Goal: Communication & Community: Answer question/provide support

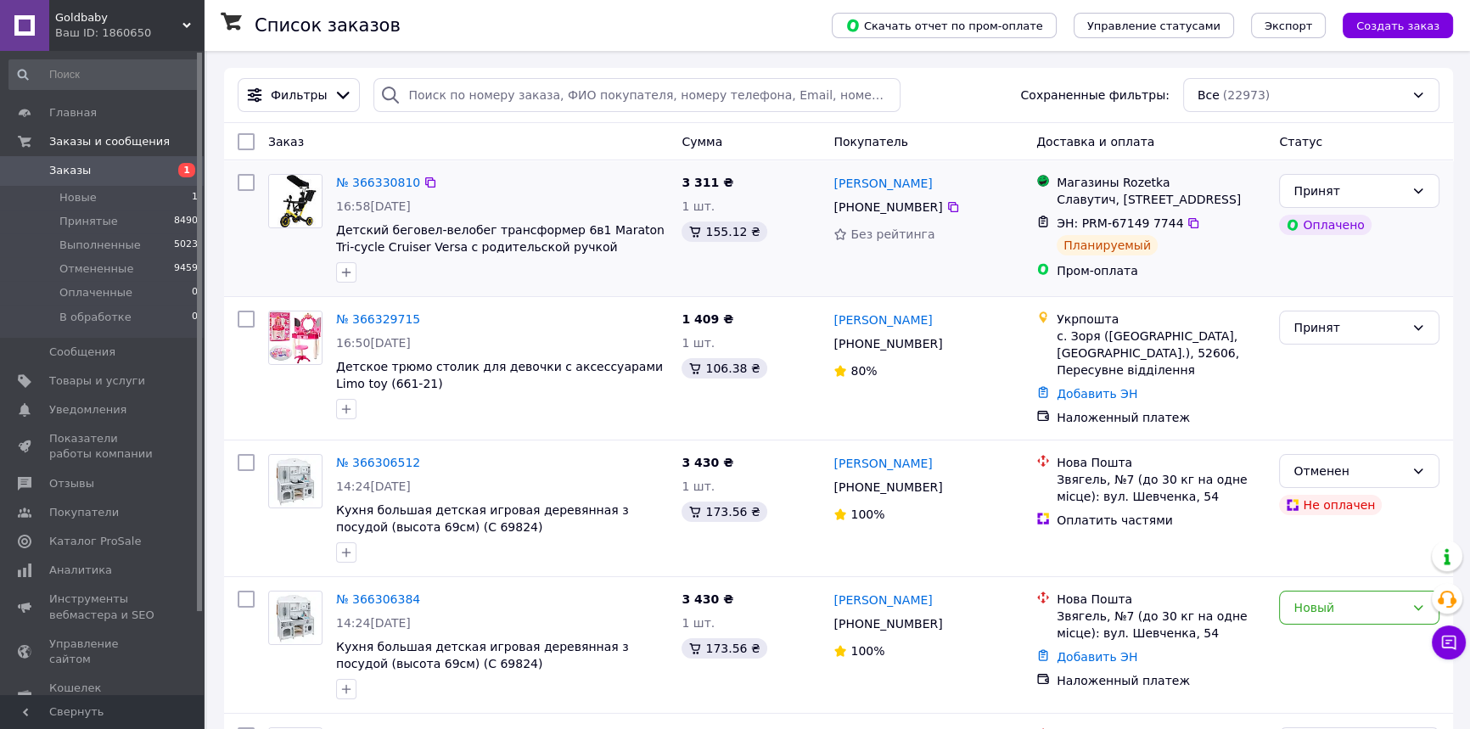
click at [528, 293] on div "№ 366330810 16:58, 12.10.2025 Детский беговел-велобег трансформер 6в1 Maraton T…" at bounding box center [838, 228] width 1229 height 136
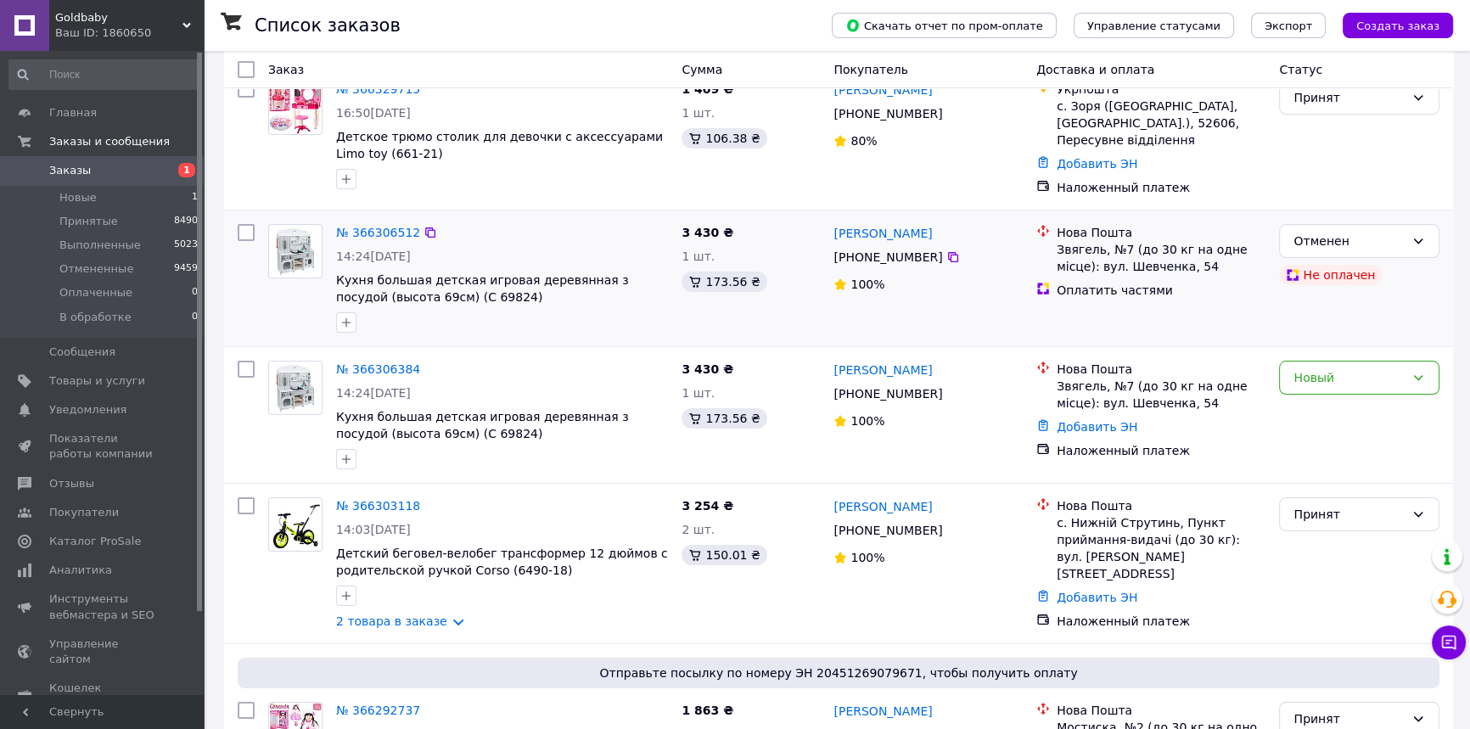
scroll to position [231, 0]
click at [511, 356] on div "№ 366306384 14:24, 12.10.2025 Кухня большая детская игровая деревянная з посудо…" at bounding box center [501, 414] width 345 height 122
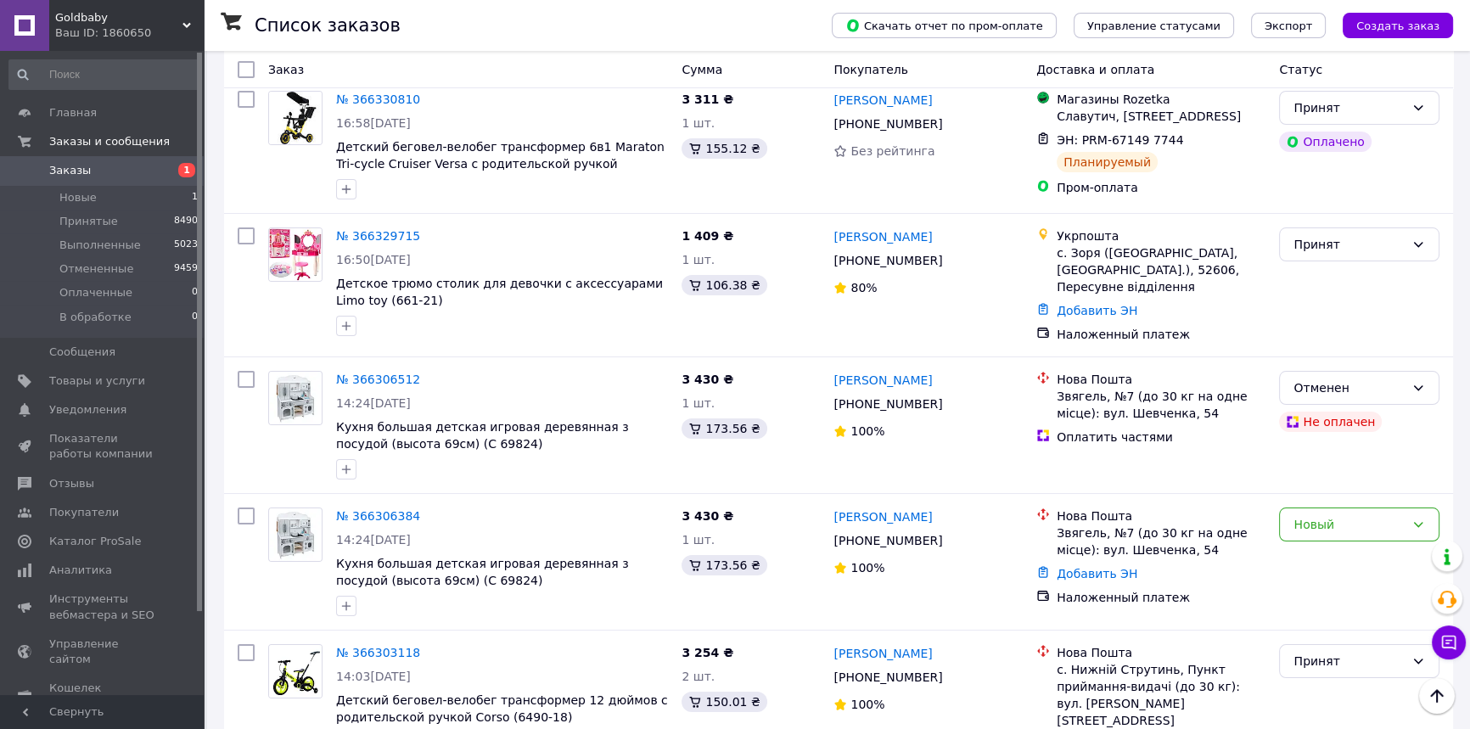
scroll to position [0, 0]
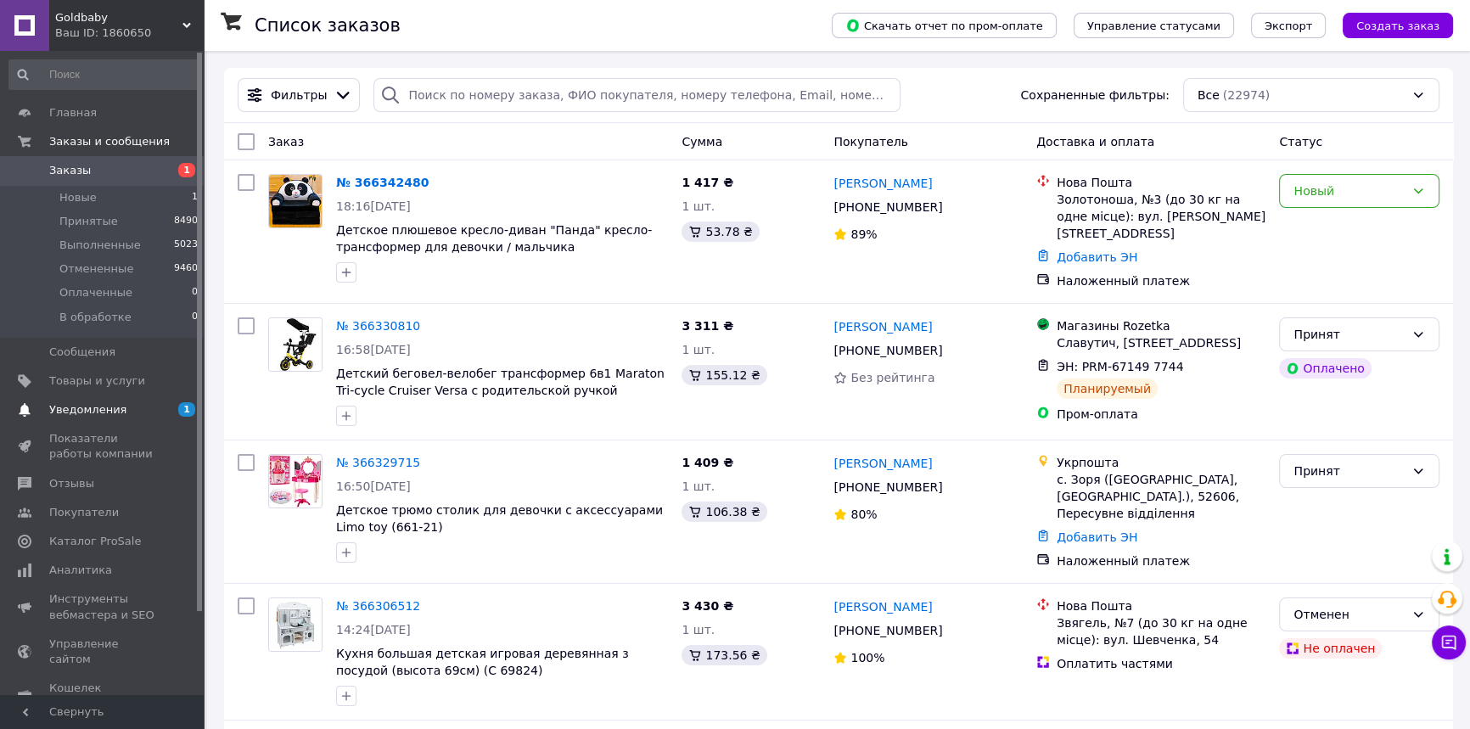
click at [110, 404] on span "Уведомления" at bounding box center [87, 409] width 77 height 15
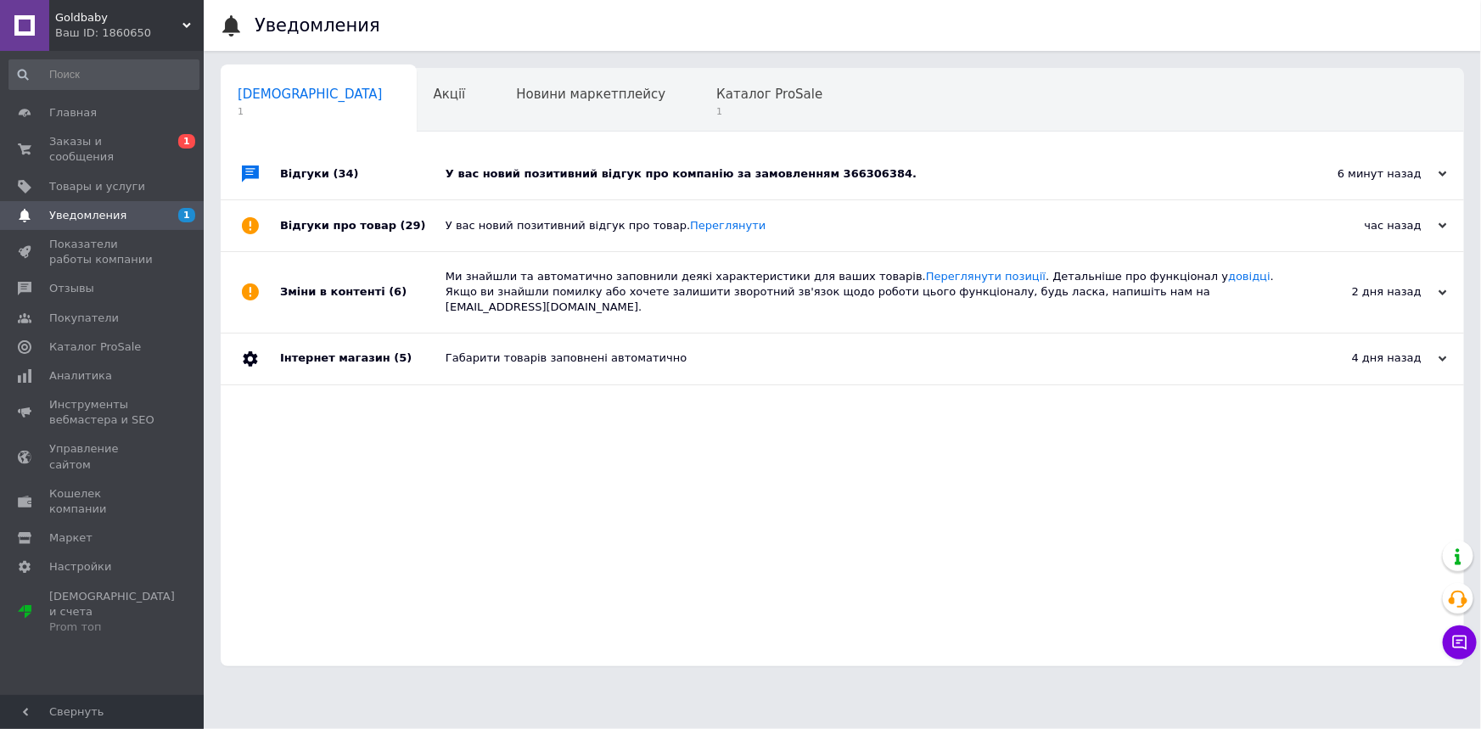
click at [648, 177] on div "У вас новий позитивний відгук про компанію за замовленням 366306384." at bounding box center [862, 173] width 832 height 15
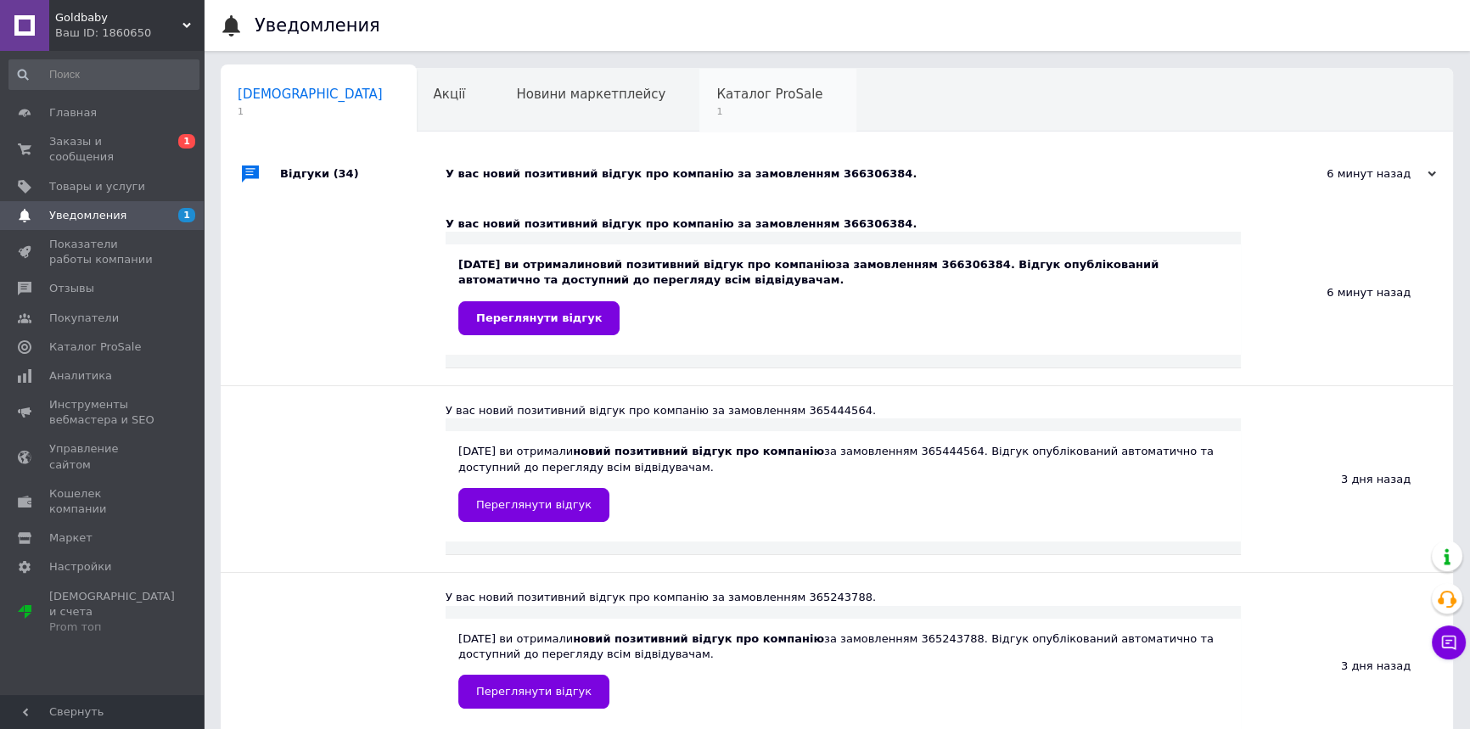
click at [716, 98] on span "Каталог ProSale" at bounding box center [769, 94] width 106 height 15
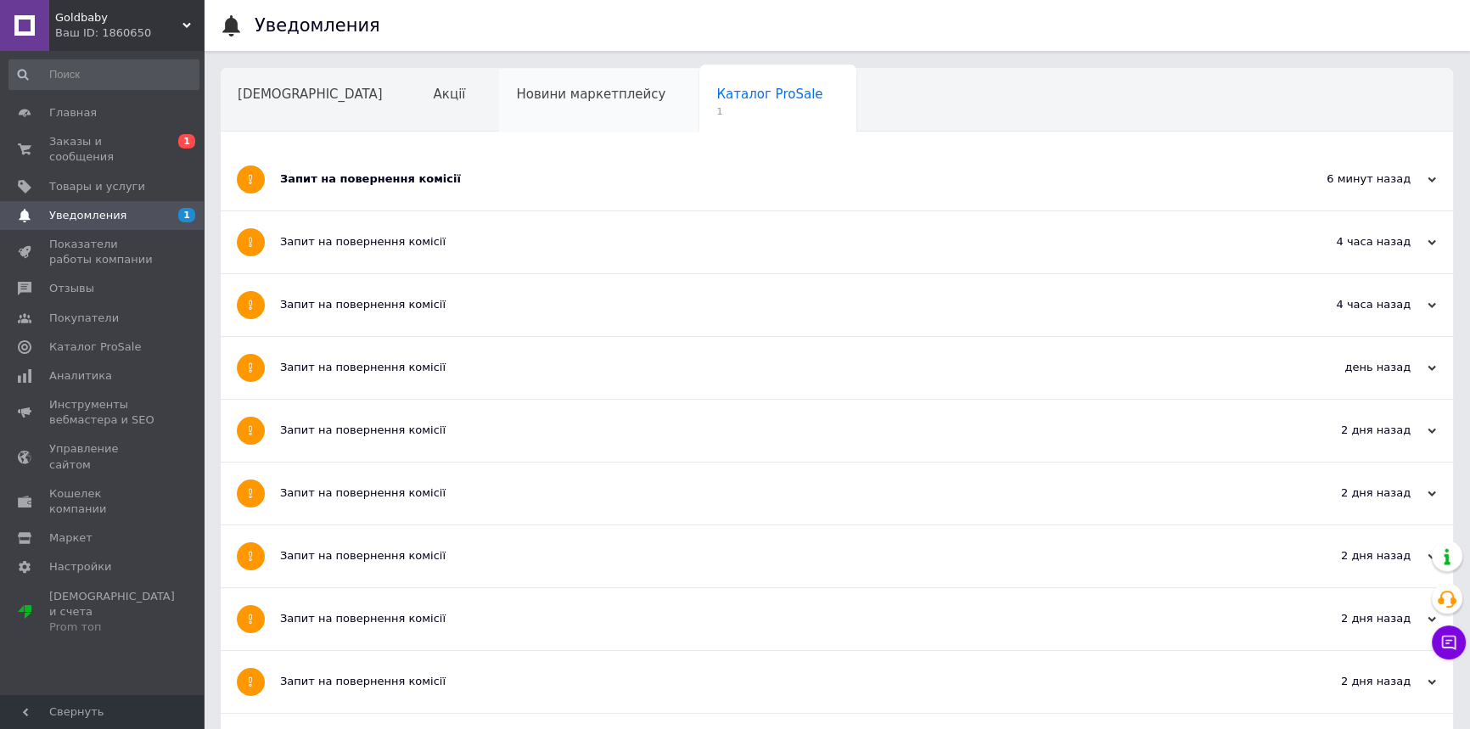
click at [531, 103] on div "Новини маркетплейсу" at bounding box center [599, 101] width 200 height 65
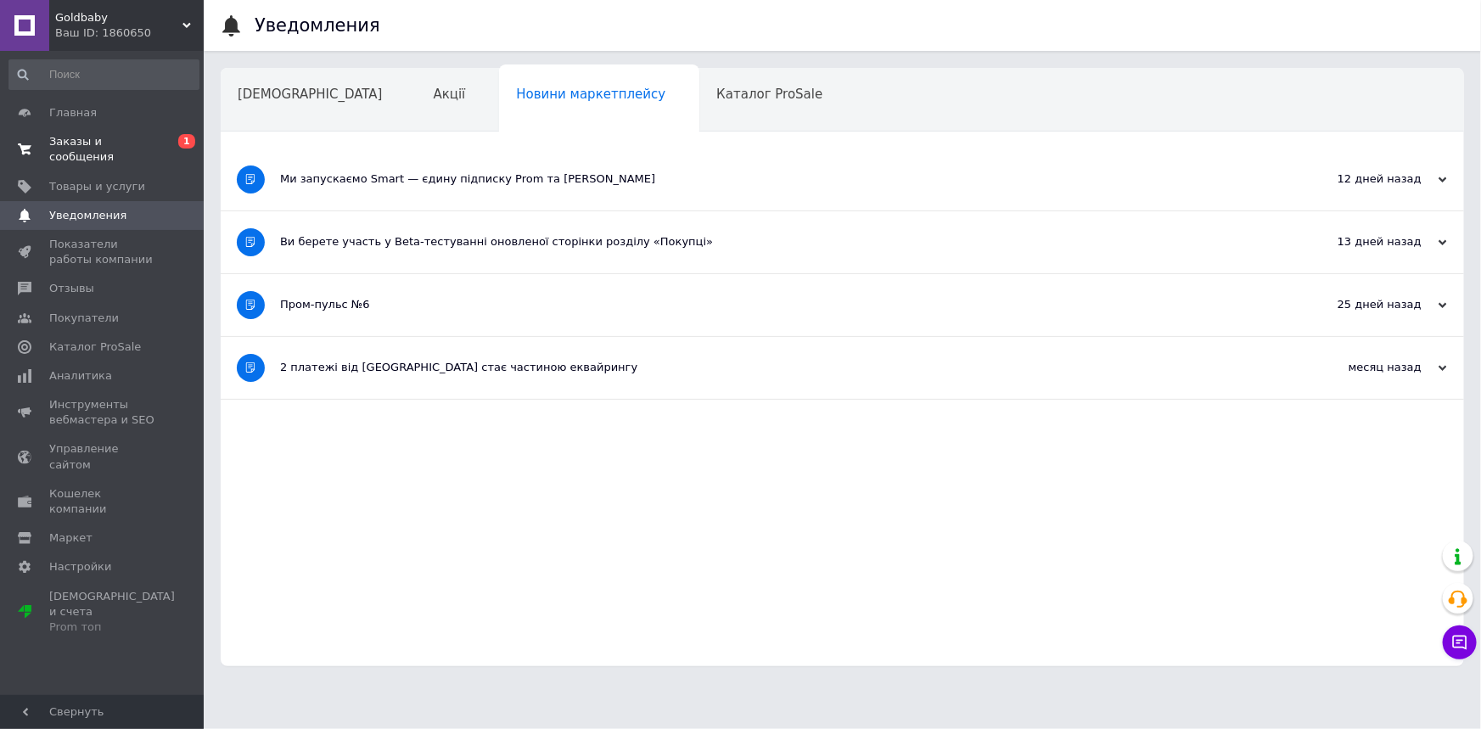
click at [130, 138] on span "Заказы и сообщения" at bounding box center [103, 149] width 108 height 31
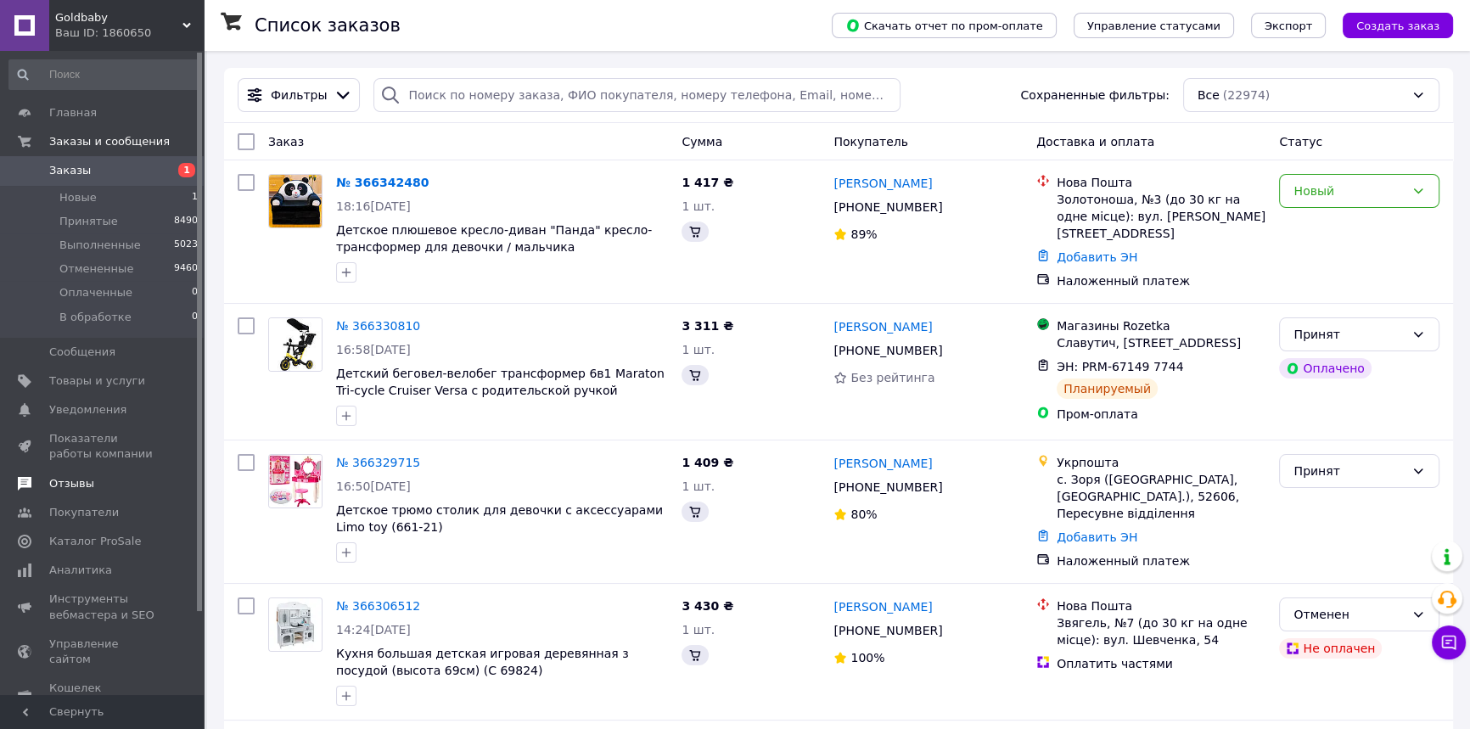
click at [89, 479] on span "Отзывы" at bounding box center [103, 483] width 108 height 15
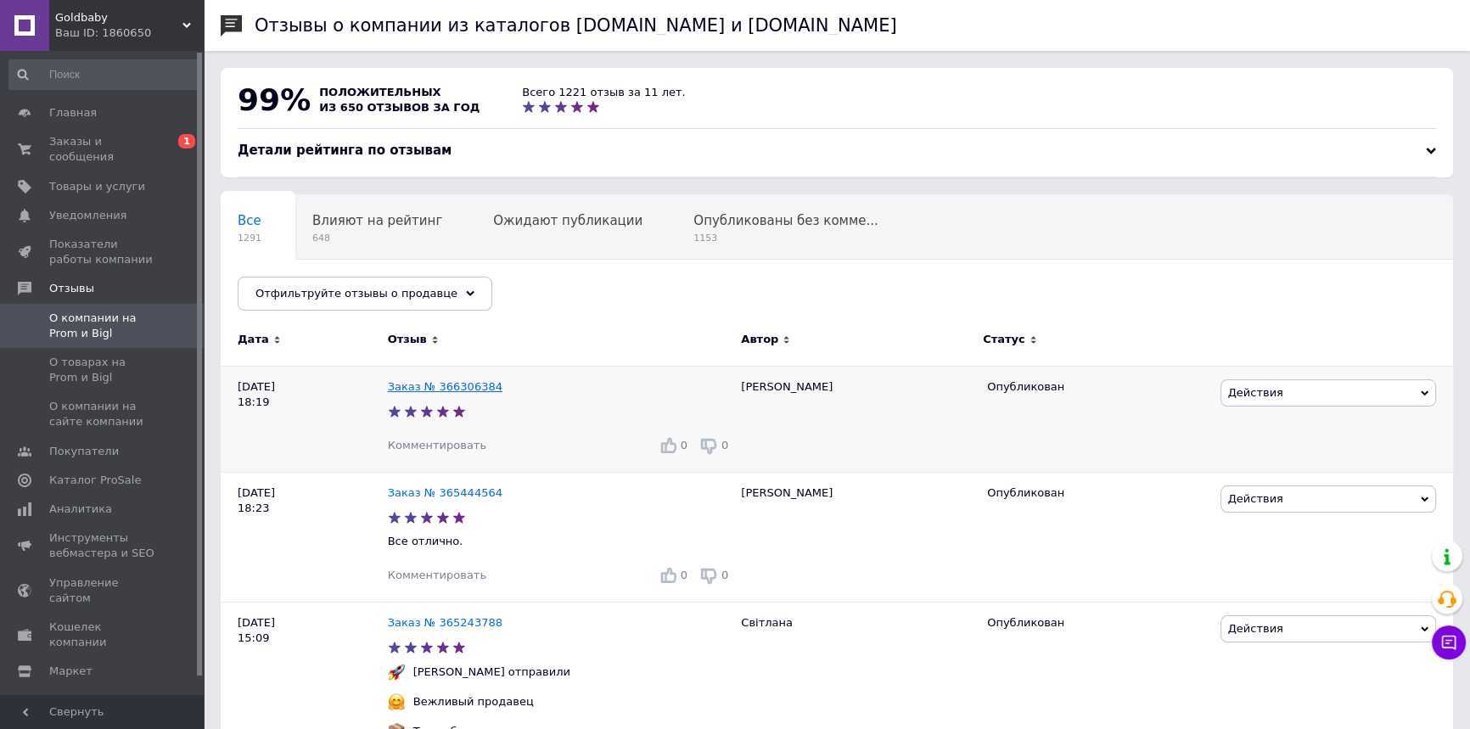
click at [466, 383] on link "Заказ № 366306384" at bounding box center [445, 386] width 115 height 13
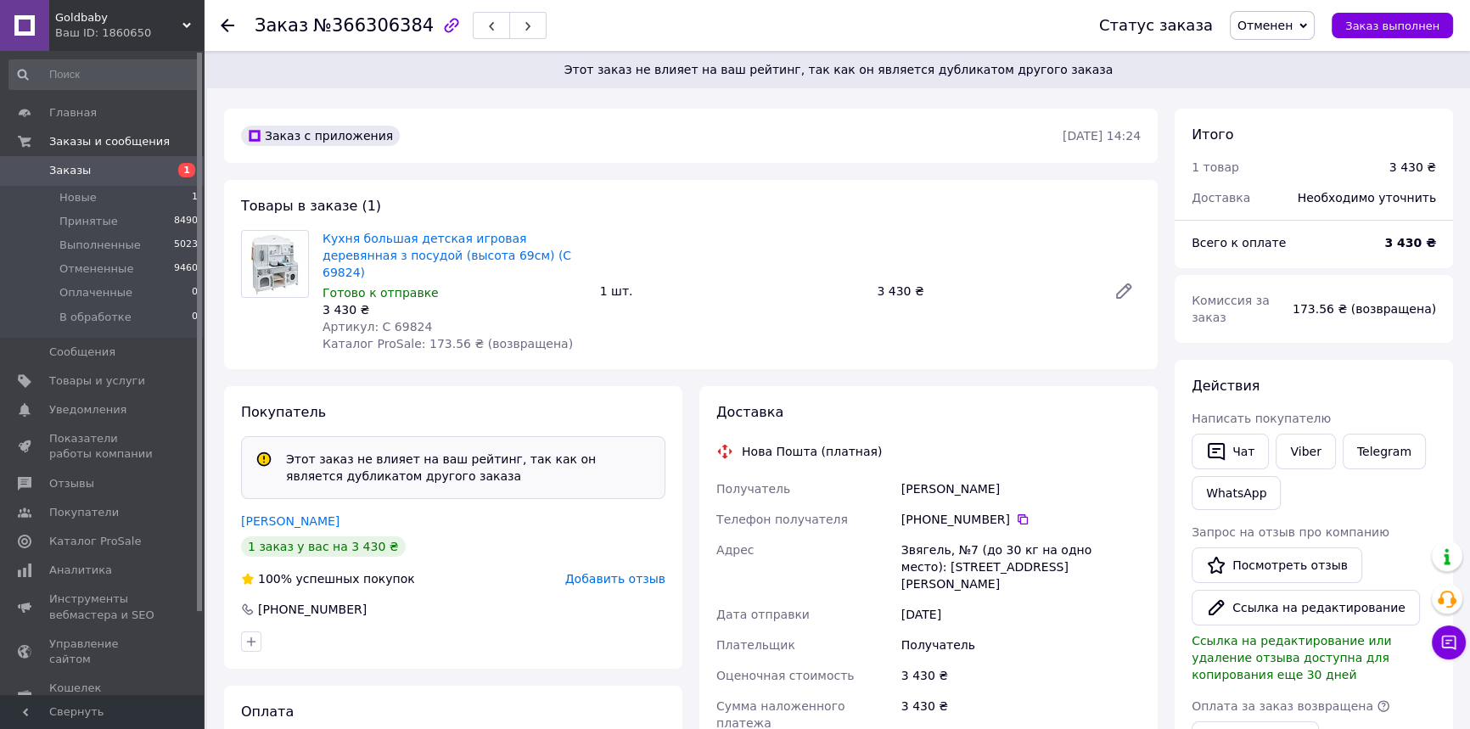
click at [229, 20] on icon at bounding box center [228, 26] width 14 height 14
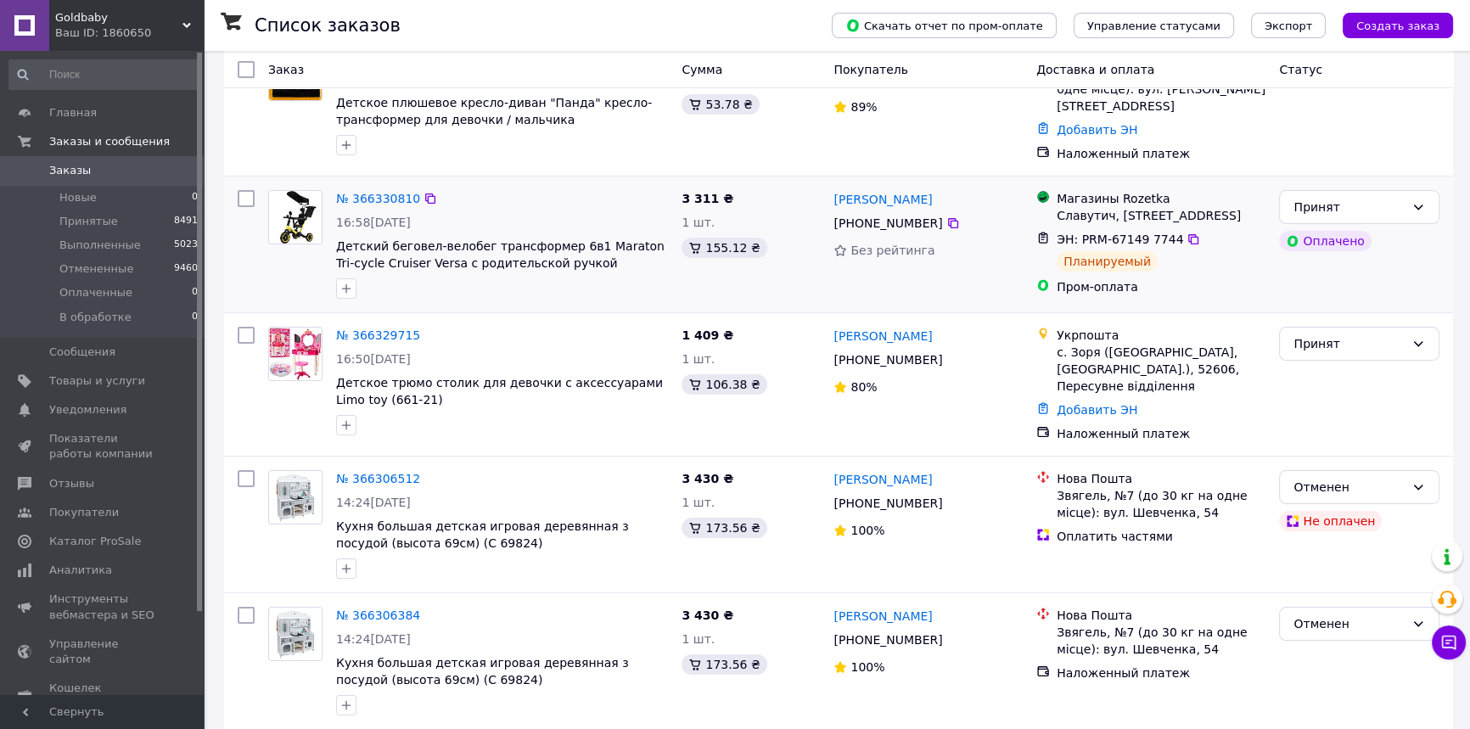
scroll to position [154, 0]
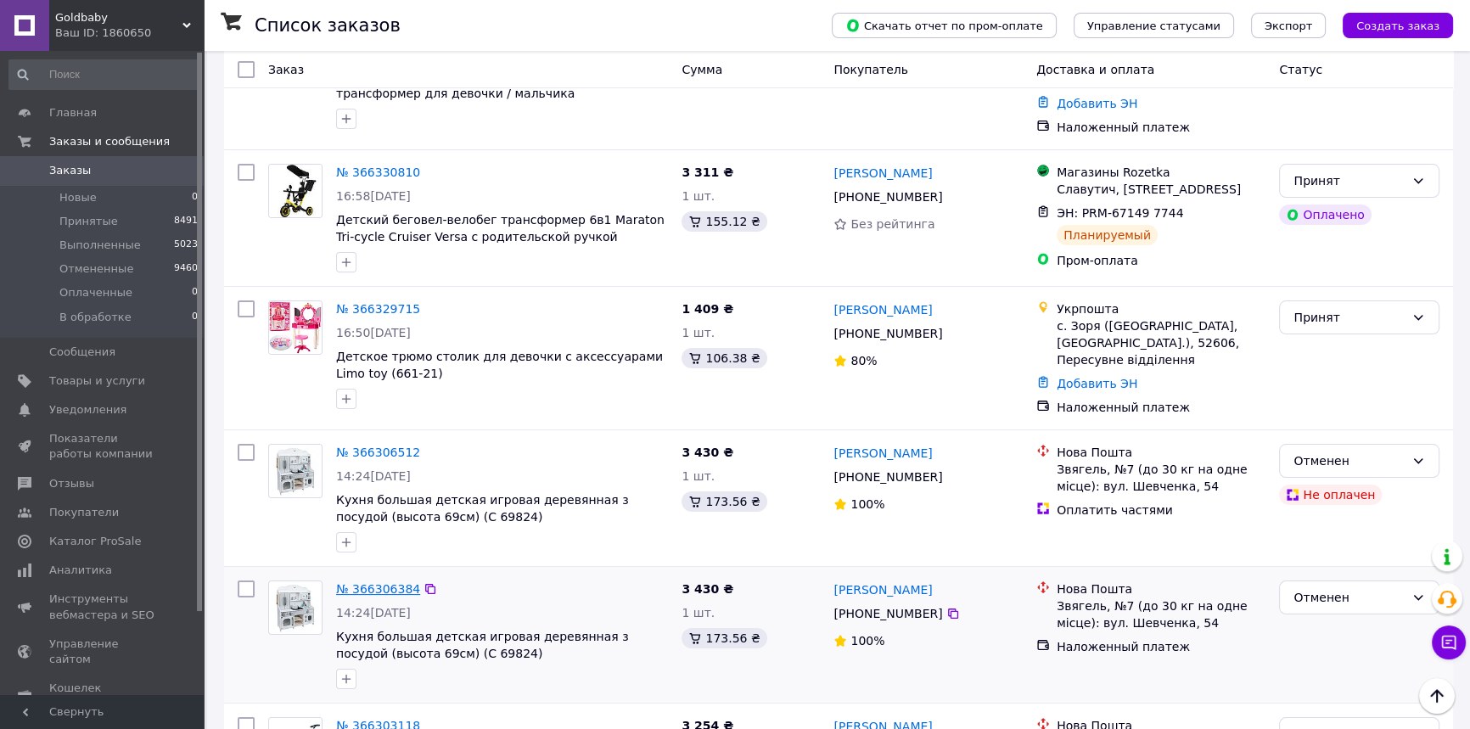
click at [399, 582] on link "№ 366306384" at bounding box center [378, 589] width 84 height 14
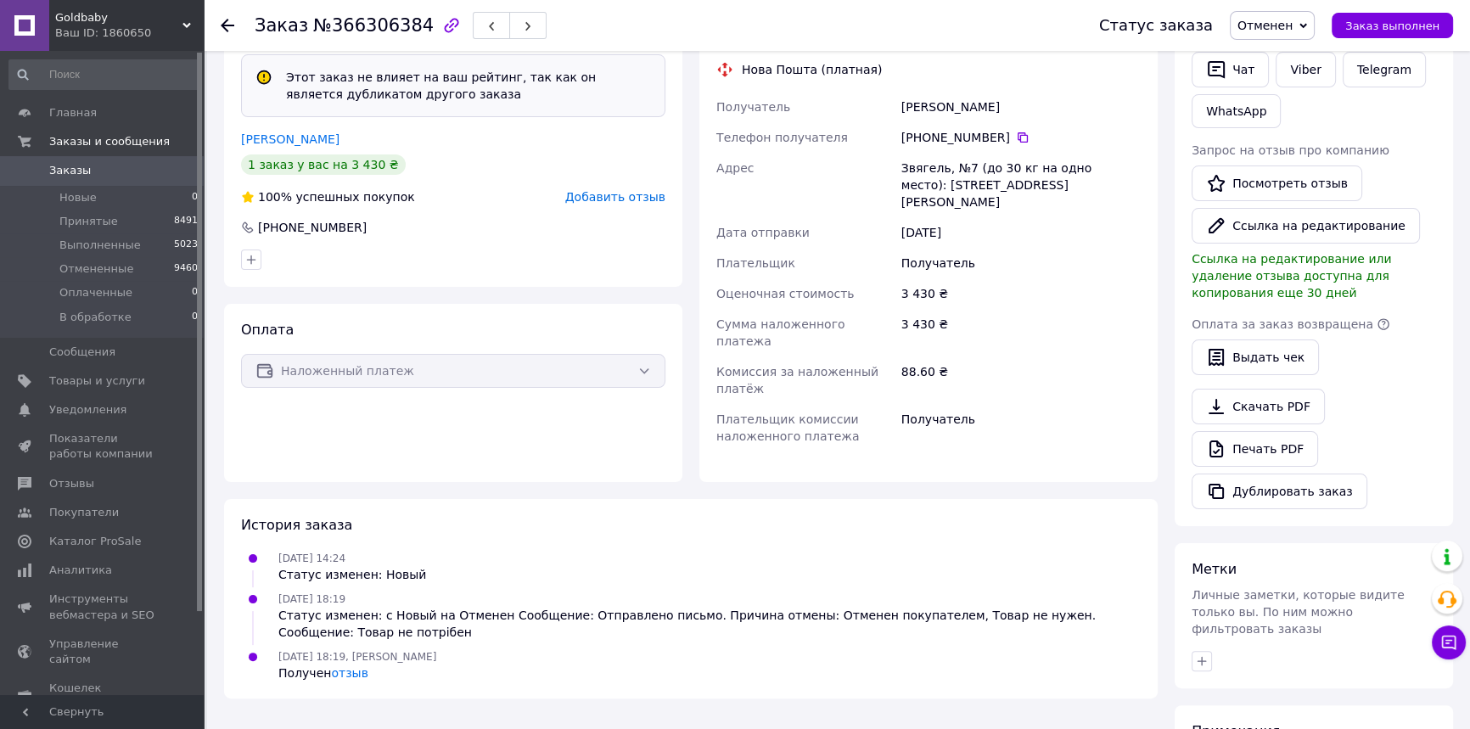
scroll to position [463, 0]
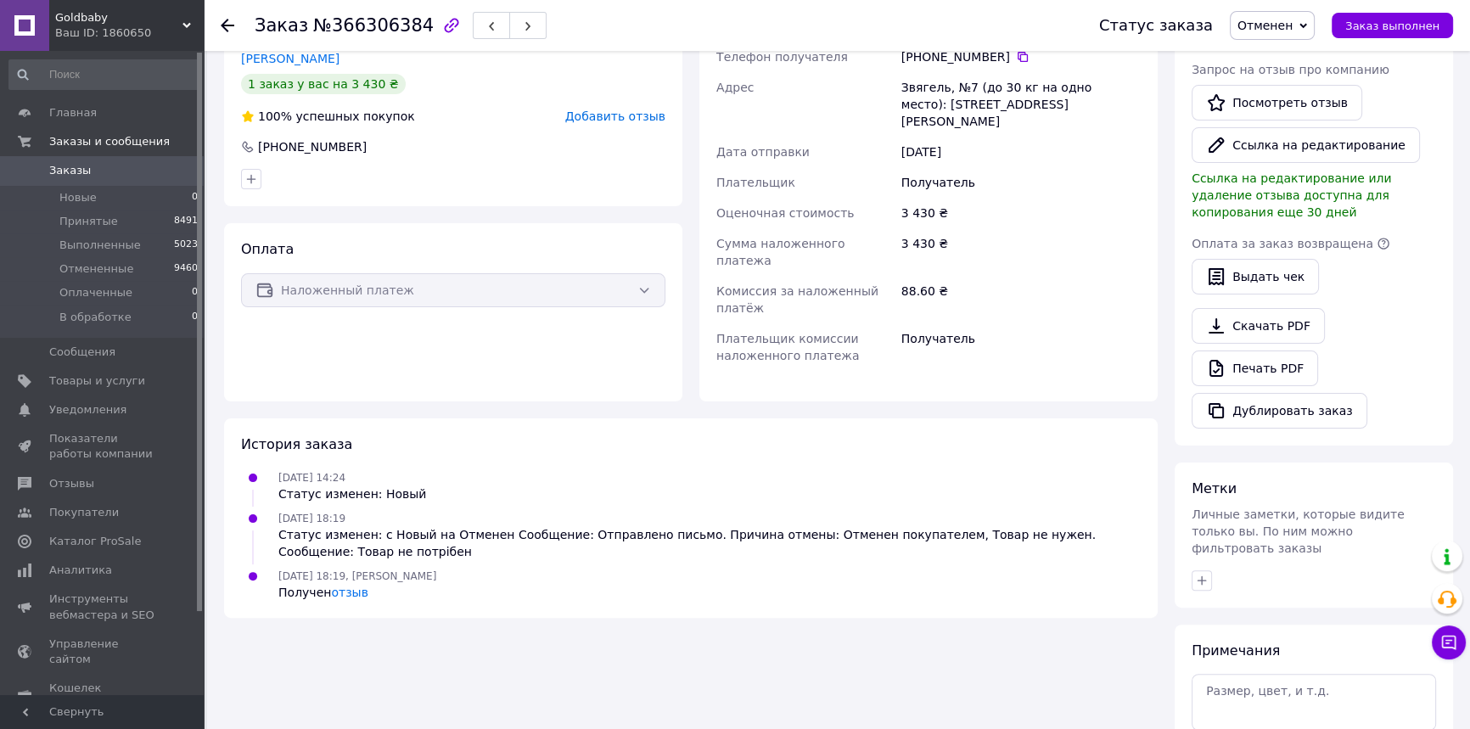
click at [223, 21] on icon at bounding box center [228, 26] width 14 height 14
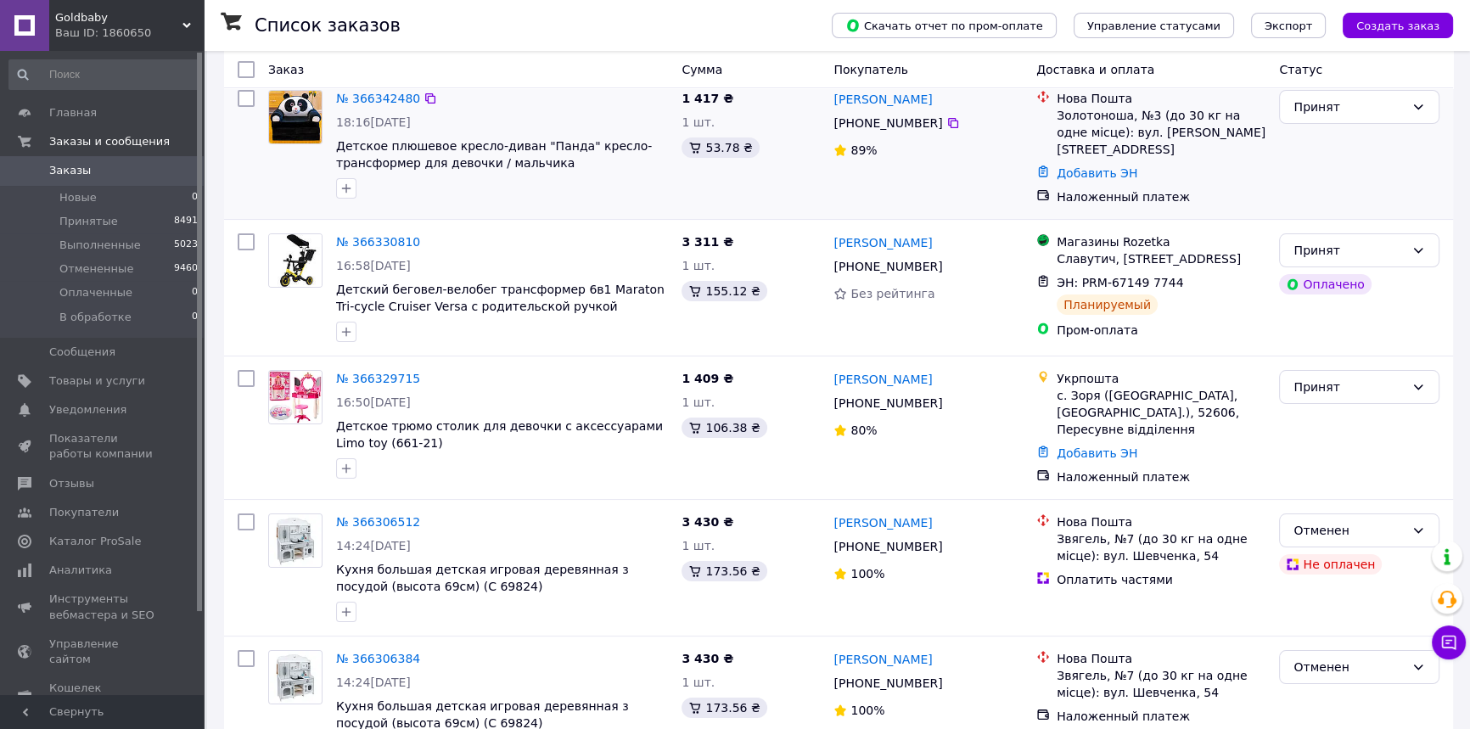
scroll to position [231, 0]
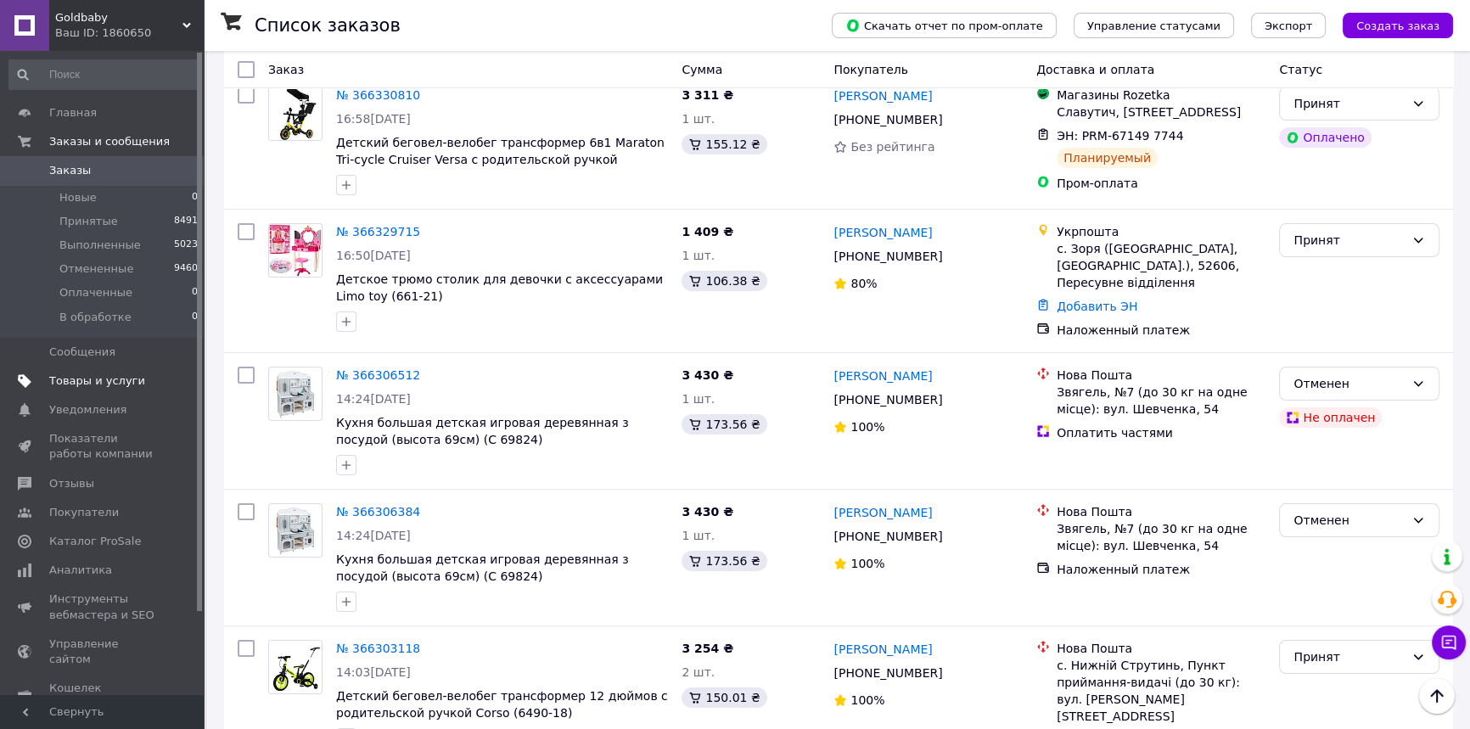
click at [95, 382] on span "Товары и услуги" at bounding box center [97, 381] width 96 height 15
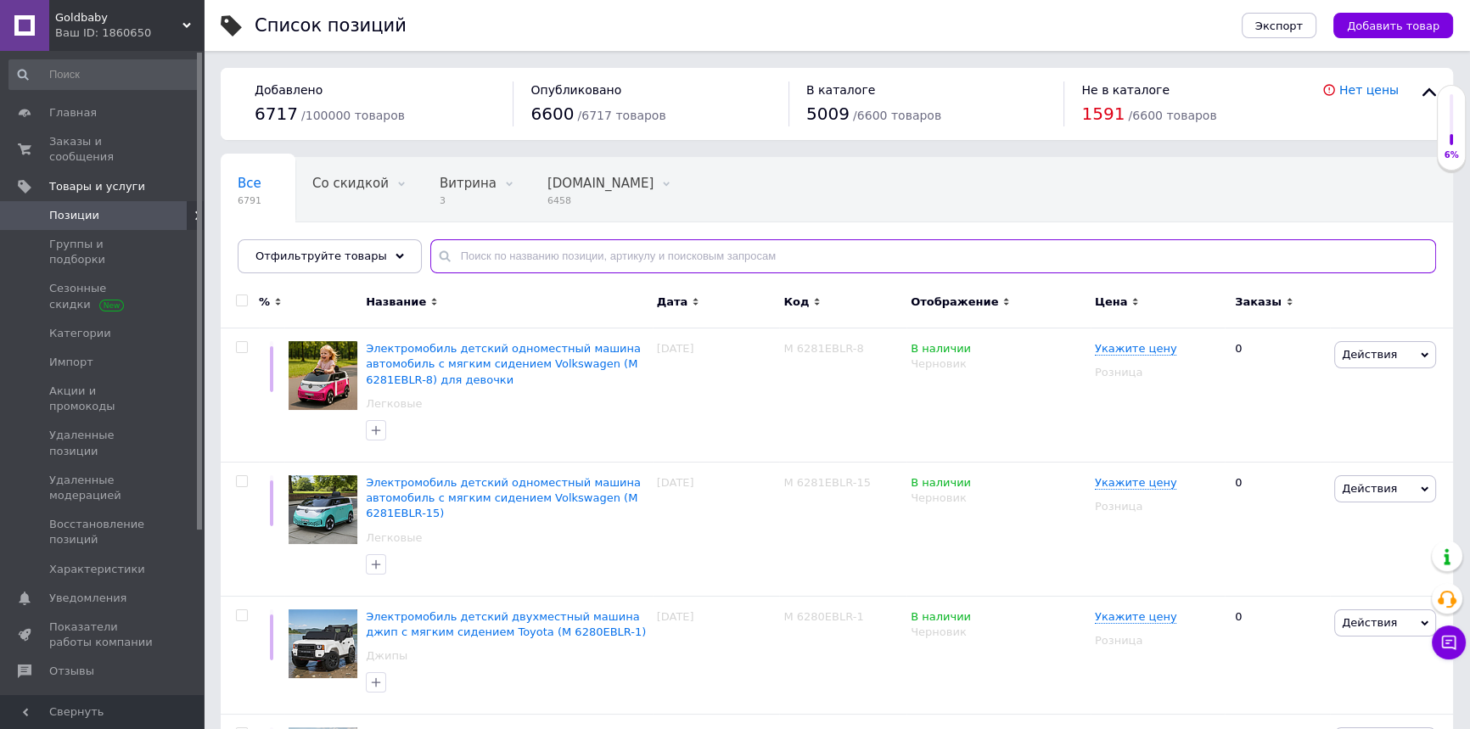
click at [467, 248] on input "text" at bounding box center [933, 256] width 1006 height 34
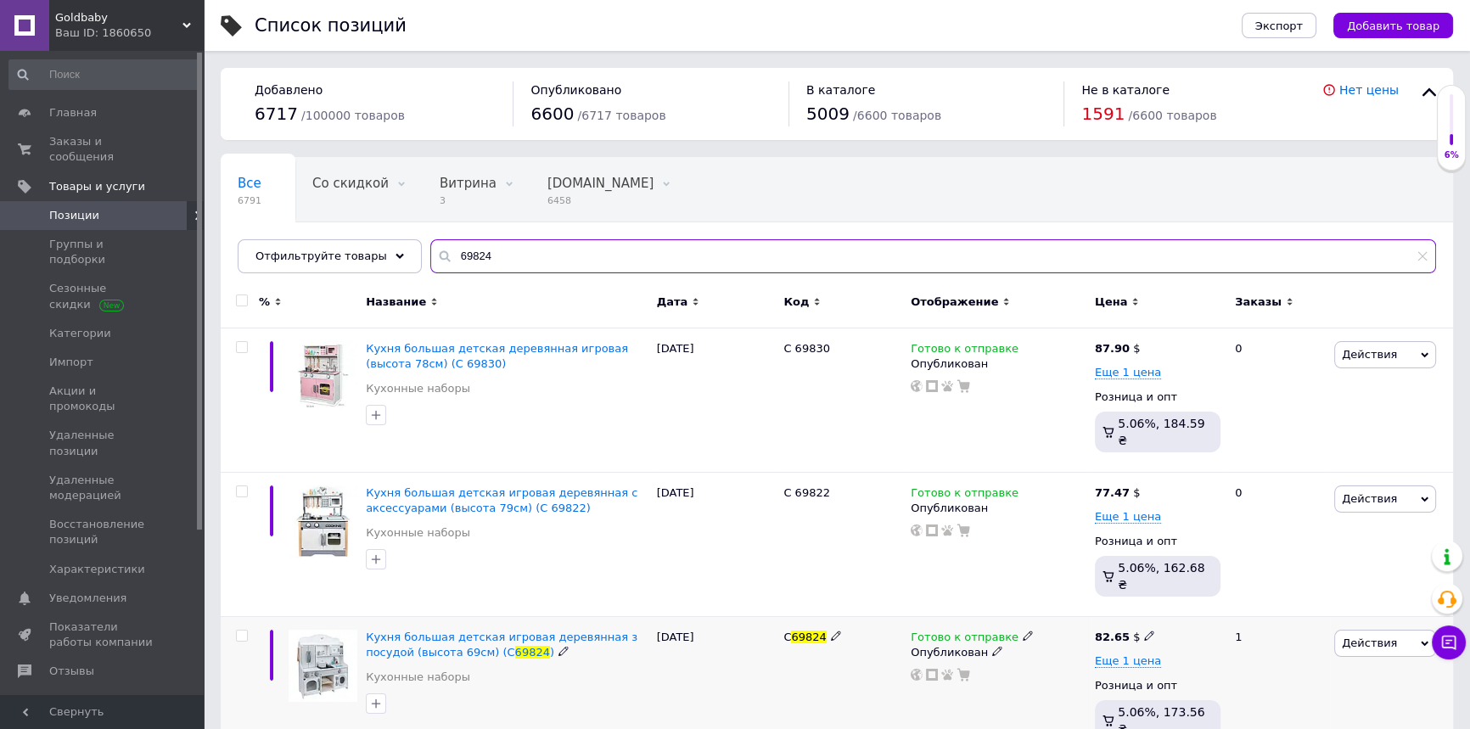
type input "69824"
click at [1023, 631] on icon at bounding box center [1028, 636] width 10 height 10
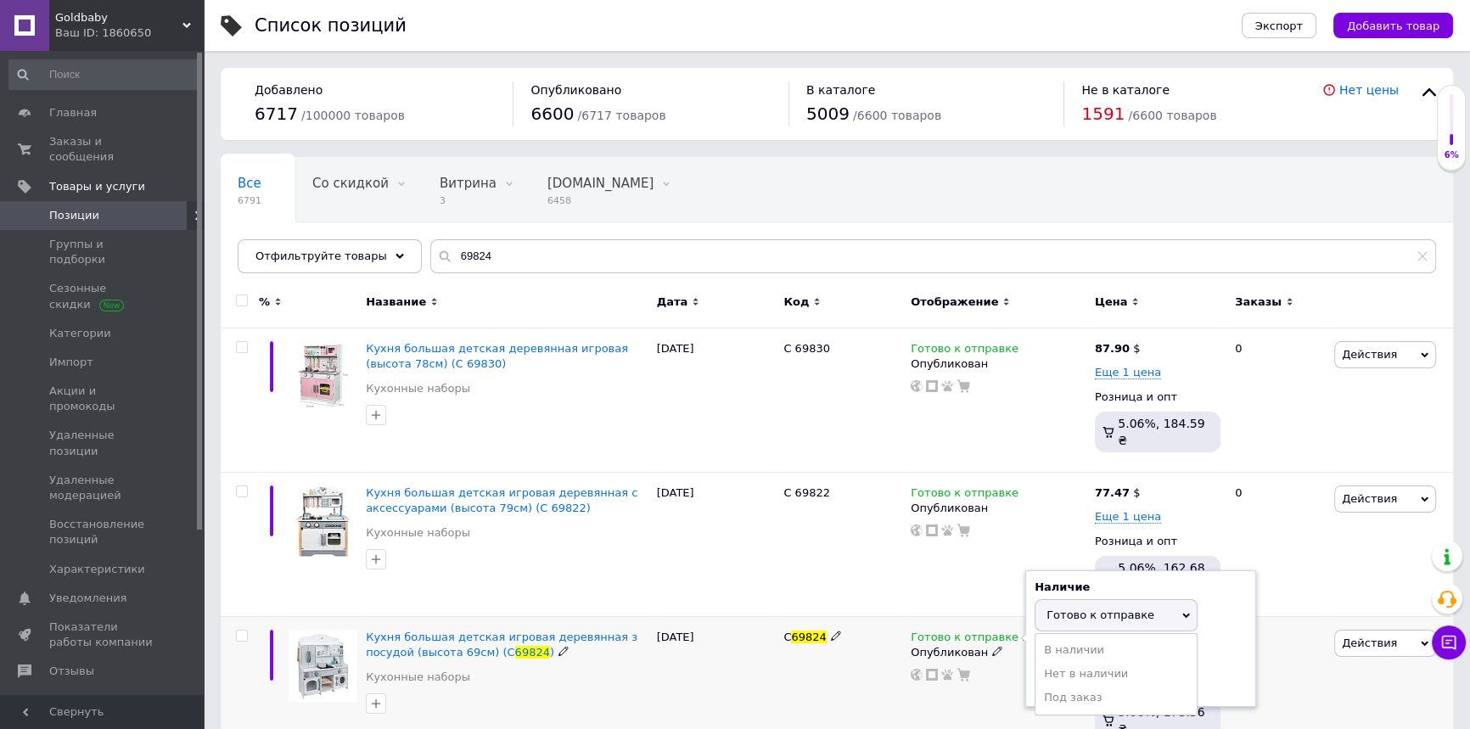
drag, startPoint x: 1053, startPoint y: 642, endPoint x: 796, endPoint y: 667, distance: 258.5
click at [1047, 662] on li "Нет в наличии" at bounding box center [1116, 674] width 161 height 24
click at [767, 677] on div "[DATE]" at bounding box center [716, 689] width 127 height 144
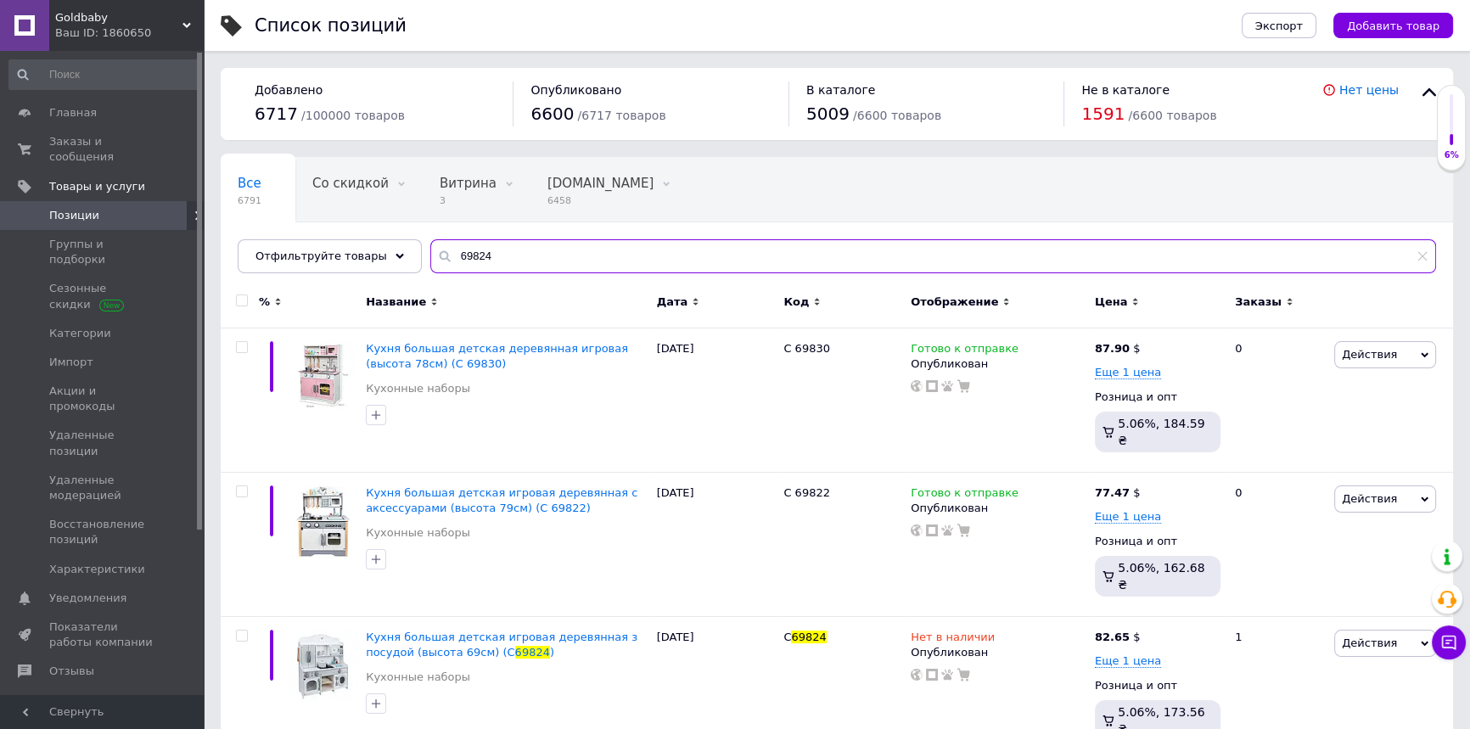
drag, startPoint x: 508, startPoint y: 257, endPoint x: 424, endPoint y: 244, distance: 85.0
click at [430, 244] on input "69824" at bounding box center [933, 256] width 1006 height 34
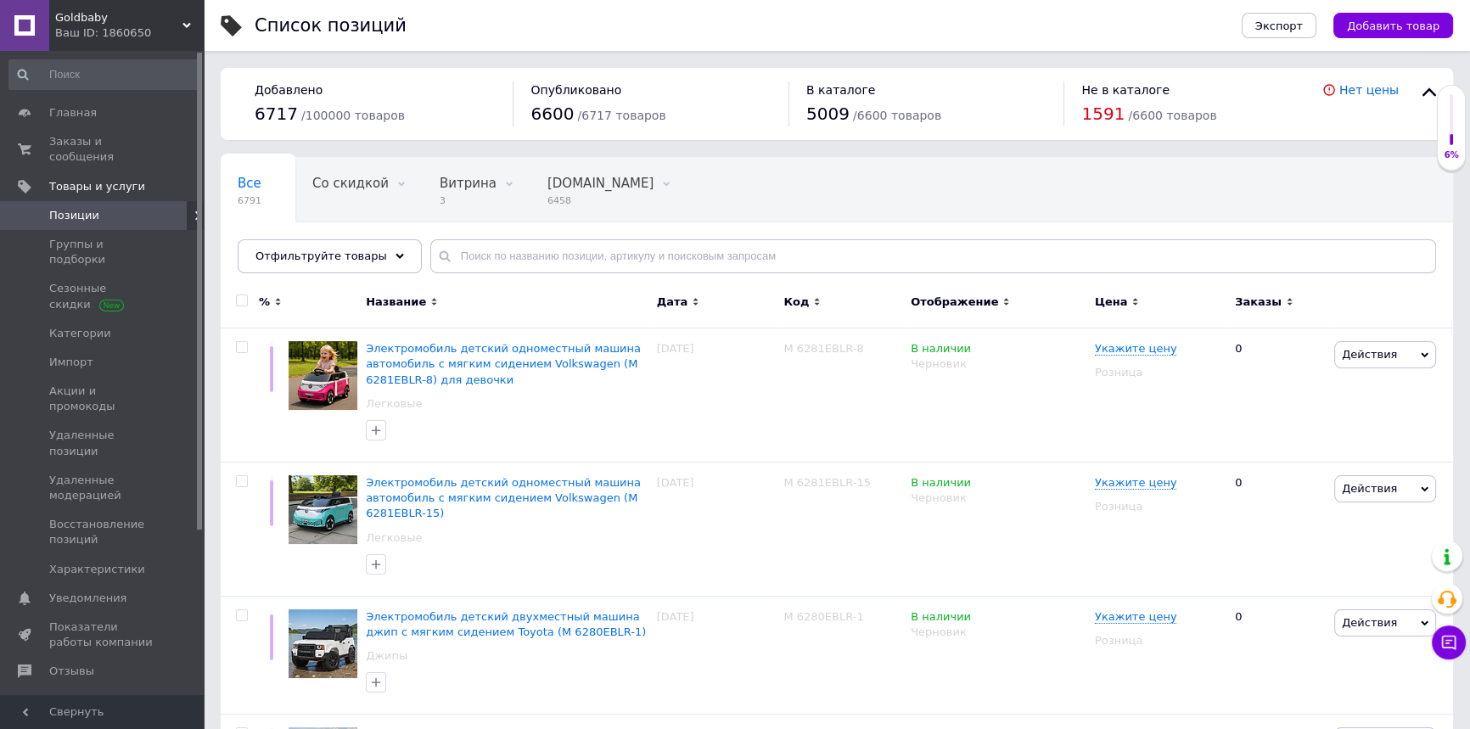
click at [452, 299] on div "Название" at bounding box center [507, 302] width 282 height 15
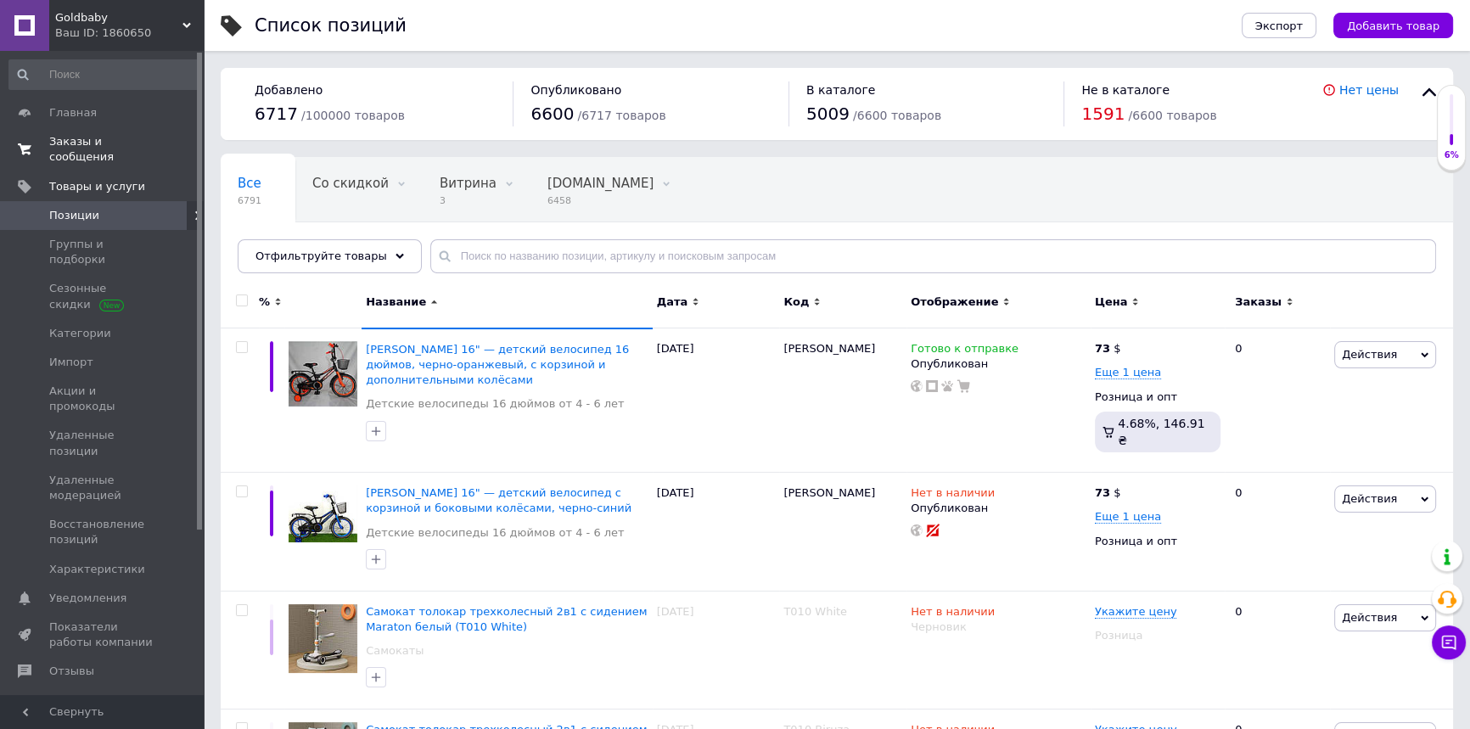
click at [91, 145] on span "Заказы и сообщения" at bounding box center [103, 149] width 108 height 31
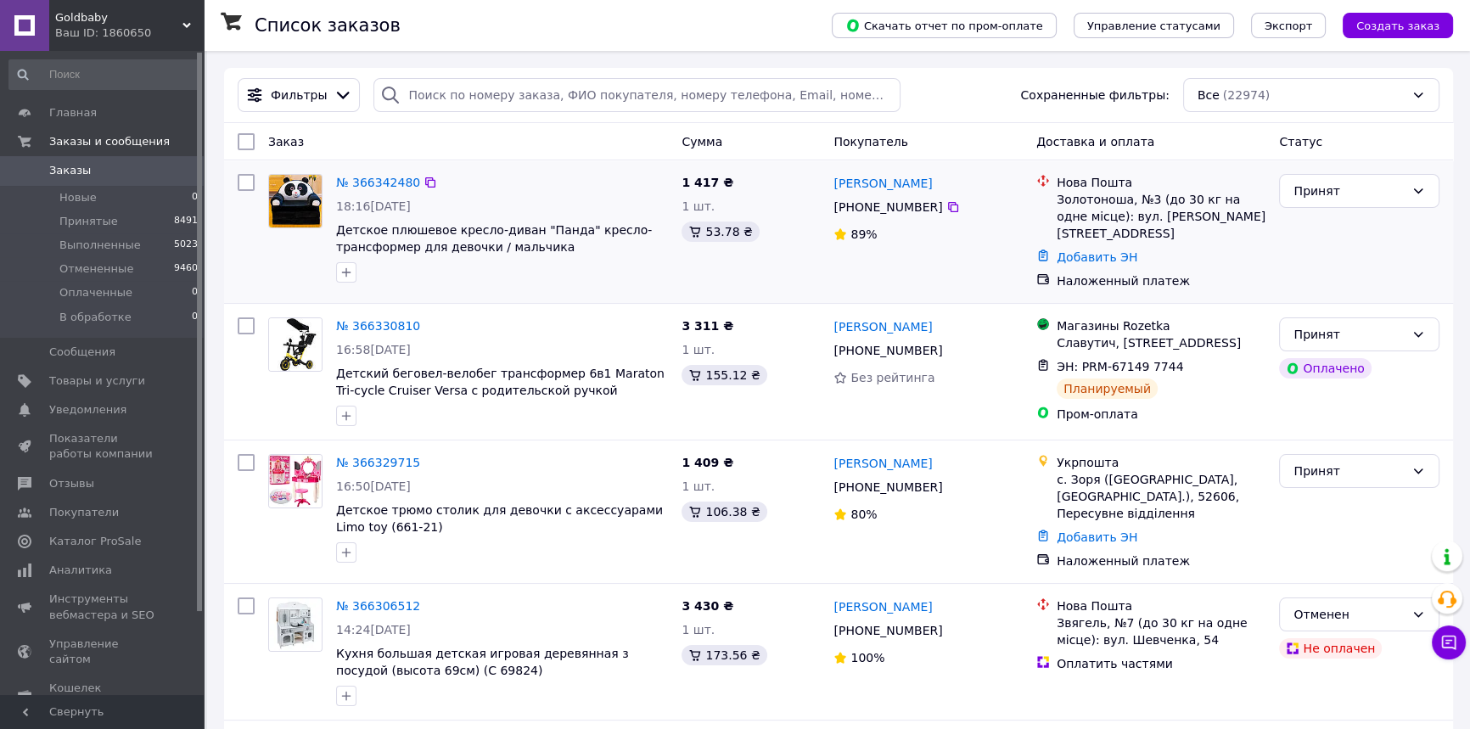
click at [520, 177] on div "№ 366342480" at bounding box center [501, 182] width 335 height 20
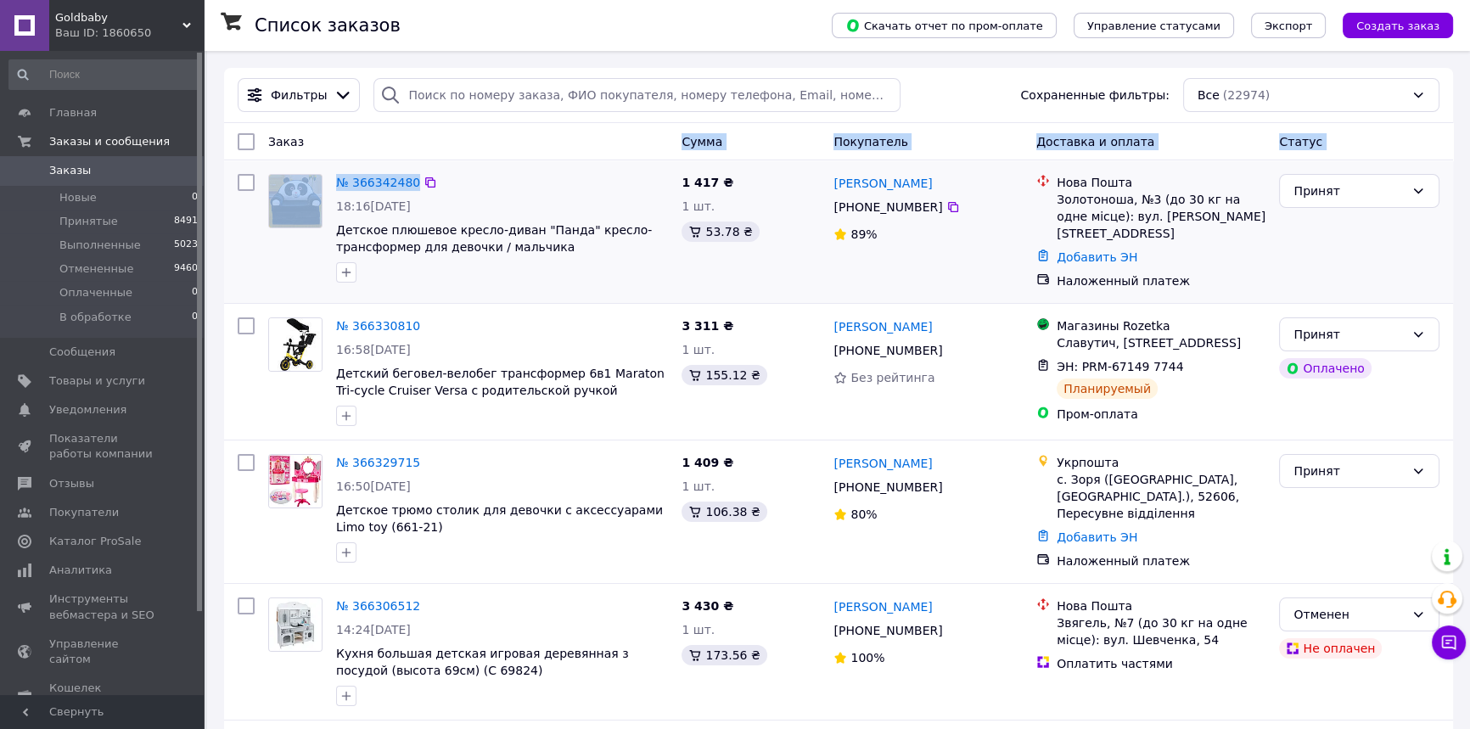
drag, startPoint x: 522, startPoint y: 153, endPoint x: 523, endPoint y: 161, distance: 8.5
click at [458, 169] on div "№ 366342480 18:16, 12.10.2025 Детское плюшевое кресло-диван "Панда" кресло-тран…" at bounding box center [501, 228] width 345 height 122
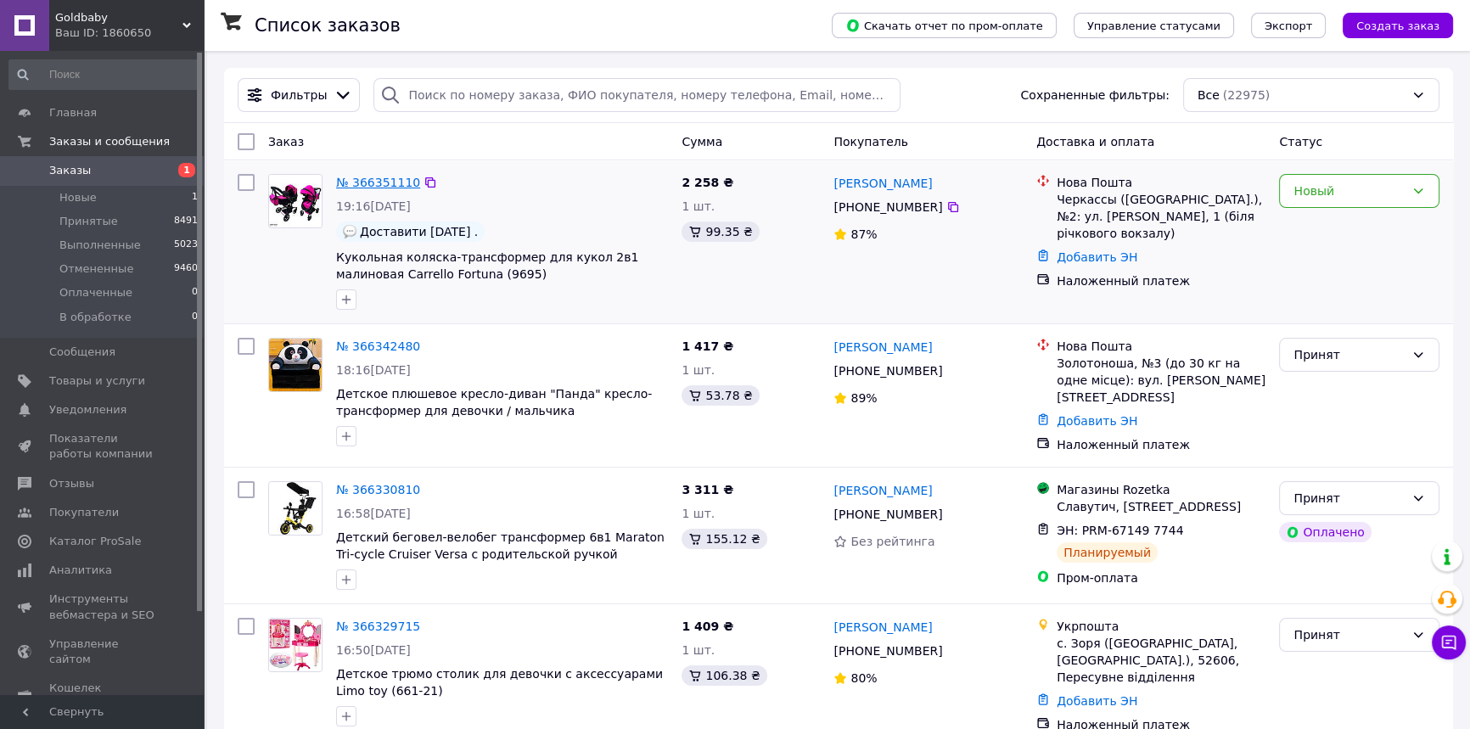
click at [384, 182] on link "№ 366351110" at bounding box center [378, 183] width 84 height 14
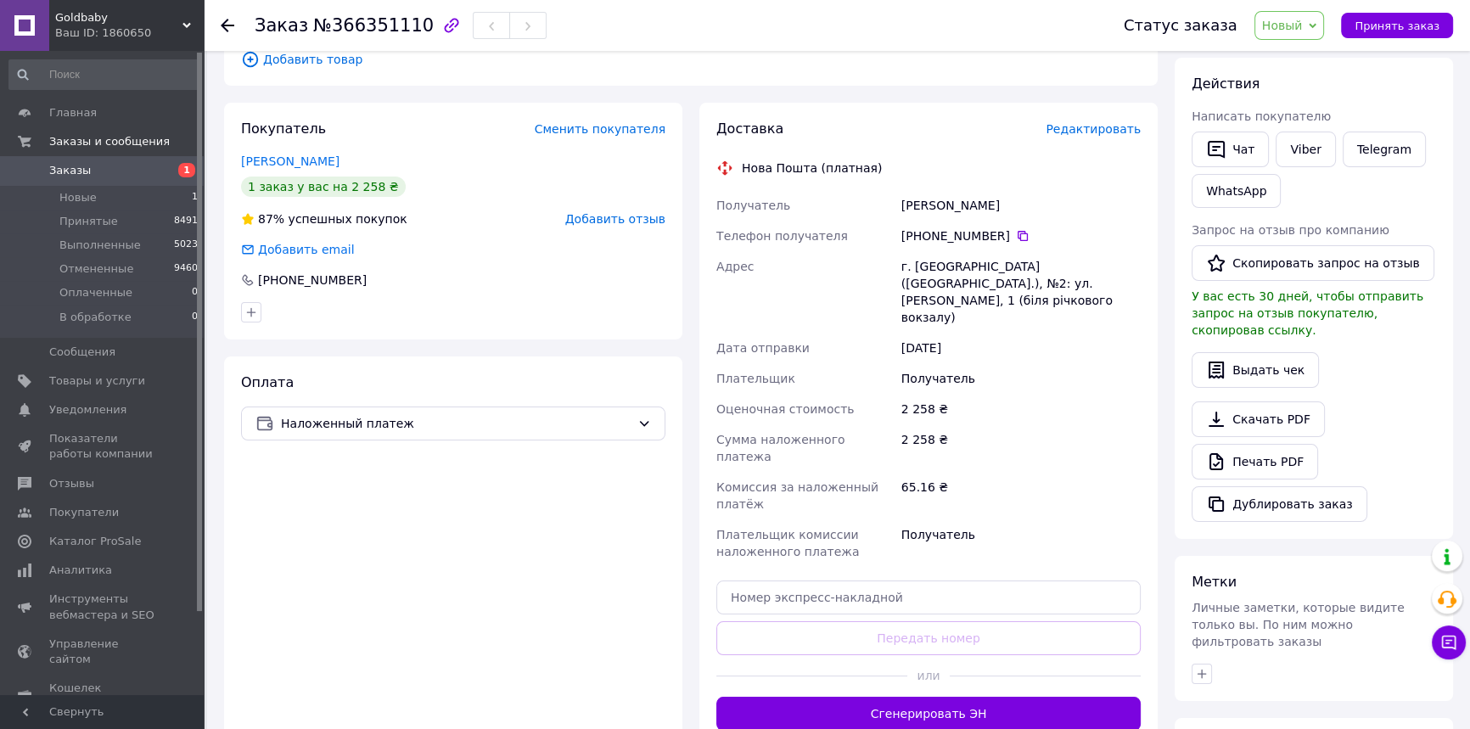
scroll to position [308, 0]
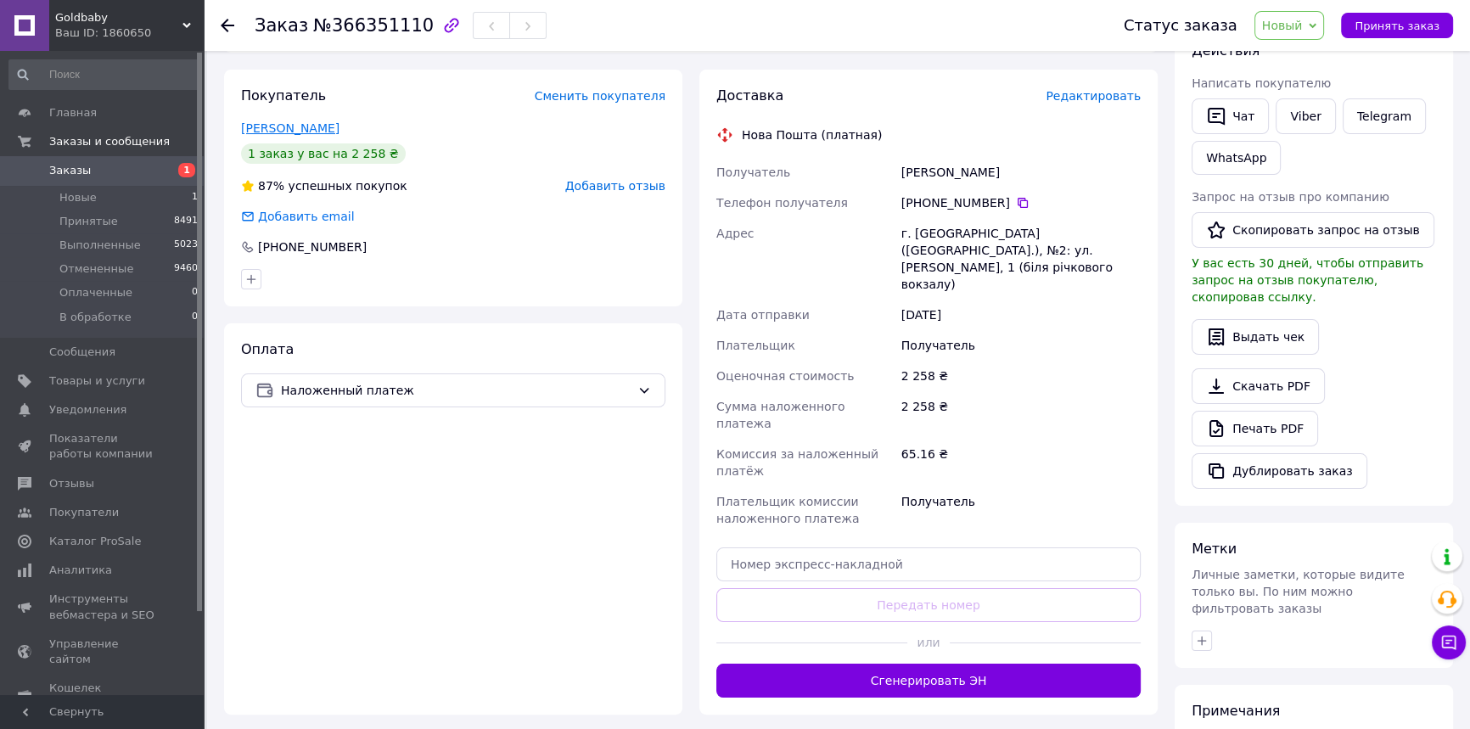
click at [266, 121] on link "Онищенко Світлана" at bounding box center [290, 128] width 98 height 14
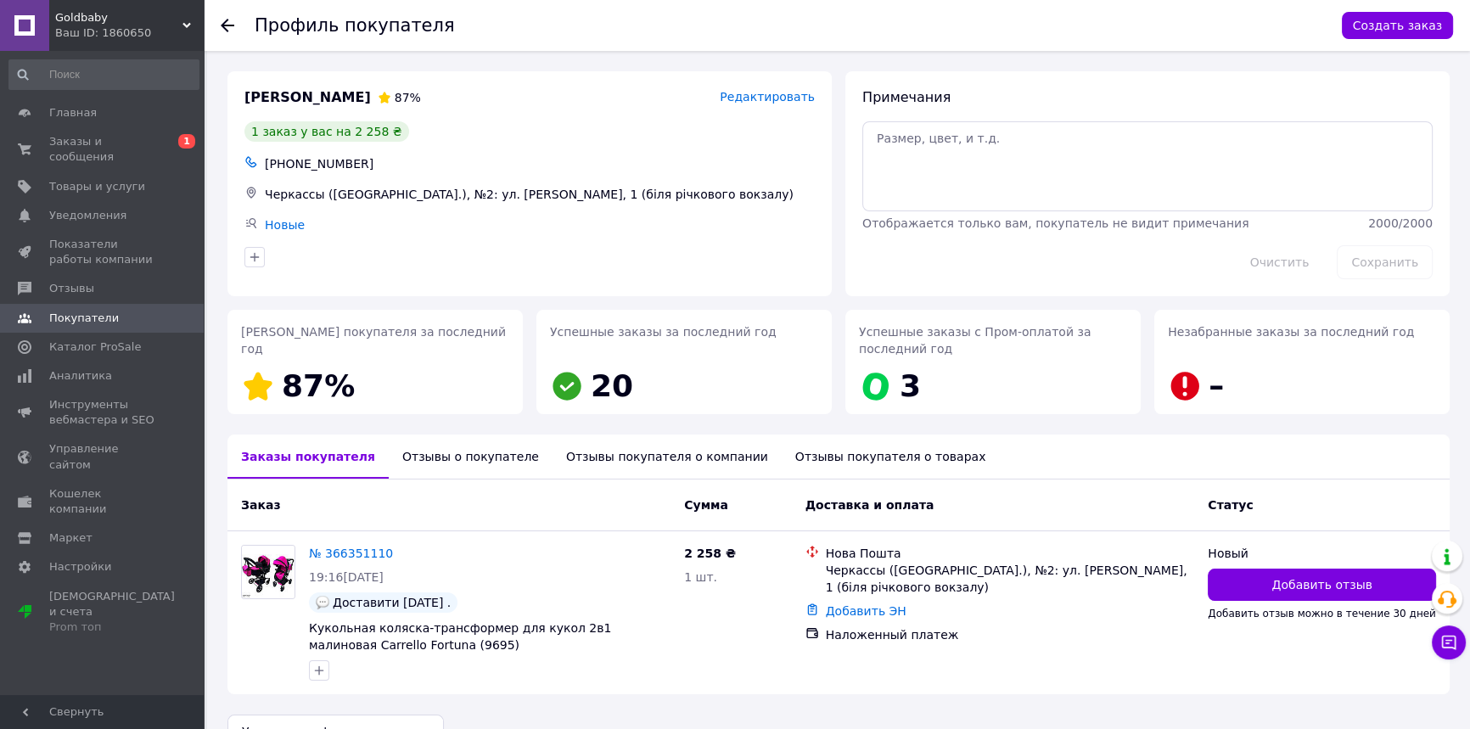
click at [441, 454] on div "Отзывы о покупателе" at bounding box center [471, 457] width 164 height 44
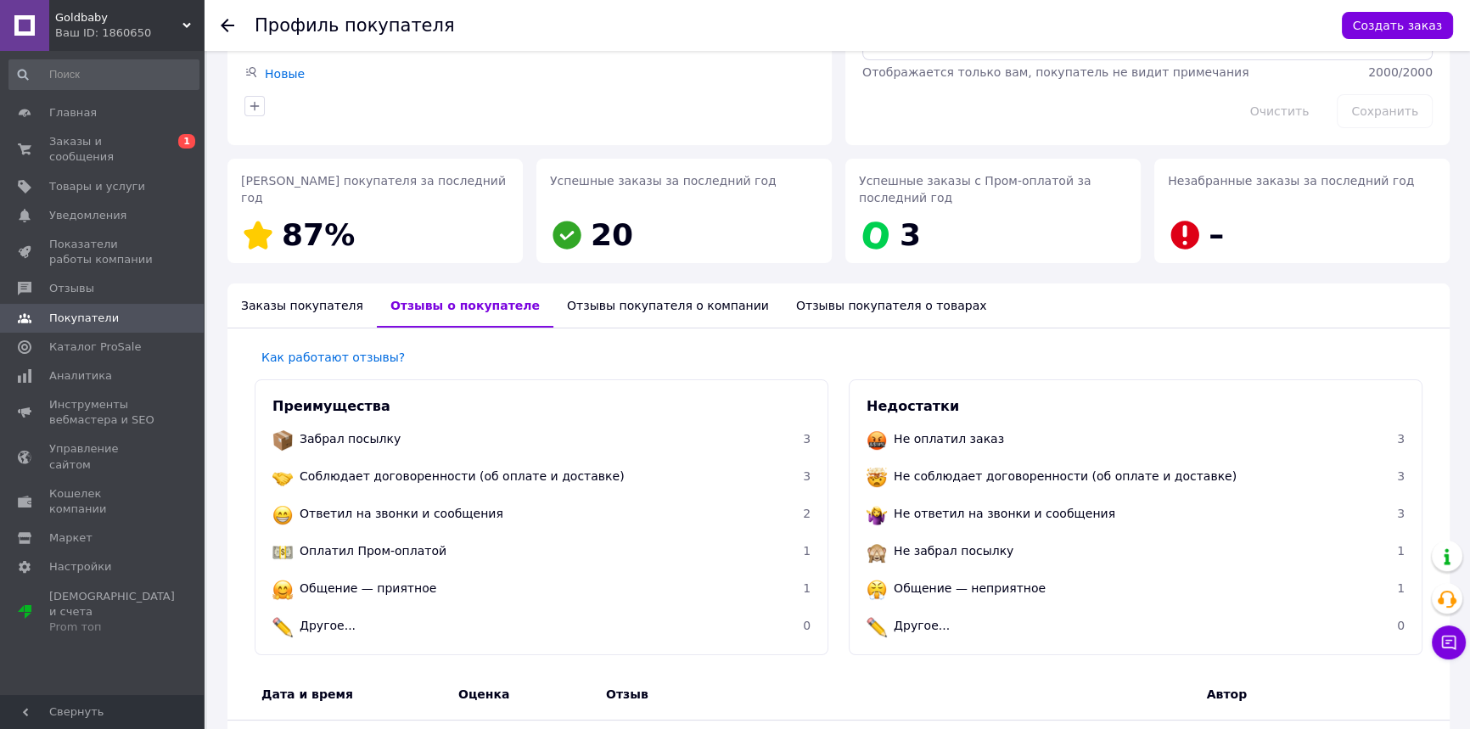
scroll to position [43, 0]
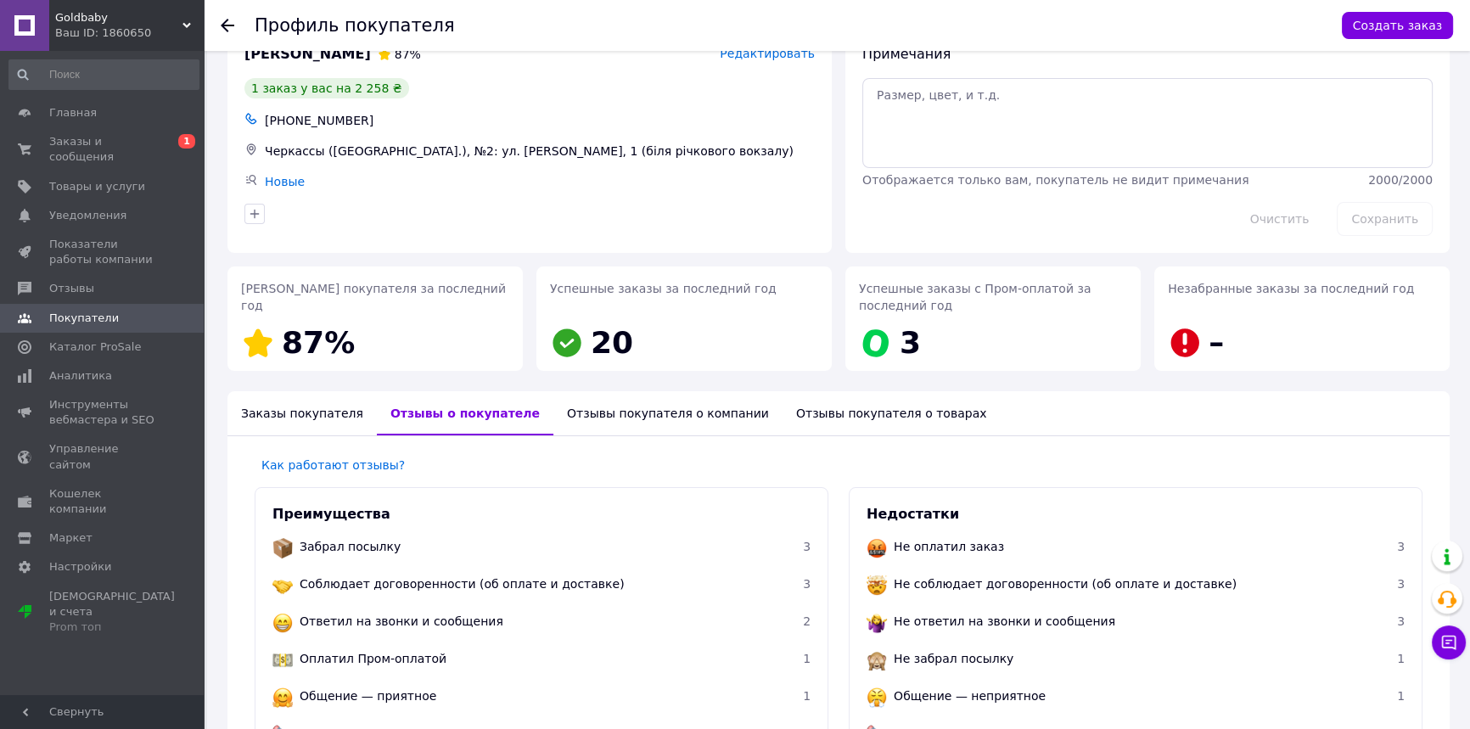
click at [222, 25] on use at bounding box center [228, 26] width 14 height 14
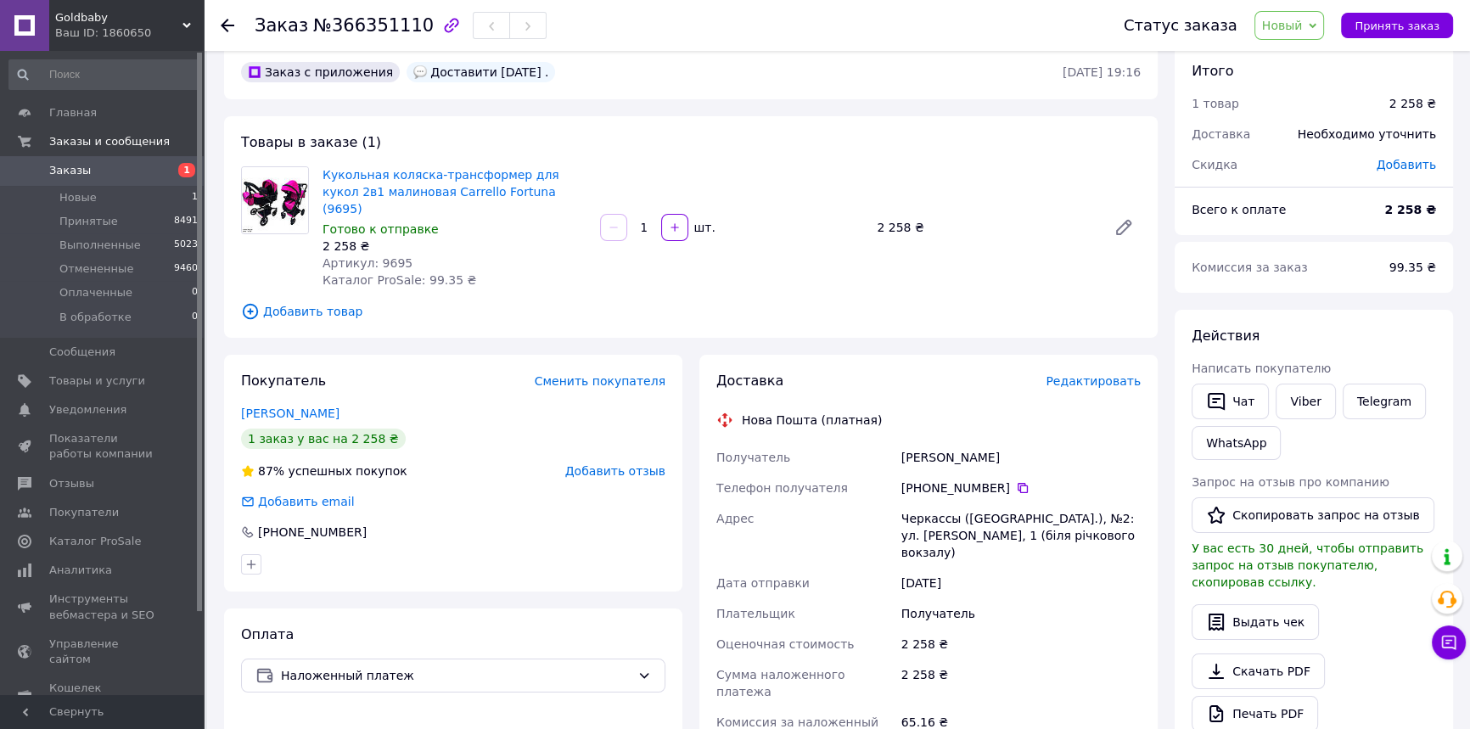
scroll to position [46, 0]
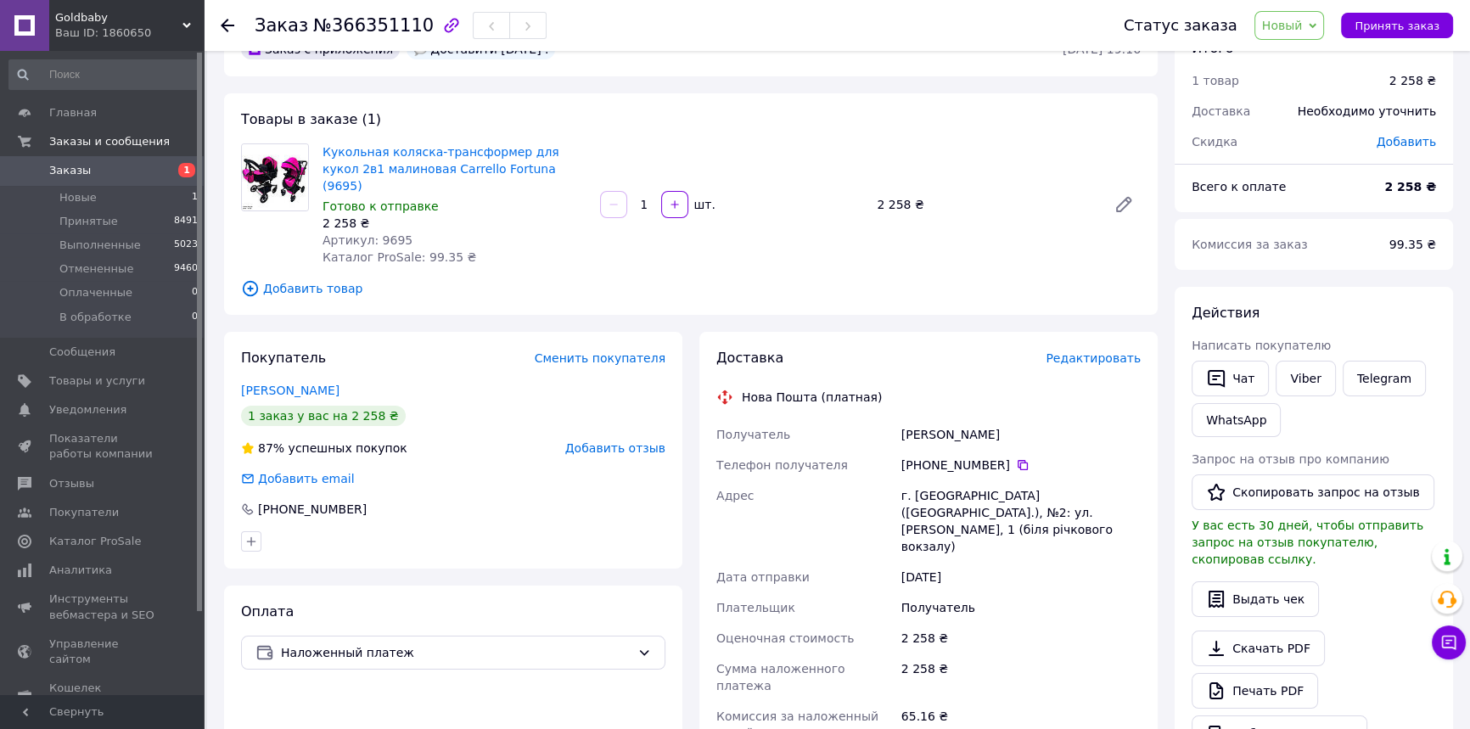
click at [225, 20] on icon at bounding box center [228, 26] width 14 height 14
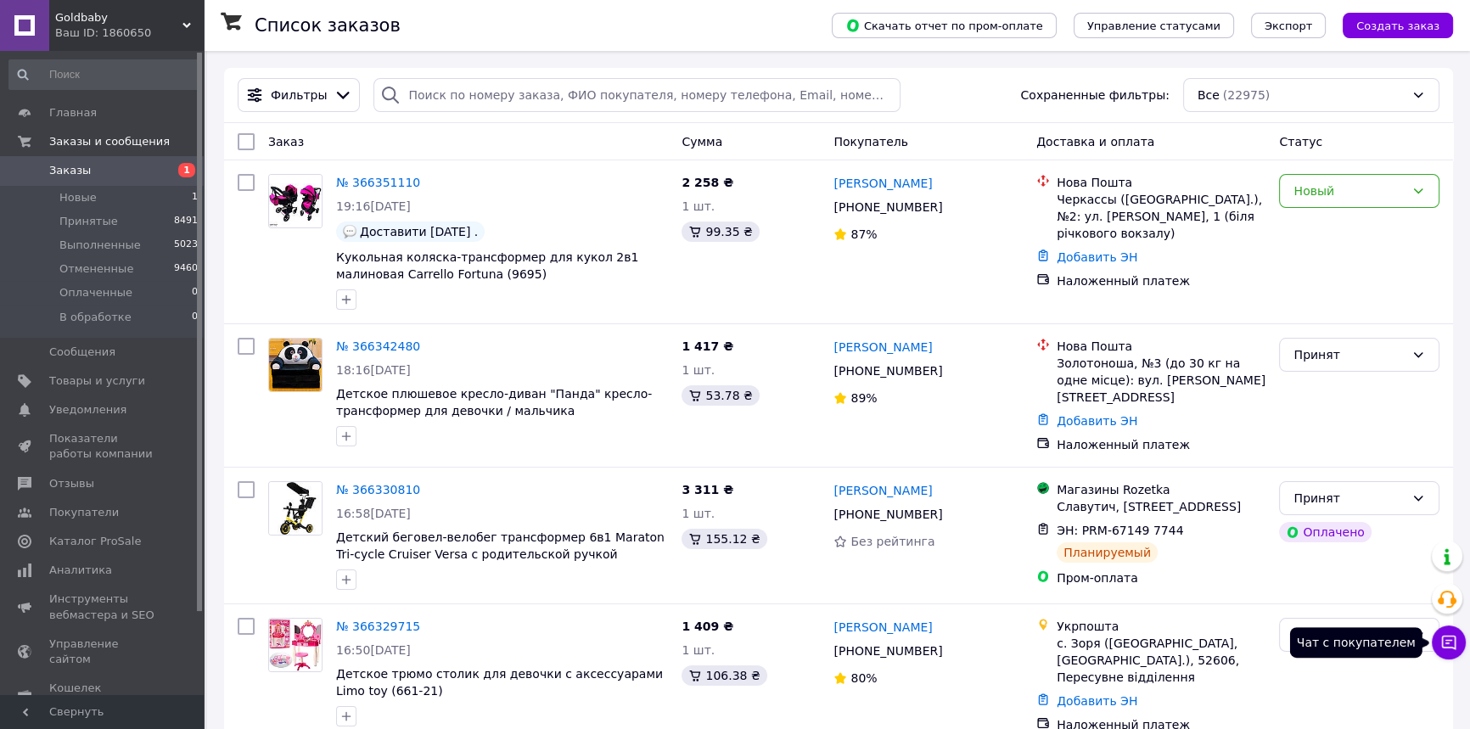
click at [1458, 648] on button "Чат с покупателем" at bounding box center [1449, 643] width 34 height 34
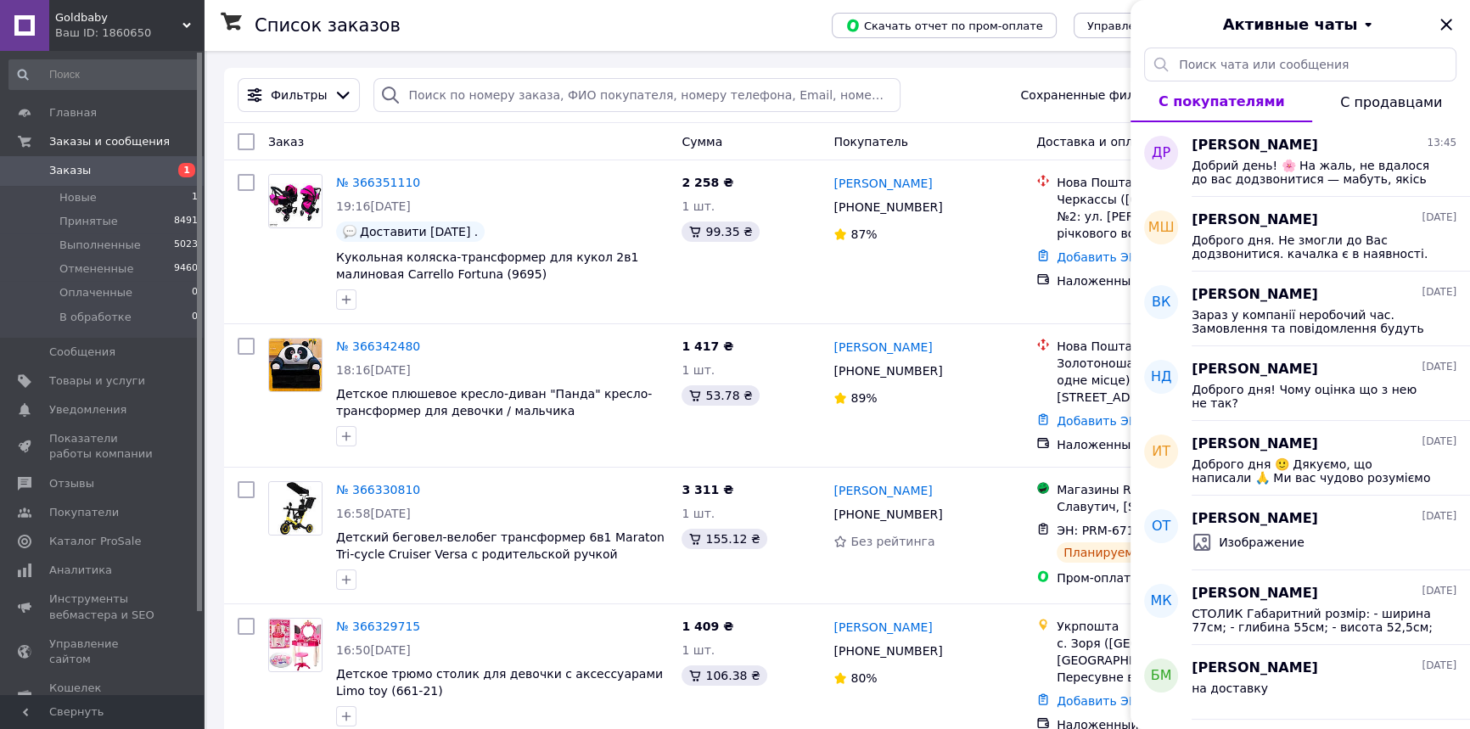
click at [1458, 17] on div "Активные чаты" at bounding box center [1301, 24] width 340 height 48
click at [1453, 21] on icon "Закрыть" at bounding box center [1446, 24] width 20 height 20
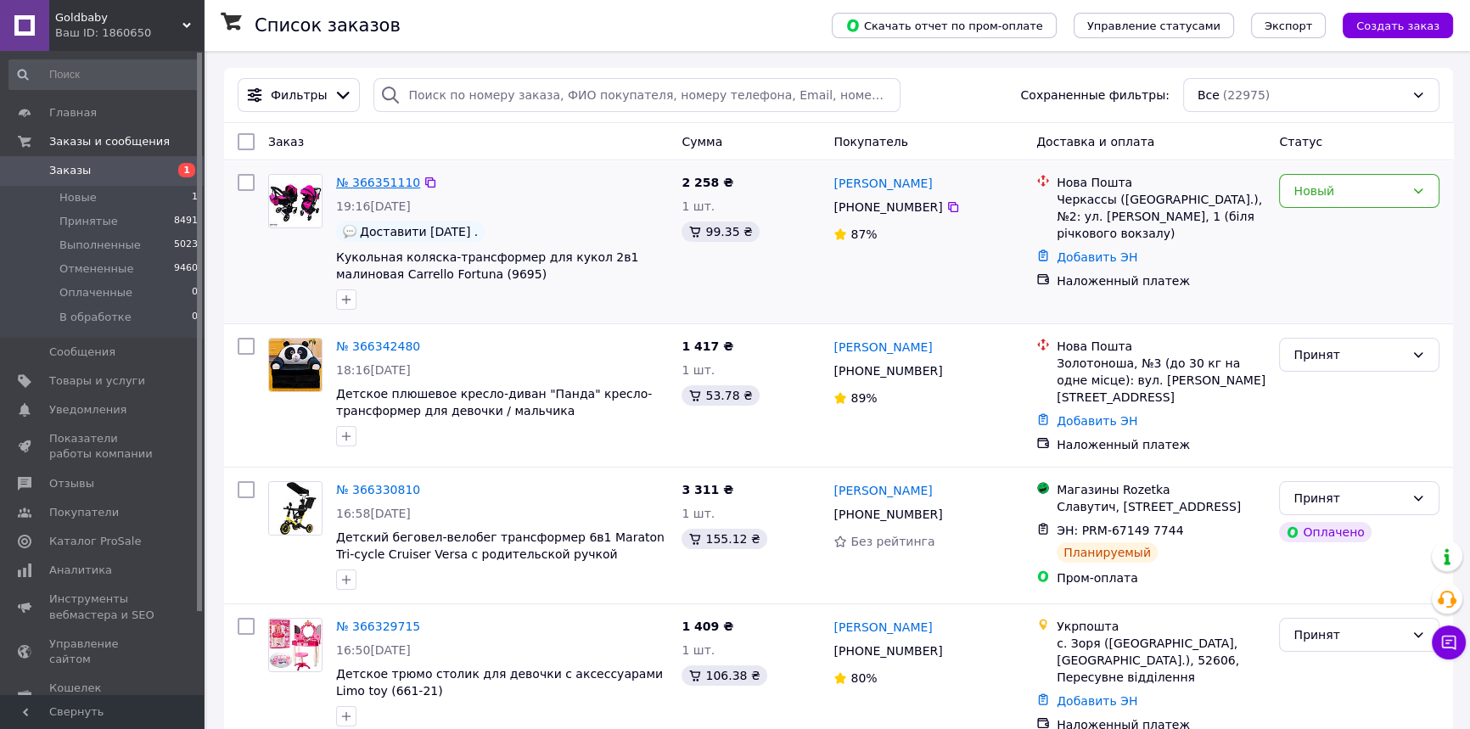
click at [393, 187] on link "№ 366351110" at bounding box center [378, 183] width 84 height 14
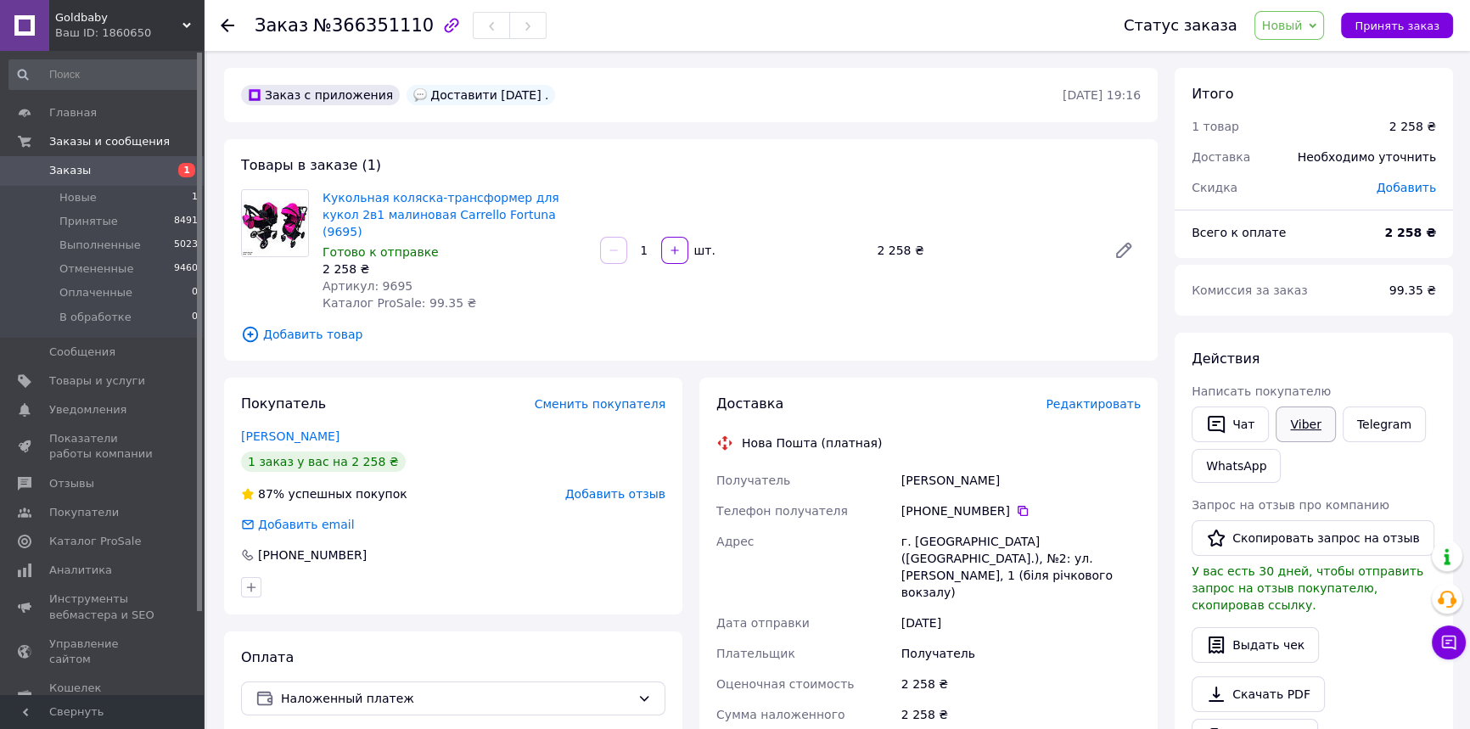
click at [1299, 424] on link "Viber" at bounding box center [1305, 425] width 59 height 36
click at [471, 395] on div "Покупатель Сменить покупателя" at bounding box center [453, 405] width 424 height 20
click at [224, 23] on use at bounding box center [228, 26] width 14 height 14
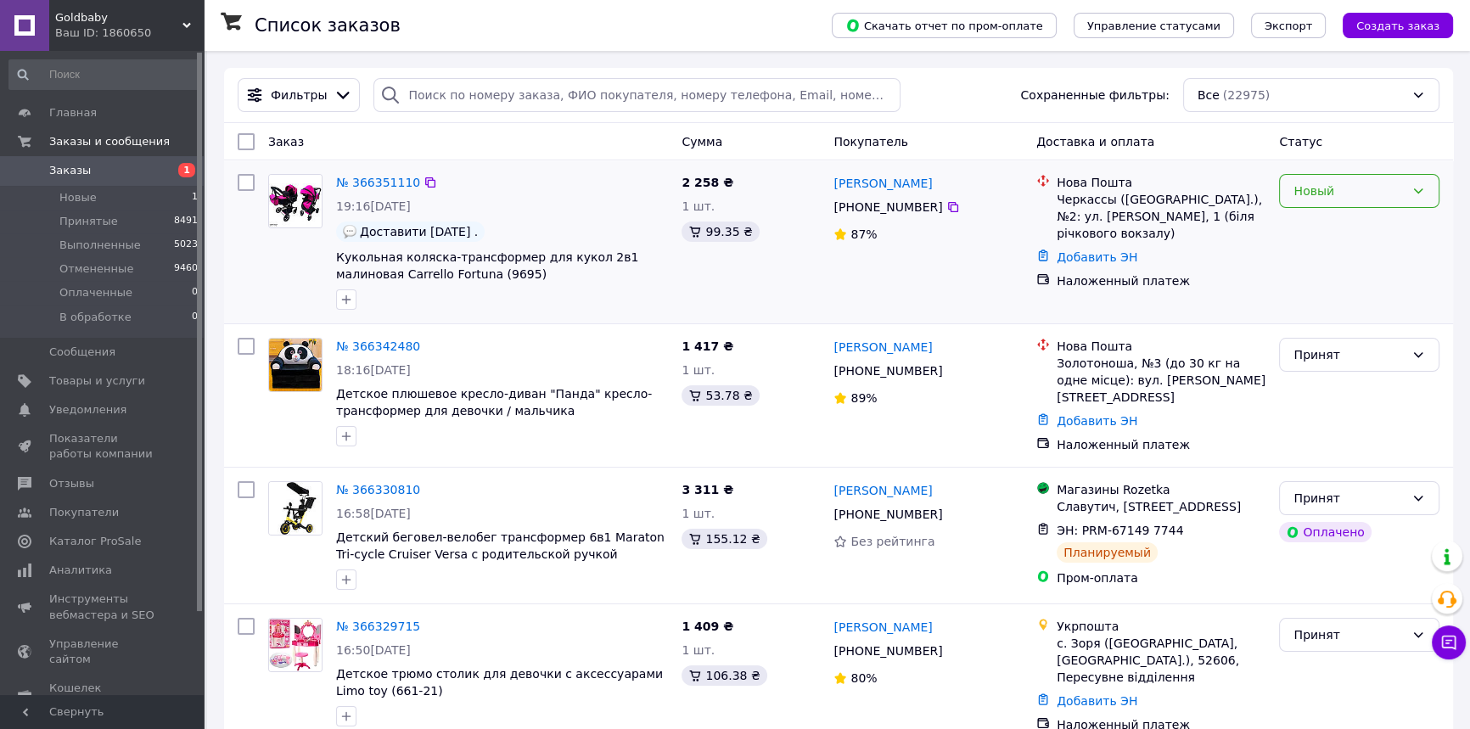
click at [1417, 183] on div "Новый" at bounding box center [1359, 191] width 160 height 34
click at [1334, 222] on li "Принят" at bounding box center [1359, 227] width 159 height 31
click at [381, 181] on link "№ 366351110" at bounding box center [378, 183] width 84 height 14
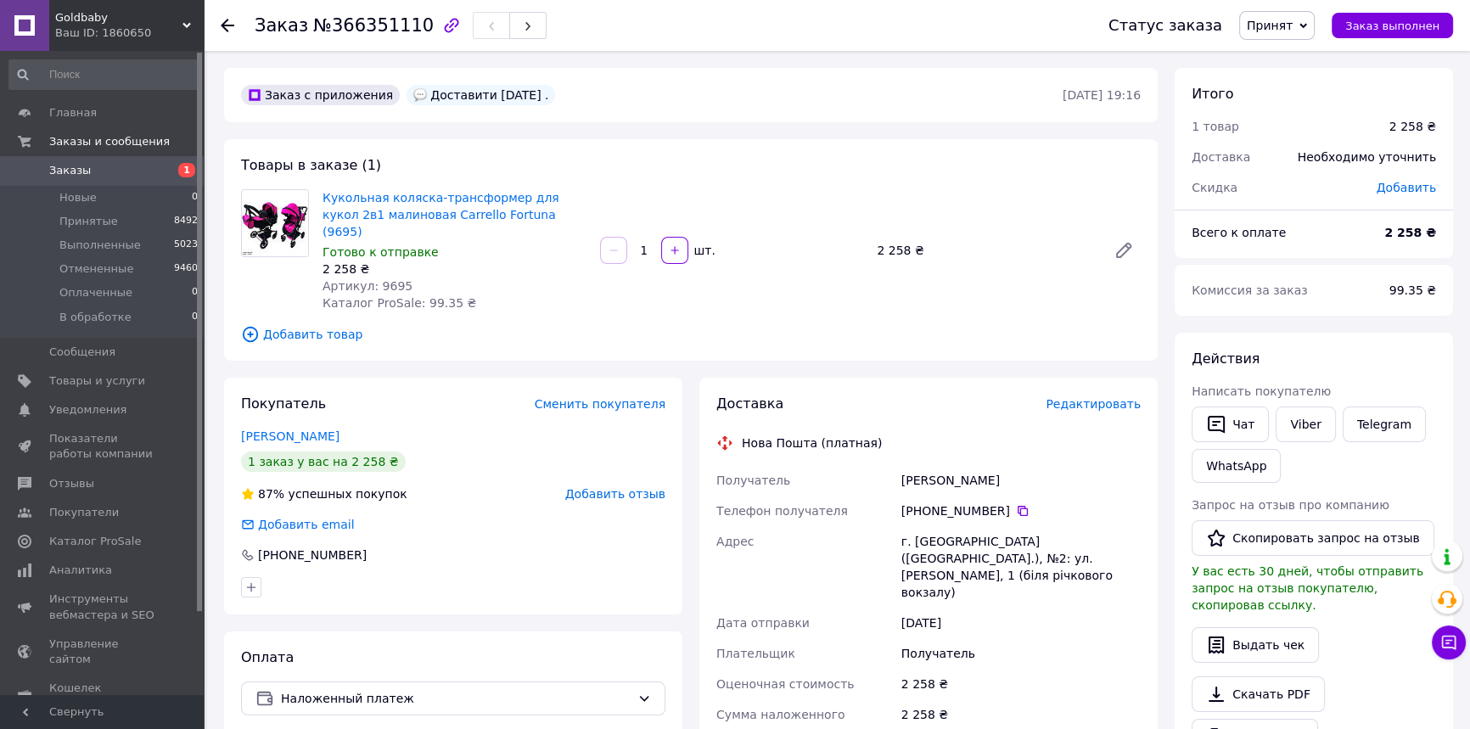
click at [526, 261] on div "2 258 ₴" at bounding box center [455, 269] width 264 height 17
click at [233, 24] on icon at bounding box center [228, 26] width 14 height 14
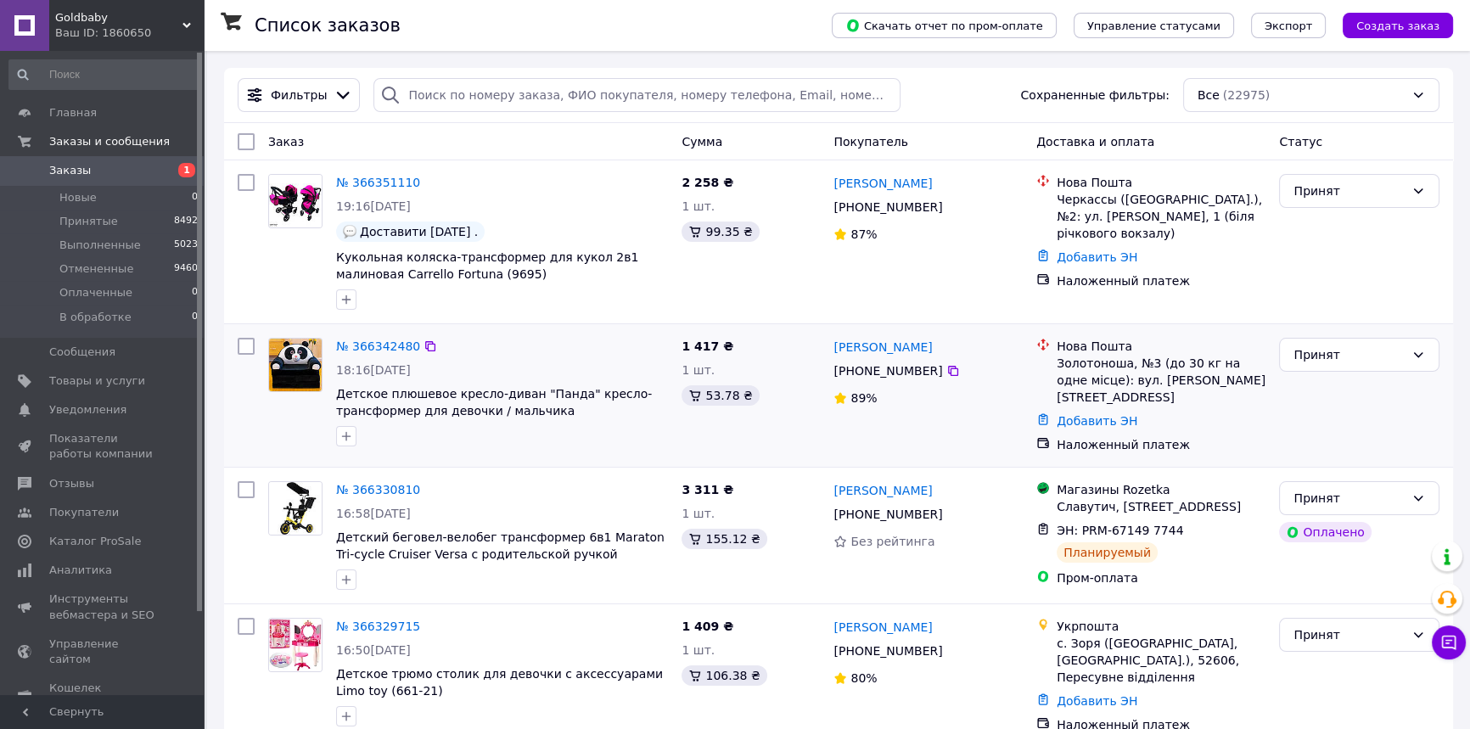
click at [1423, 430] on div "Принят" at bounding box center [1359, 395] width 174 height 129
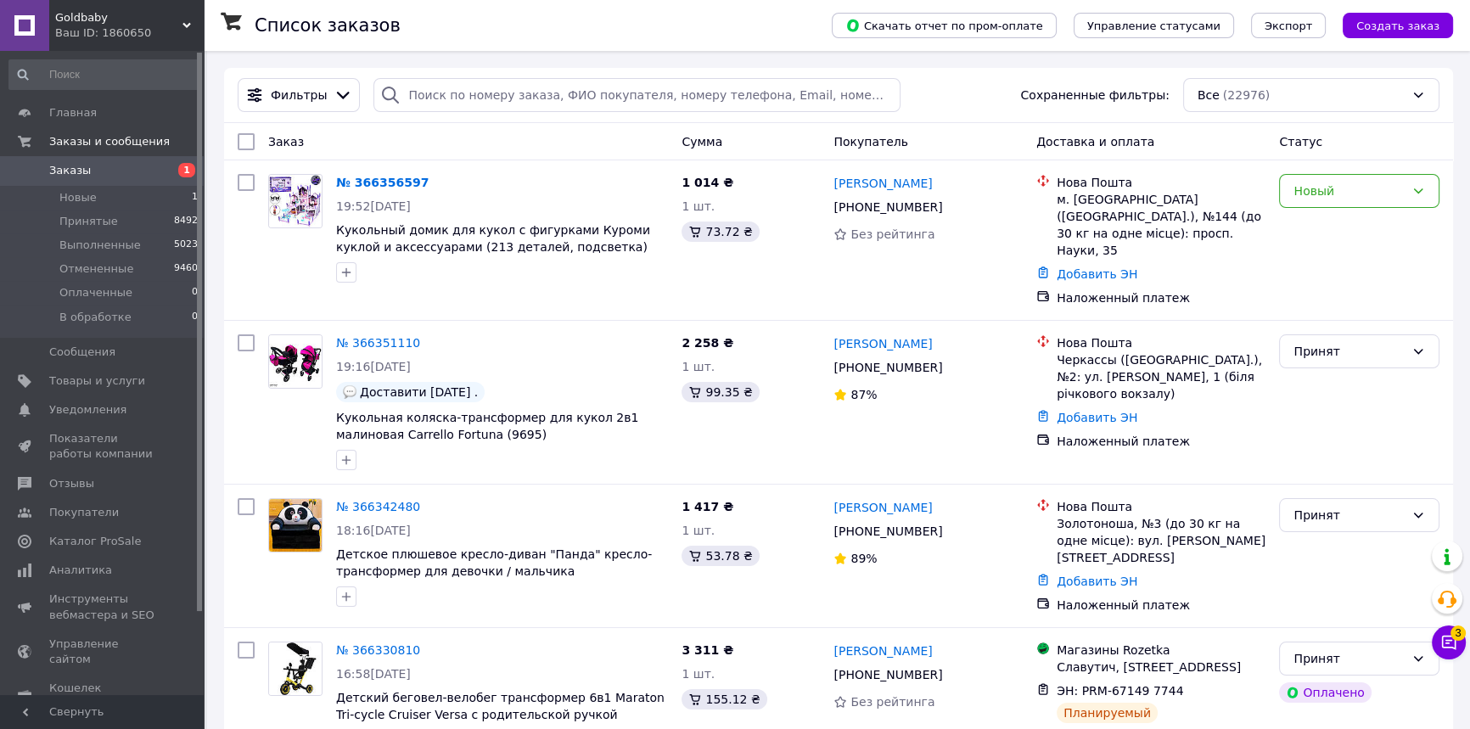
click at [452, 238] on span "Кукольный домик для кукол с фигурками Куроми куклой и аксессуарами (213 деталей…" at bounding box center [493, 247] width 314 height 48
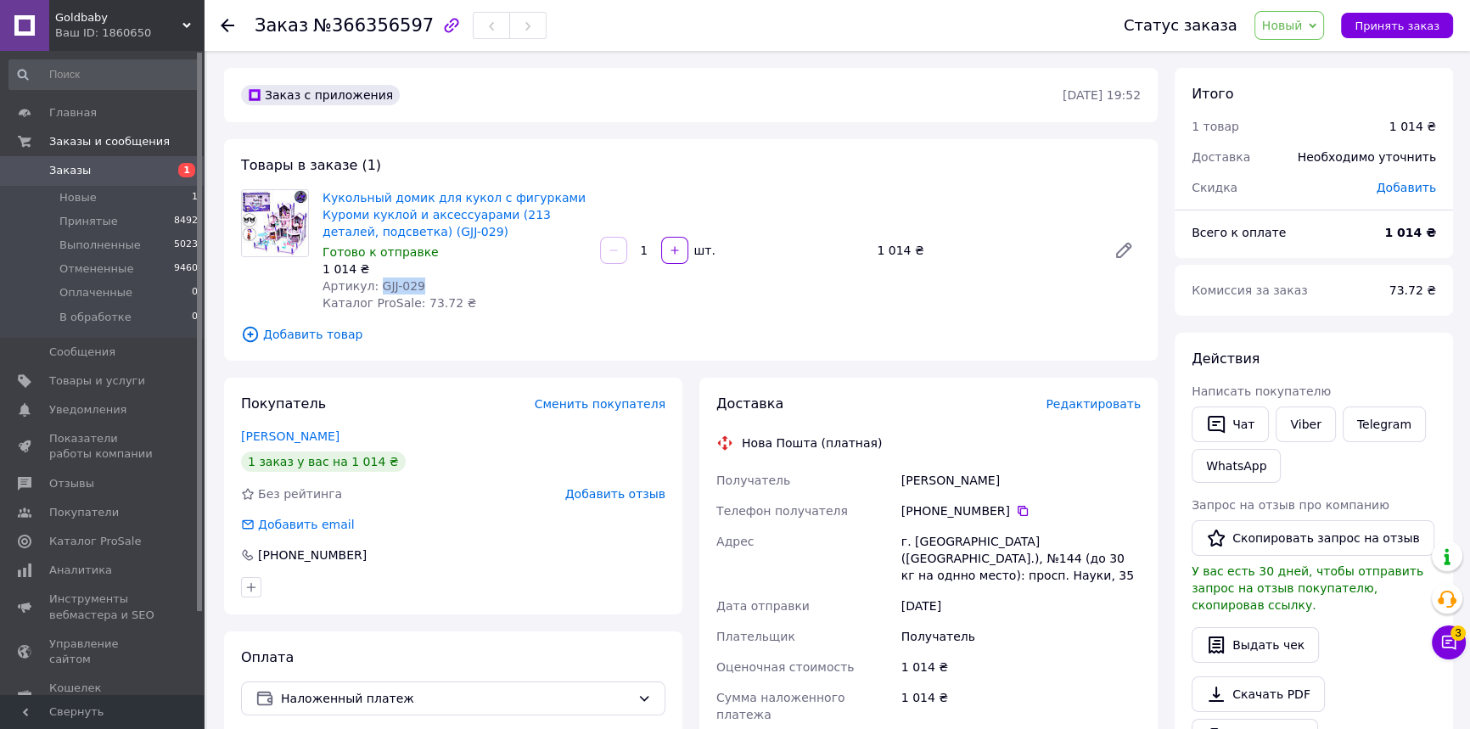
drag, startPoint x: 424, startPoint y: 284, endPoint x: 372, endPoint y: 289, distance: 52.0
click at [372, 289] on div "Артикул: GJJ-029" at bounding box center [455, 286] width 264 height 17
copy span "GJJ-029"
click at [226, 20] on icon at bounding box center [228, 26] width 14 height 14
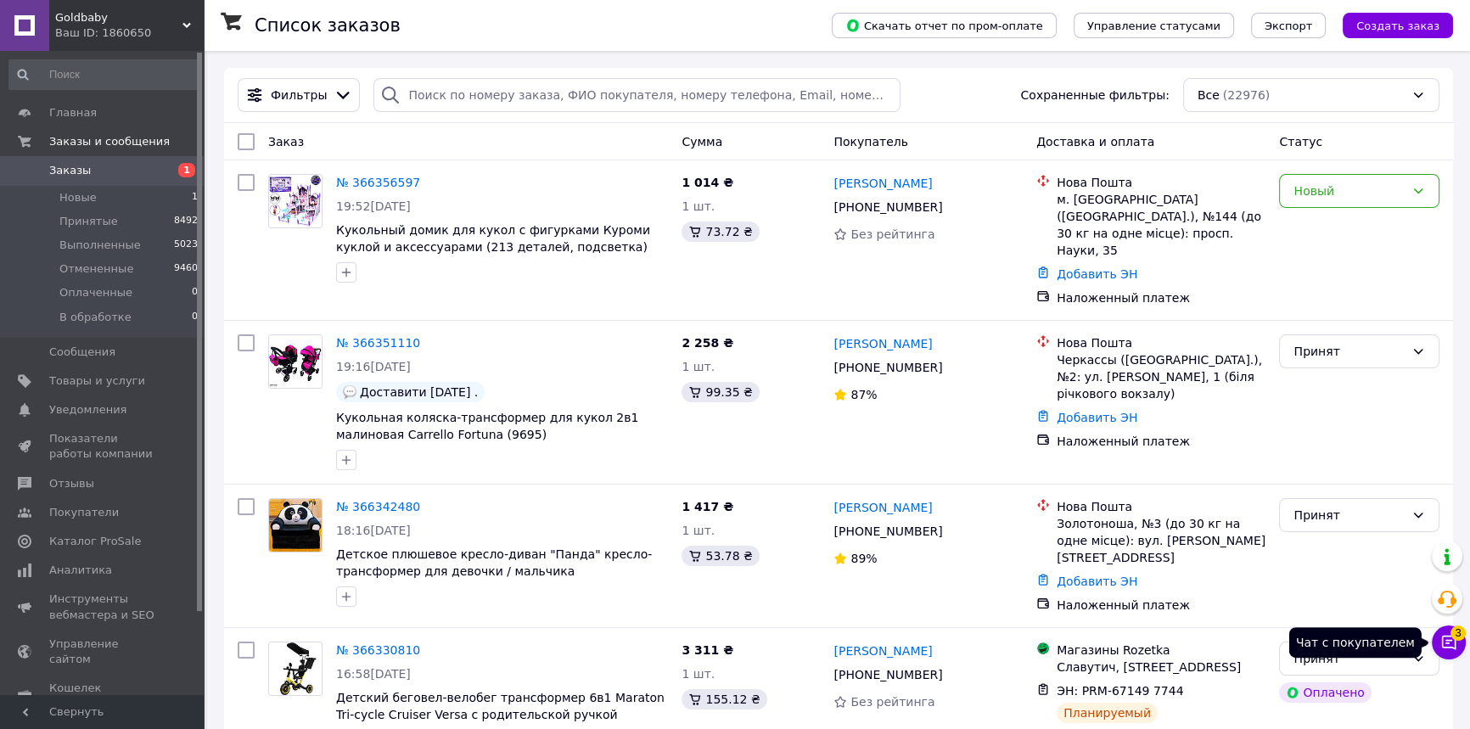
click at [1445, 642] on icon at bounding box center [1449, 642] width 17 height 17
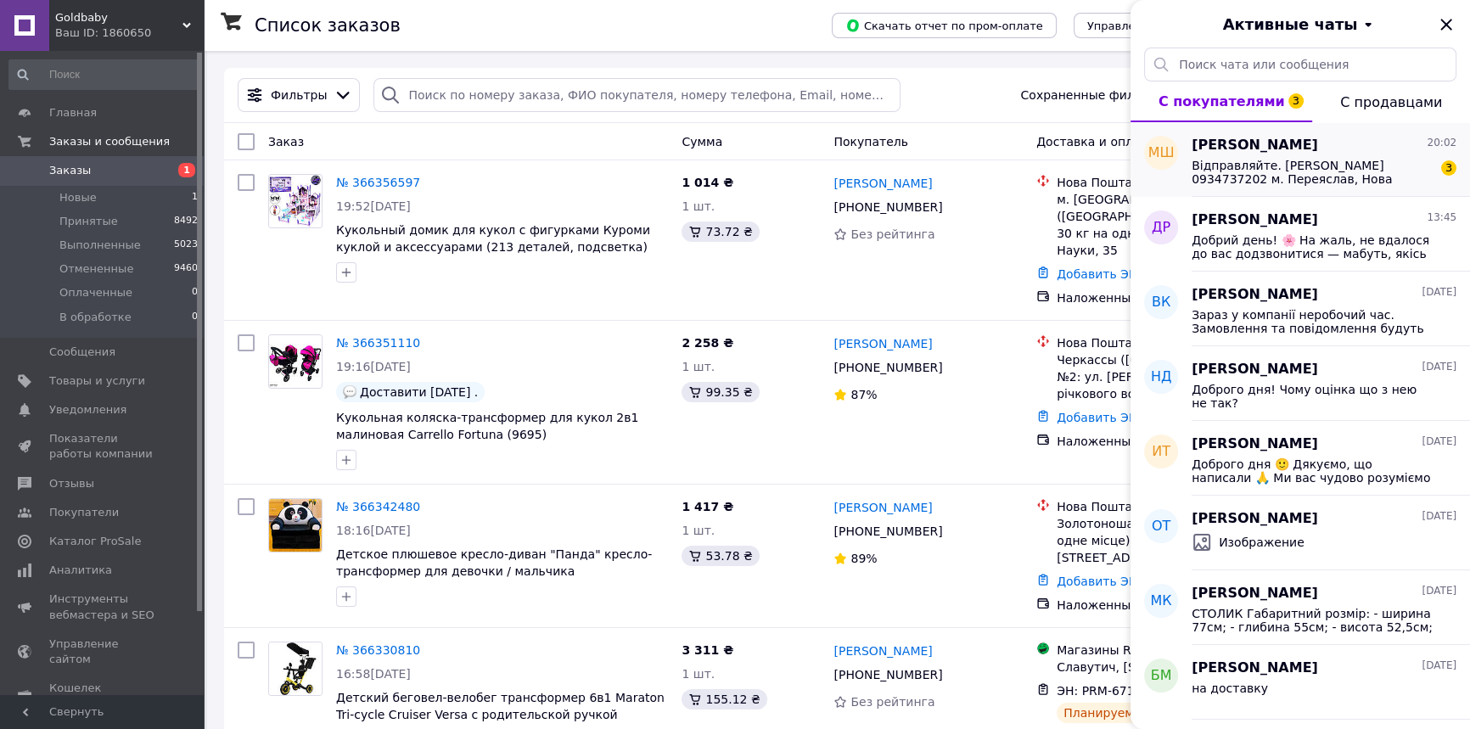
click at [1213, 170] on span "Відправляйте. Тетяна Шинкар 0934737202 м. Переяслав, Нова пошта 1" at bounding box center [1312, 172] width 241 height 27
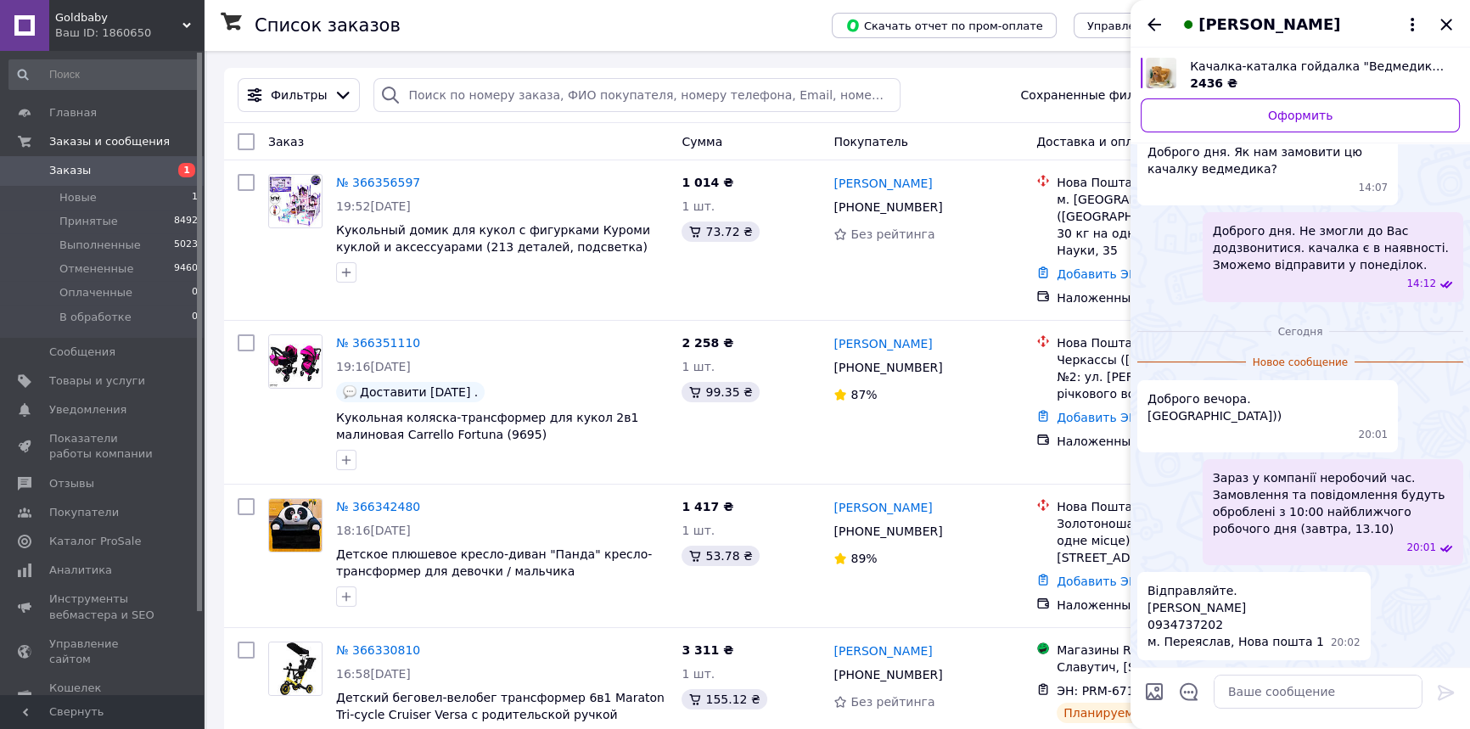
scroll to position [245, 0]
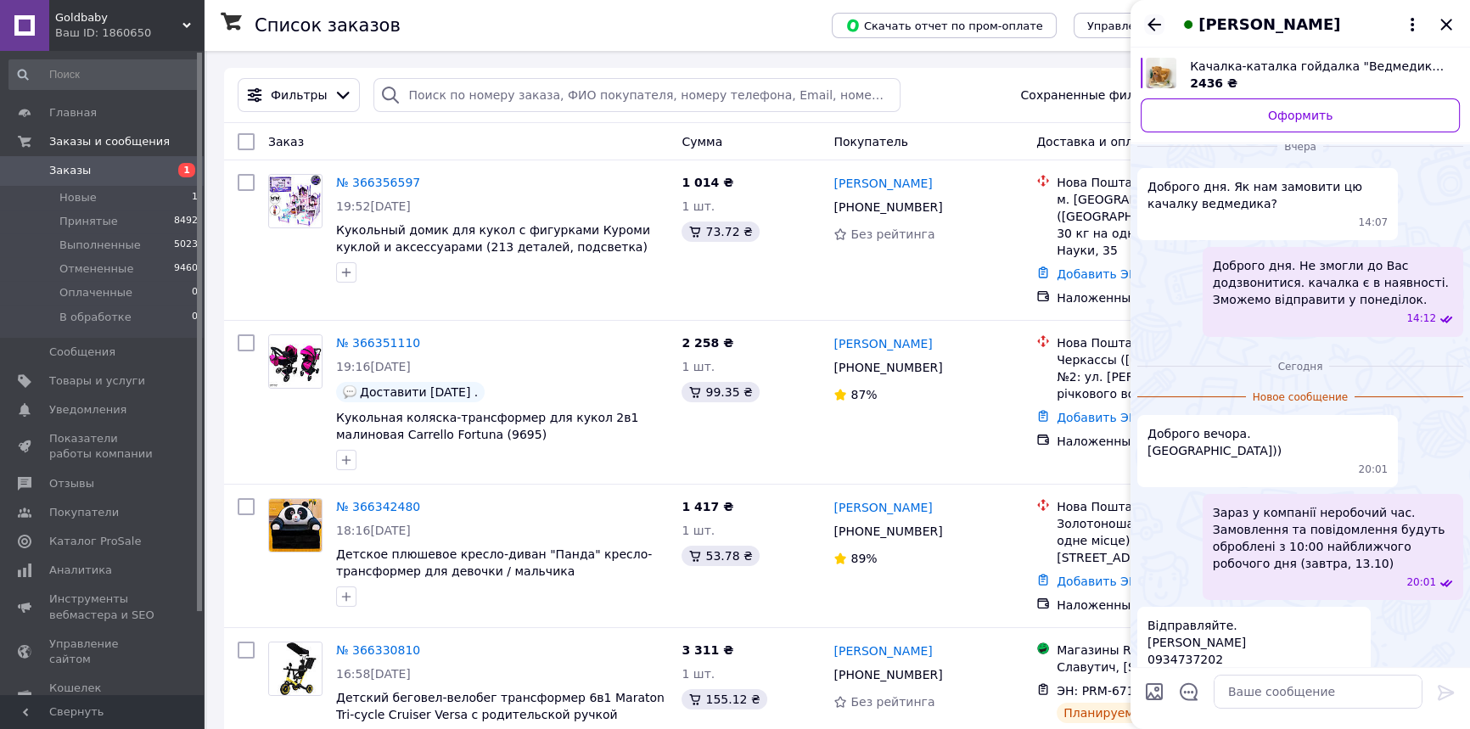
click at [1159, 24] on icon "Назад" at bounding box center [1155, 24] width 14 height 13
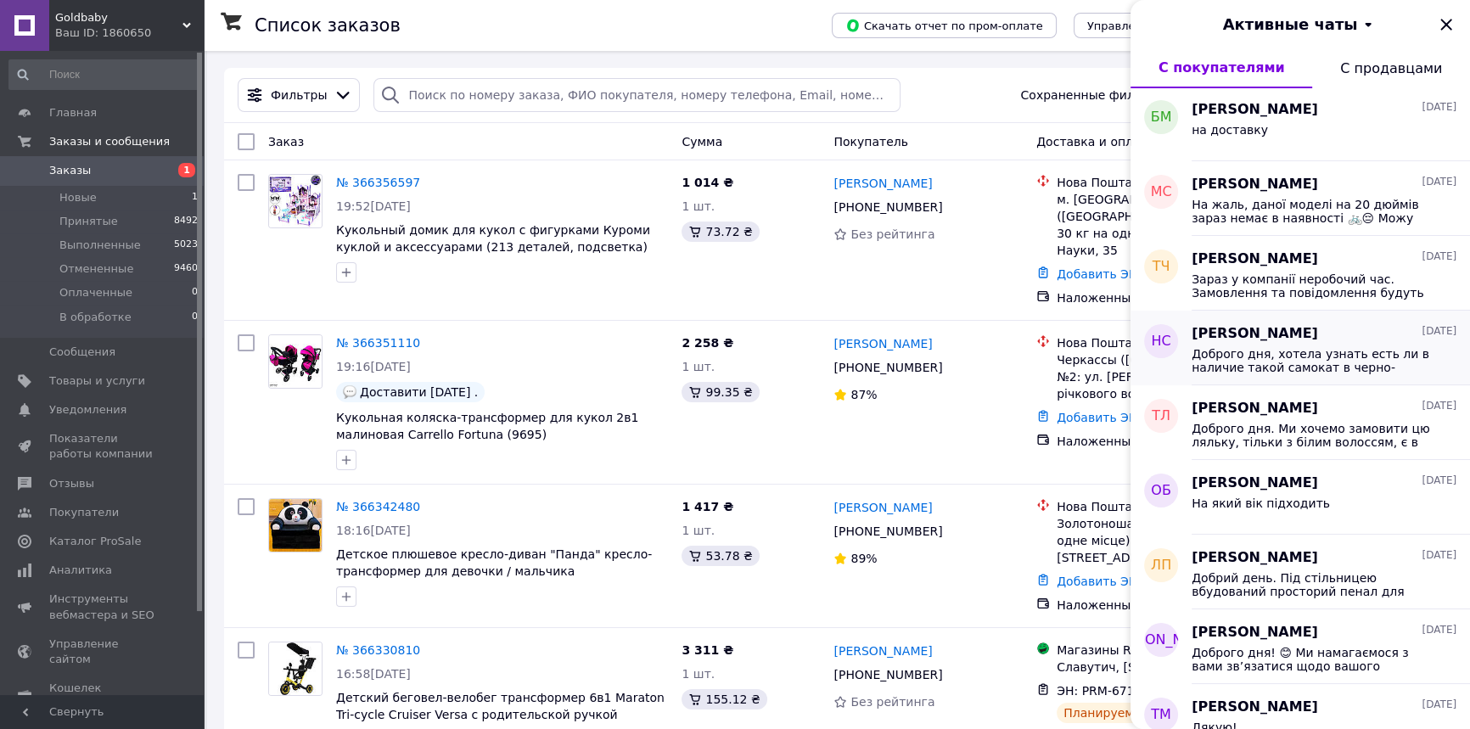
scroll to position [540, 0]
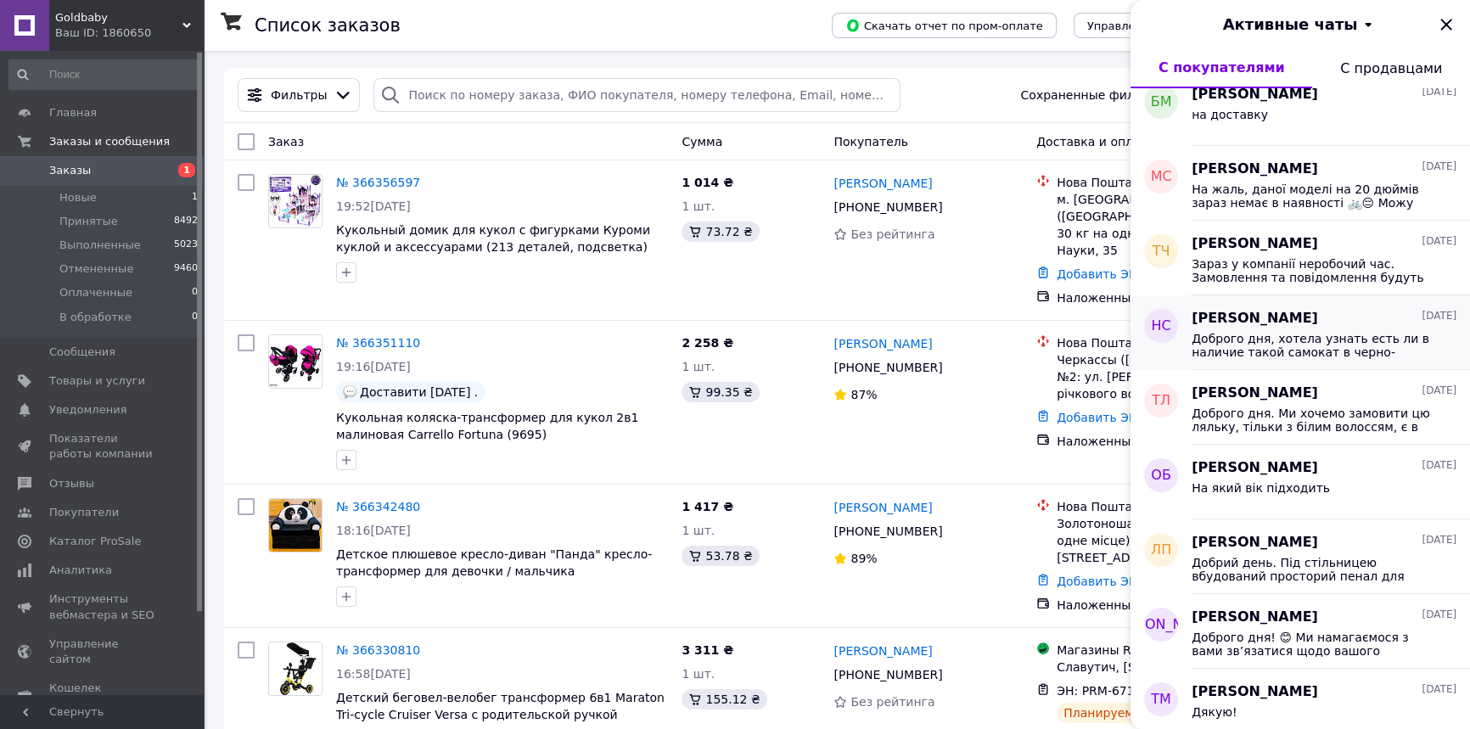
click at [1256, 352] on span "Доброго дня, хотела узнать есть ли в наличие такой самокат в черно-белом цвете …" at bounding box center [1312, 345] width 241 height 27
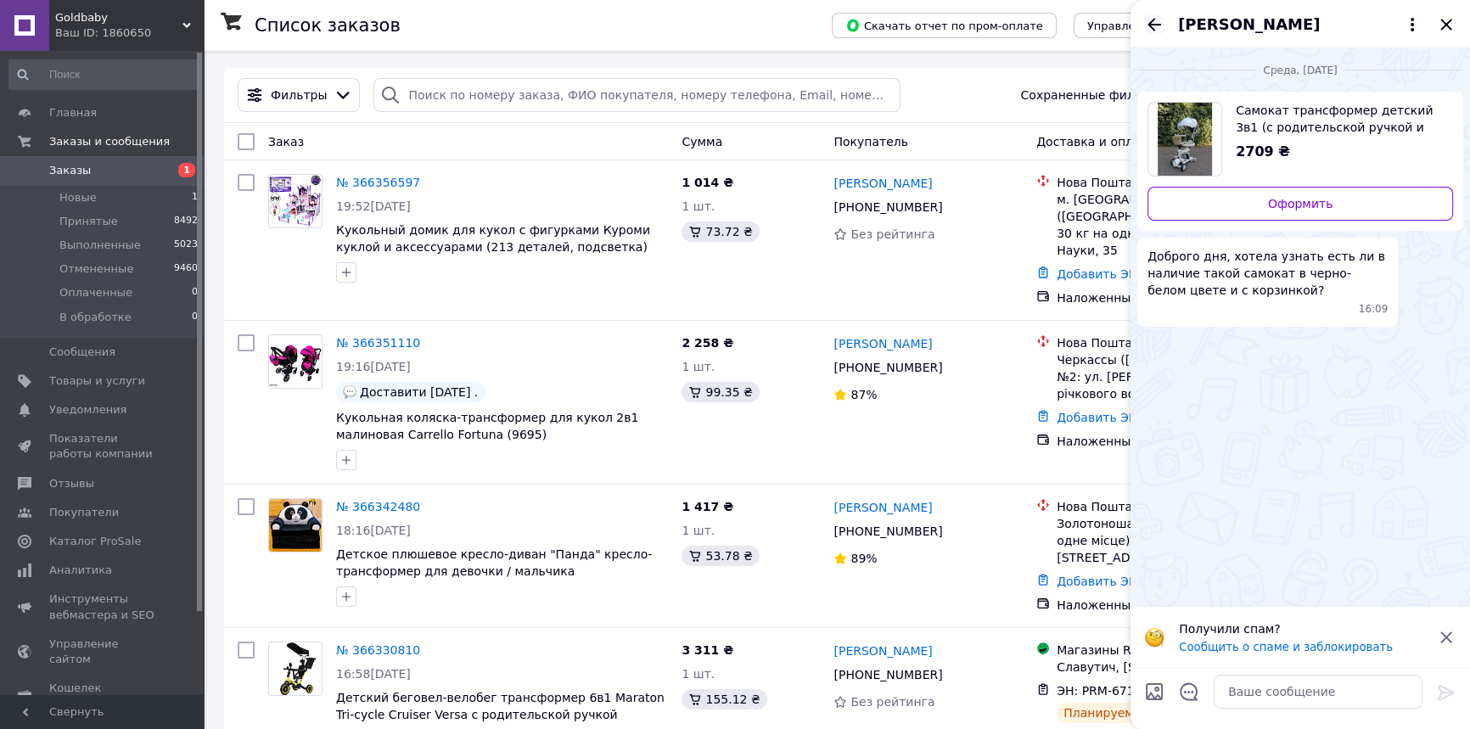
click at [1154, 24] on icon "Назад" at bounding box center [1155, 24] width 14 height 13
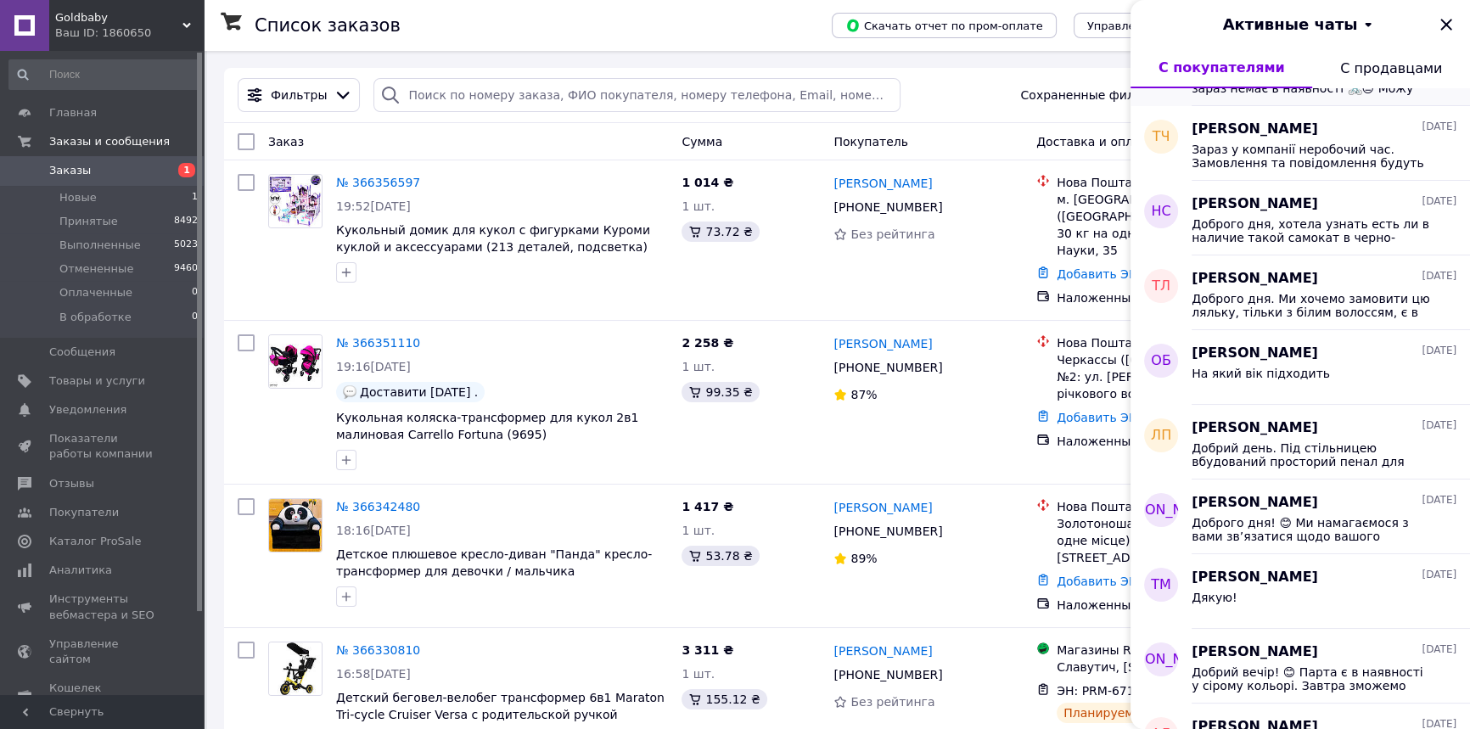
scroll to position [694, 0]
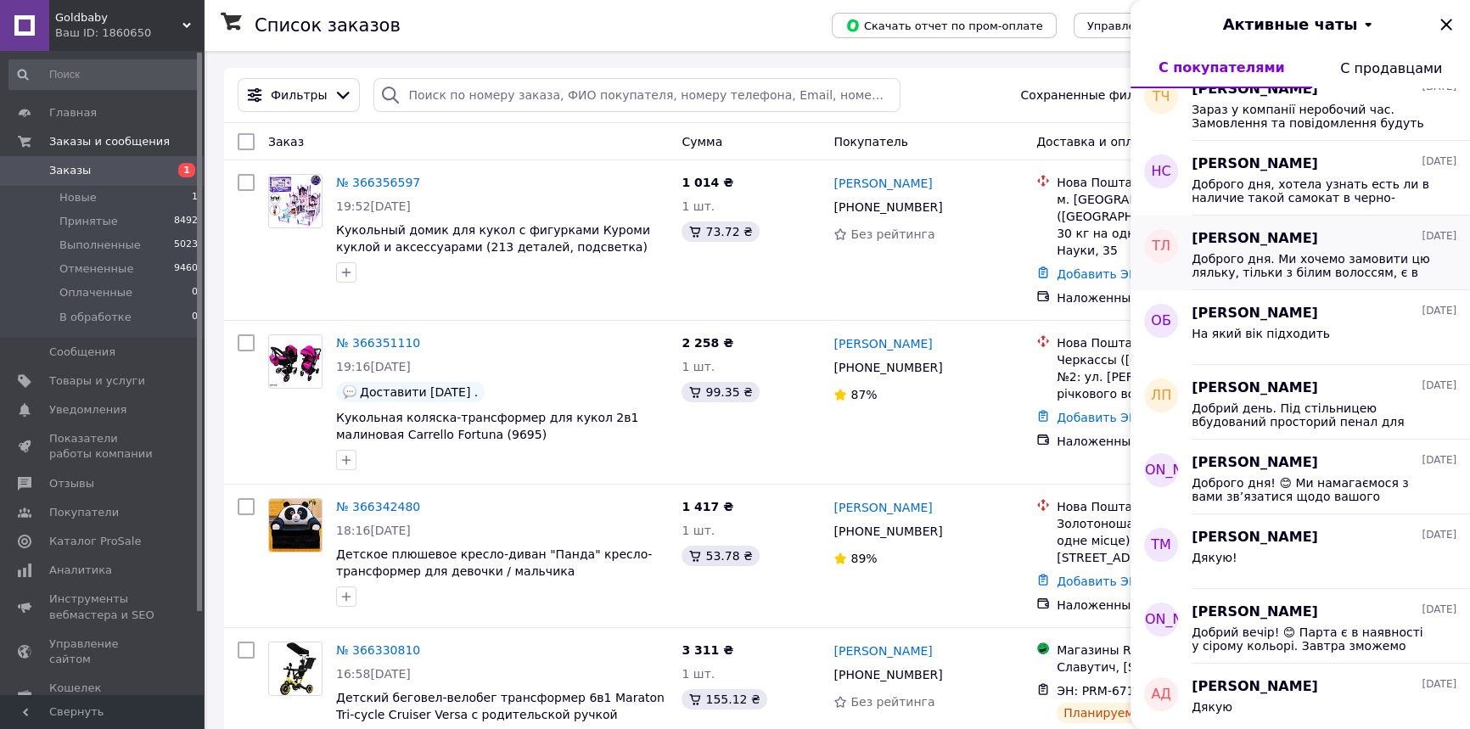
click at [1318, 274] on span "Доброго дня. Ми хочемо замовити цю ляльку, тільки з білим волоссям, є в наявнос…" at bounding box center [1312, 265] width 241 height 27
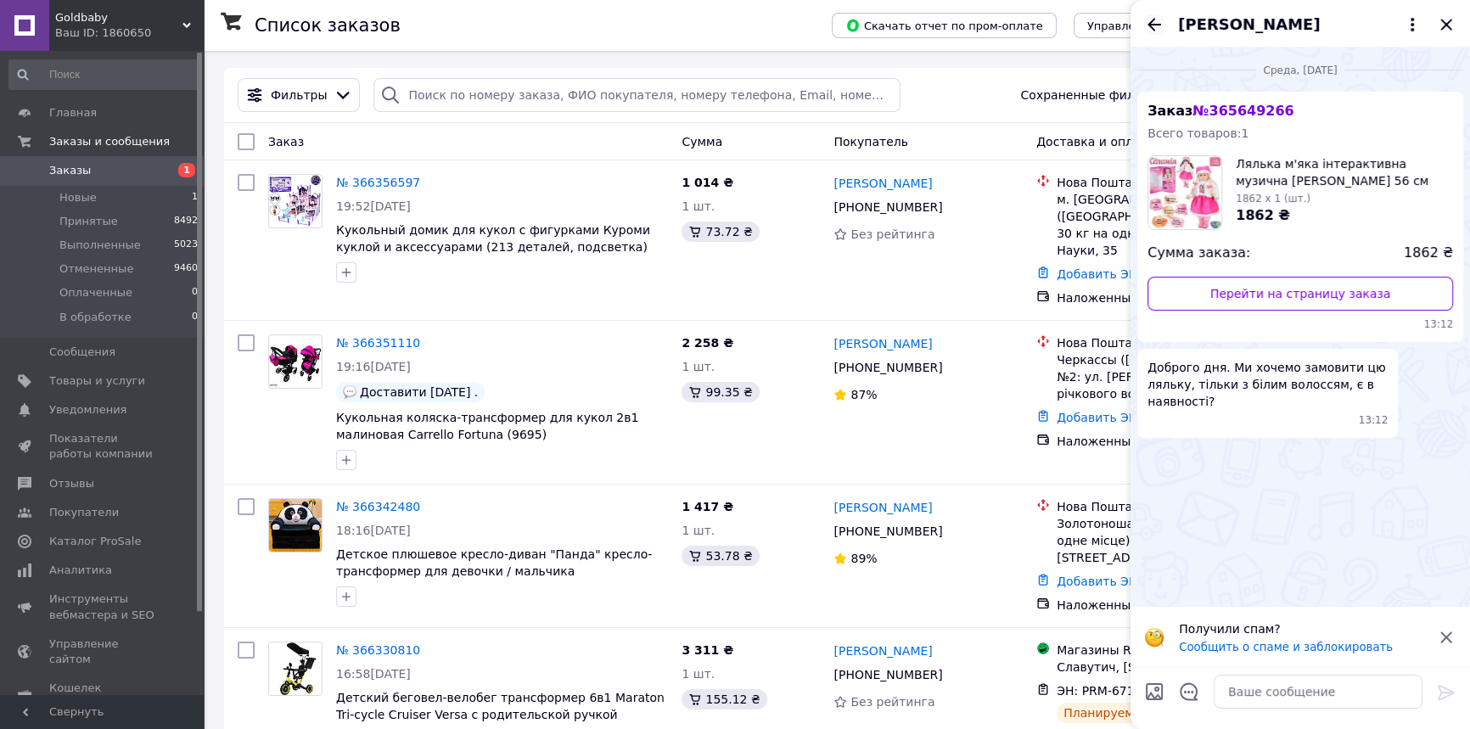
click at [1156, 17] on icon "Назад" at bounding box center [1154, 24] width 20 height 20
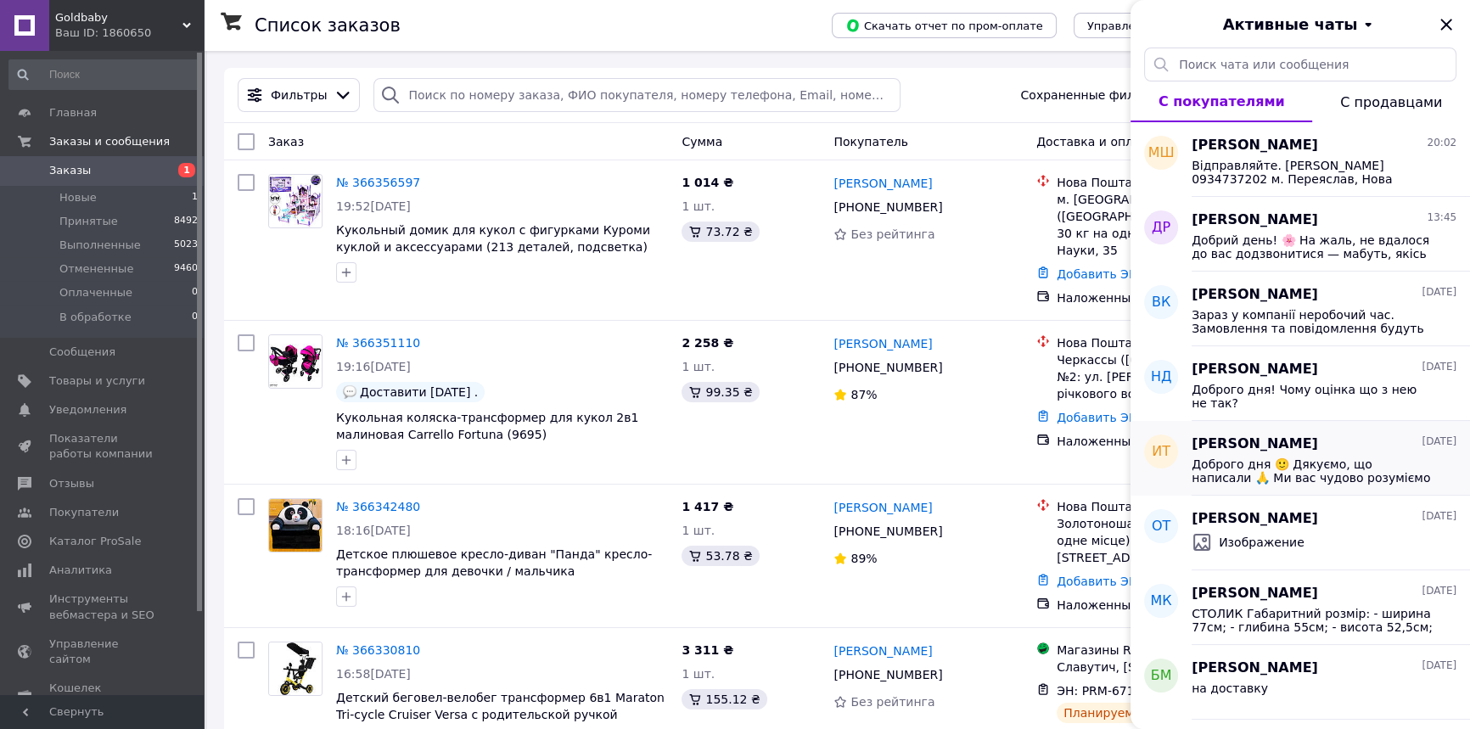
click at [1349, 469] on span "Доброго дня 🙂 Дякуємо, що написали 🙏 Ми вас чудово розуміємо і, звичайно, з рад…" at bounding box center [1312, 471] width 241 height 27
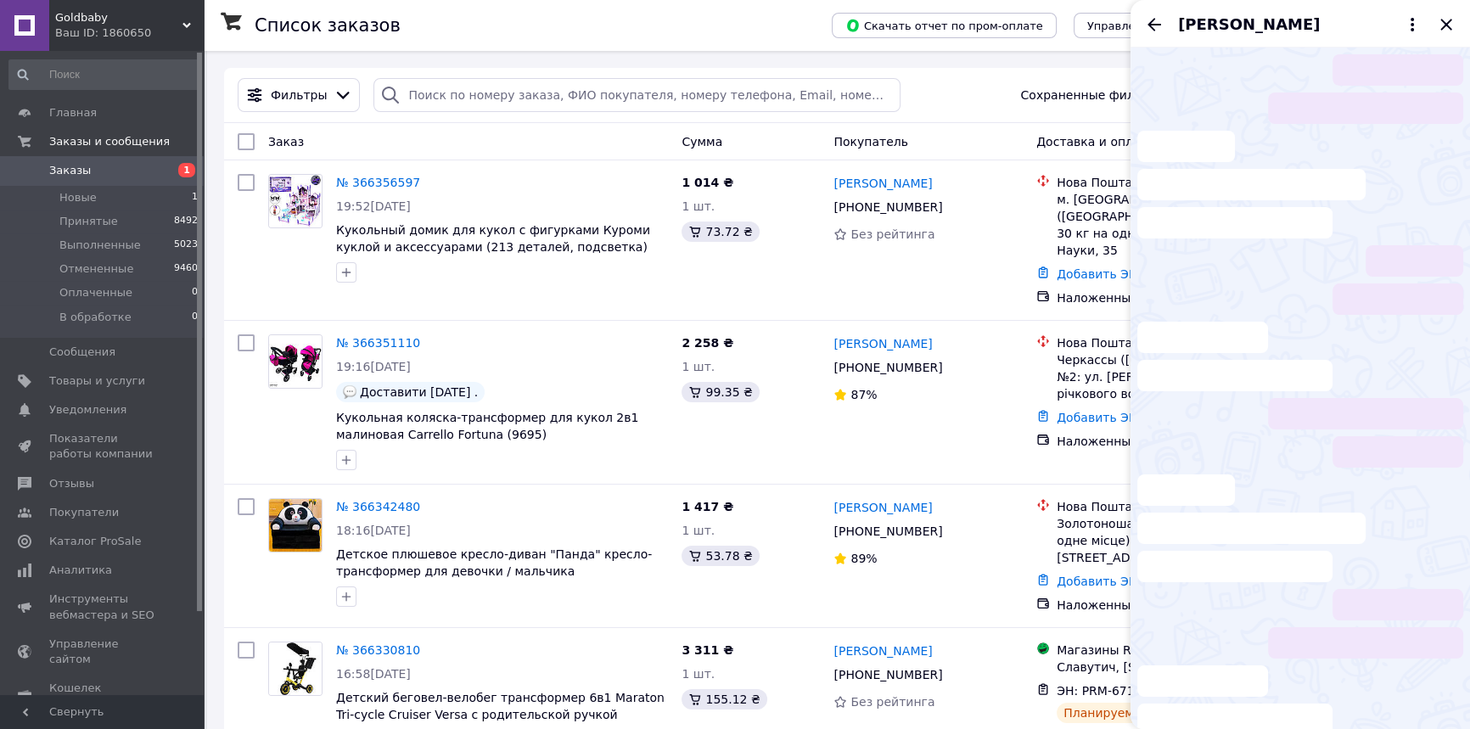
scroll to position [863, 0]
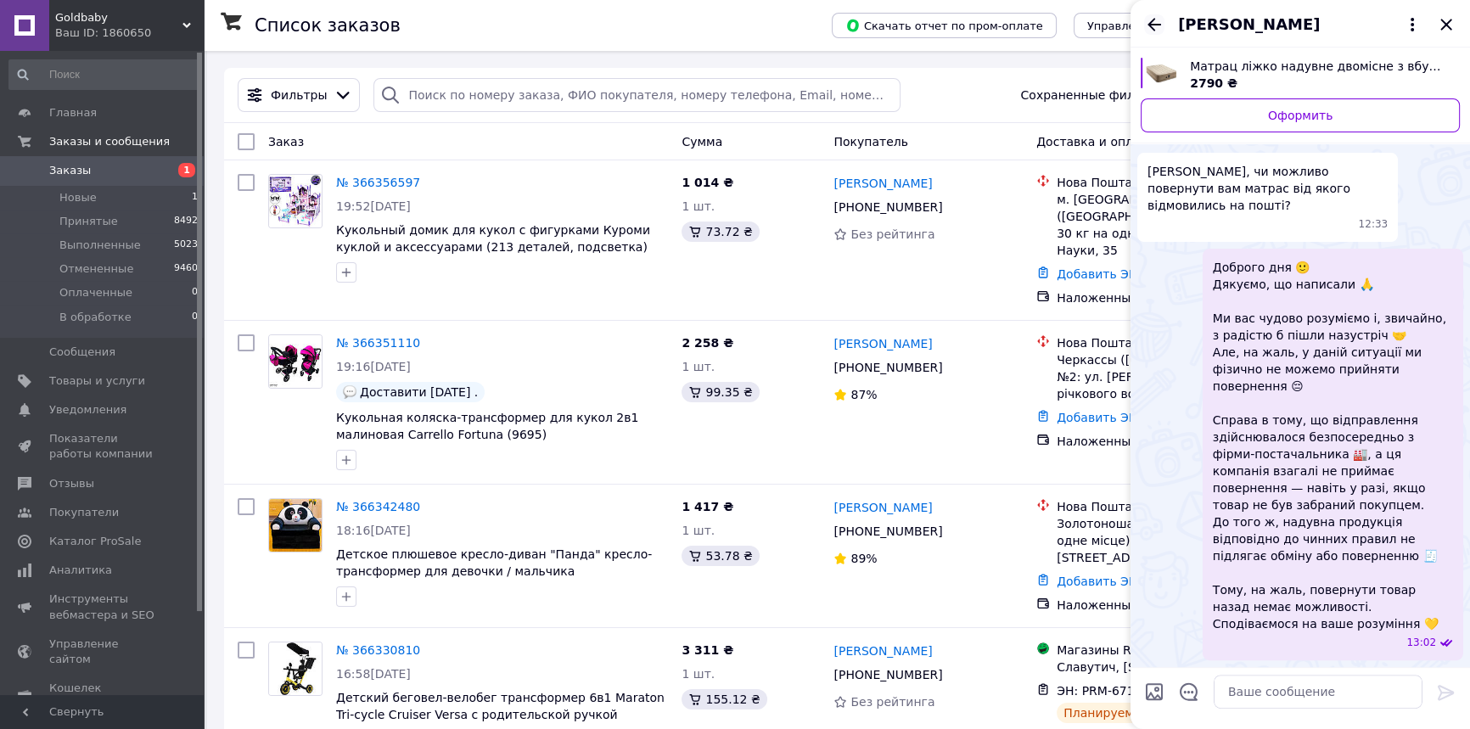
click at [1154, 17] on icon "Назад" at bounding box center [1154, 24] width 20 height 20
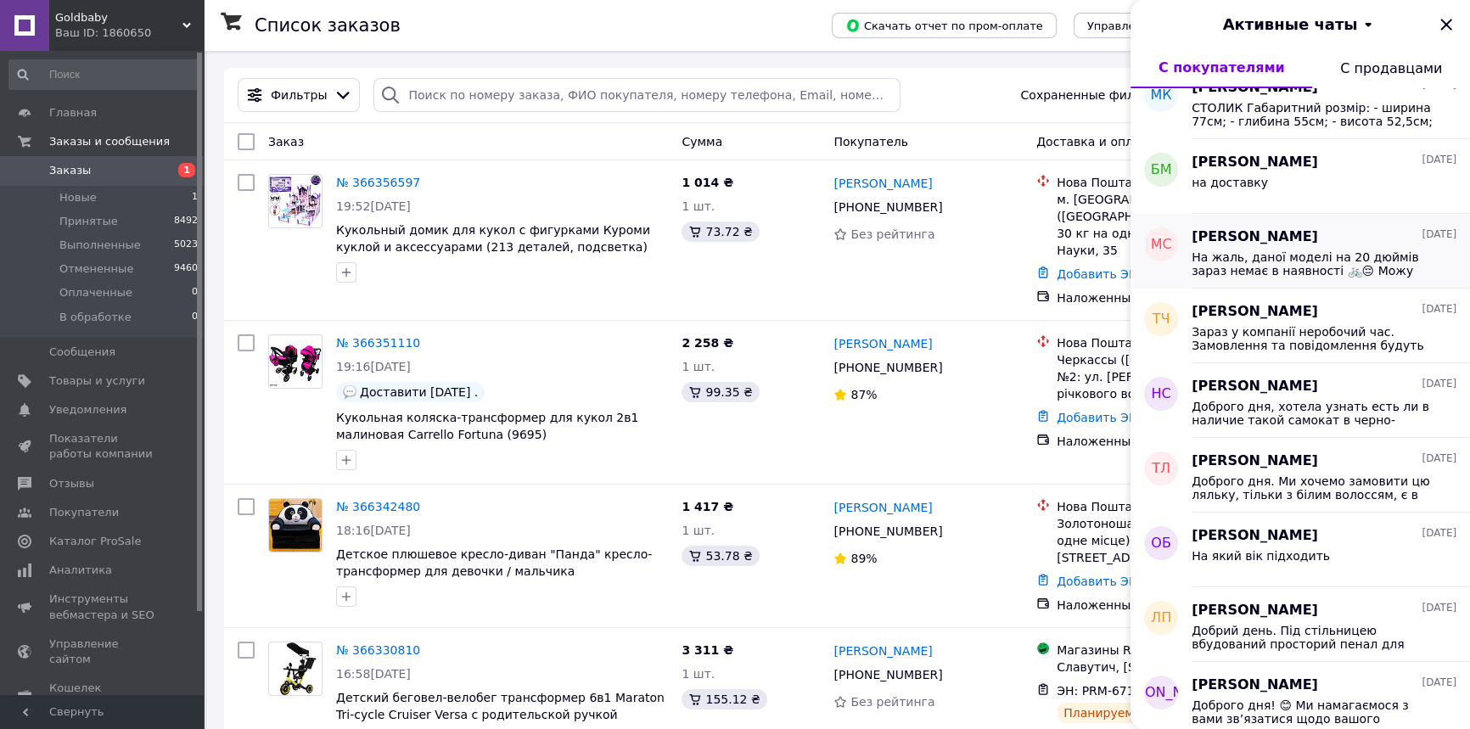
scroll to position [617, 0]
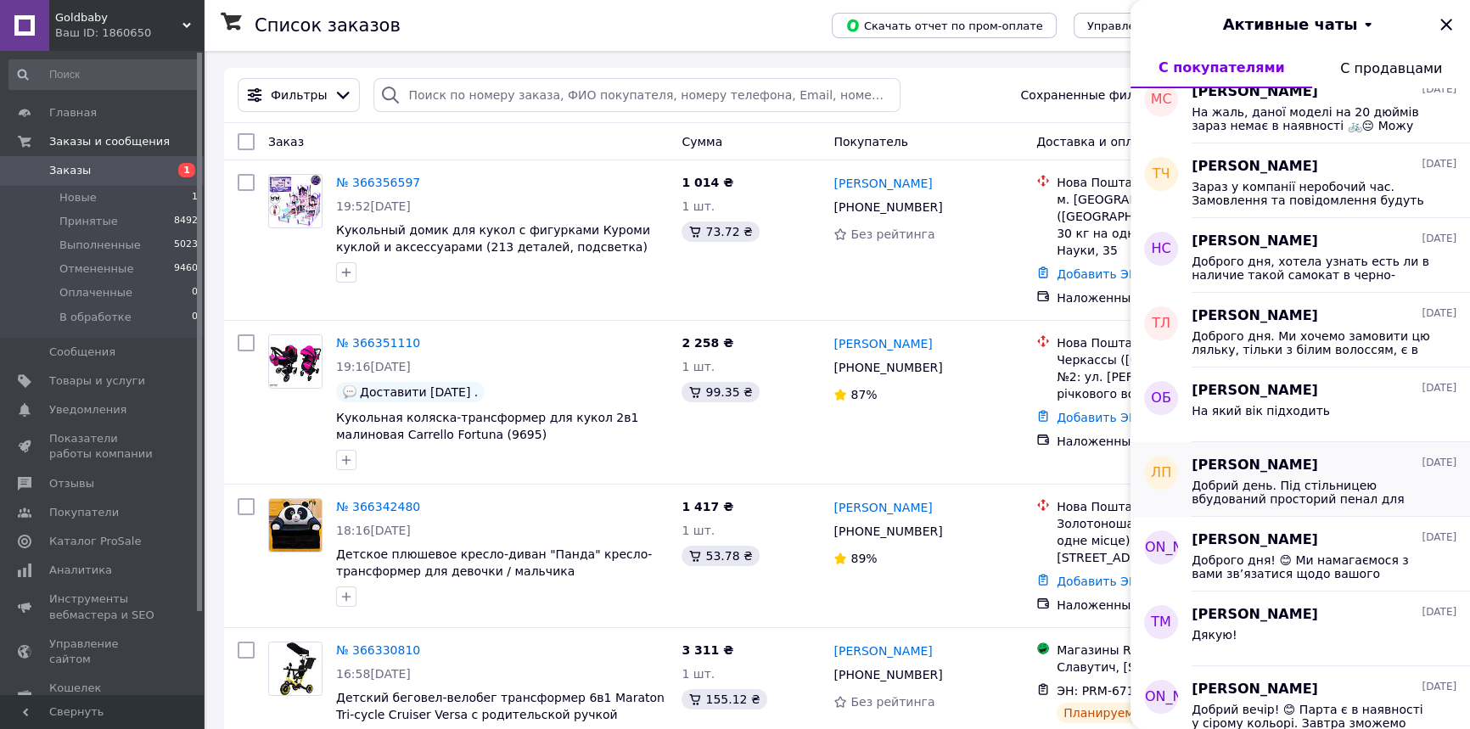
click at [1266, 491] on span "Добрий день. Під стільницею вбудований просторий пенал для шкільних приладдя." at bounding box center [1312, 492] width 241 height 27
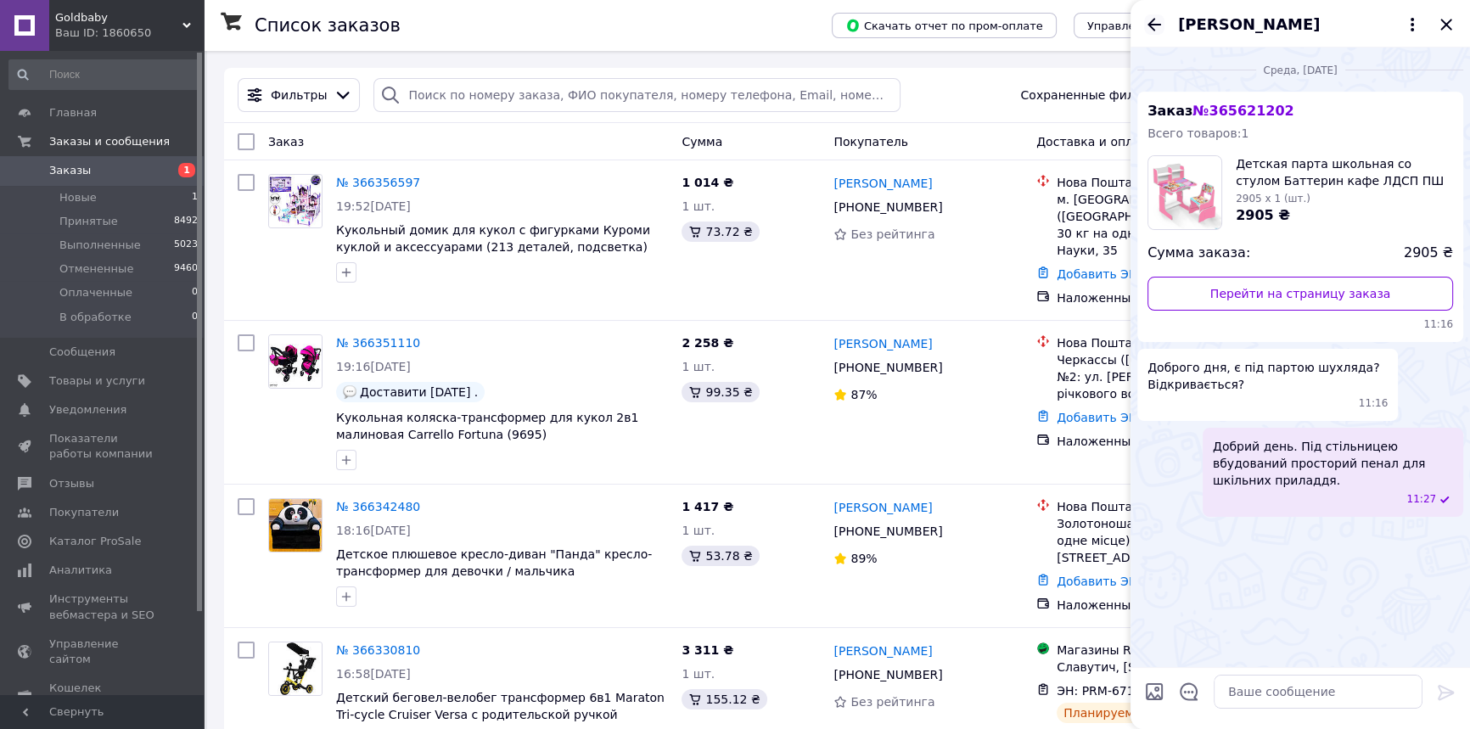
click at [1160, 20] on icon "Назад" at bounding box center [1154, 24] width 20 height 20
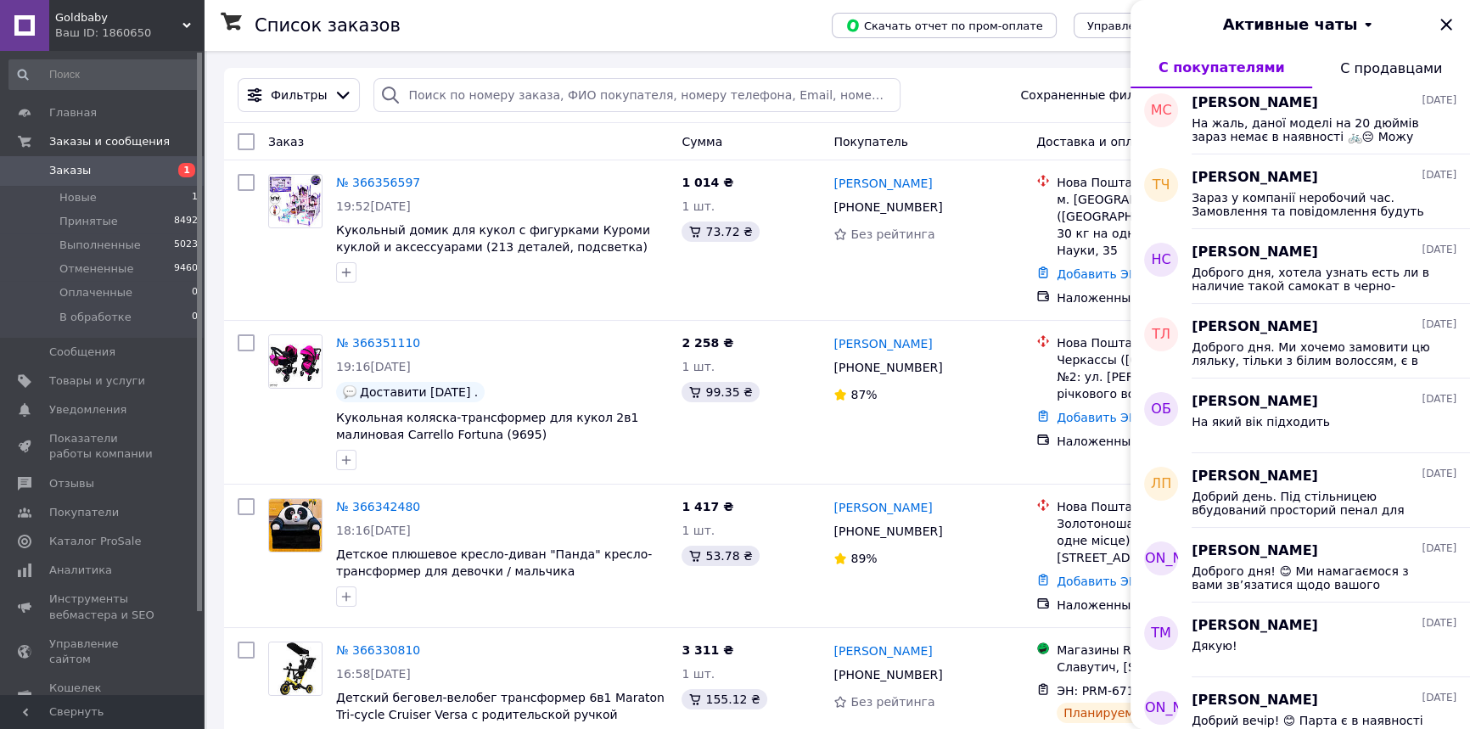
scroll to position [772, 0]
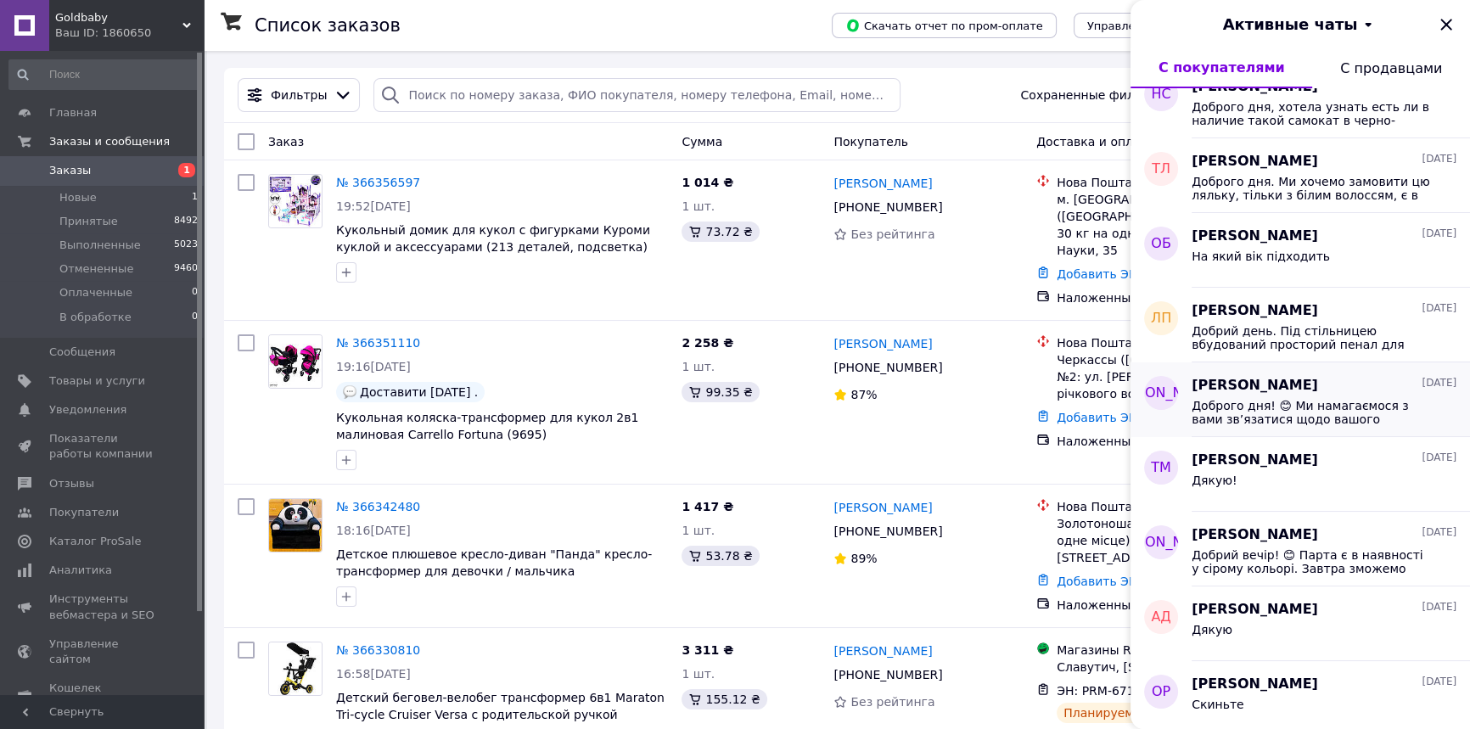
click at [1272, 418] on span "Доброго дня! 😊 Ми намагаємося з вами зв’язатися щодо вашого замовлення ☎️. Теле…" at bounding box center [1312, 412] width 241 height 27
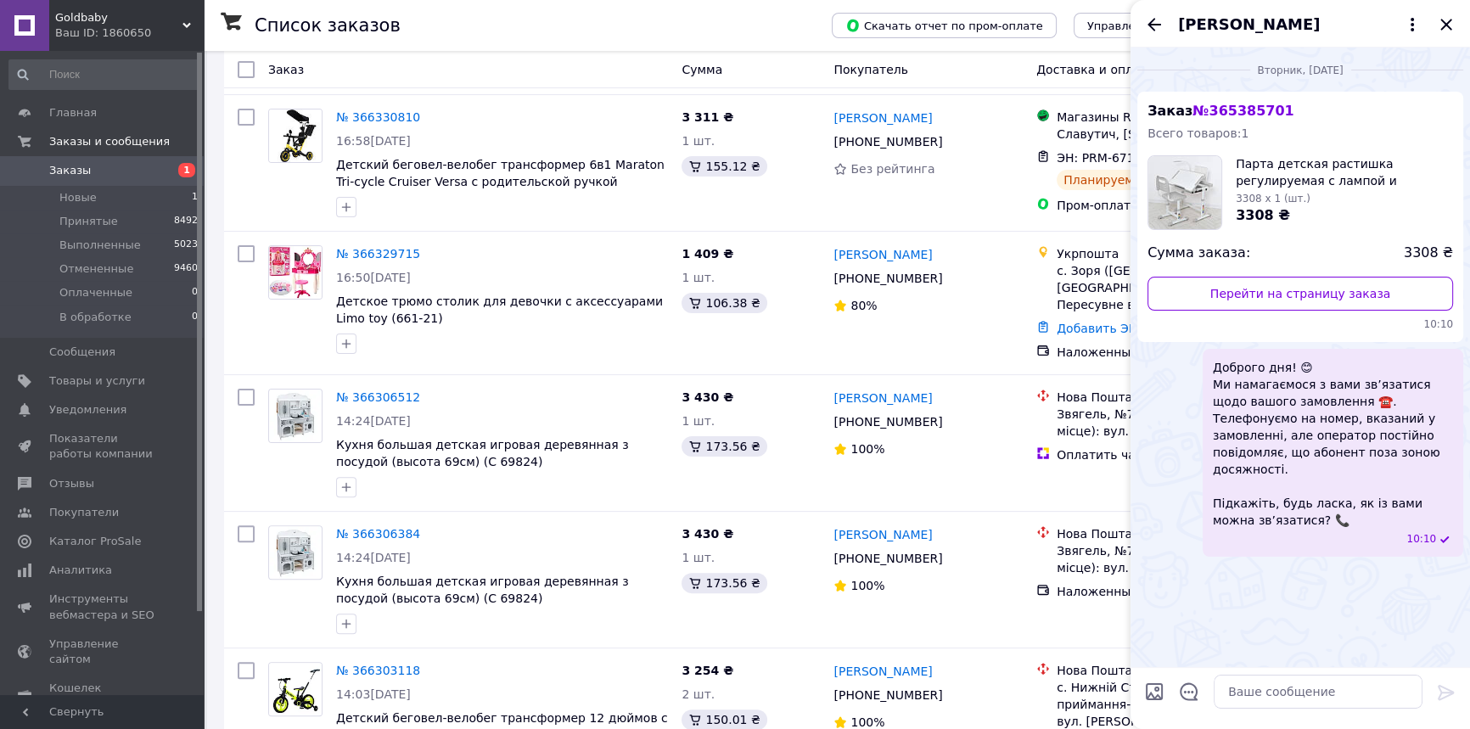
scroll to position [540, 0]
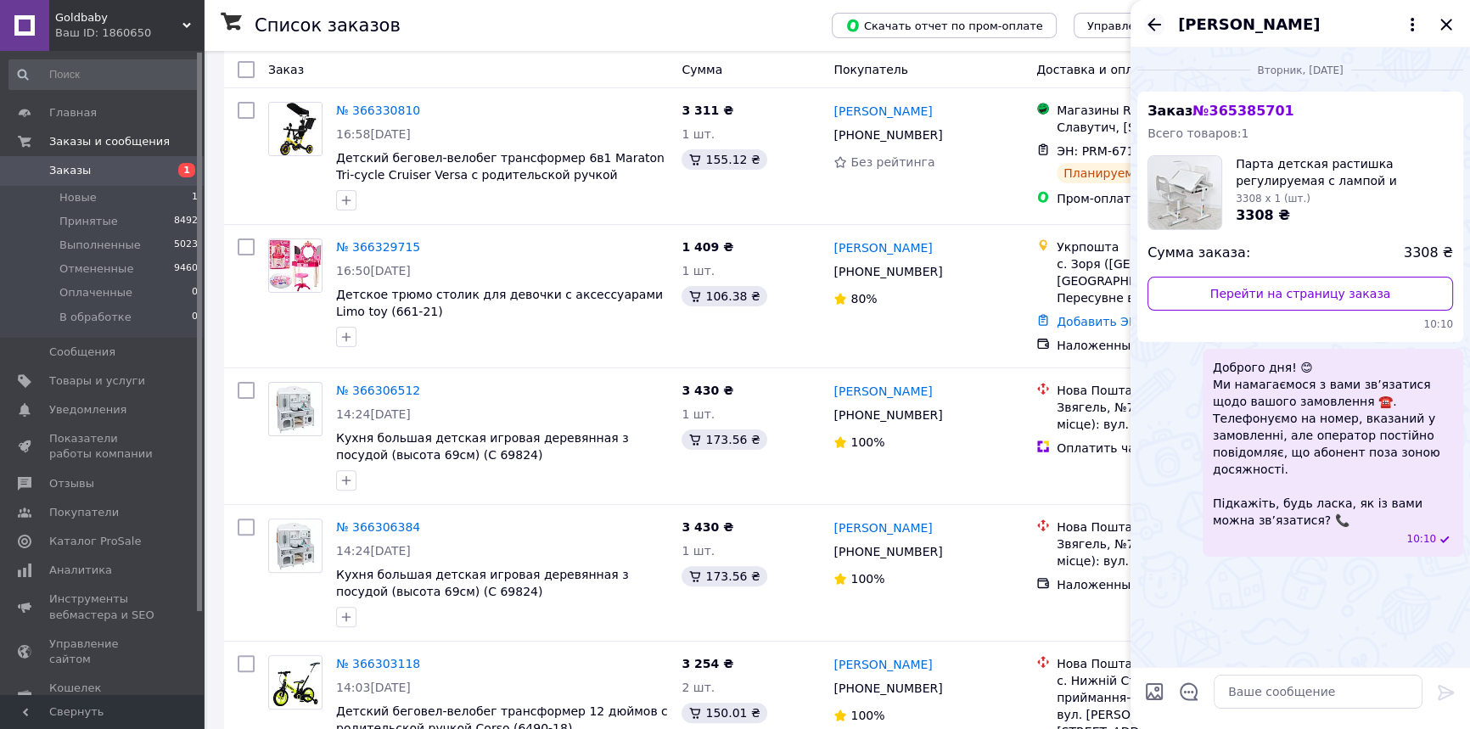
click at [1146, 23] on icon "Назад" at bounding box center [1154, 24] width 20 height 20
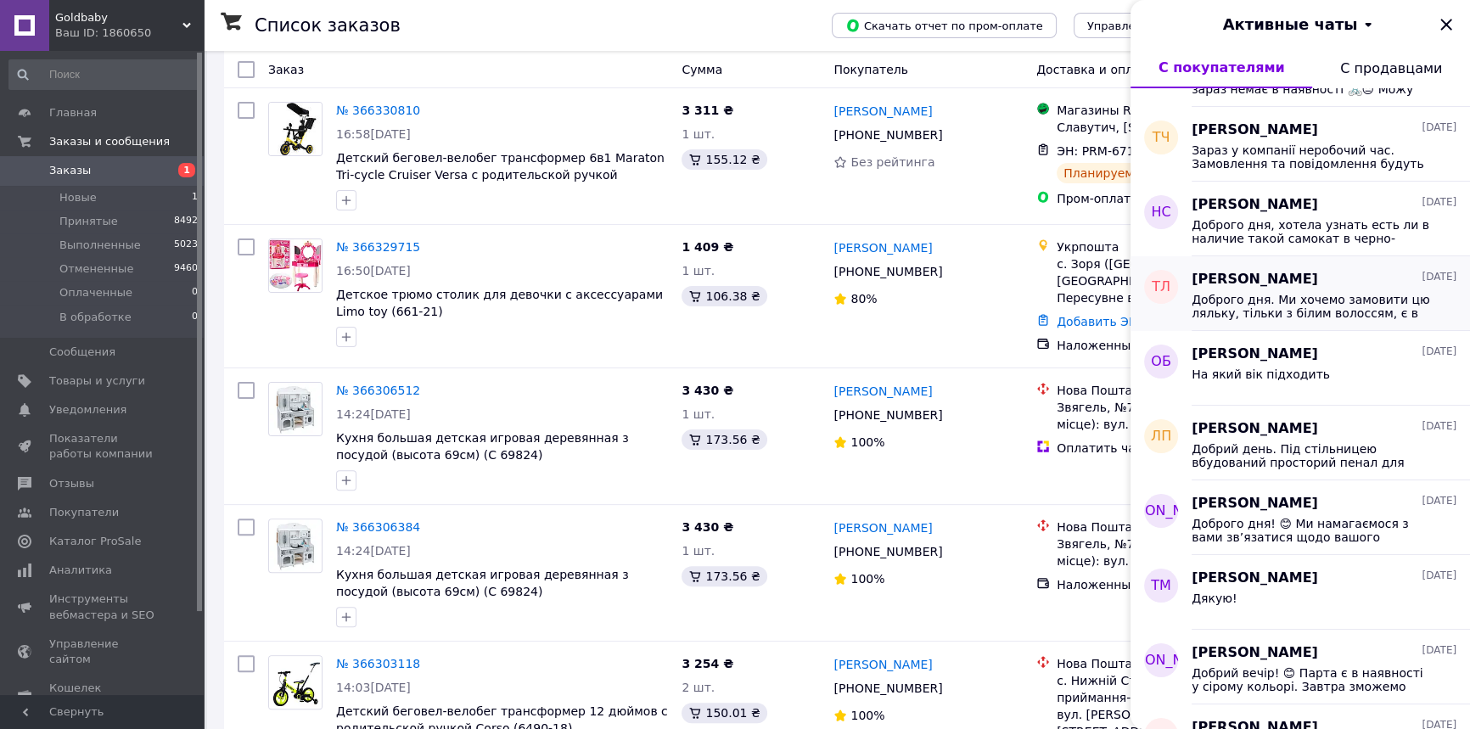
scroll to position [694, 0]
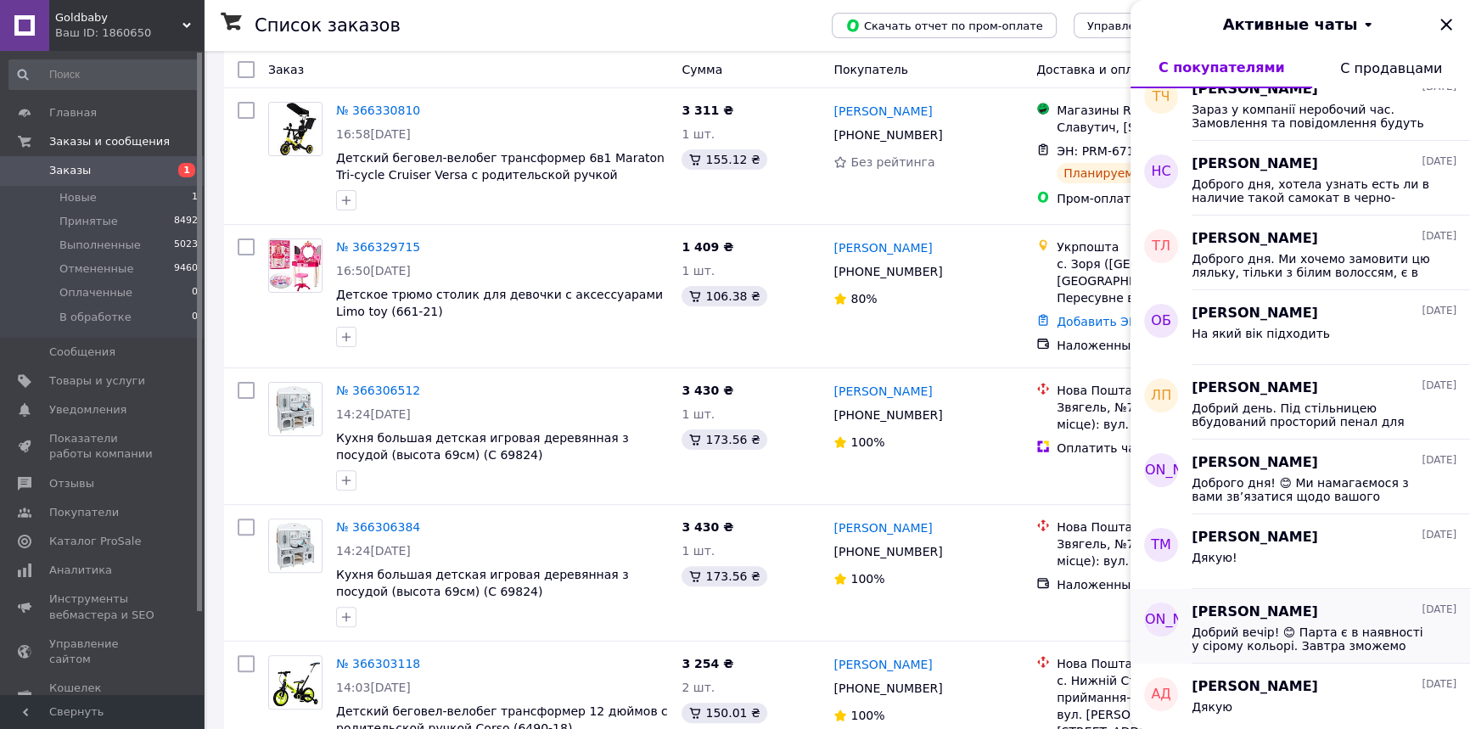
click at [1289, 631] on span "Добрий вечір! 😊 Парта є в наявності у сірому кольорі. Завтра зможемо вам відпра…" at bounding box center [1312, 639] width 241 height 27
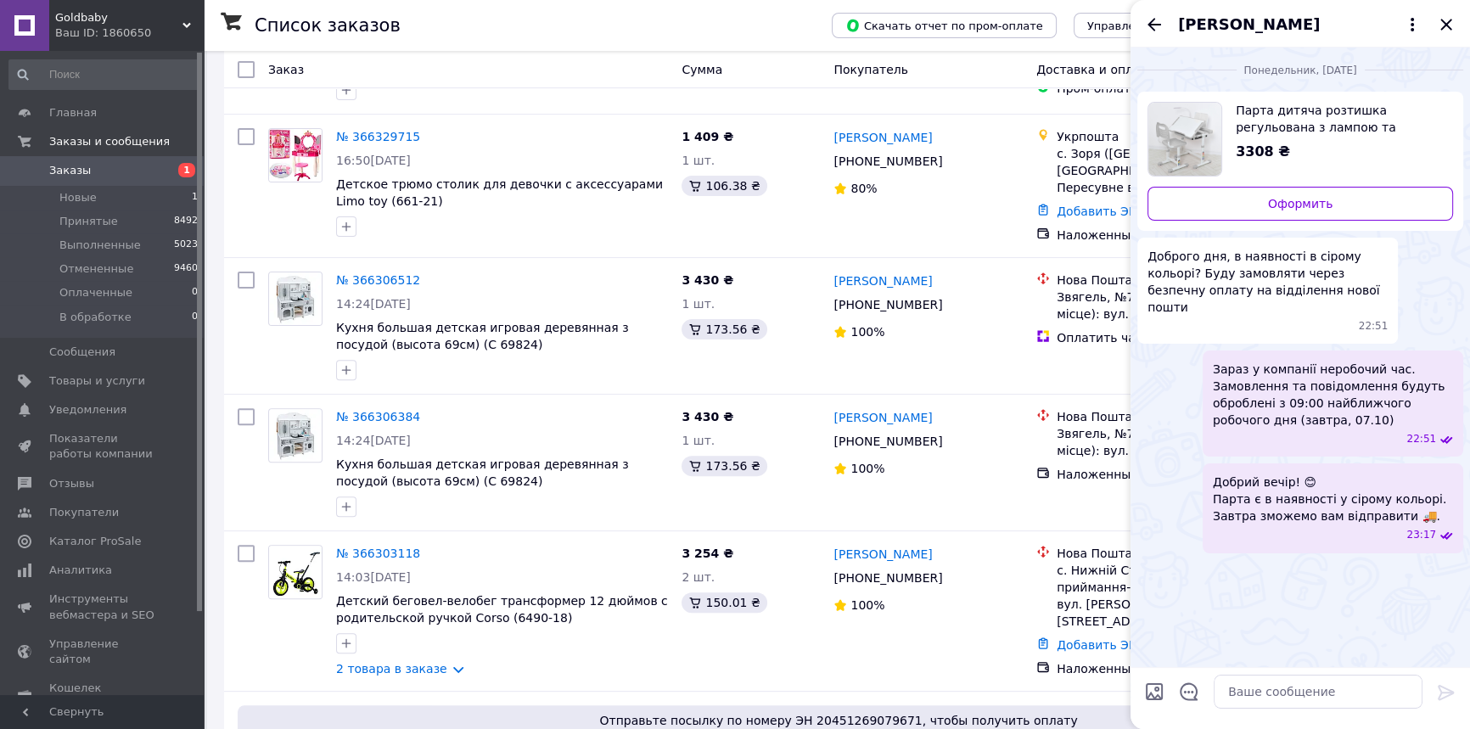
scroll to position [925, 0]
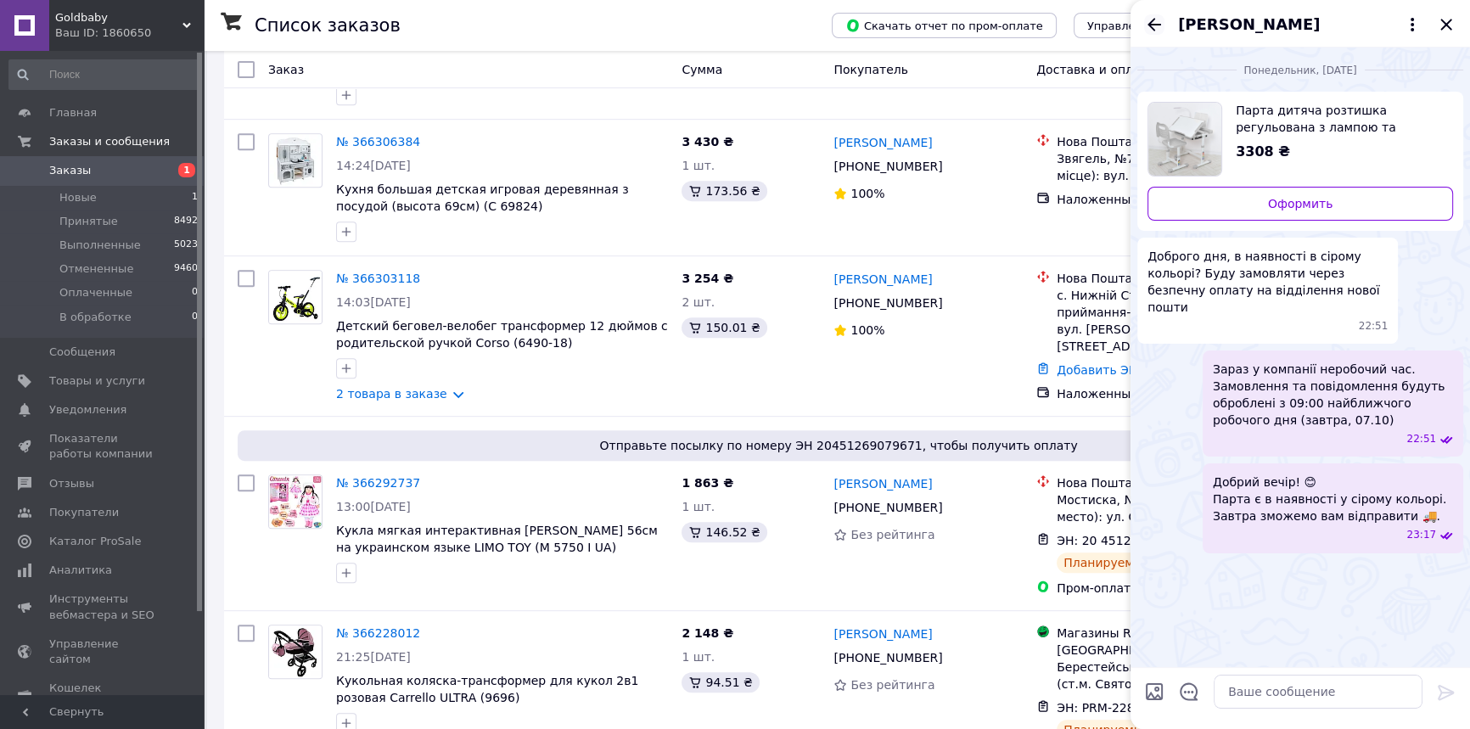
click at [1154, 19] on icon "Назад" at bounding box center [1155, 24] width 14 height 13
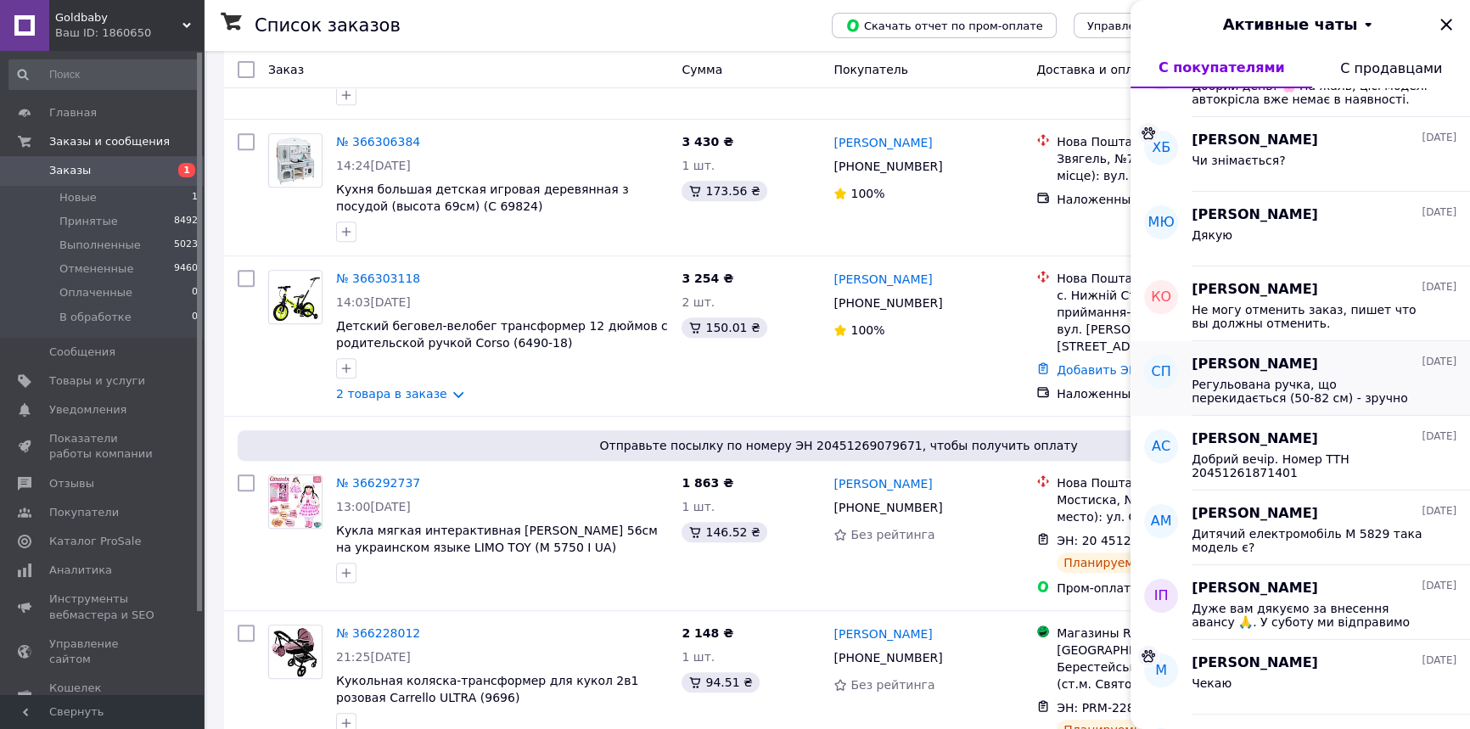
scroll to position [2087, 0]
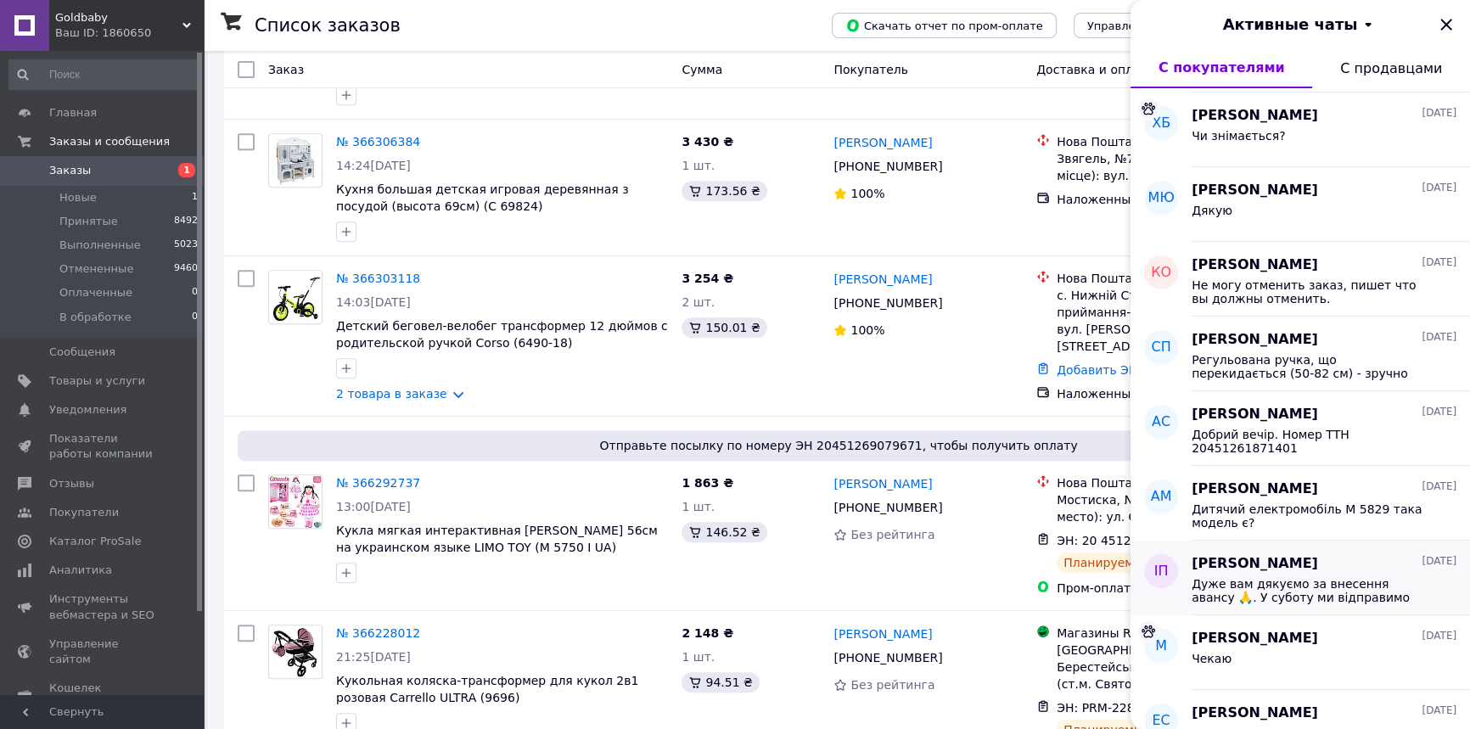
click at [1291, 585] on span "Дуже вам дякуємо за внесення авансу 🙏. У суботу ми відправимо ваше замовлення 📦…" at bounding box center [1312, 590] width 241 height 27
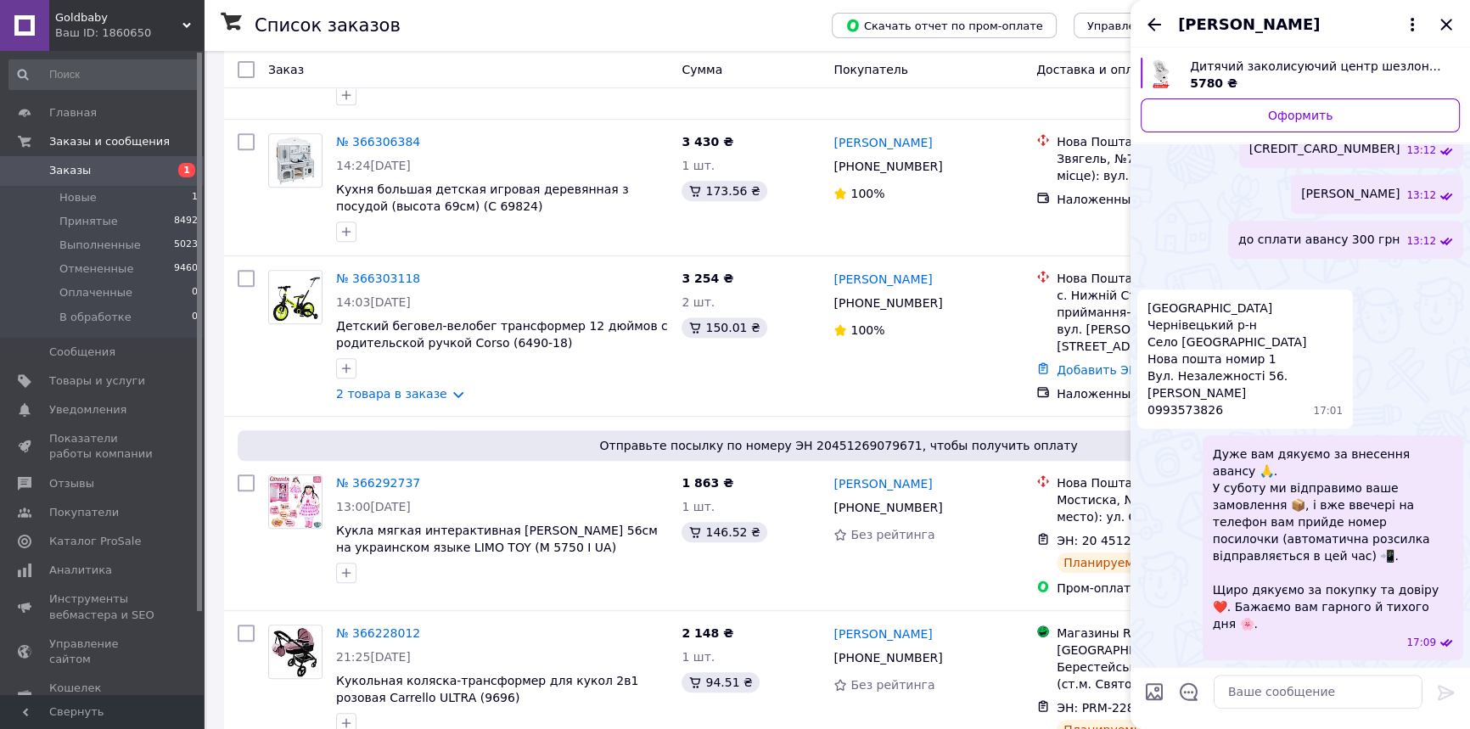
scroll to position [1740, 0]
click at [1150, 14] on icon "Назад" at bounding box center [1154, 24] width 20 height 20
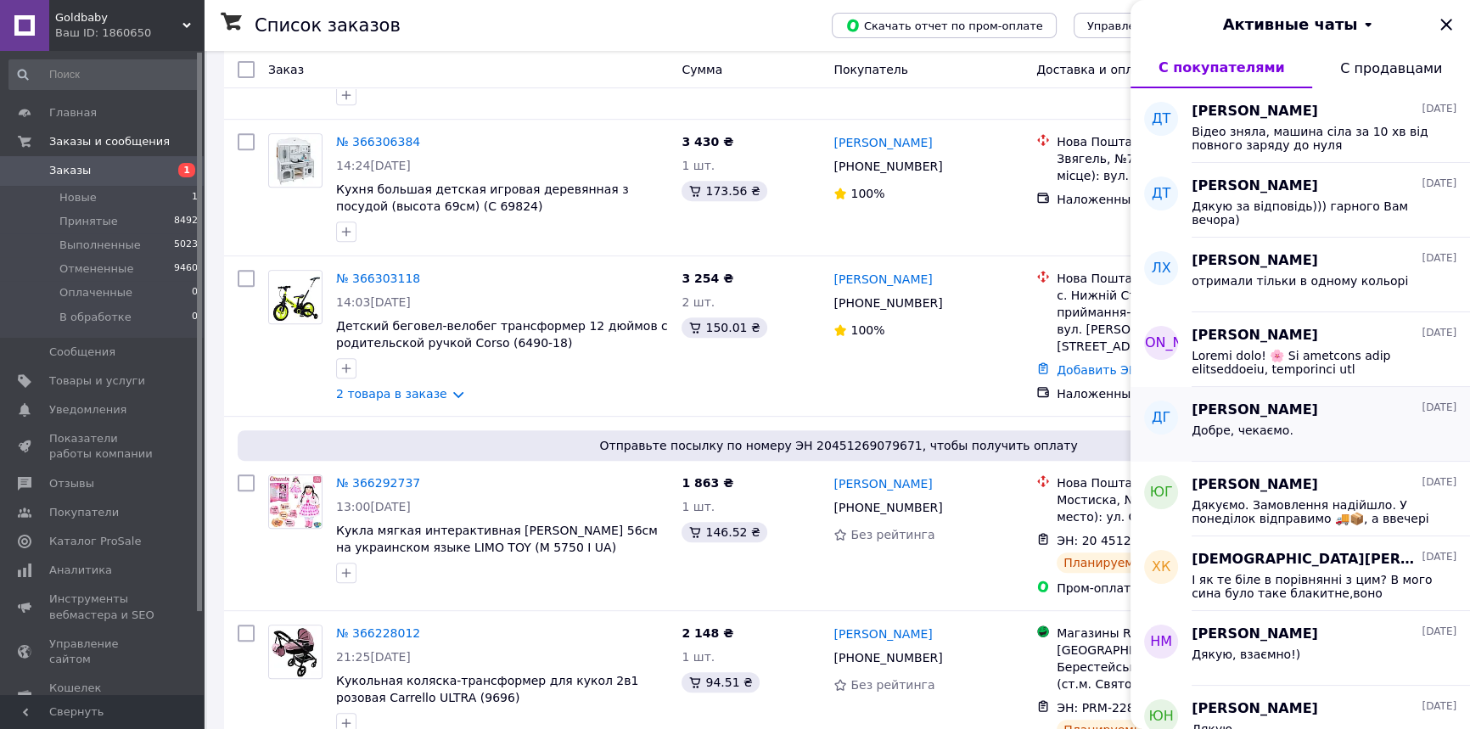
scroll to position [5334, 0]
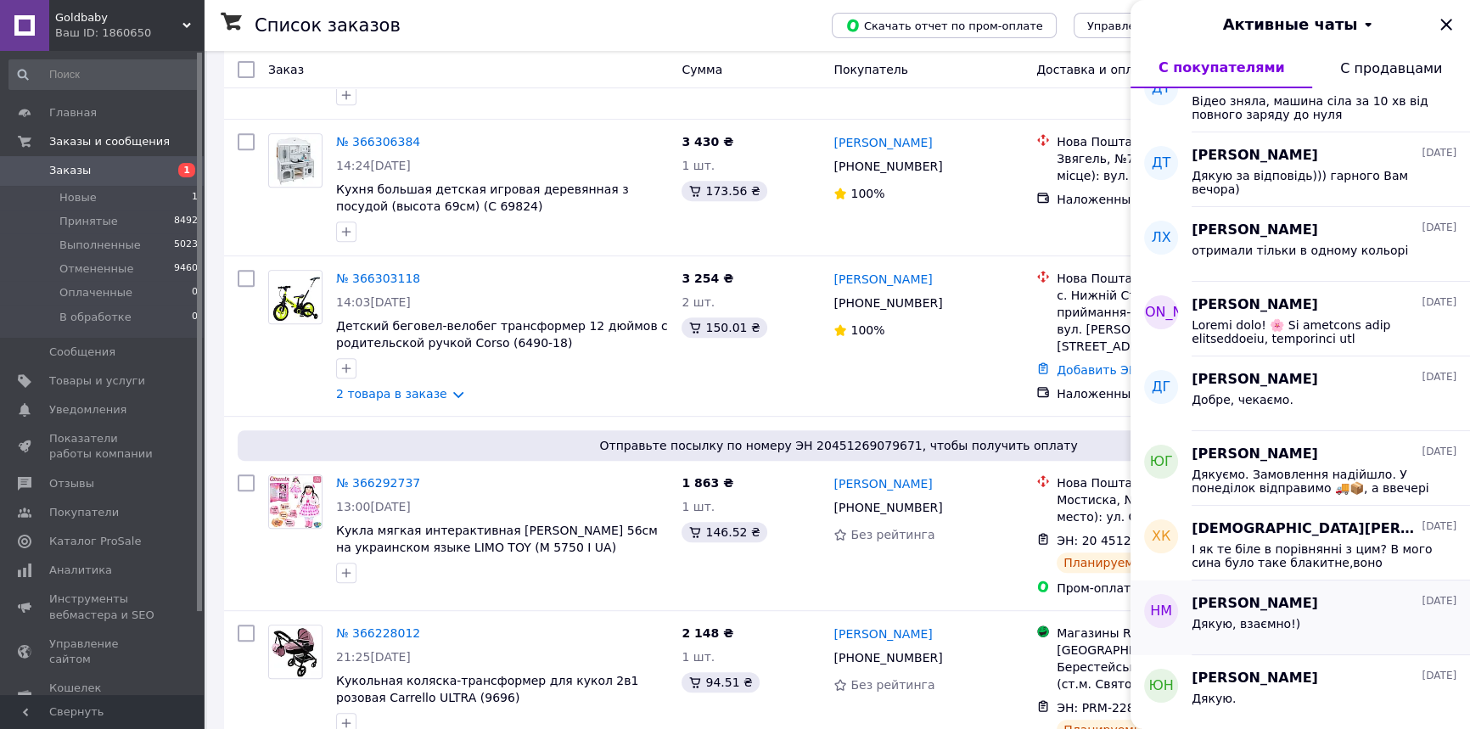
click at [1224, 619] on span "Дякую, взаємно!)" at bounding box center [1246, 624] width 109 height 14
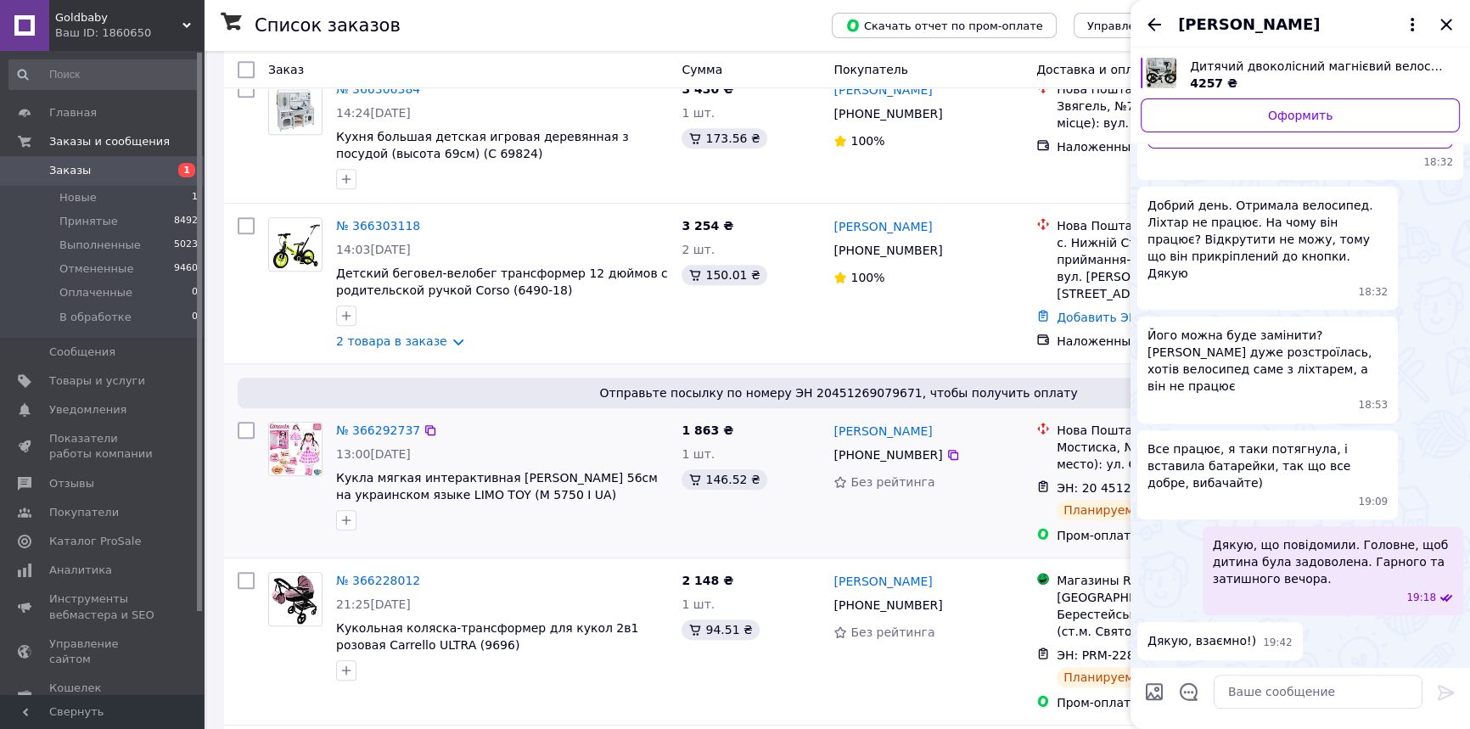
scroll to position [925, 0]
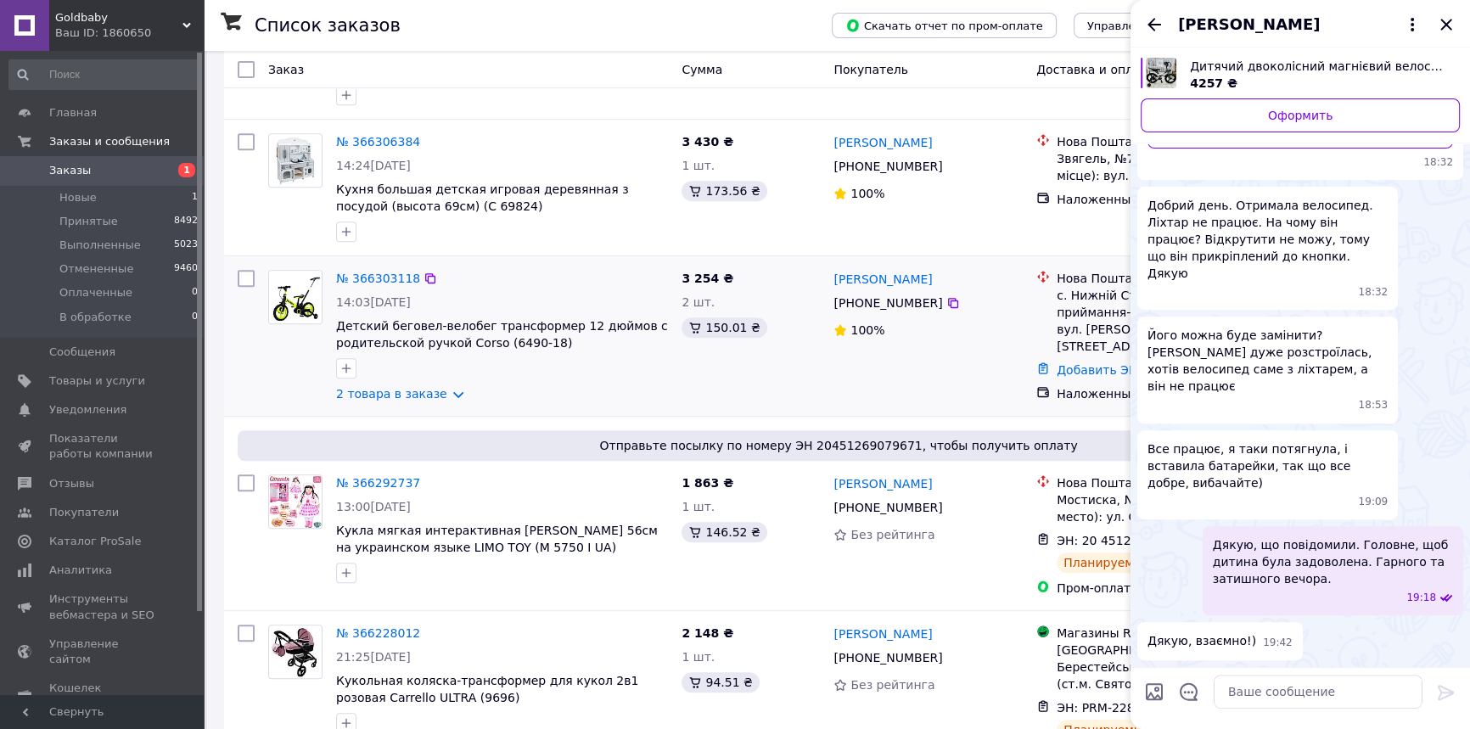
click at [553, 385] on div "2 товара в заказе" at bounding box center [502, 393] width 332 height 17
drag, startPoint x: 1152, startPoint y: 31, endPoint x: 1180, endPoint y: 44, distance: 31.1
click at [1152, 31] on icon "Назад" at bounding box center [1154, 24] width 20 height 20
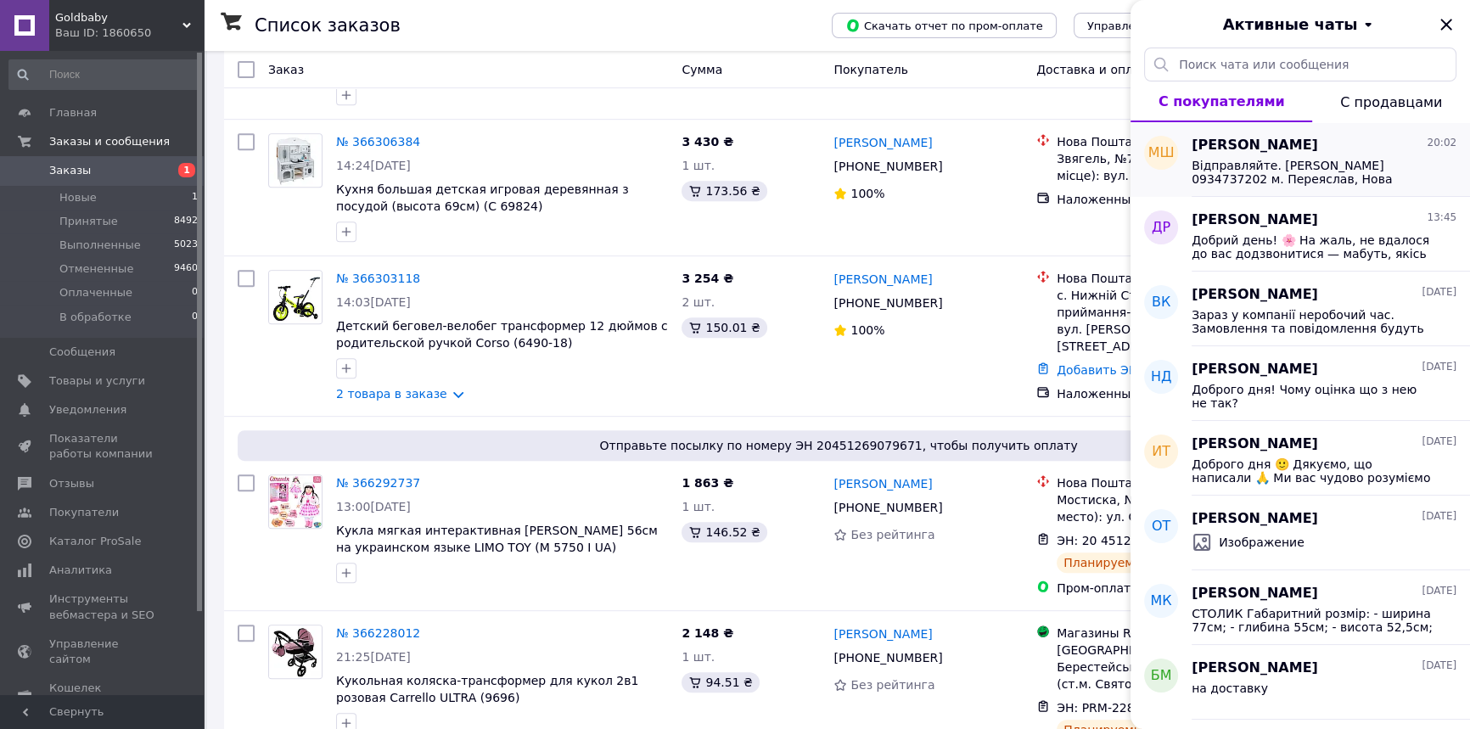
click at [1251, 160] on span "Відправляйте. Тетяна Шинкар 0934737202 м. Переяслав, Нова пошта 1" at bounding box center [1312, 172] width 241 height 27
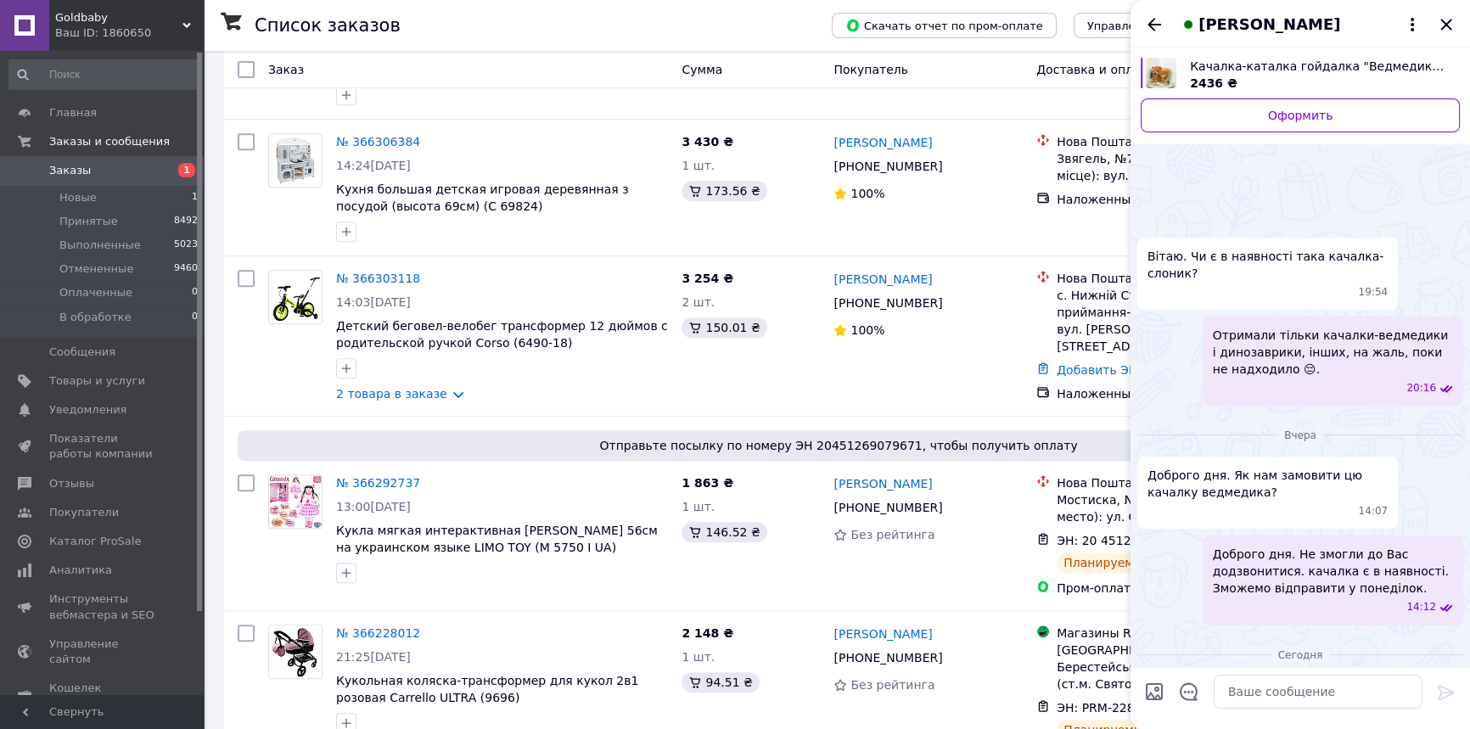
scroll to position [261, 0]
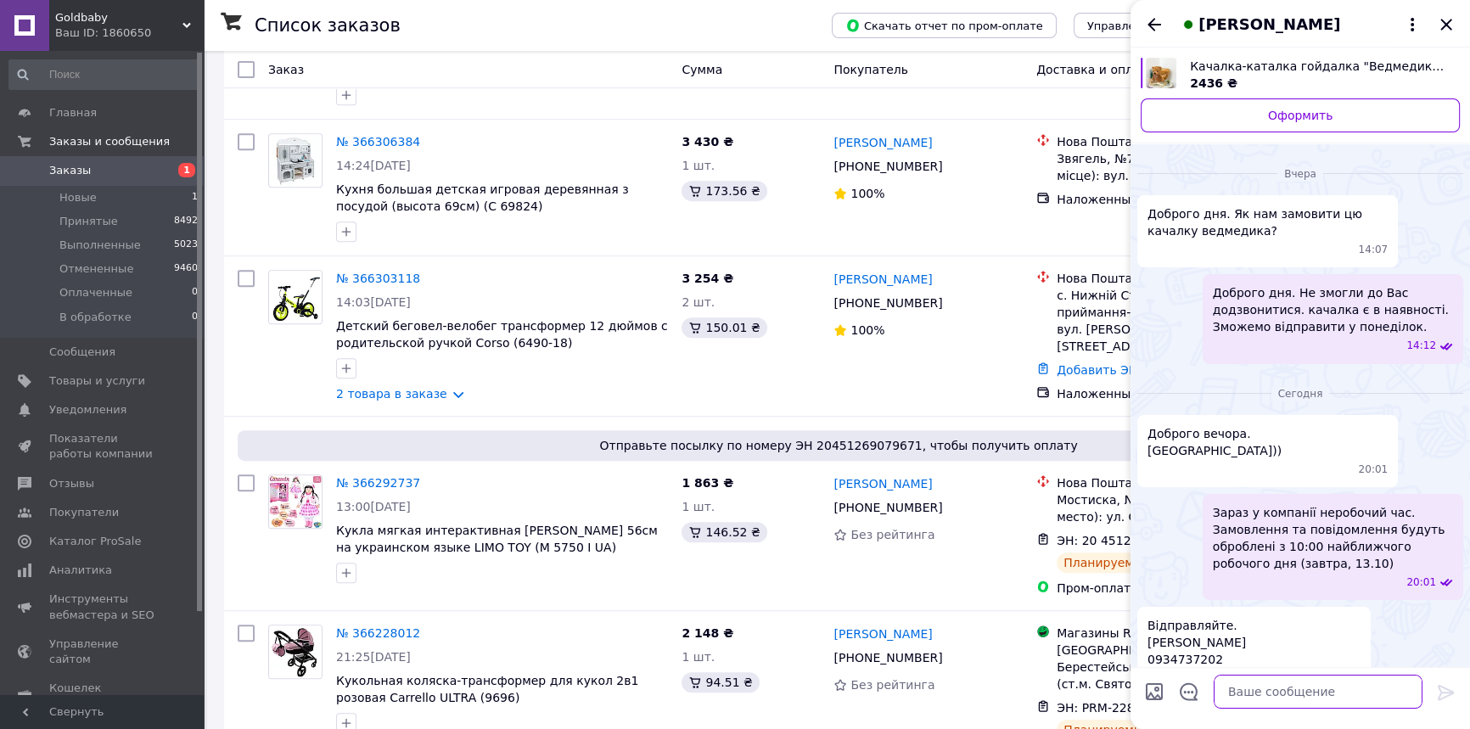
click at [1267, 691] on textarea at bounding box center [1318, 692] width 209 height 34
paste textarea "Відправити зможемо вже завтра 🚚. Хотіла уточнити ще один момент 😊 Усі посилочки…"
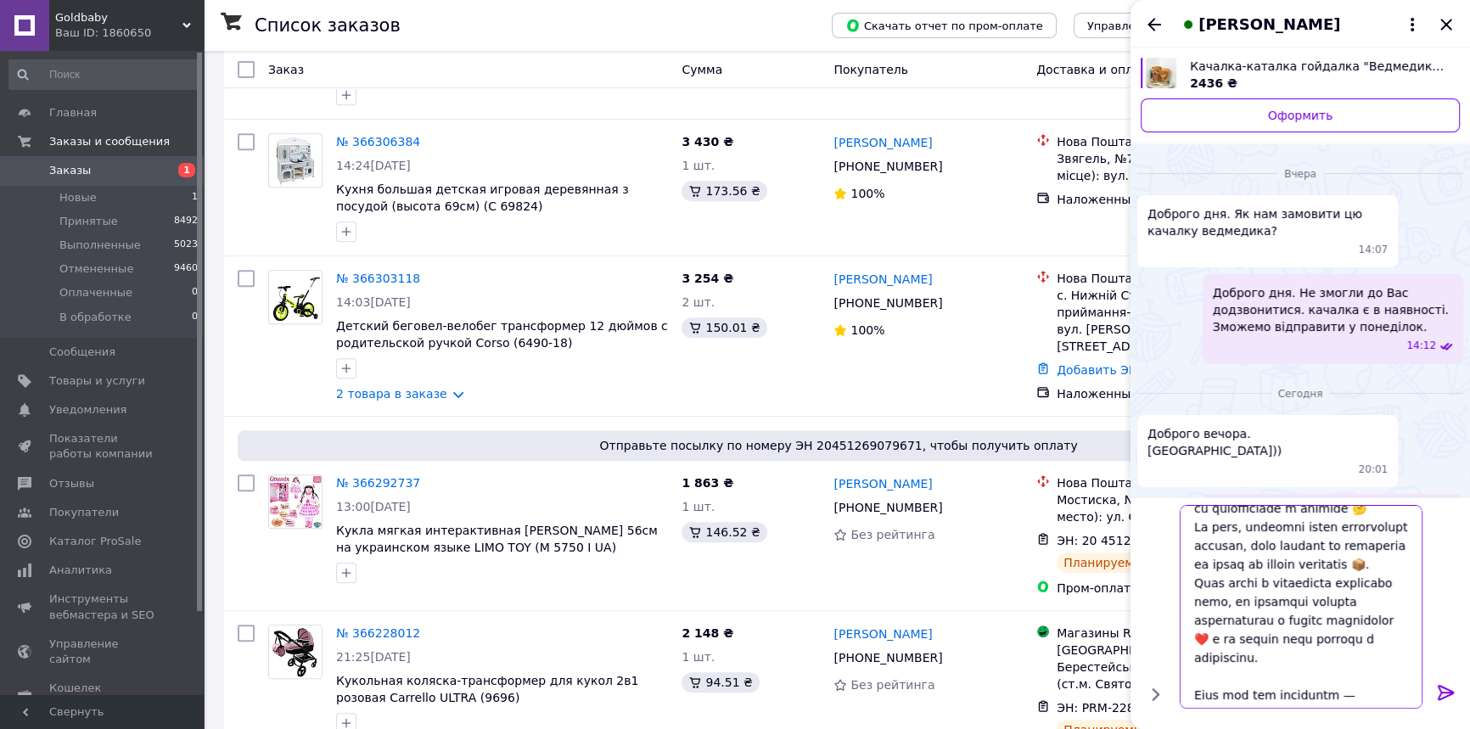
scroll to position [240, 0]
type textarea "Відправити зможемо вже завтра 🚚. Хотіла уточнити ще один момент 😊 Усі посилочки…"
click at [1444, 693] on icon at bounding box center [1446, 692] width 16 height 15
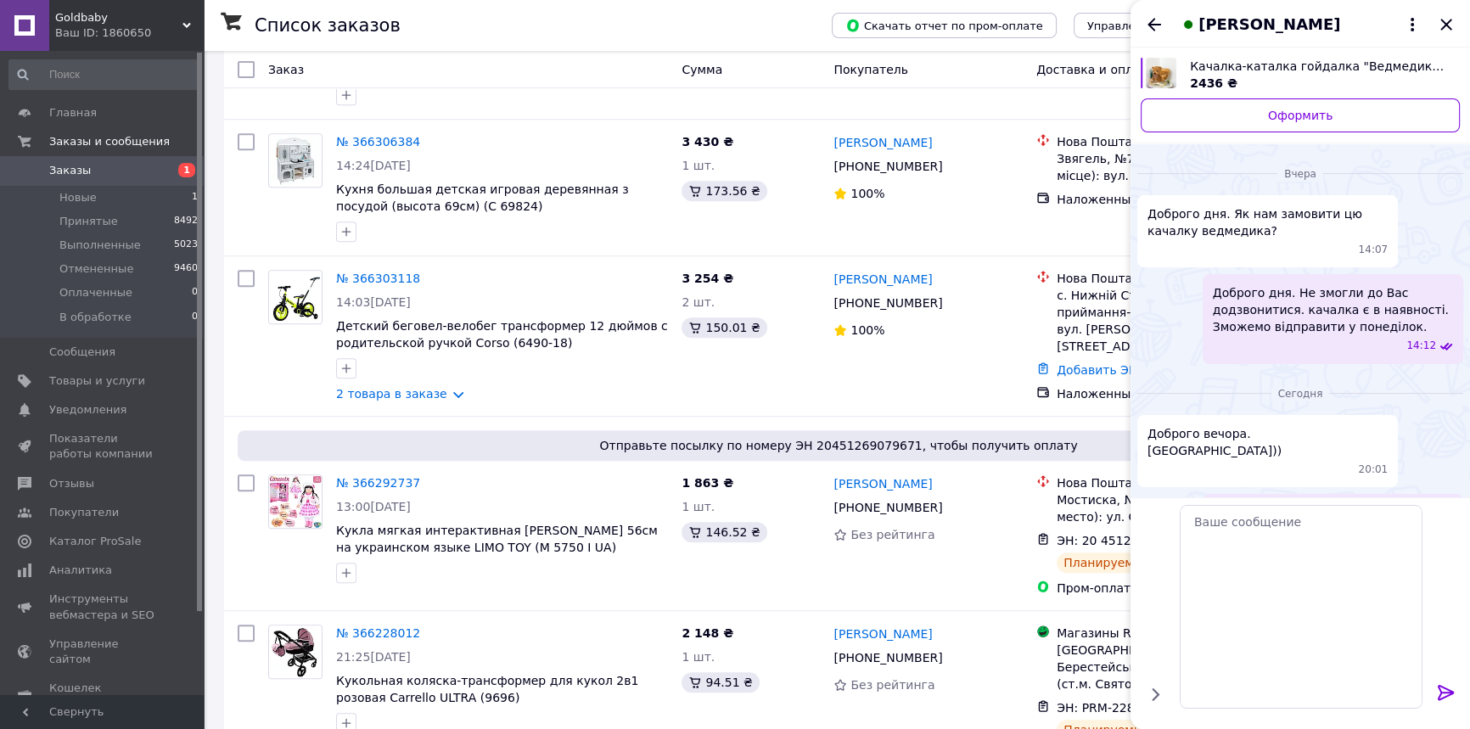
scroll to position [654, 0]
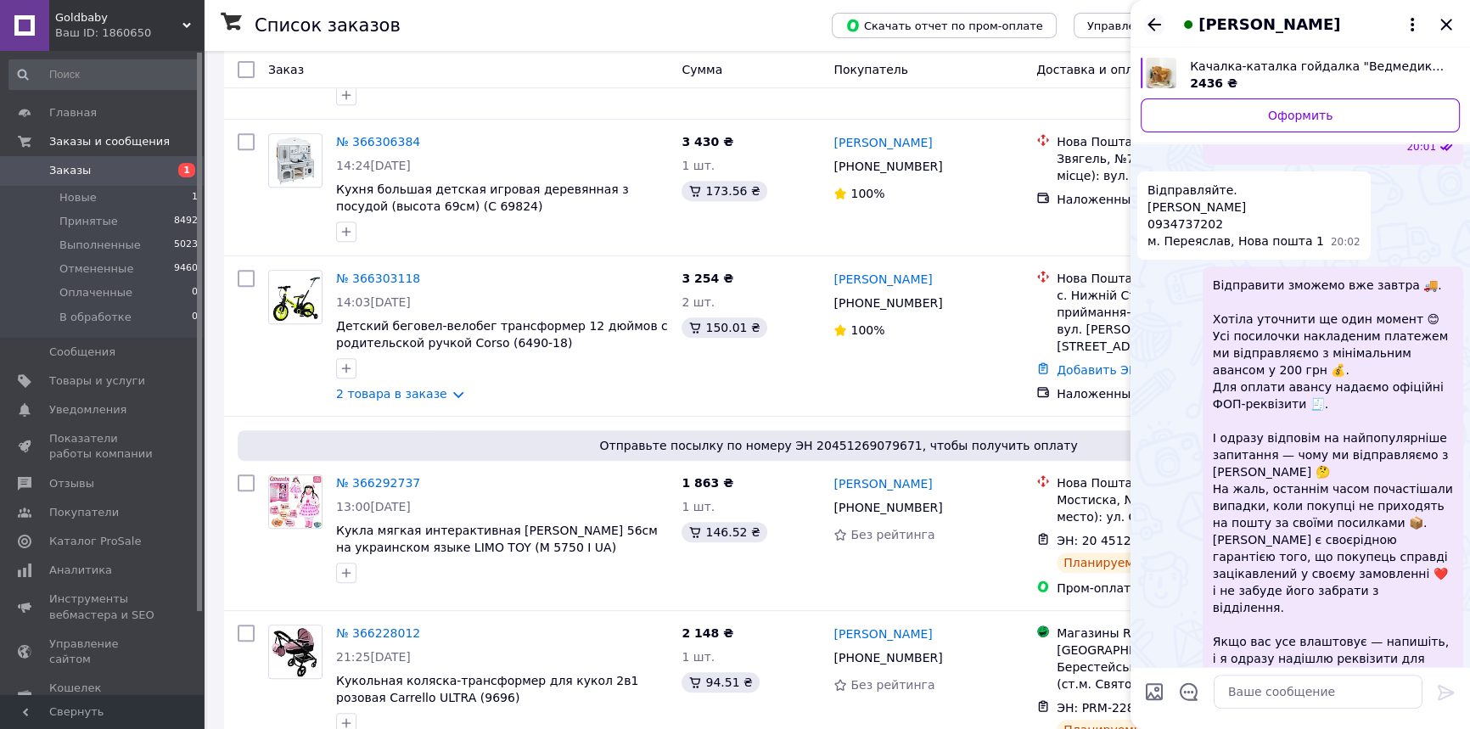
click at [1154, 27] on icon "Назад" at bounding box center [1154, 24] width 20 height 20
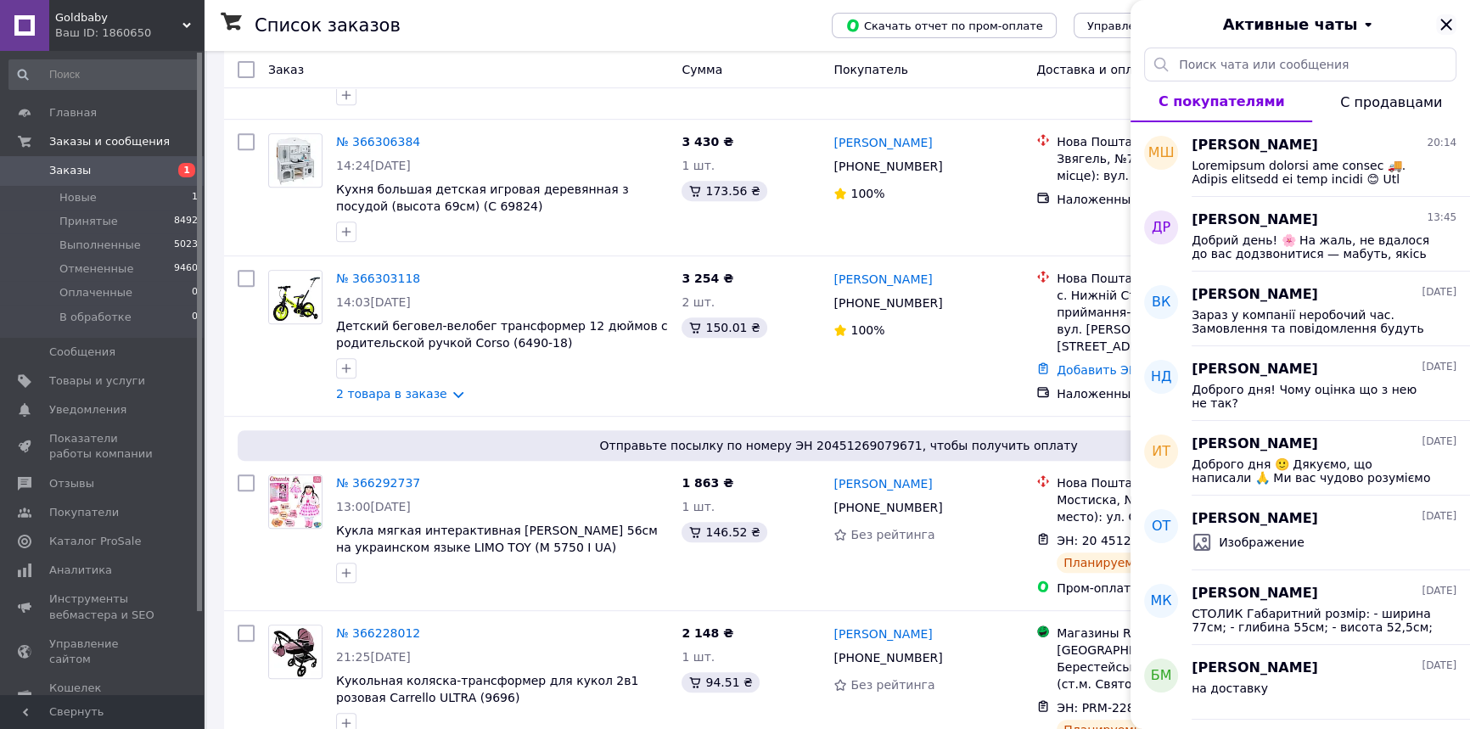
click at [1446, 25] on icon "Закрыть" at bounding box center [1446, 24] width 11 height 11
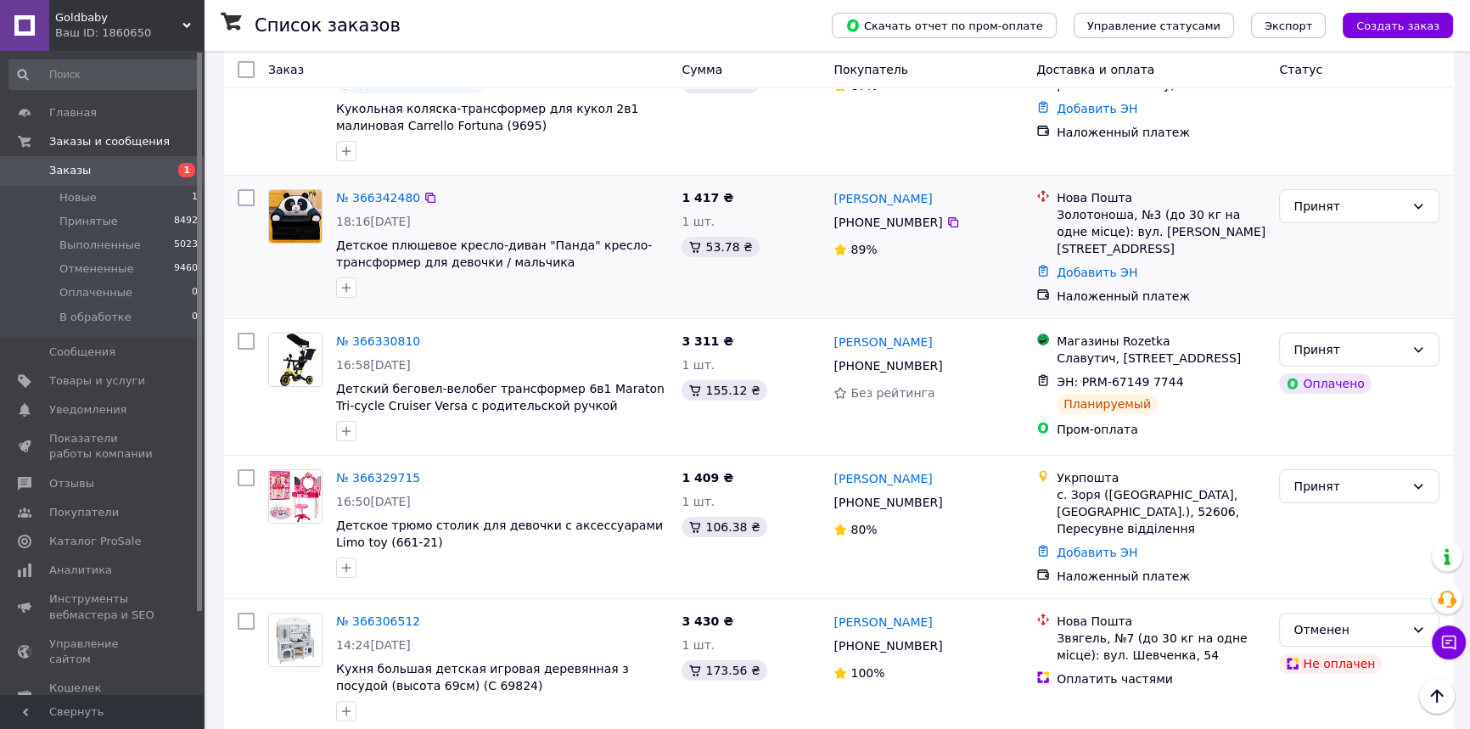
scroll to position [0, 0]
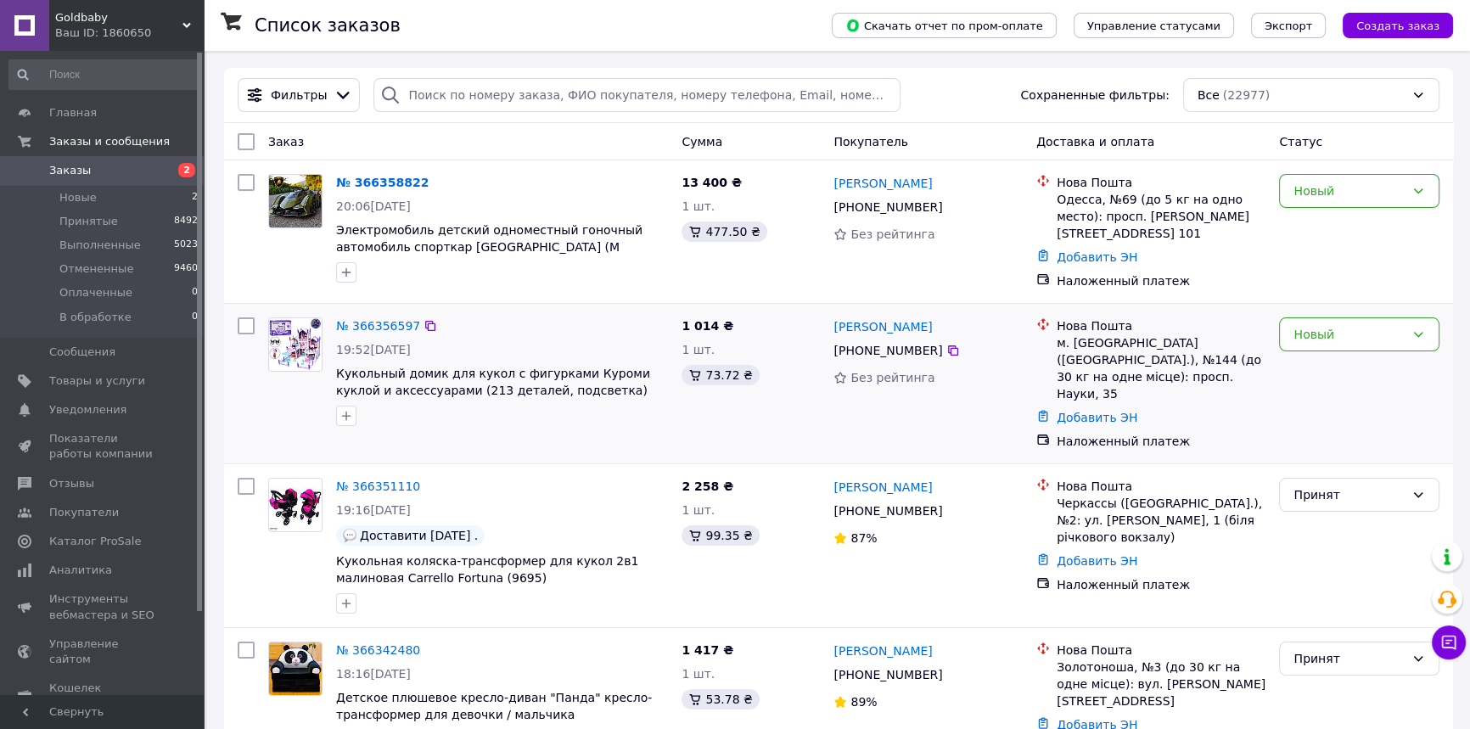
click at [1409, 415] on div "Новый" at bounding box center [1359, 384] width 174 height 146
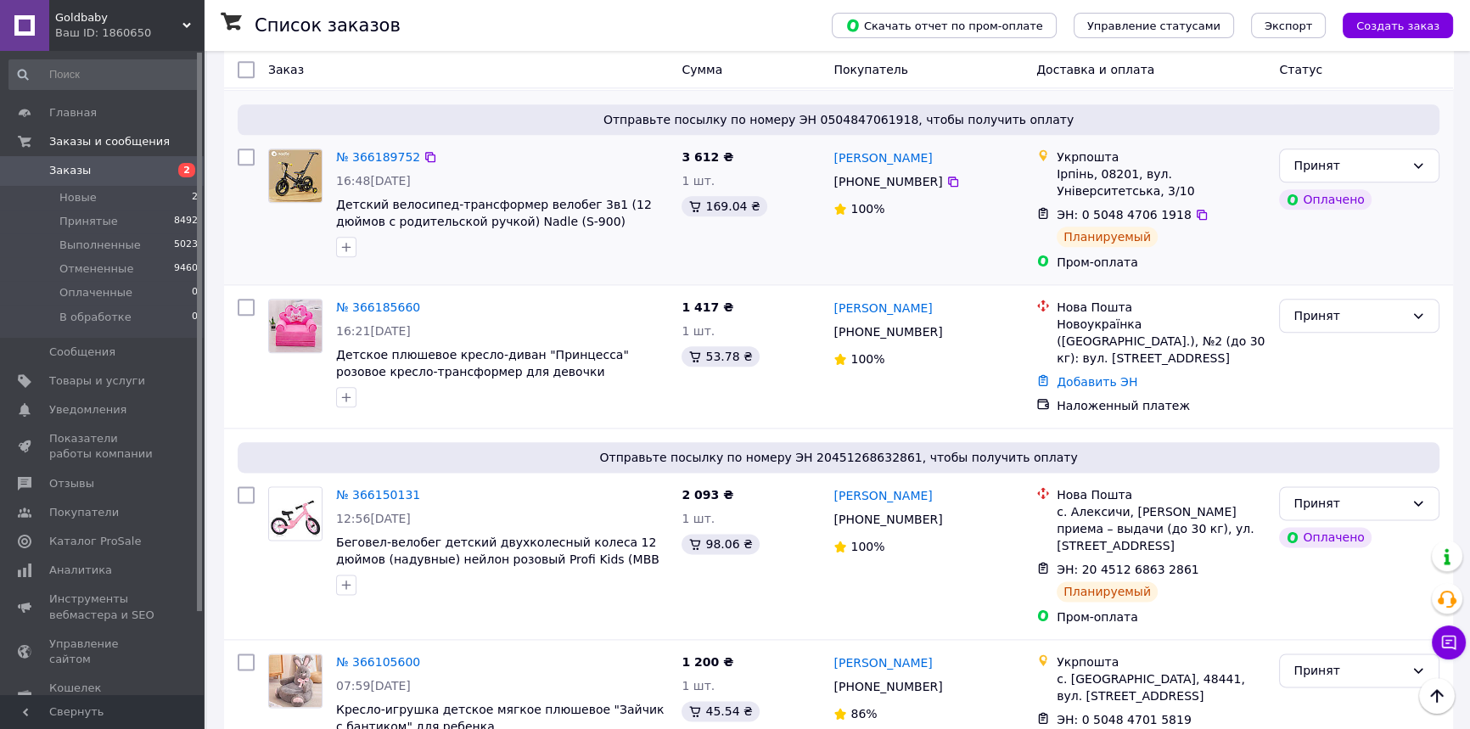
scroll to position [2564, 0]
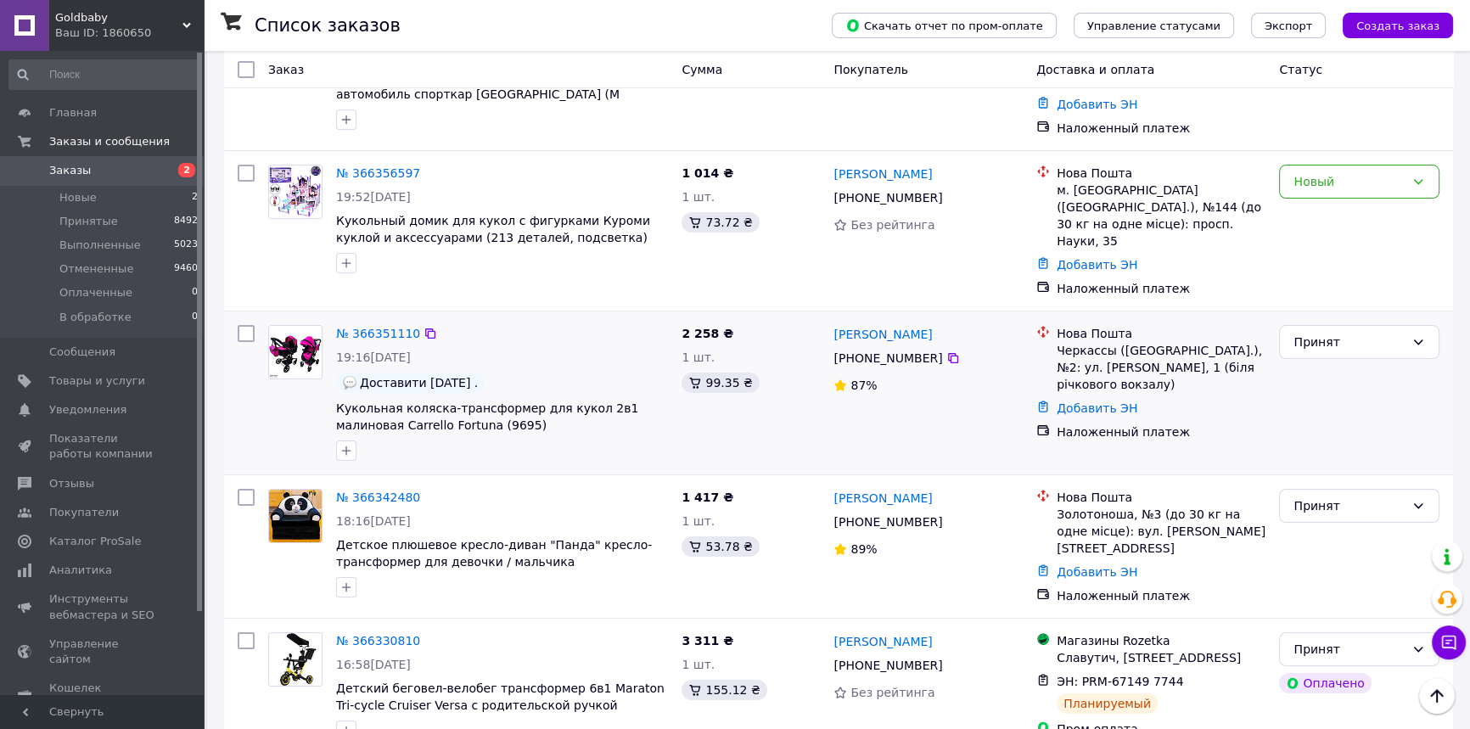
scroll to position [0, 0]
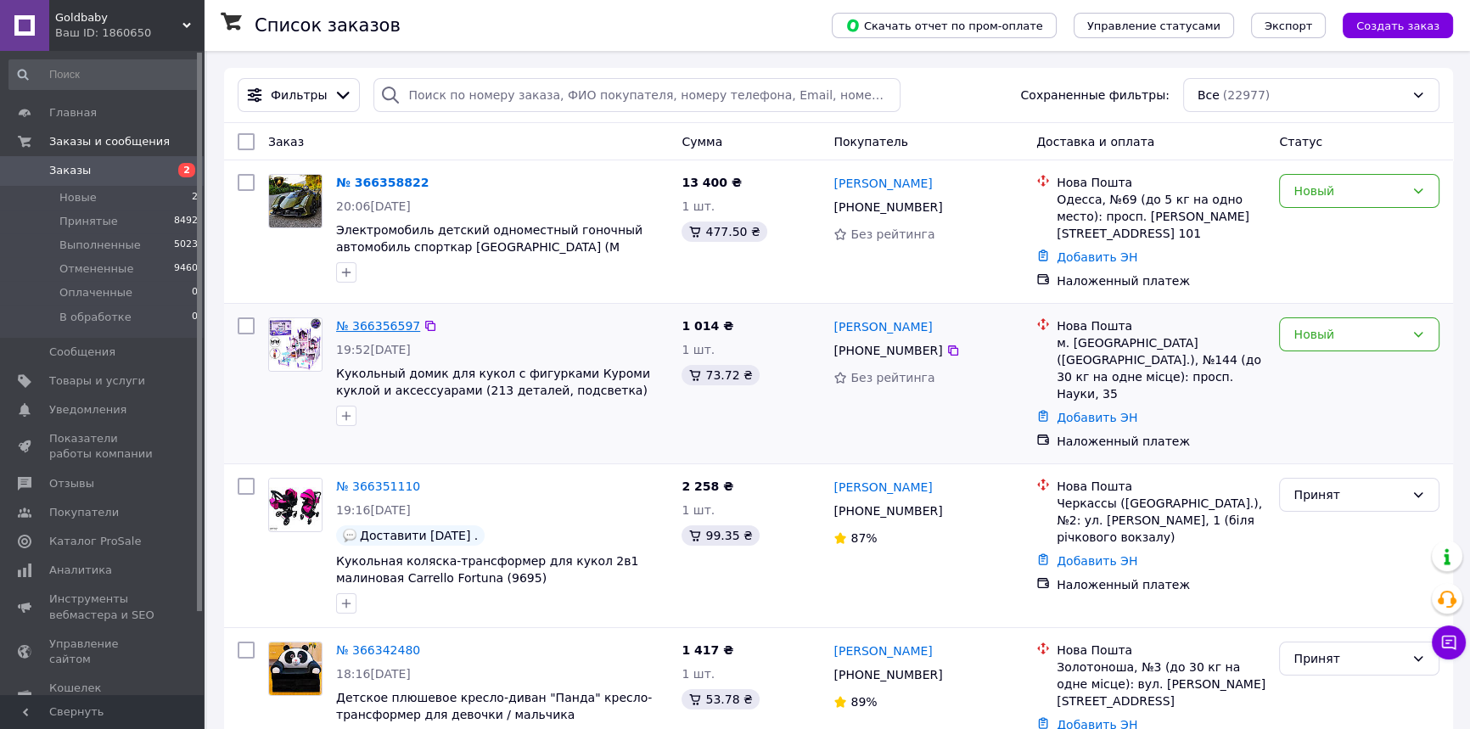
click at [380, 325] on link "№ 366356597" at bounding box center [378, 326] width 84 height 14
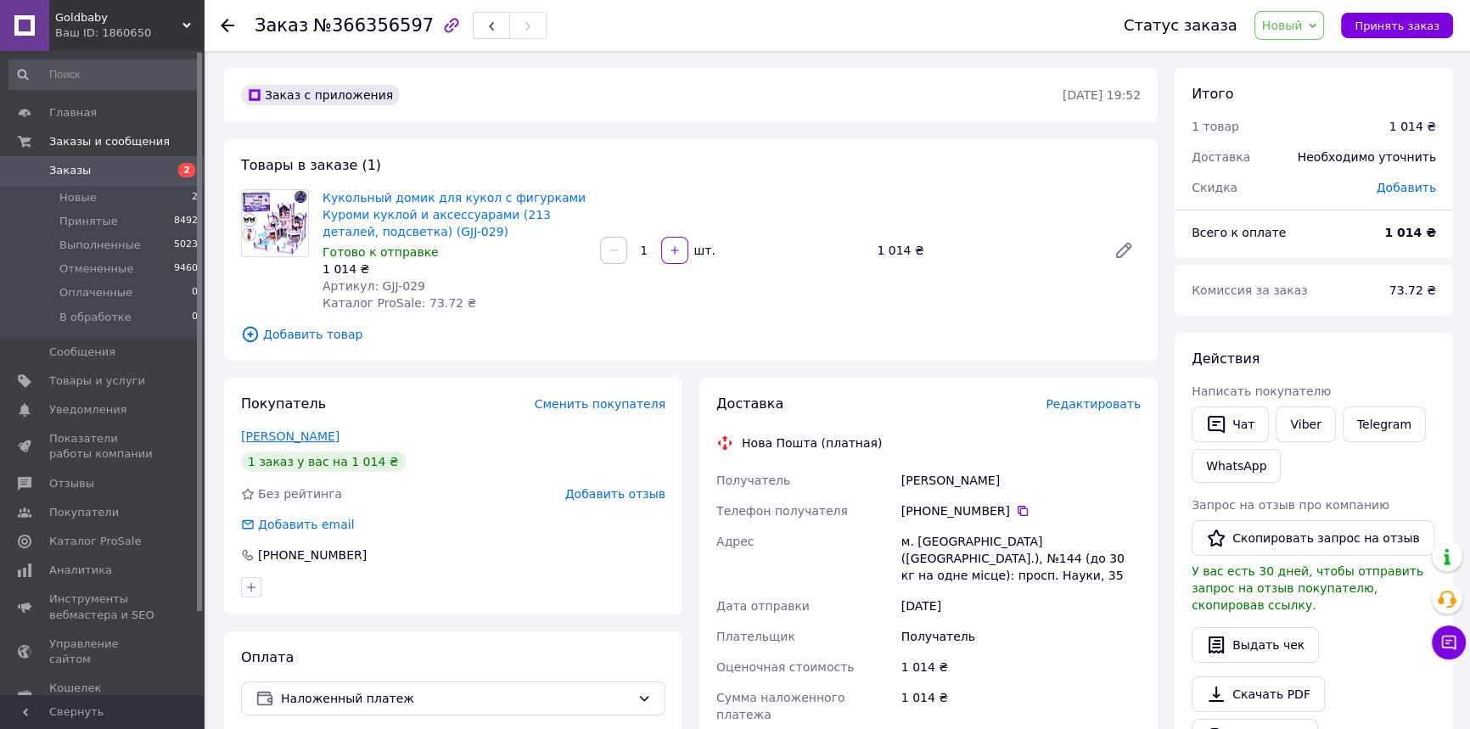
click at [280, 433] on link "[PERSON_NAME]" at bounding box center [290, 437] width 98 height 14
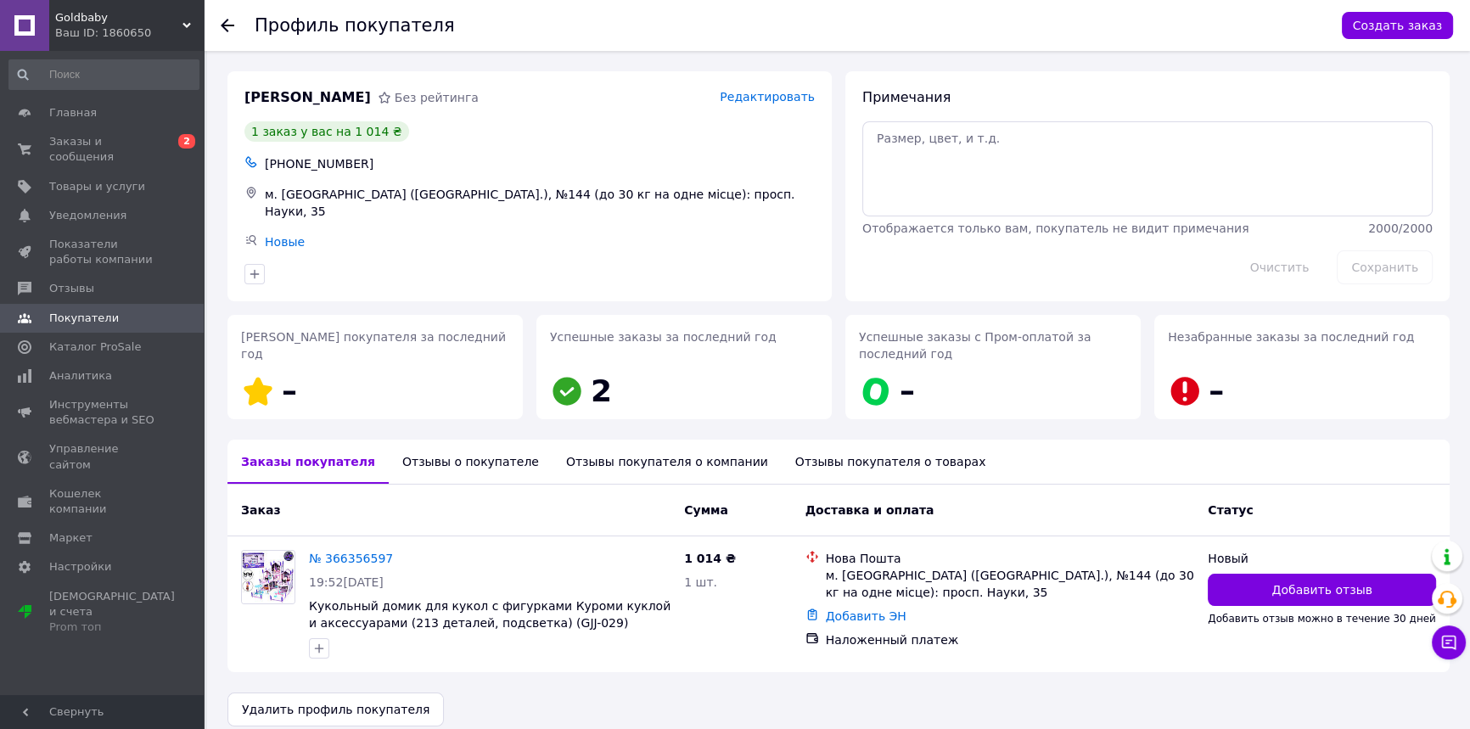
click at [441, 462] on div "Отзывы о покупателе" at bounding box center [471, 462] width 164 height 44
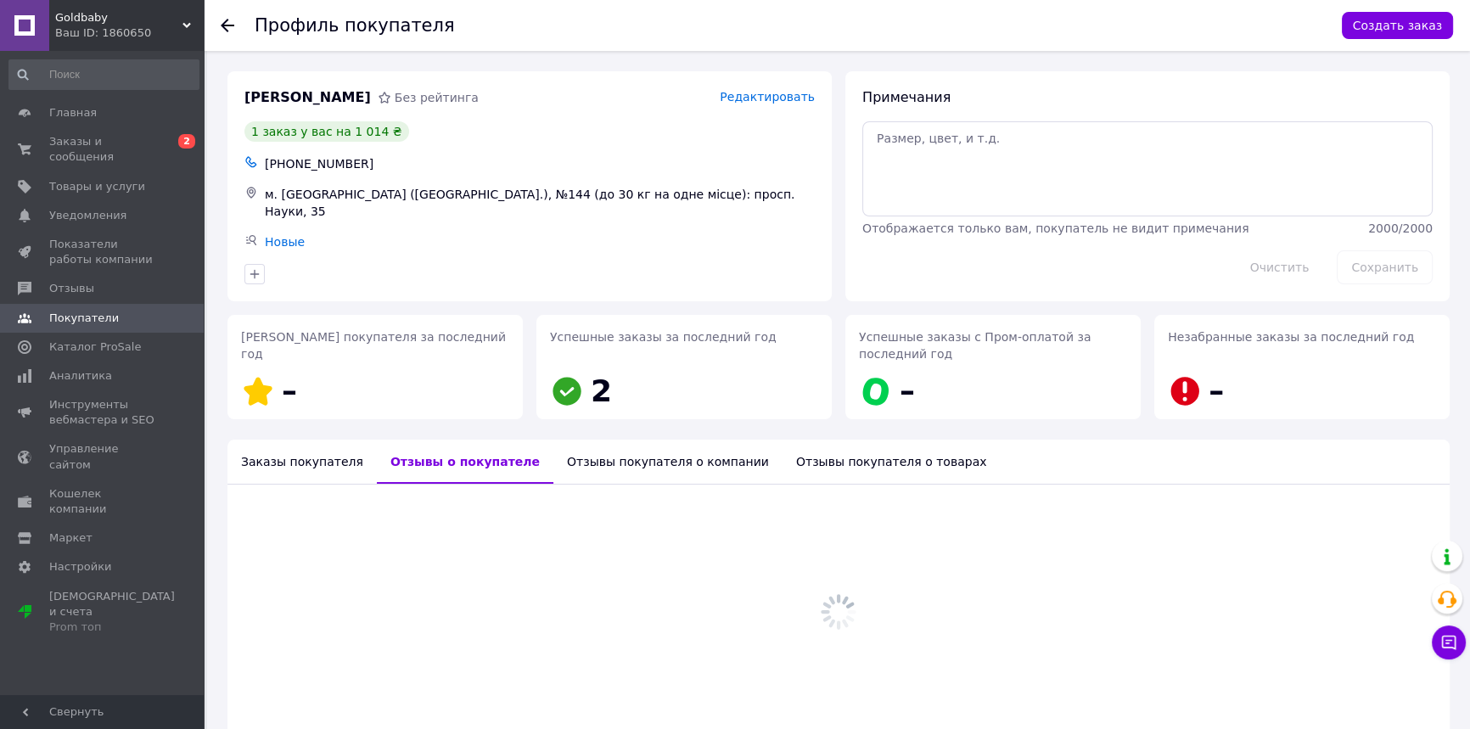
scroll to position [14, 0]
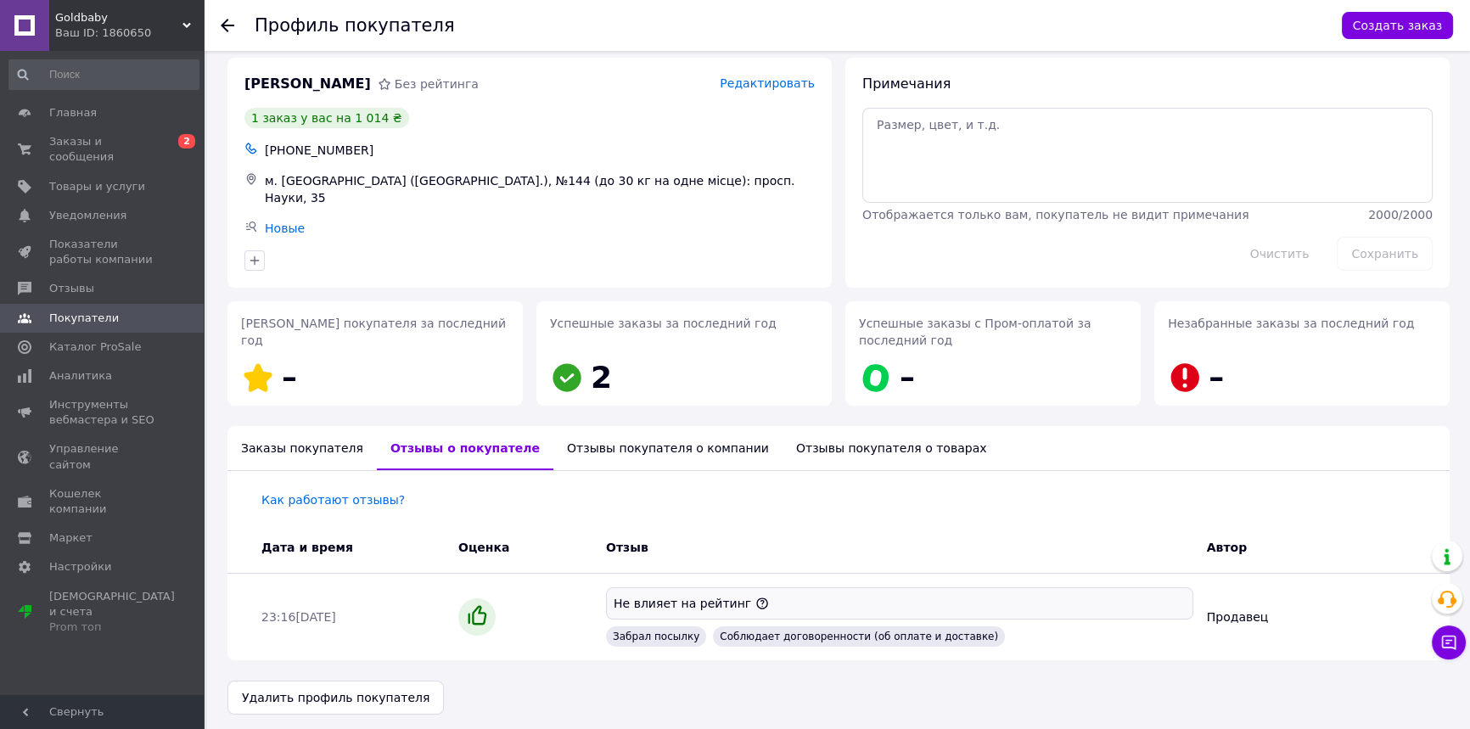
click at [226, 25] on use at bounding box center [228, 26] width 14 height 14
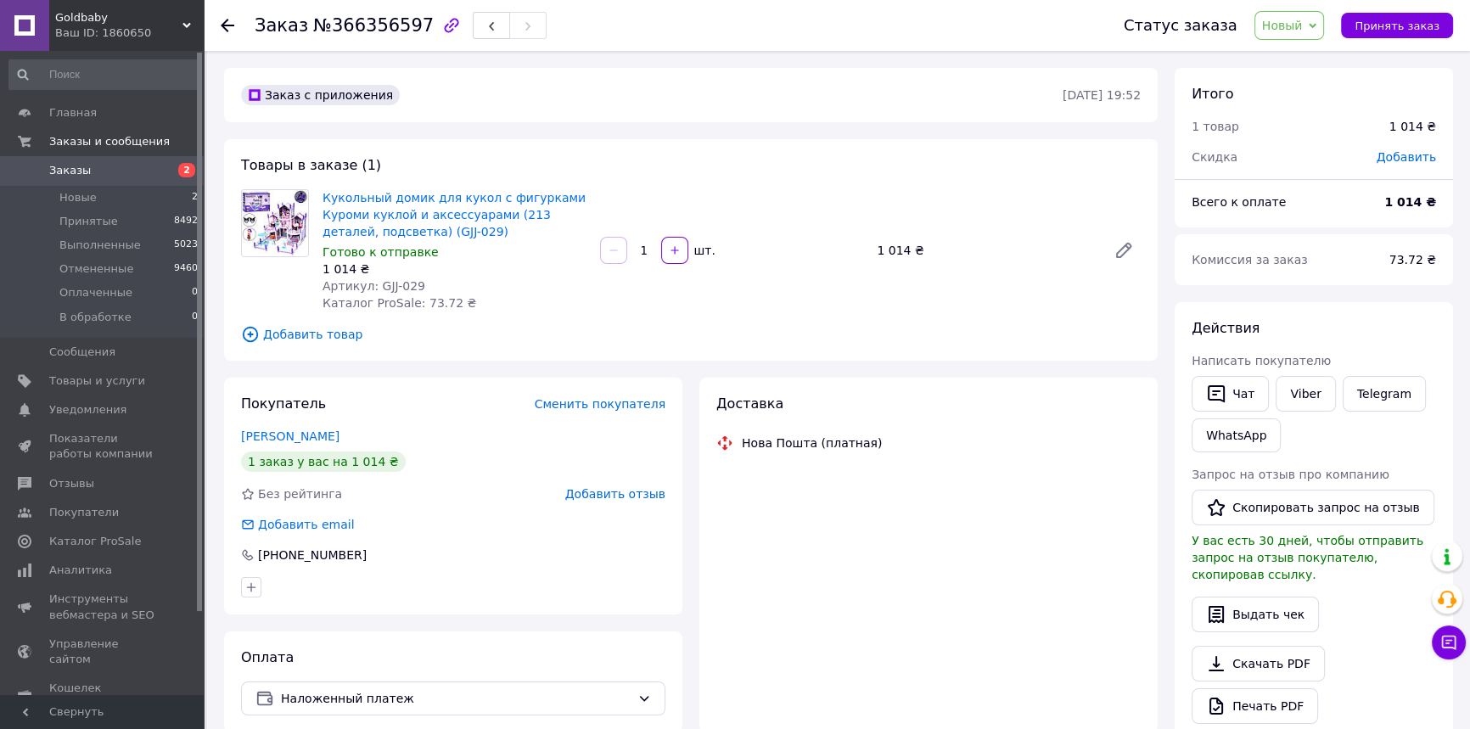
click at [224, 28] on use at bounding box center [228, 26] width 14 height 14
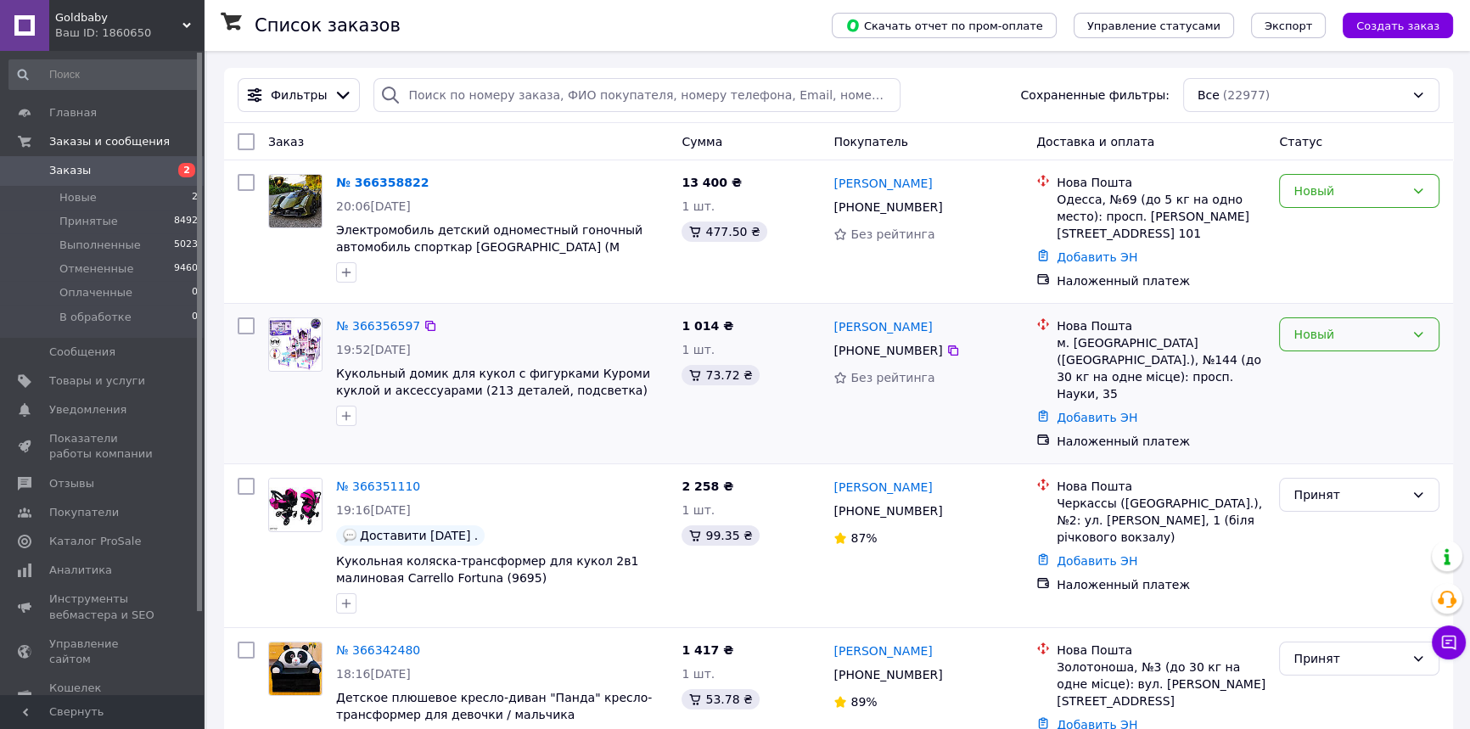
click at [1418, 328] on icon at bounding box center [1419, 335] width 14 height 14
click at [1331, 372] on li "Принят" at bounding box center [1359, 364] width 159 height 31
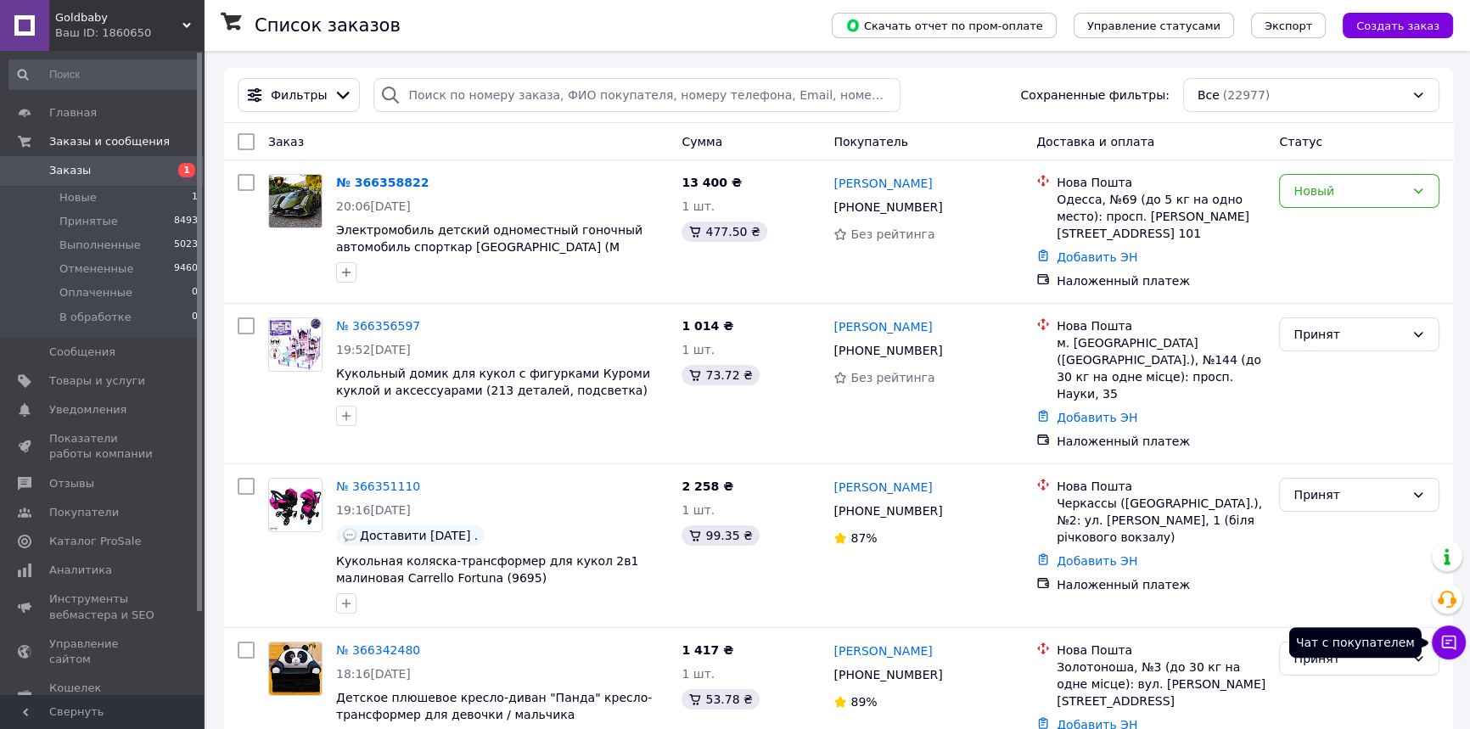
click at [1447, 640] on icon at bounding box center [1449, 642] width 17 height 17
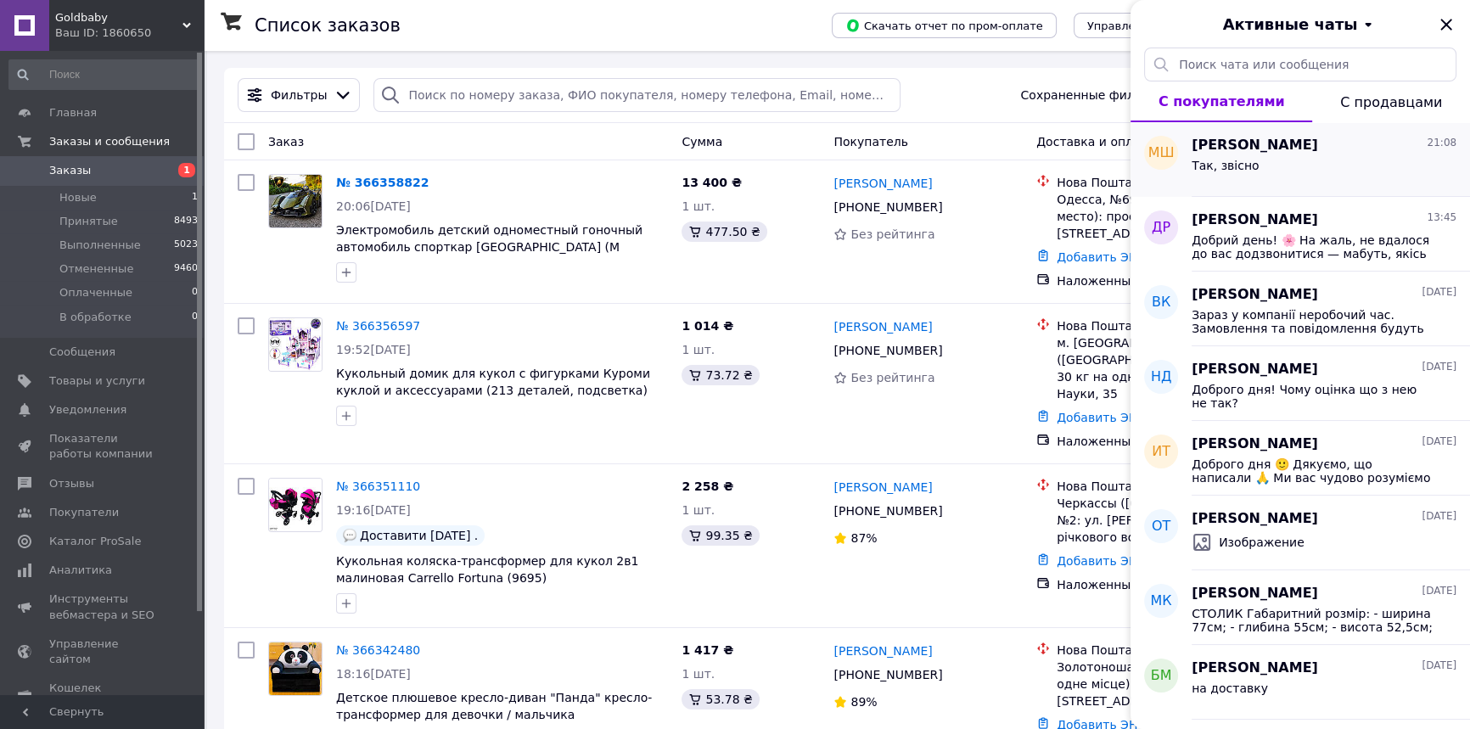
click at [1268, 147] on span "[PERSON_NAME]" at bounding box center [1255, 146] width 126 height 20
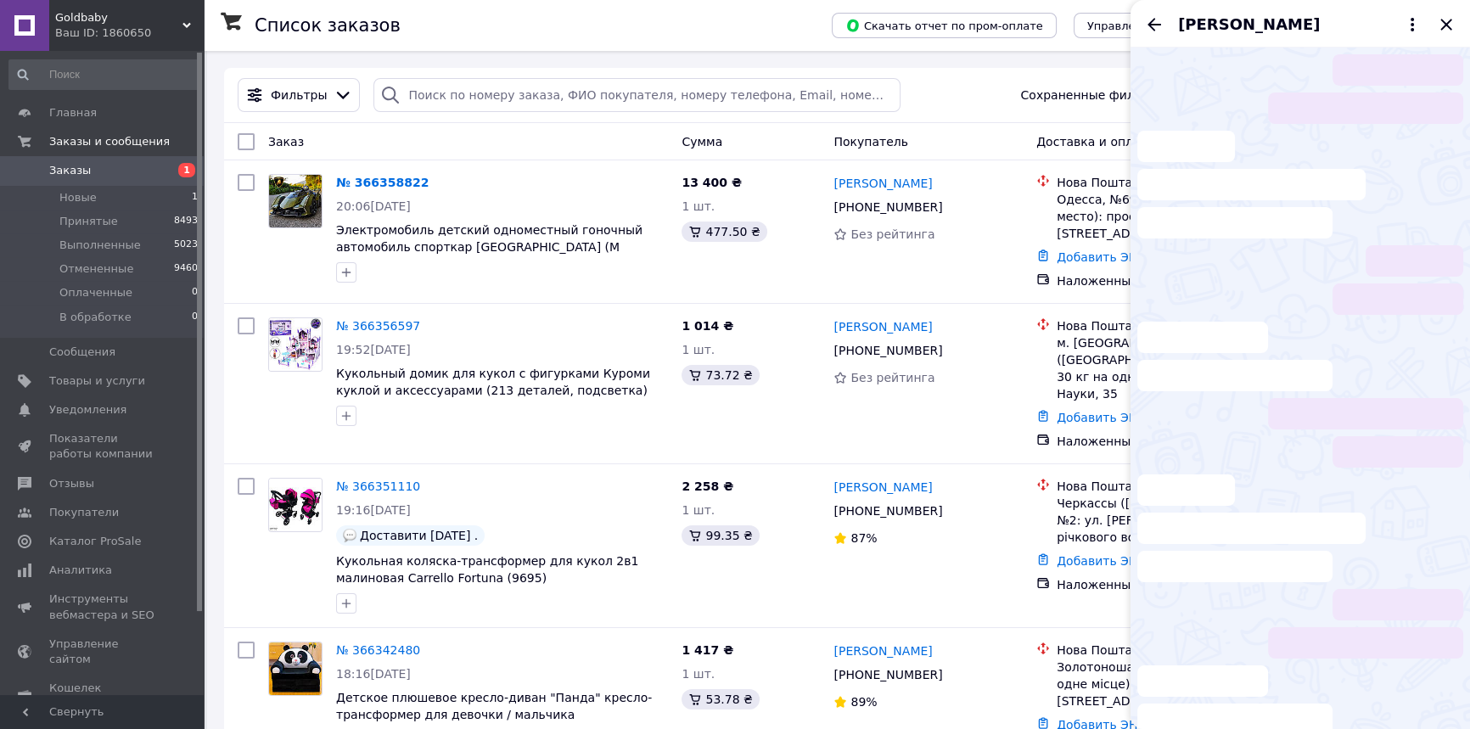
scroll to position [742, 0]
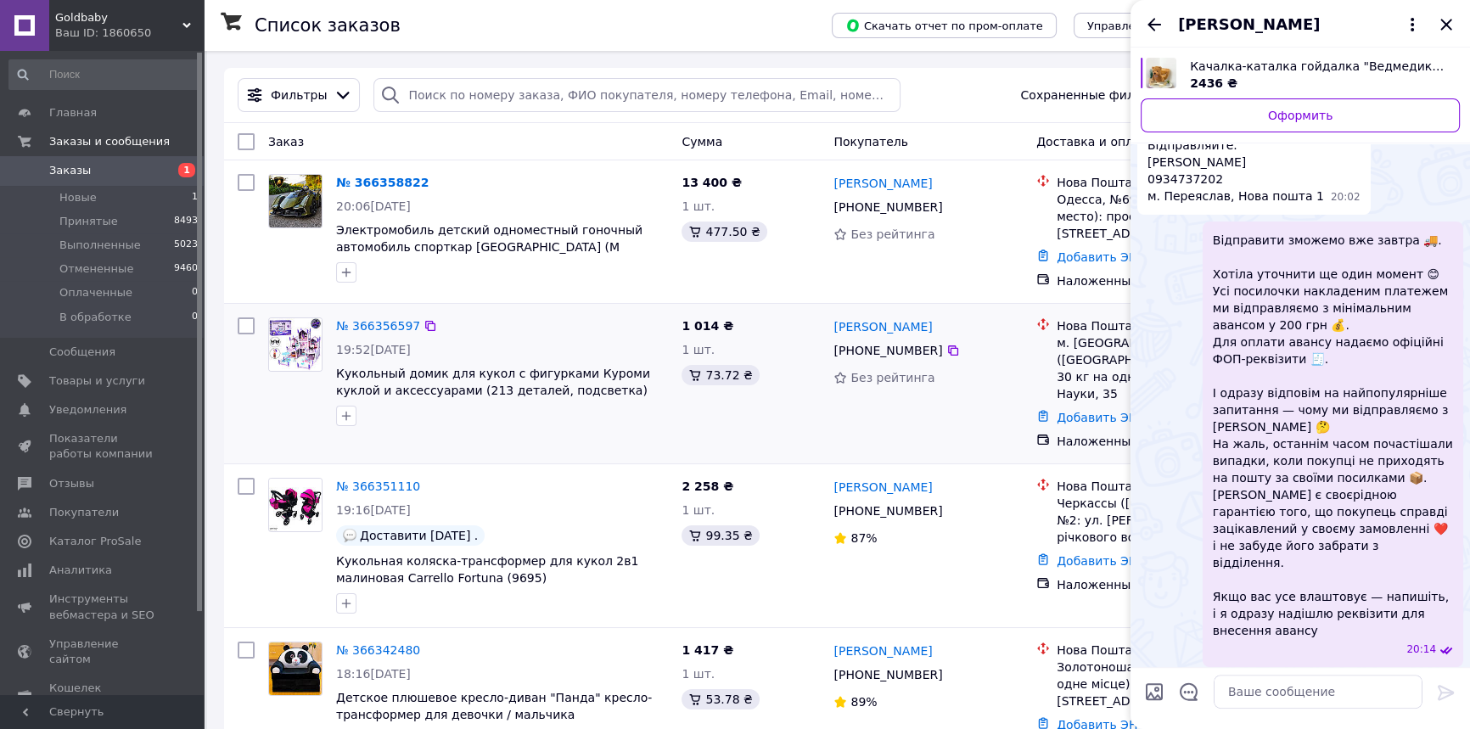
click at [454, 407] on div at bounding box center [502, 415] width 339 height 27
click at [1240, 699] on textarea at bounding box center [1318, 692] width 209 height 34
paste textarea "UA84305299000002600904927656 [PERSON_NAME] ФОП ІПН 3137416904"
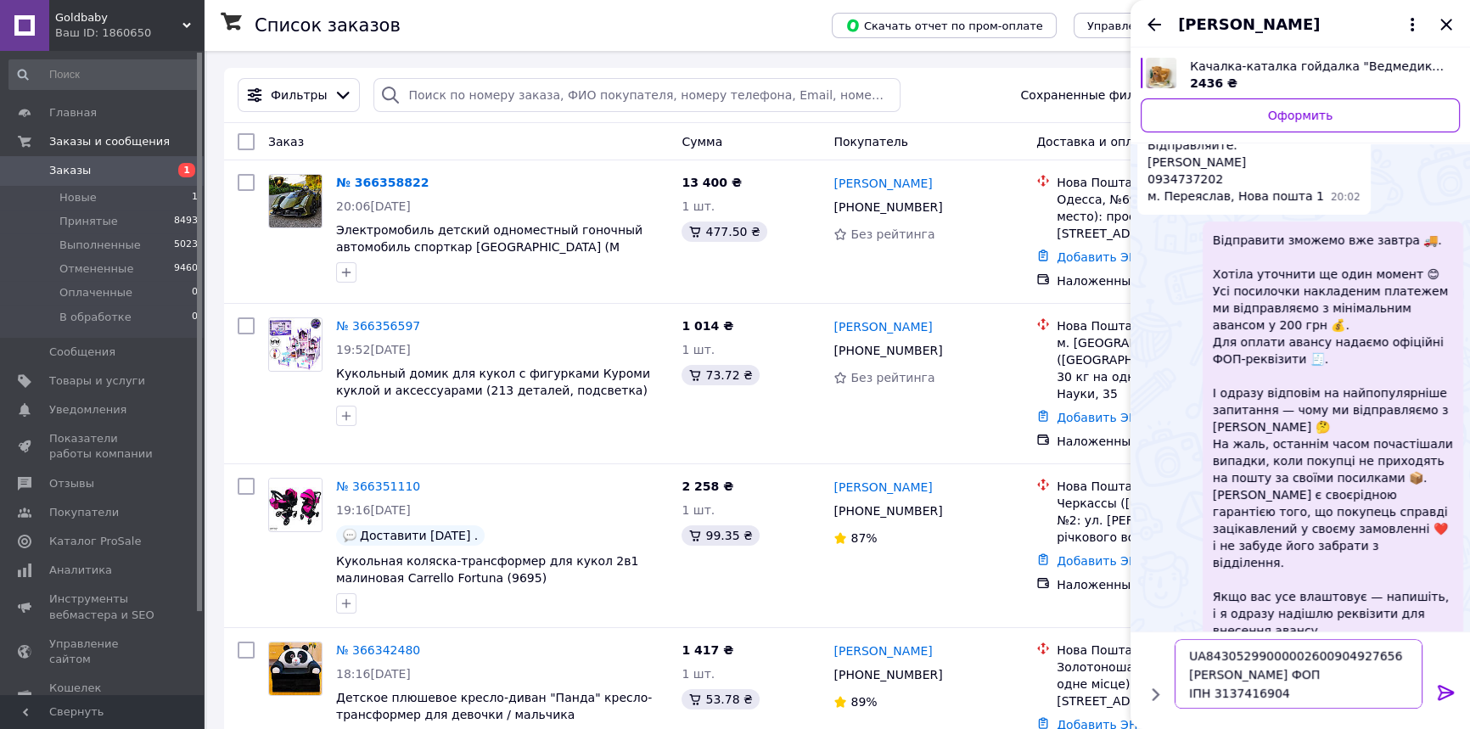
scroll to position [1, 0]
type textarea "UA84305299000002600904927656 [PERSON_NAME] ФОП ІПН 3137416904"
click at [1443, 694] on icon at bounding box center [1446, 692] width 20 height 20
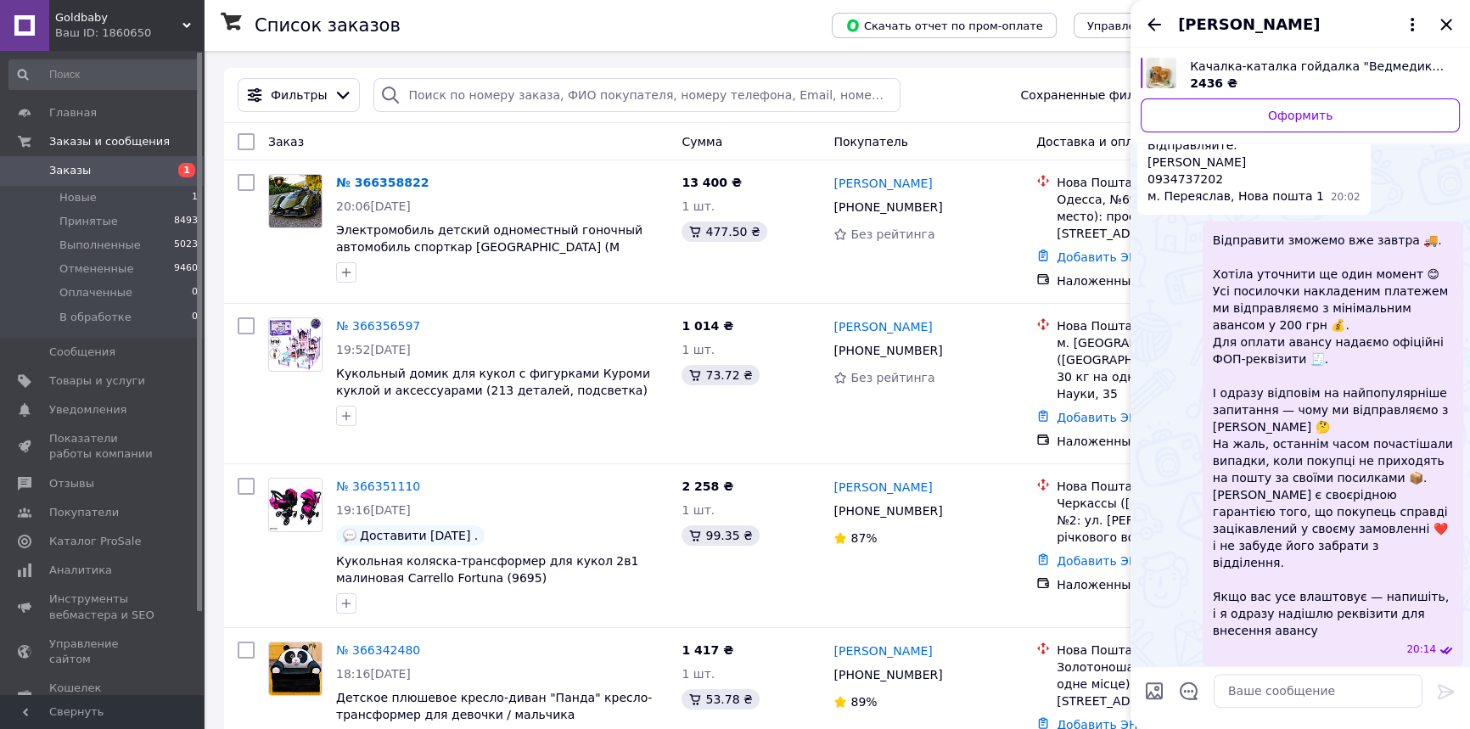
scroll to position [777, 0]
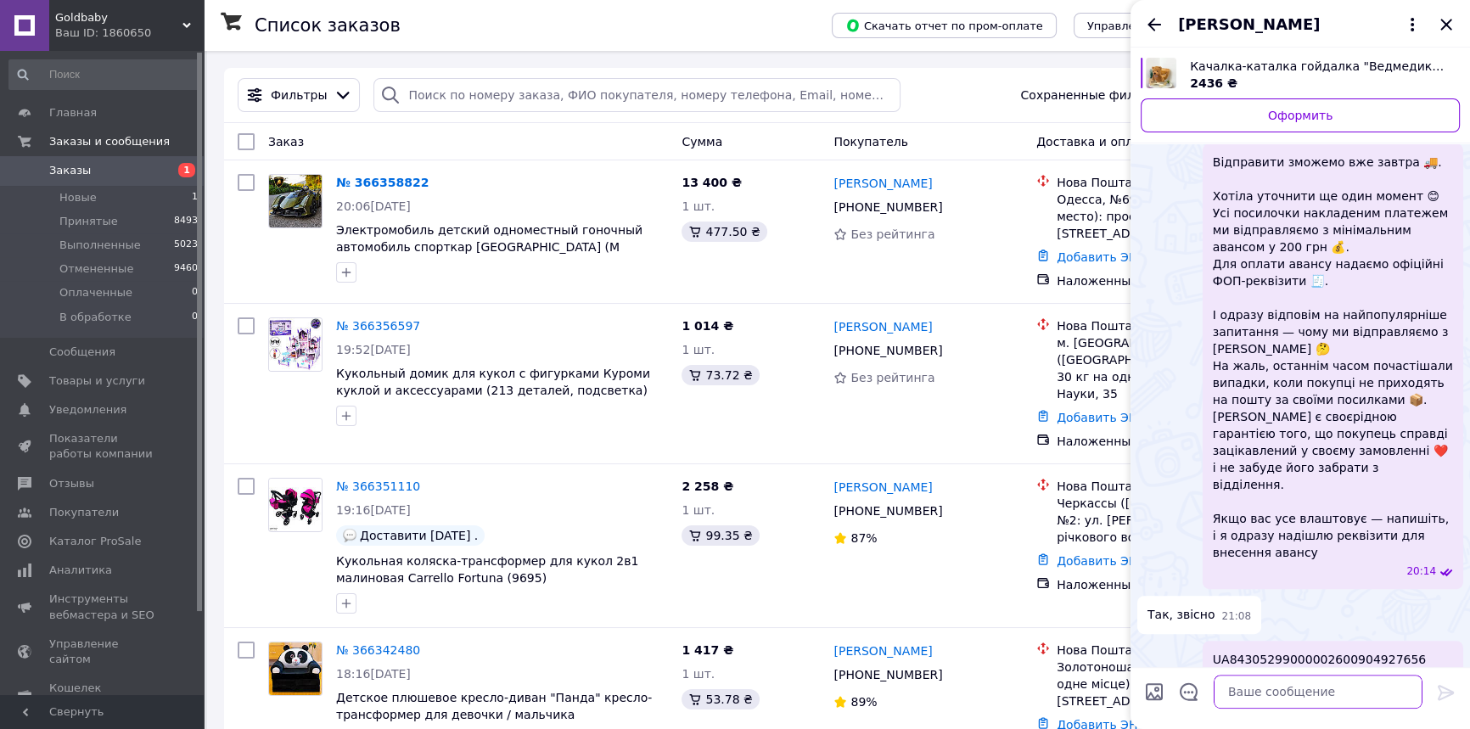
click at [1240, 681] on textarea at bounding box center [1318, 692] width 209 height 34
type textarea "до сплати авансу 200 грн"
click at [1443, 690] on icon at bounding box center [1446, 692] width 20 height 20
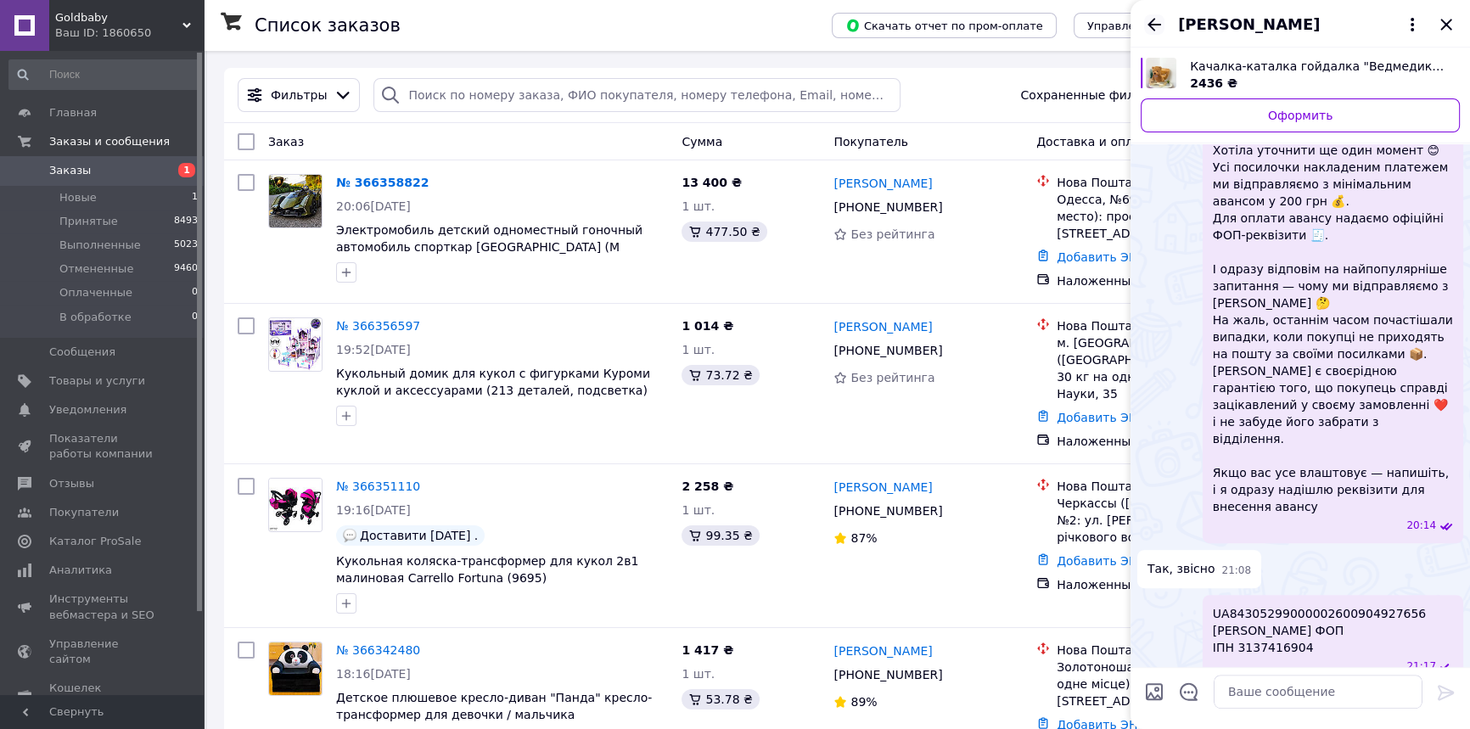
click at [1154, 19] on icon "Назад" at bounding box center [1154, 24] width 20 height 20
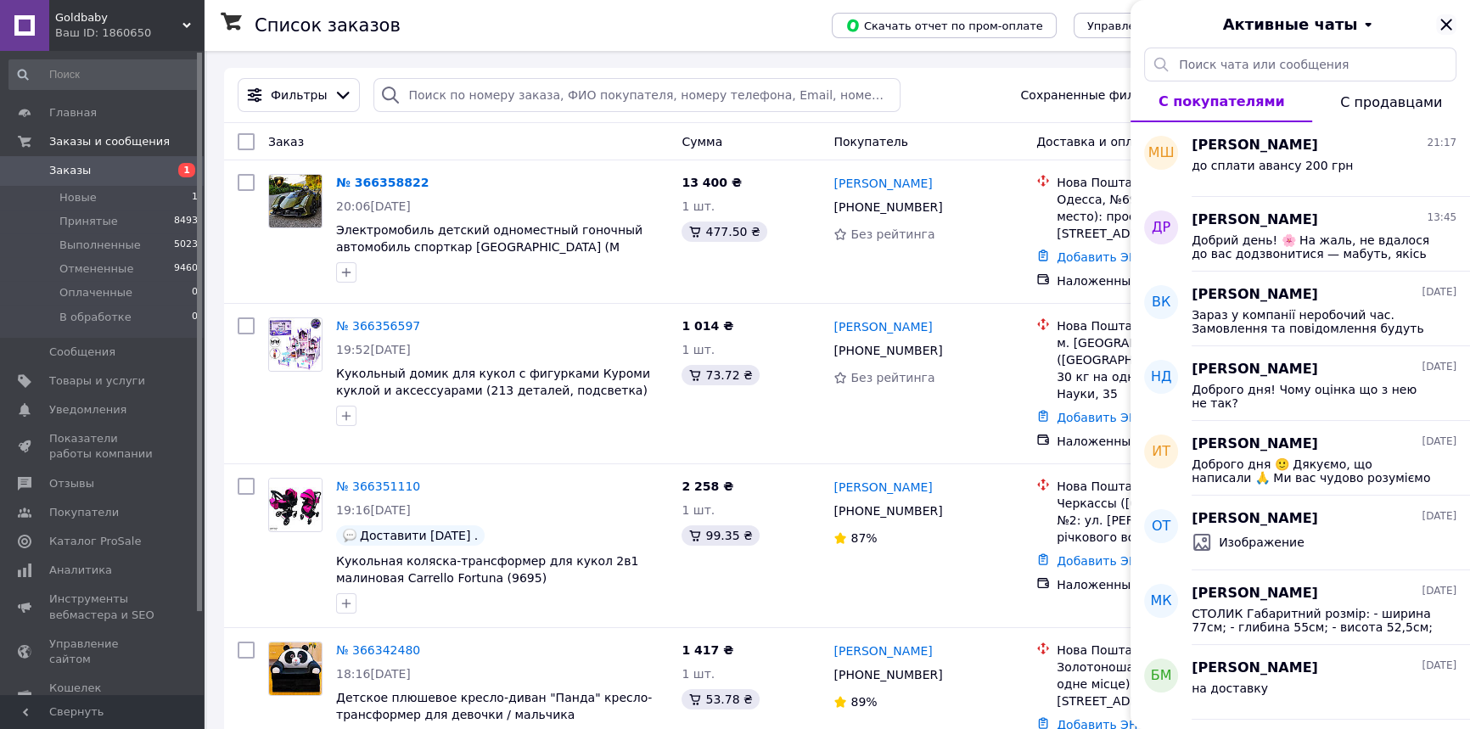
click at [1446, 24] on icon "Закрыть" at bounding box center [1446, 24] width 11 height 11
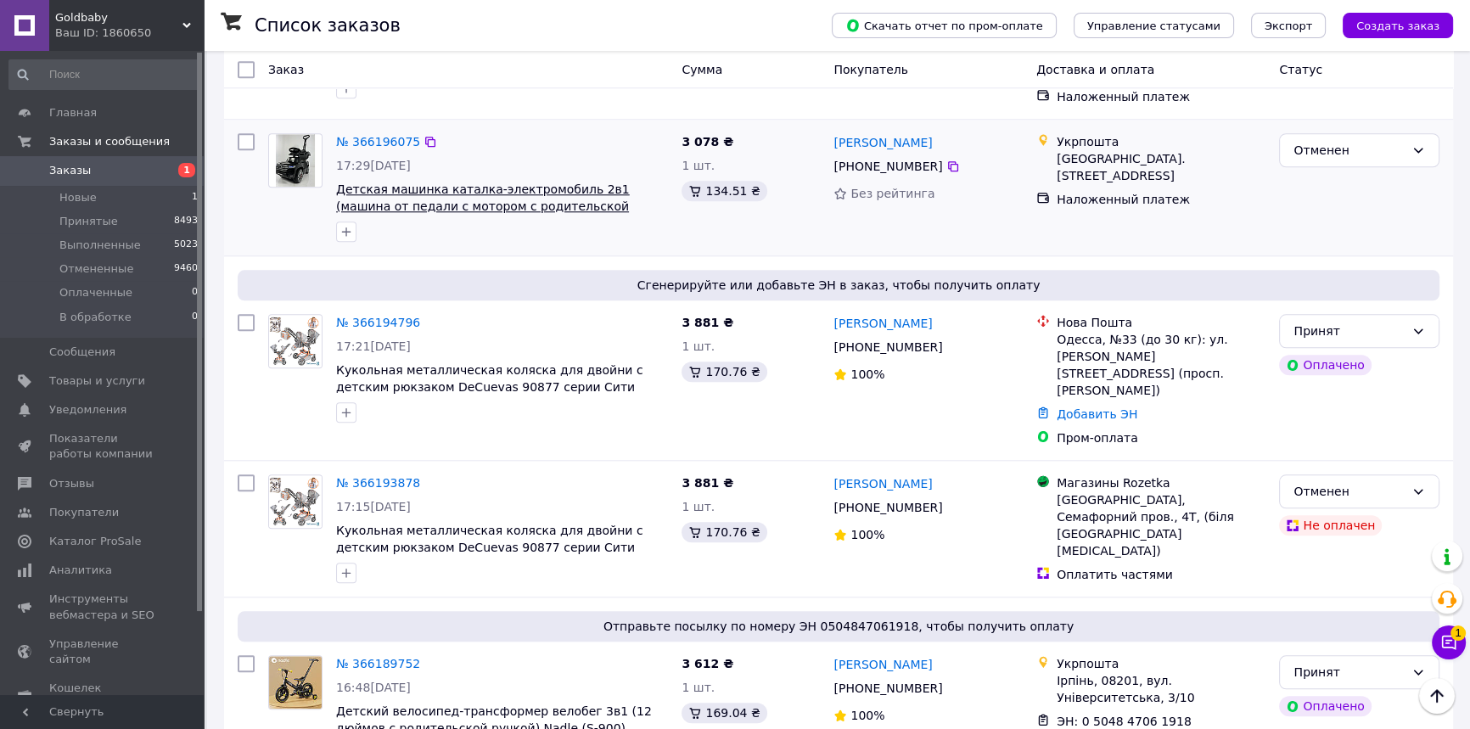
scroll to position [2025, 0]
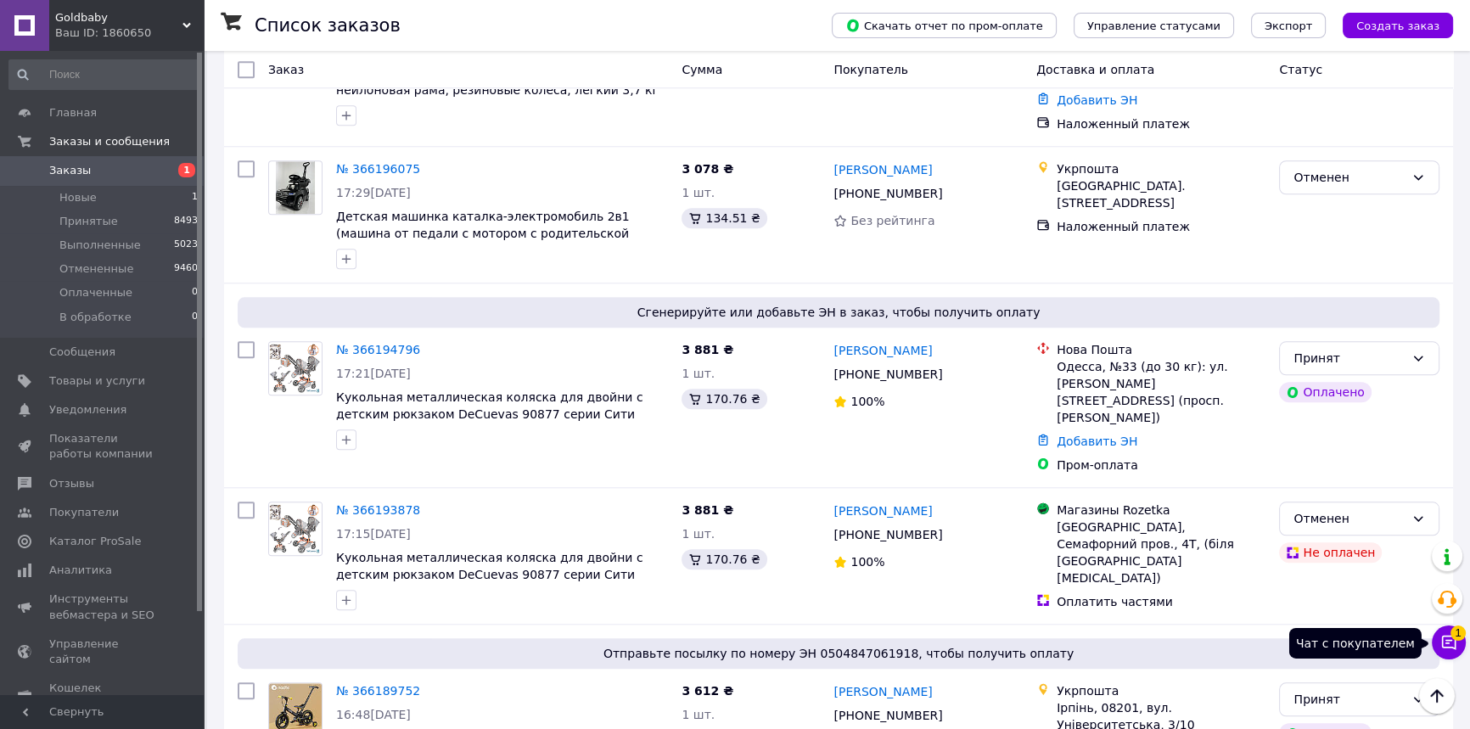
click at [1449, 651] on button "Чат с покупателем 1" at bounding box center [1449, 643] width 34 height 34
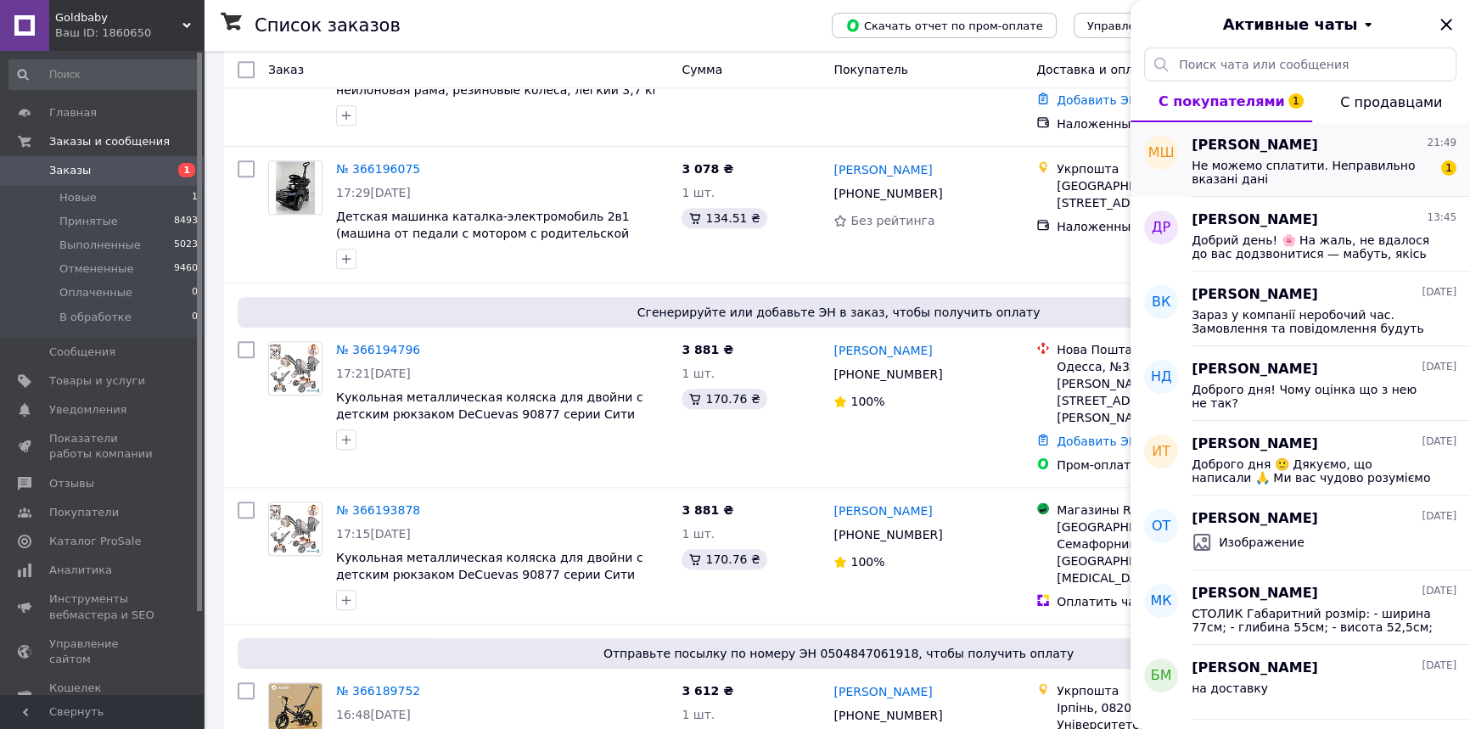
click at [1261, 155] on div "Не можемо сплатити. Неправильно вказані дані 1" at bounding box center [1324, 170] width 265 height 31
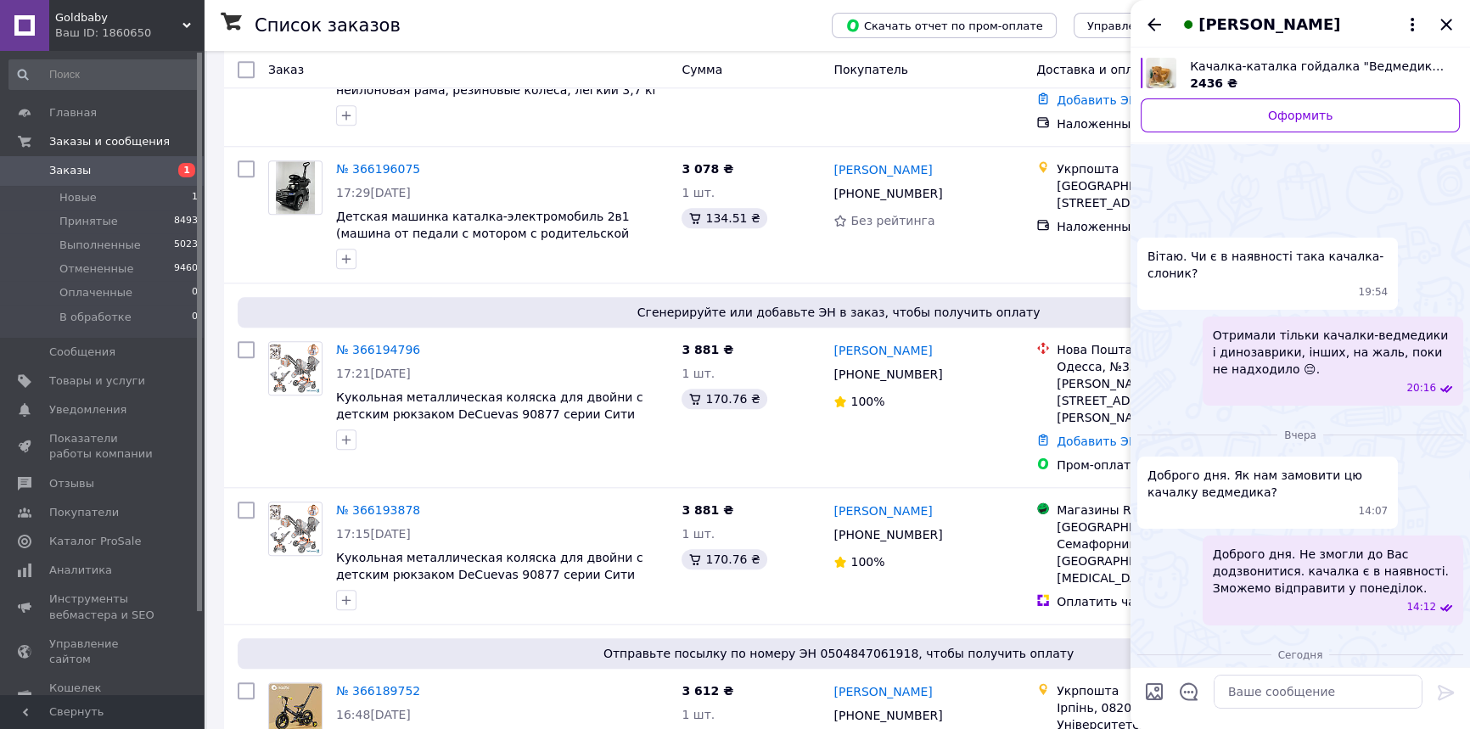
scroll to position [975, 0]
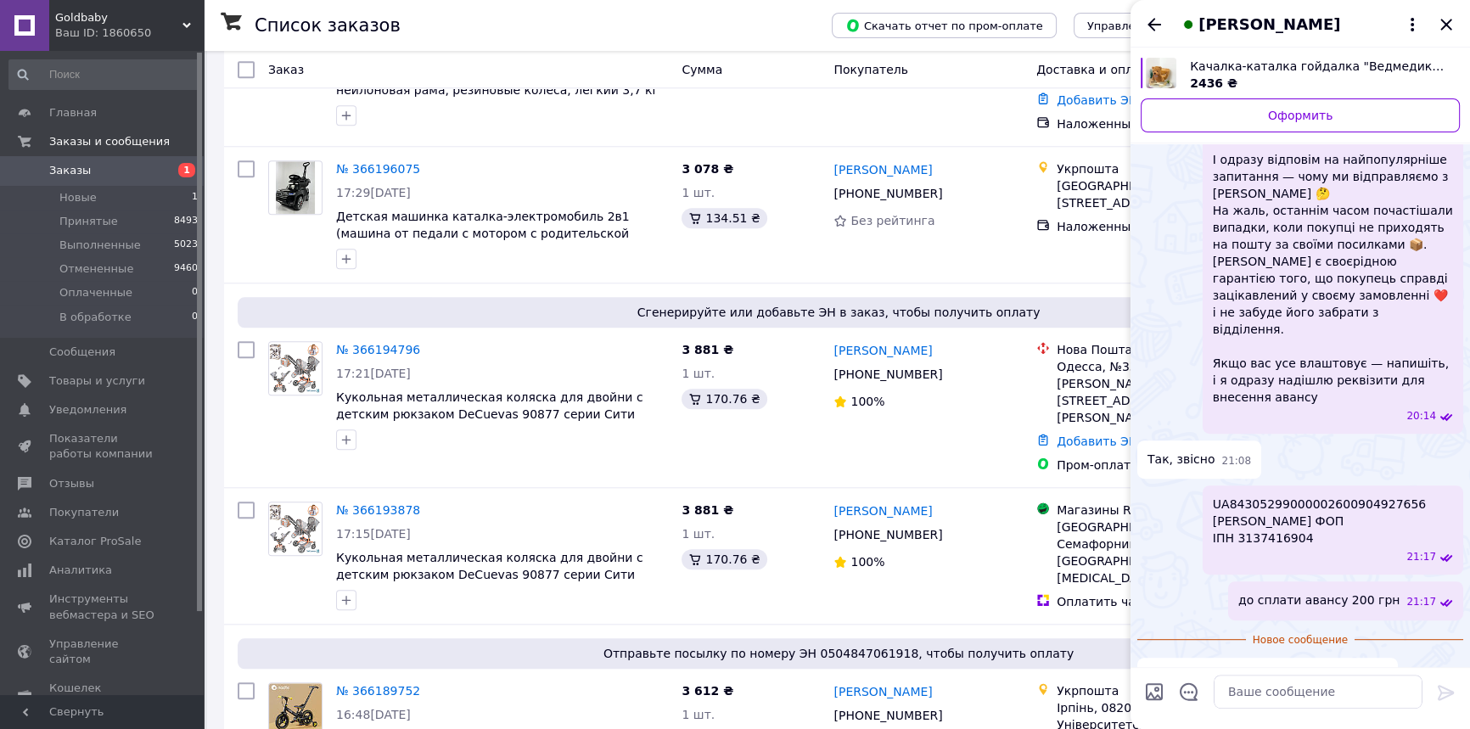
click at [1247, 496] on span "UA84305299000002600904927656 [PERSON_NAME] ФОП ІПН 3137416904" at bounding box center [1319, 521] width 213 height 51
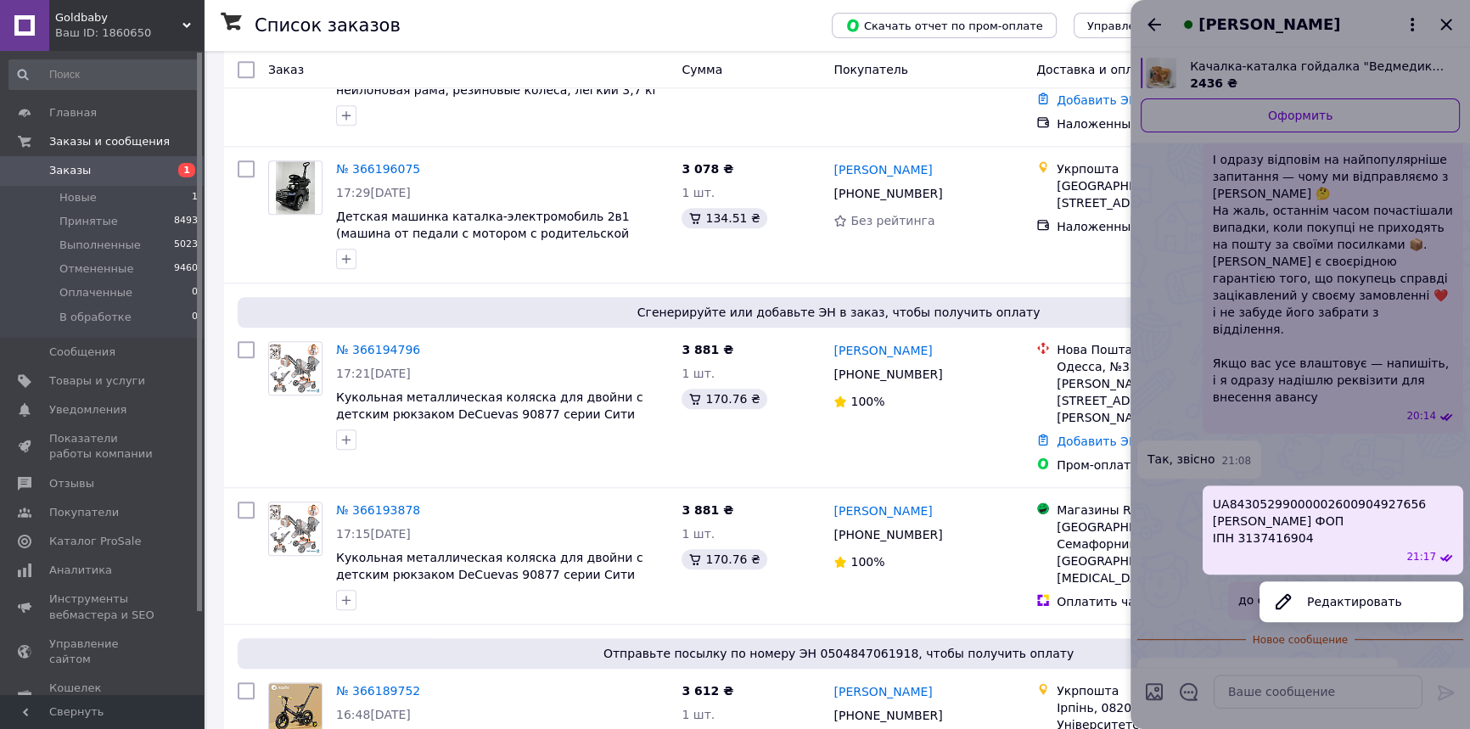
drag, startPoint x: 1139, startPoint y: 275, endPoint x: 1143, endPoint y: 289, distance: 14.2
click at [1139, 276] on div at bounding box center [1301, 364] width 340 height 729
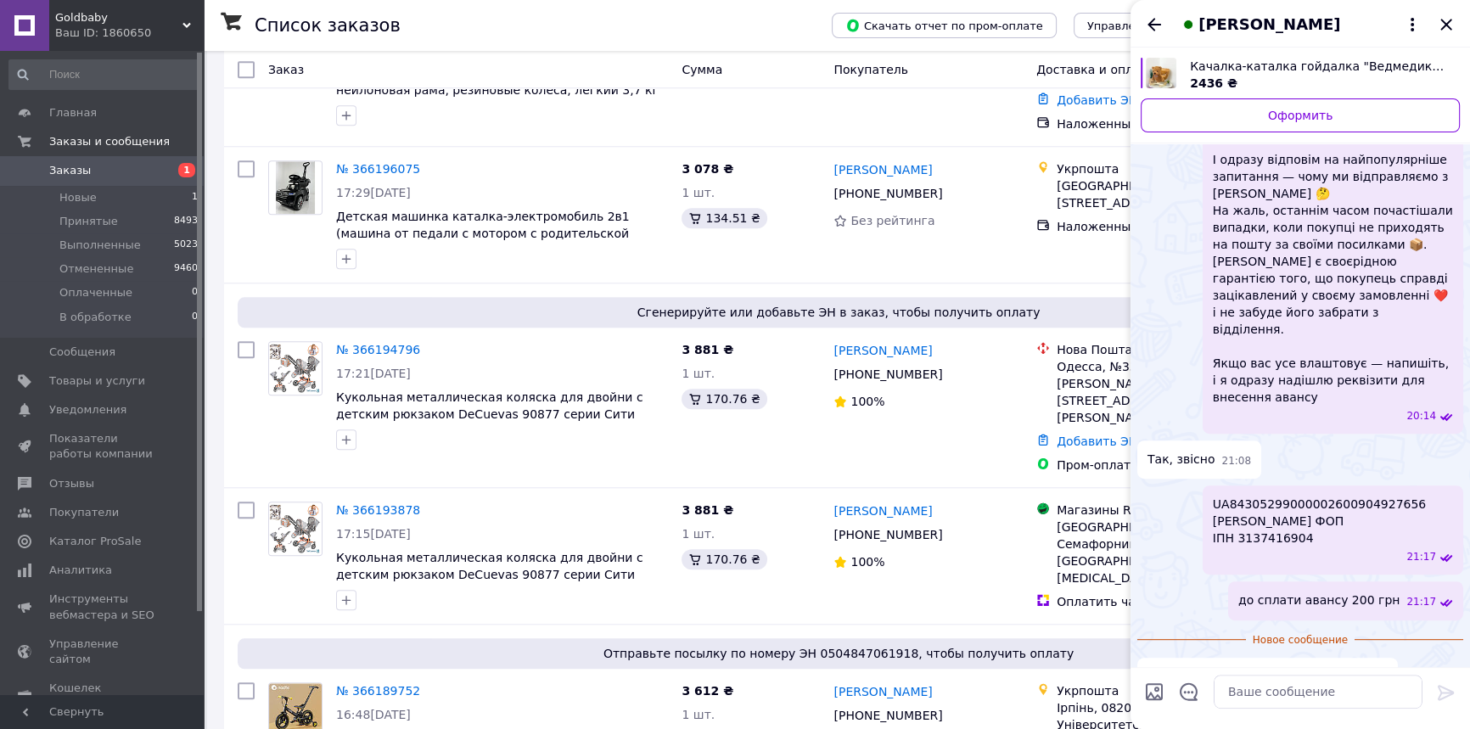
click at [1358, 496] on span "UA84305299000002600904927656 [PERSON_NAME] ФОП ІПН 3137416904" at bounding box center [1319, 521] width 213 height 51
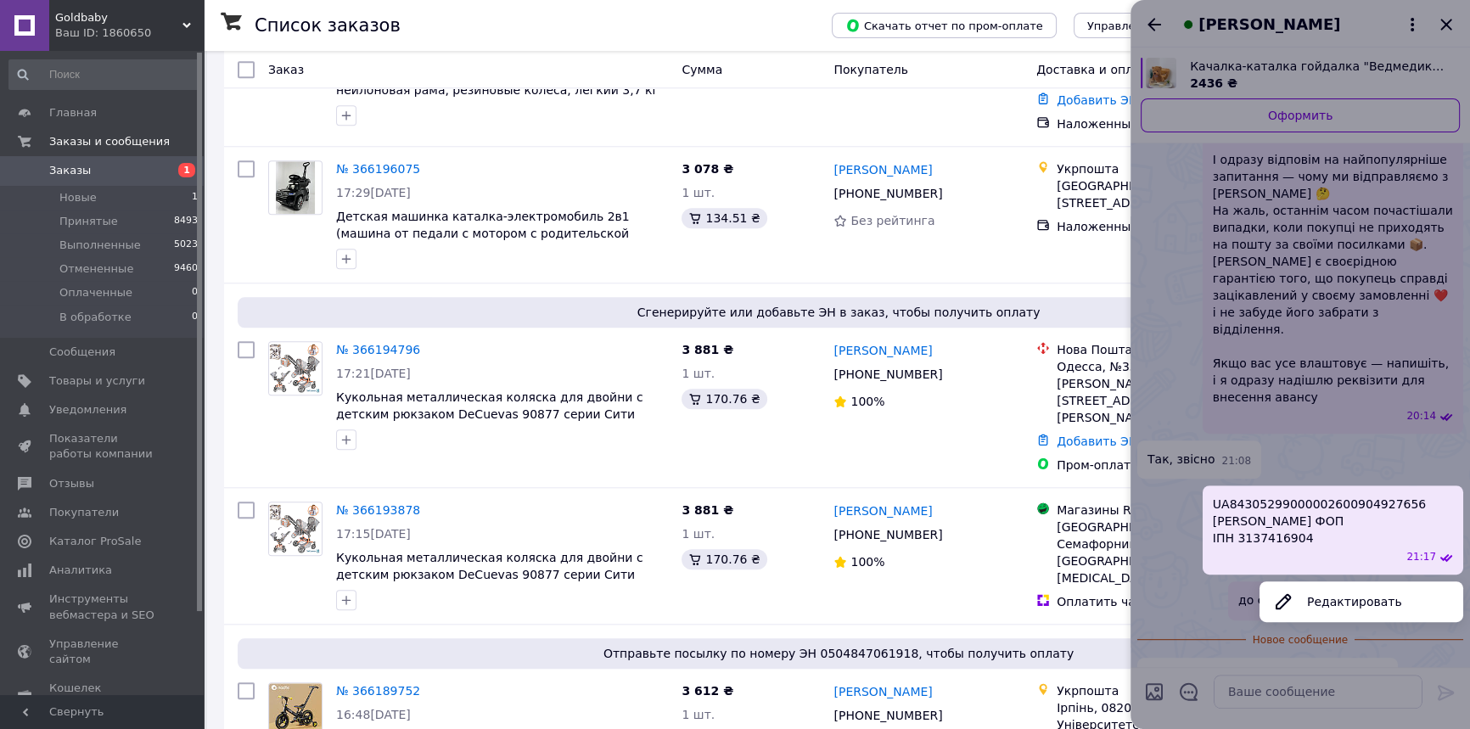
drag, startPoint x: 1358, startPoint y: 450, endPoint x: 1348, endPoint y: 537, distance: 88.0
click at [1348, 585] on button "Редактировать" at bounding box center [1362, 602] width 204 height 34
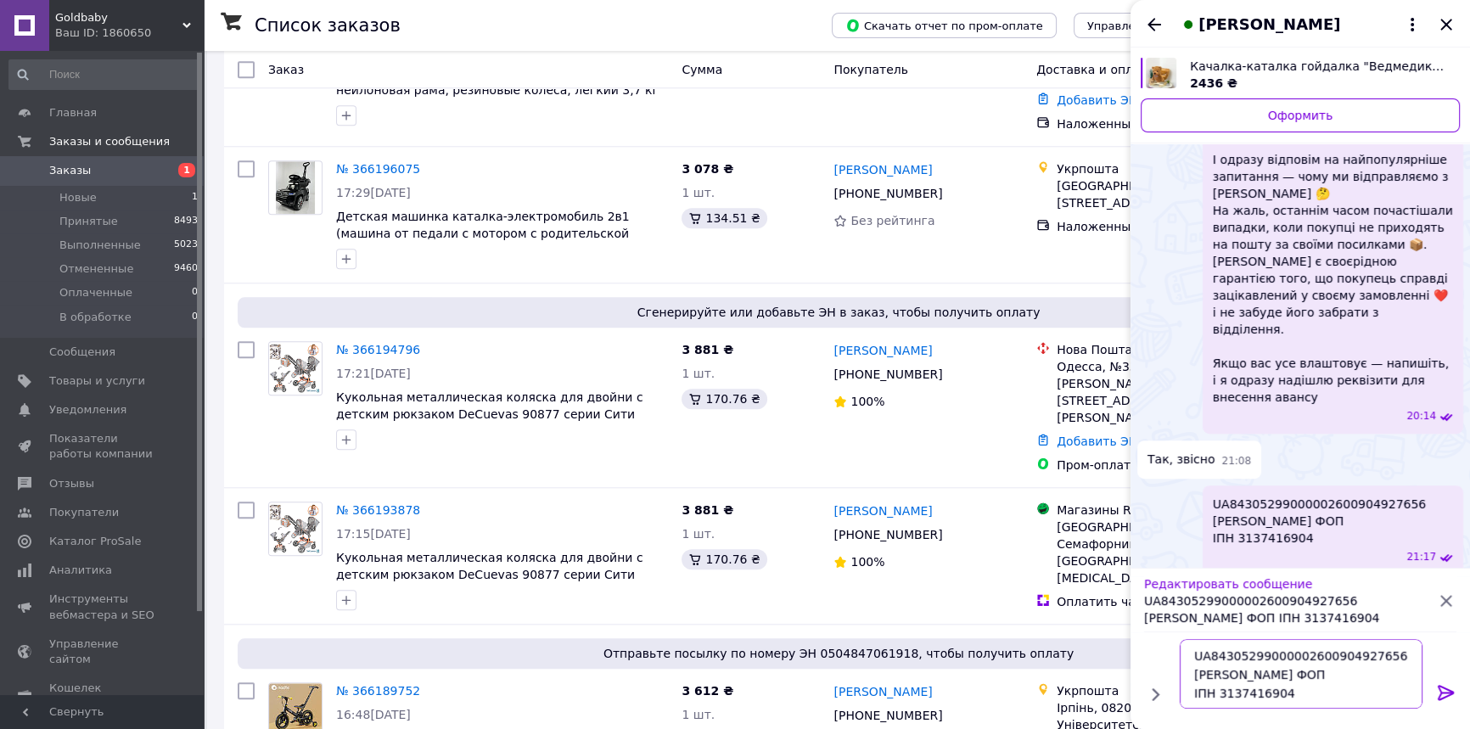
click at [1331, 652] on textarea "UA84305299000002600904927656 [PERSON_NAME] ФОП ІПН 3137416904" at bounding box center [1301, 674] width 243 height 70
type textarea "[FINANCIAL_ID] [PERSON_NAME] ФОП ІПН 3137416904"
drag, startPoint x: 1396, startPoint y: 650, endPoint x: 1193, endPoint y: 663, distance: 204.1
click at [1193, 663] on textarea "[FINANCIAL_ID] [PERSON_NAME] ФОП ІПН 3137416904" at bounding box center [1301, 674] width 243 height 70
click at [1443, 698] on icon at bounding box center [1446, 692] width 20 height 20
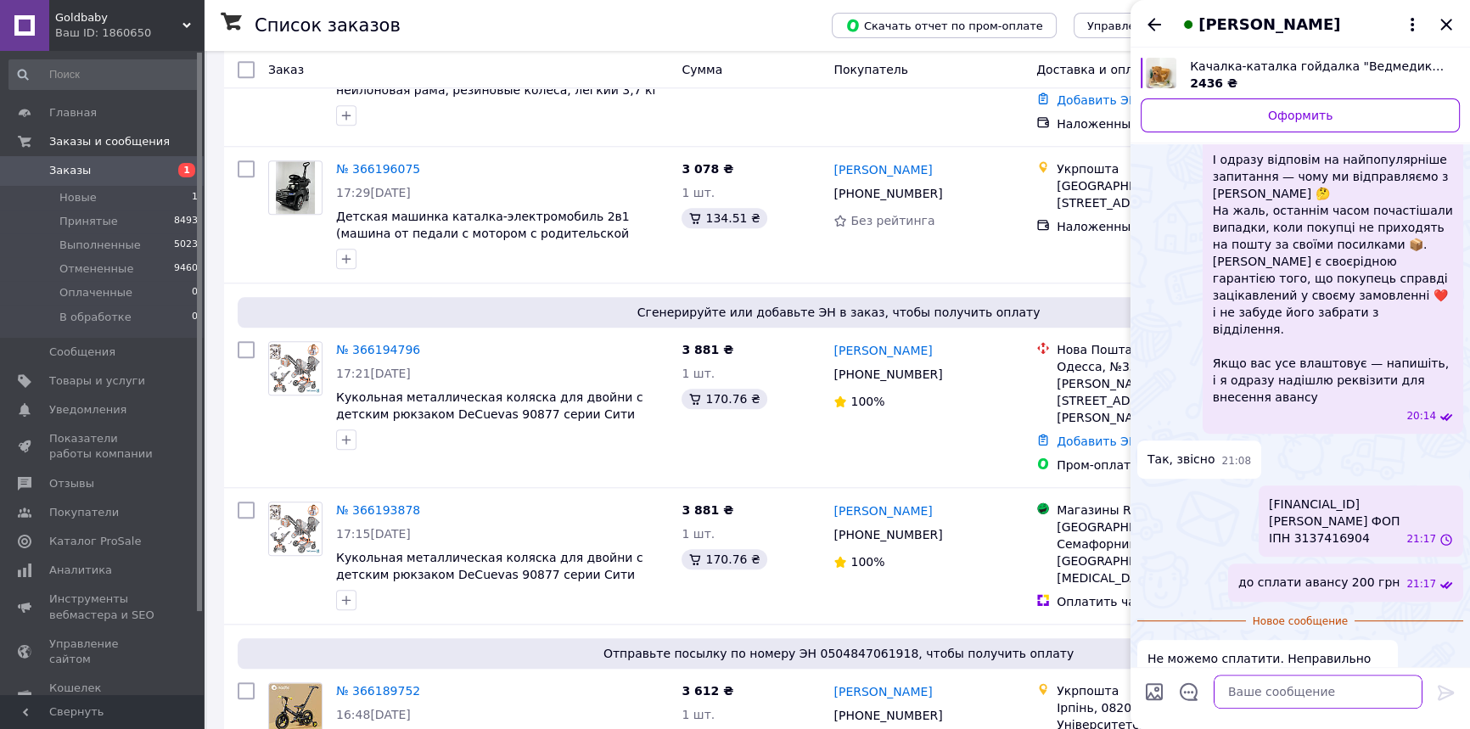
click at [1241, 705] on textarea at bounding box center [1318, 692] width 209 height 34
type textarea "Введіть строку"
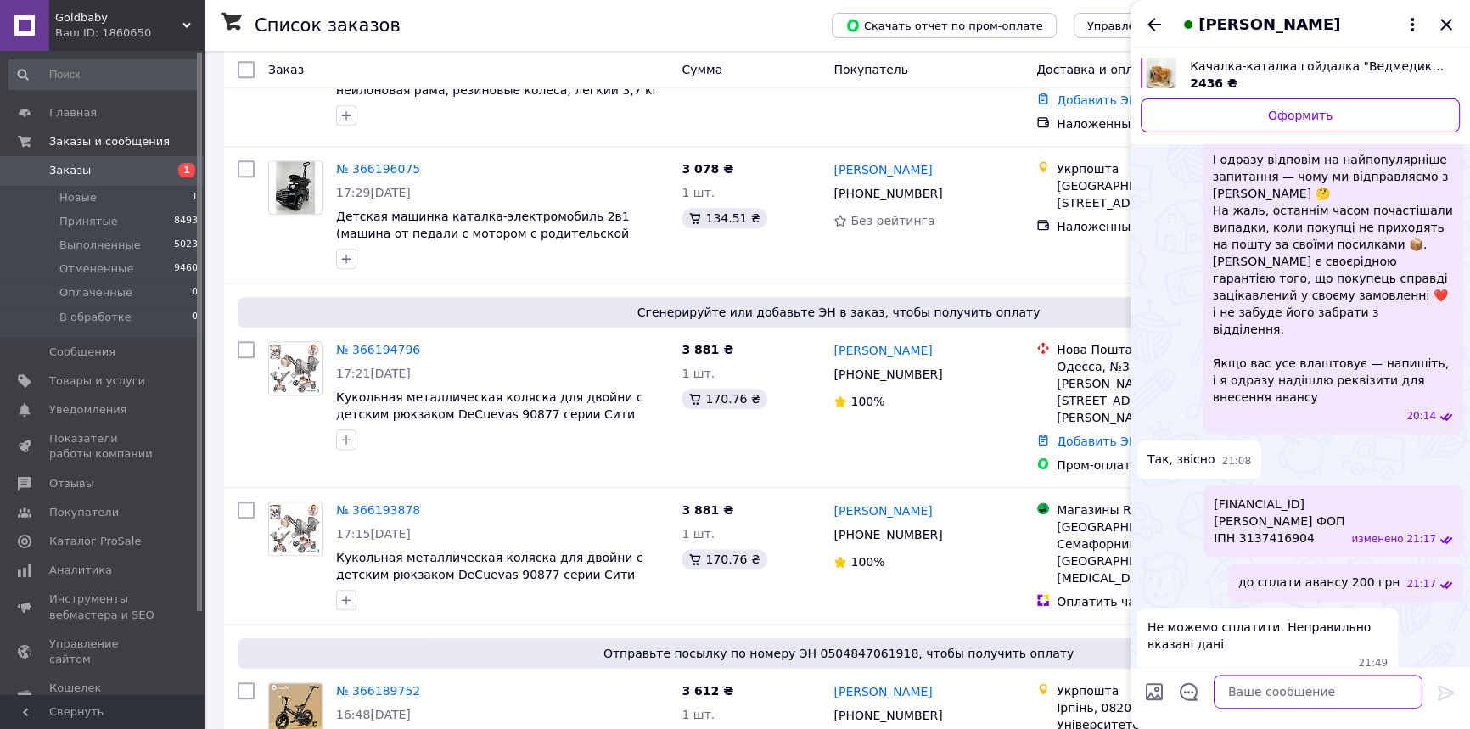
scroll to position [964, 0]
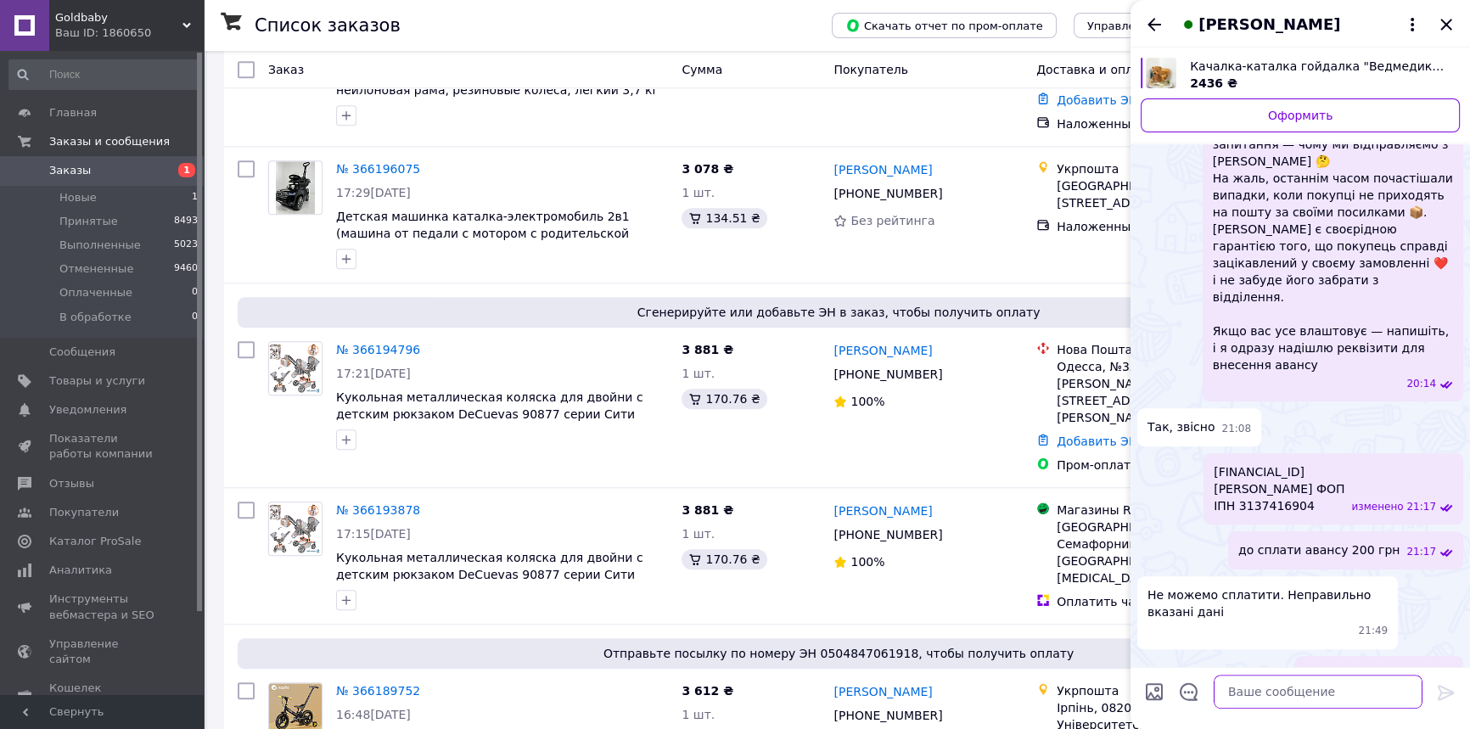
paste textarea "[FINANCIAL_ID]"
type textarea "[FINANCIAL_ID]"
click at [1450, 690] on icon at bounding box center [1446, 692] width 16 height 15
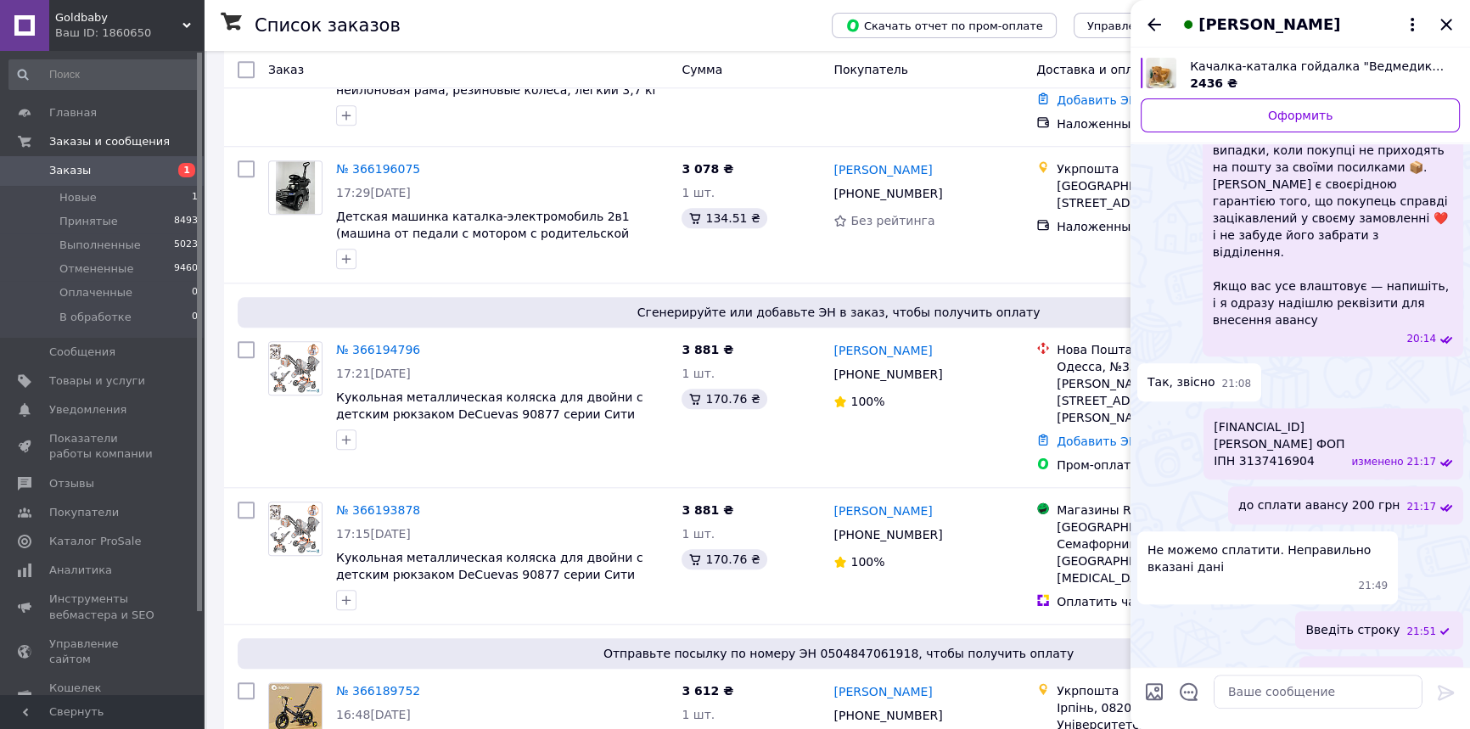
drag, startPoint x: 1372, startPoint y: 583, endPoint x: 1381, endPoint y: 595, distance: 15.1
drag, startPoint x: 1381, startPoint y: 595, endPoint x: 1416, endPoint y: 582, distance: 37.1
click at [1416, 611] on div "Введіть строку 21:51" at bounding box center [1379, 630] width 168 height 38
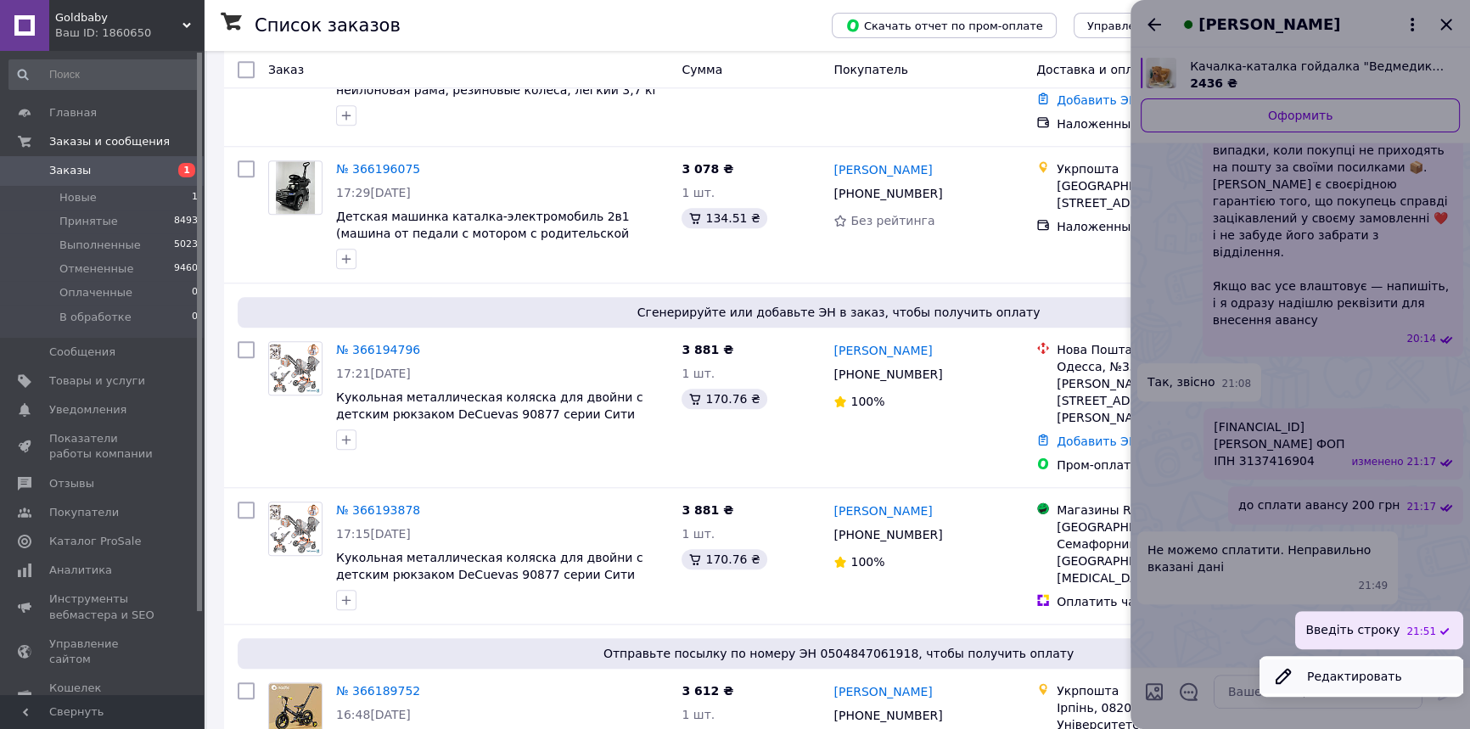
click at [1345, 660] on button "Редактировать" at bounding box center [1362, 677] width 204 height 34
type textarea "Введіть строку"
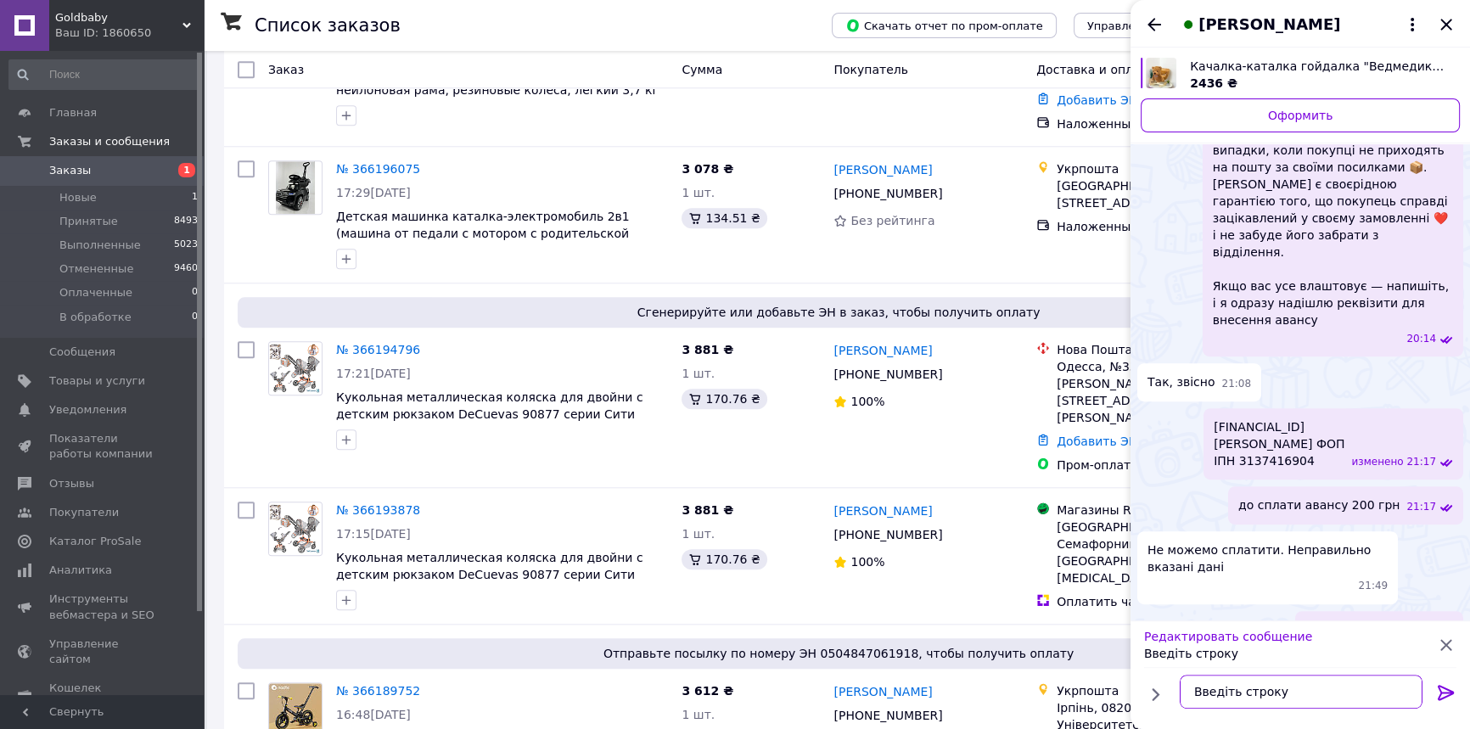
drag, startPoint x: 1237, startPoint y: 675, endPoint x: 1250, endPoint y: 684, distance: 16.5
click at [1250, 684] on textarea "Введіть строку" at bounding box center [1301, 692] width 243 height 34
drag, startPoint x: 1239, startPoint y: 687, endPoint x: 1289, endPoint y: 685, distance: 51.0
click at [1289, 685] on textarea "Введіть строку" at bounding box center [1301, 692] width 243 height 34
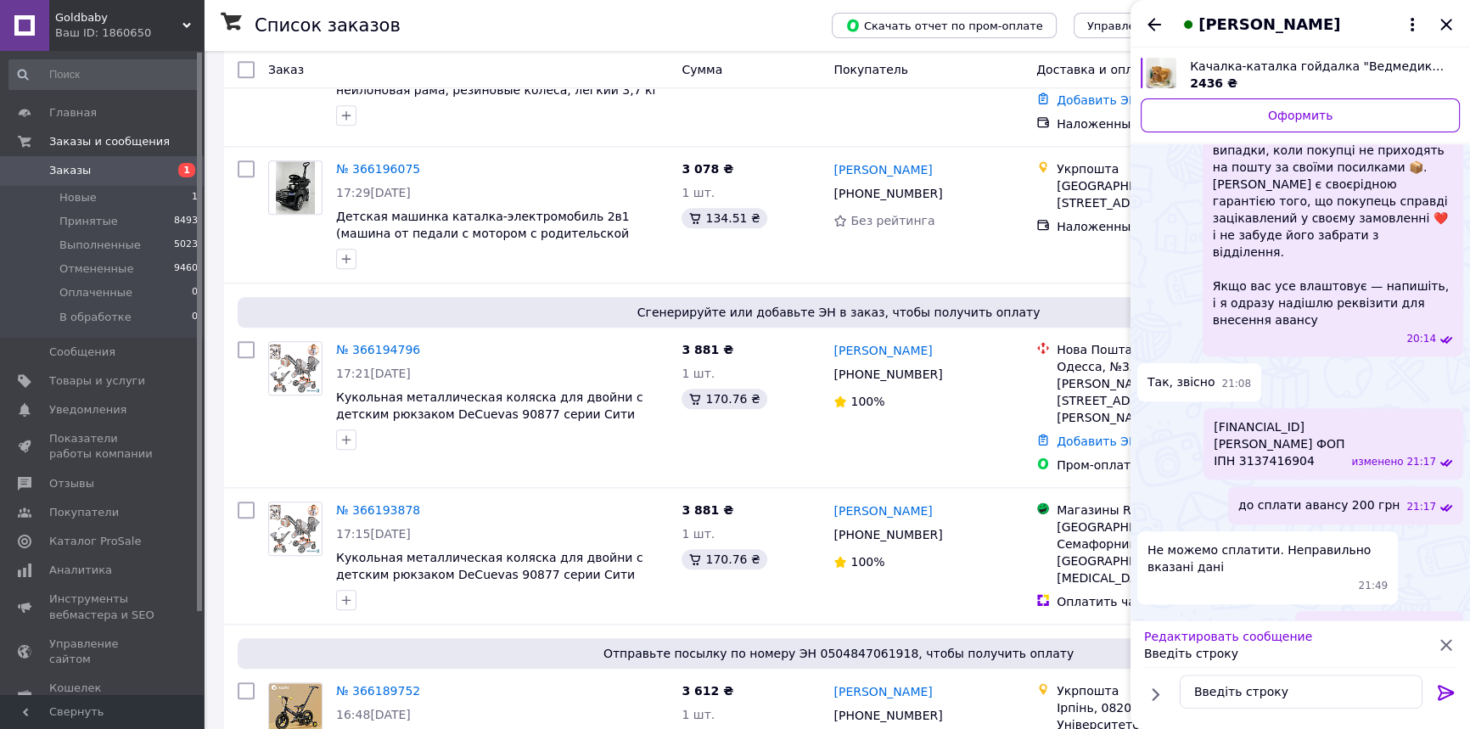
click at [1444, 694] on icon at bounding box center [1446, 692] width 20 height 20
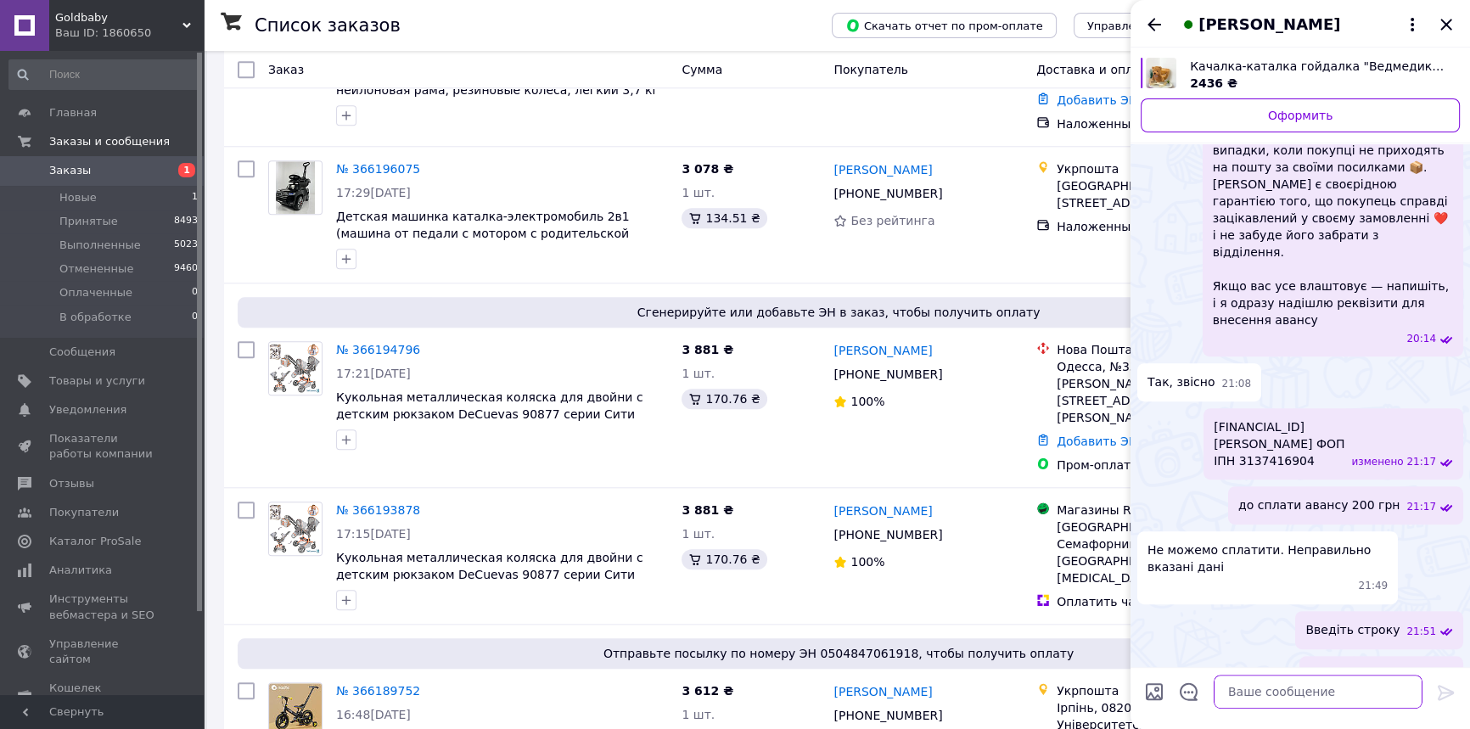
click at [1233, 689] on textarea at bounding box center [1318, 692] width 209 height 34
type textarea "була прощена одна цифра"
click at [1446, 694] on icon at bounding box center [1446, 692] width 20 height 20
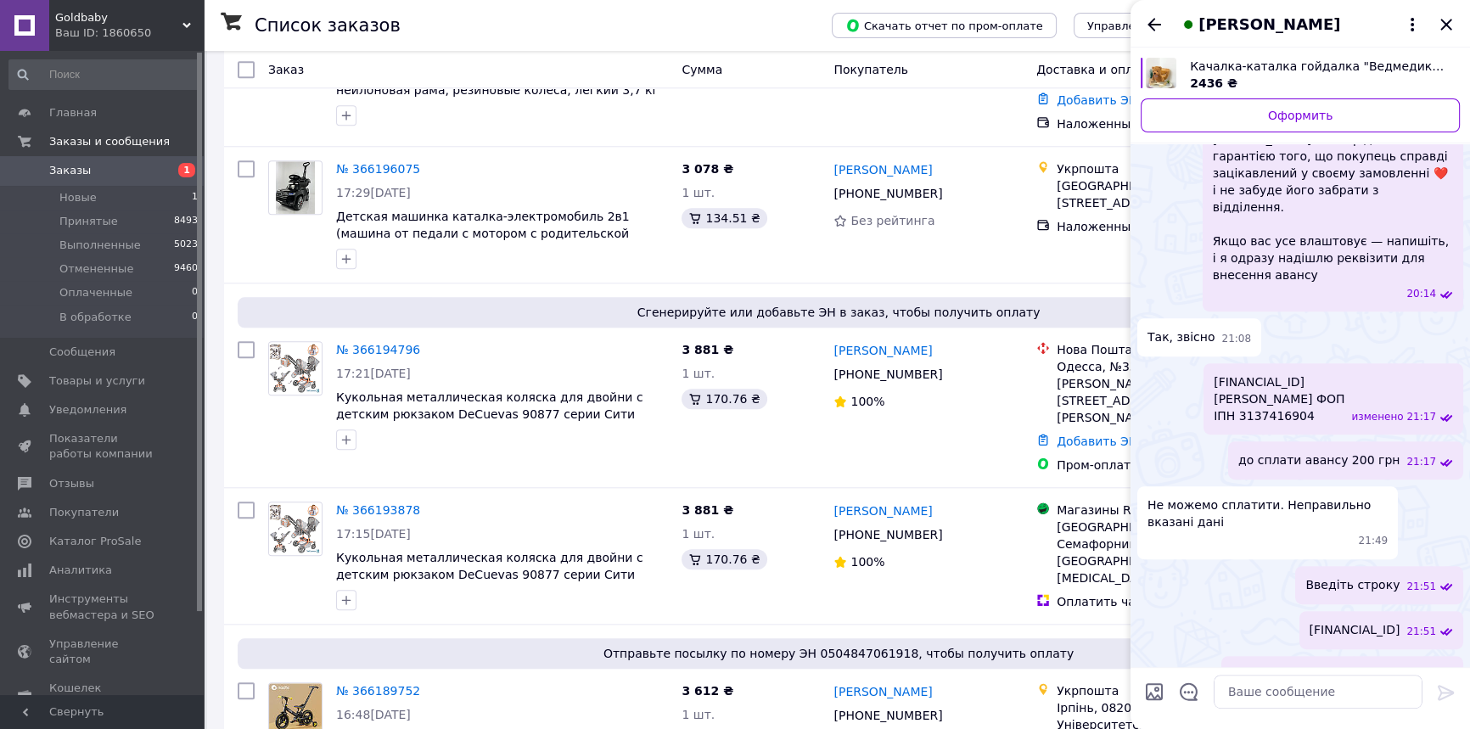
drag, startPoint x: 1320, startPoint y: 637, endPoint x: 1385, endPoint y: 651, distance: 66.1
click at [1385, 656] on div "була прощена одна цифра 21:52" at bounding box center [1343, 675] width 242 height 38
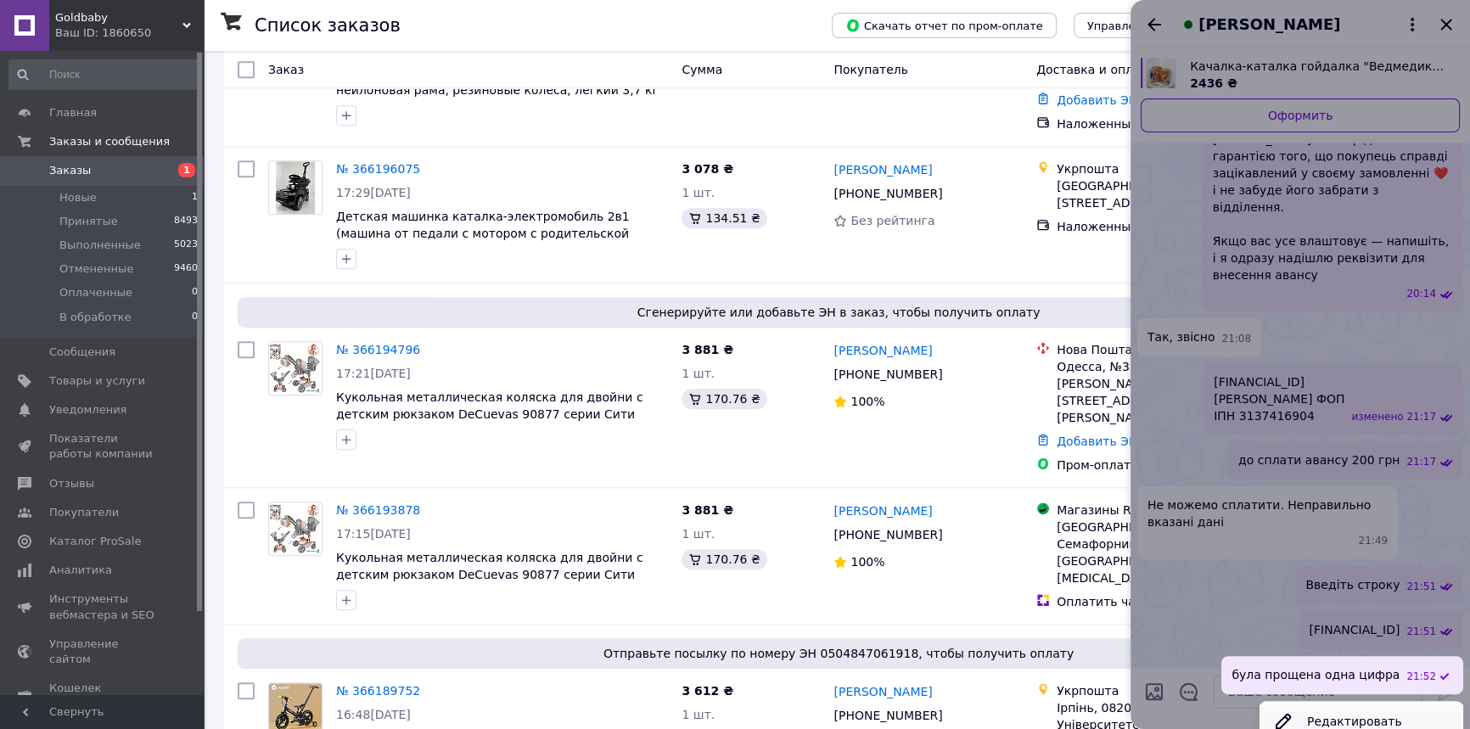
drag, startPoint x: 1377, startPoint y: 635, endPoint x: 1354, endPoint y: 693, distance: 62.1
click at [1354, 705] on button "Редактировать" at bounding box center [1362, 722] width 204 height 34
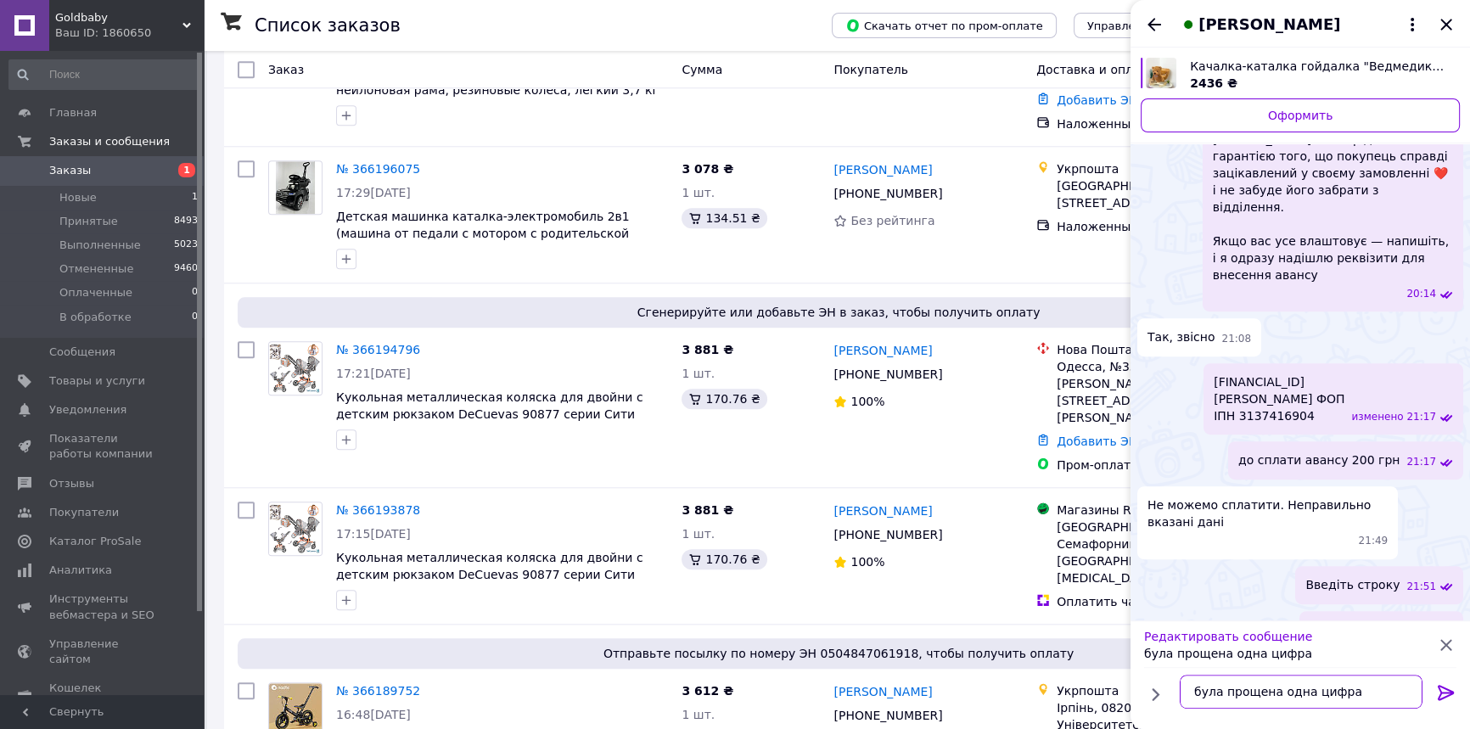
click at [1241, 694] on textarea "була прощена одна цифра" at bounding box center [1301, 692] width 243 height 34
type textarea "була пропущена одна цифра"
click at [1446, 688] on icon at bounding box center [1446, 692] width 16 height 15
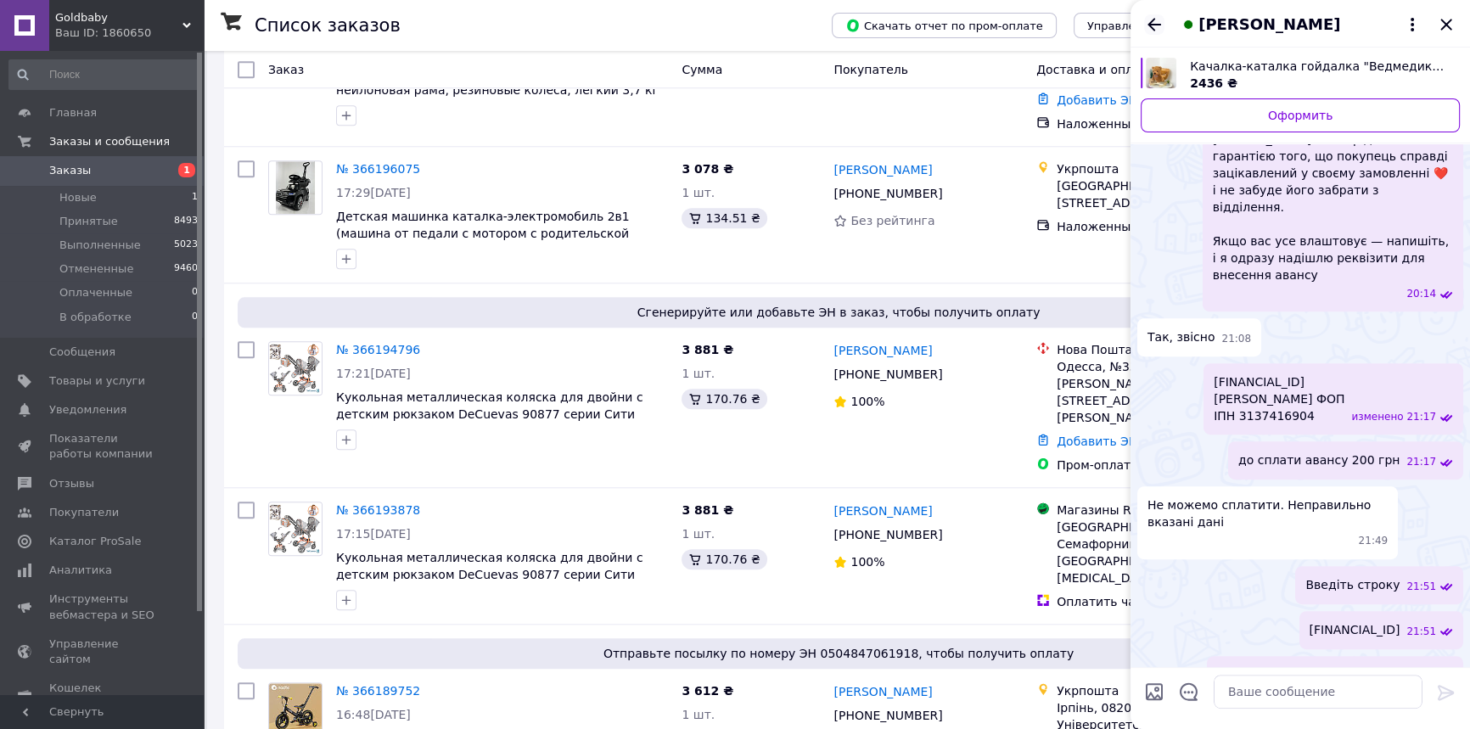
click at [1158, 24] on icon "Назад" at bounding box center [1155, 24] width 14 height 13
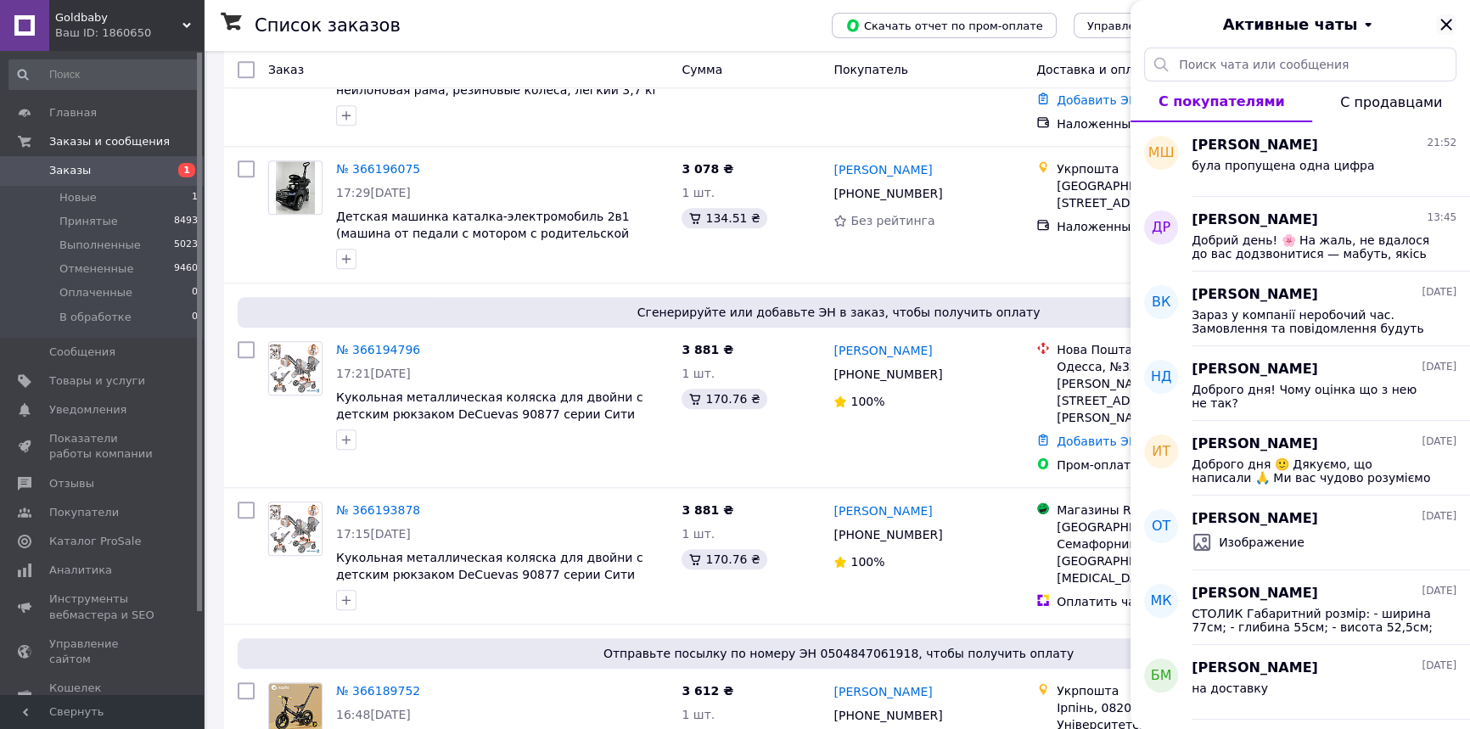
click at [1444, 25] on icon "Закрыть" at bounding box center [1446, 24] width 11 height 11
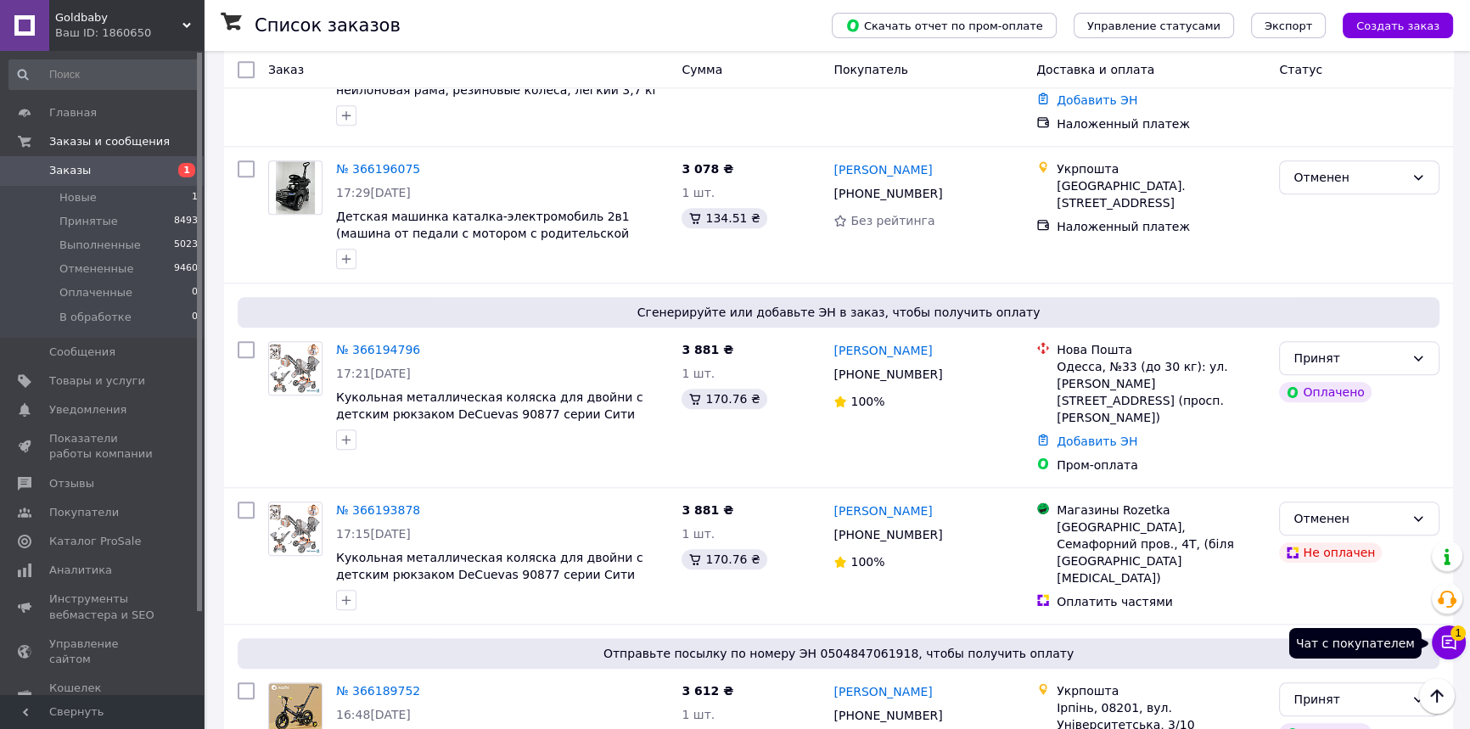
click at [1452, 649] on icon at bounding box center [1449, 642] width 17 height 17
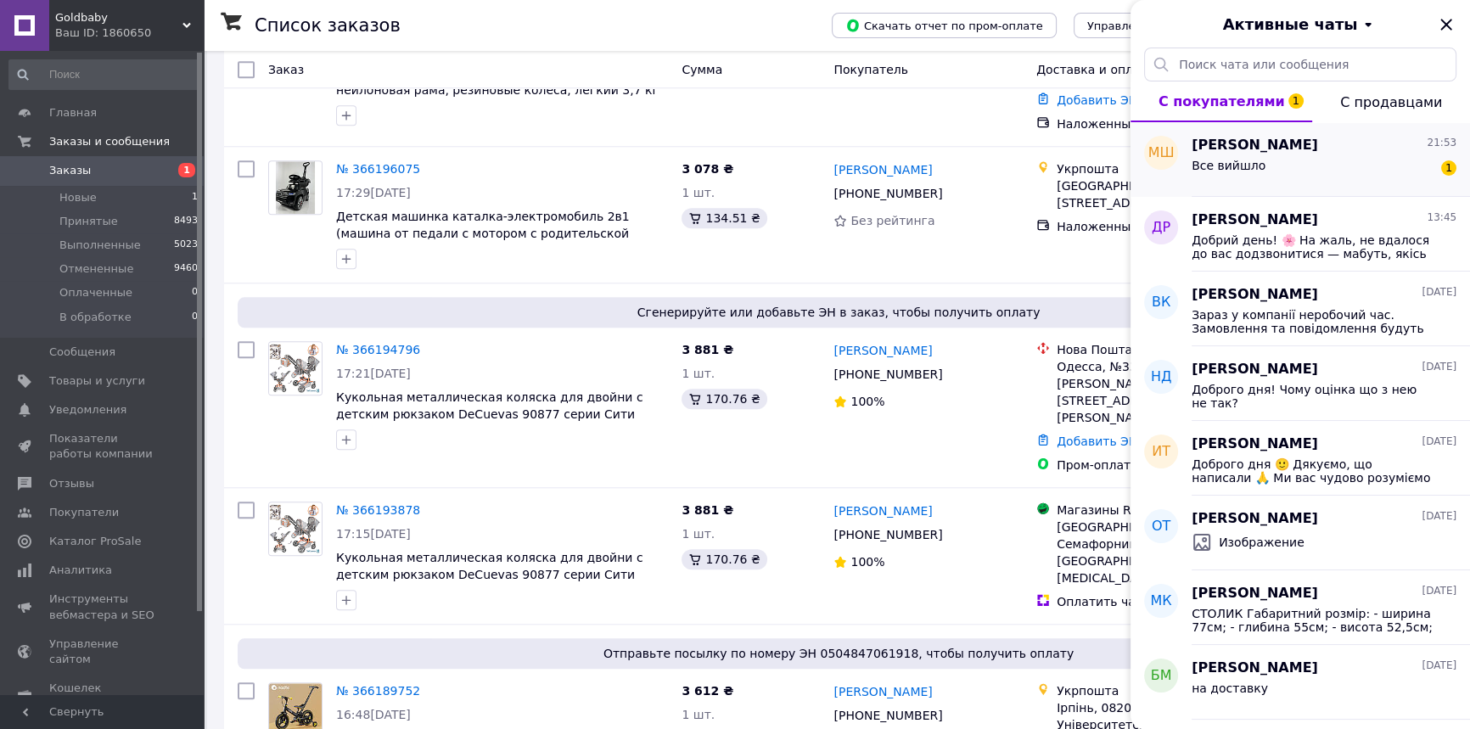
click at [1317, 171] on div "Все вийшло 1" at bounding box center [1324, 168] width 265 height 27
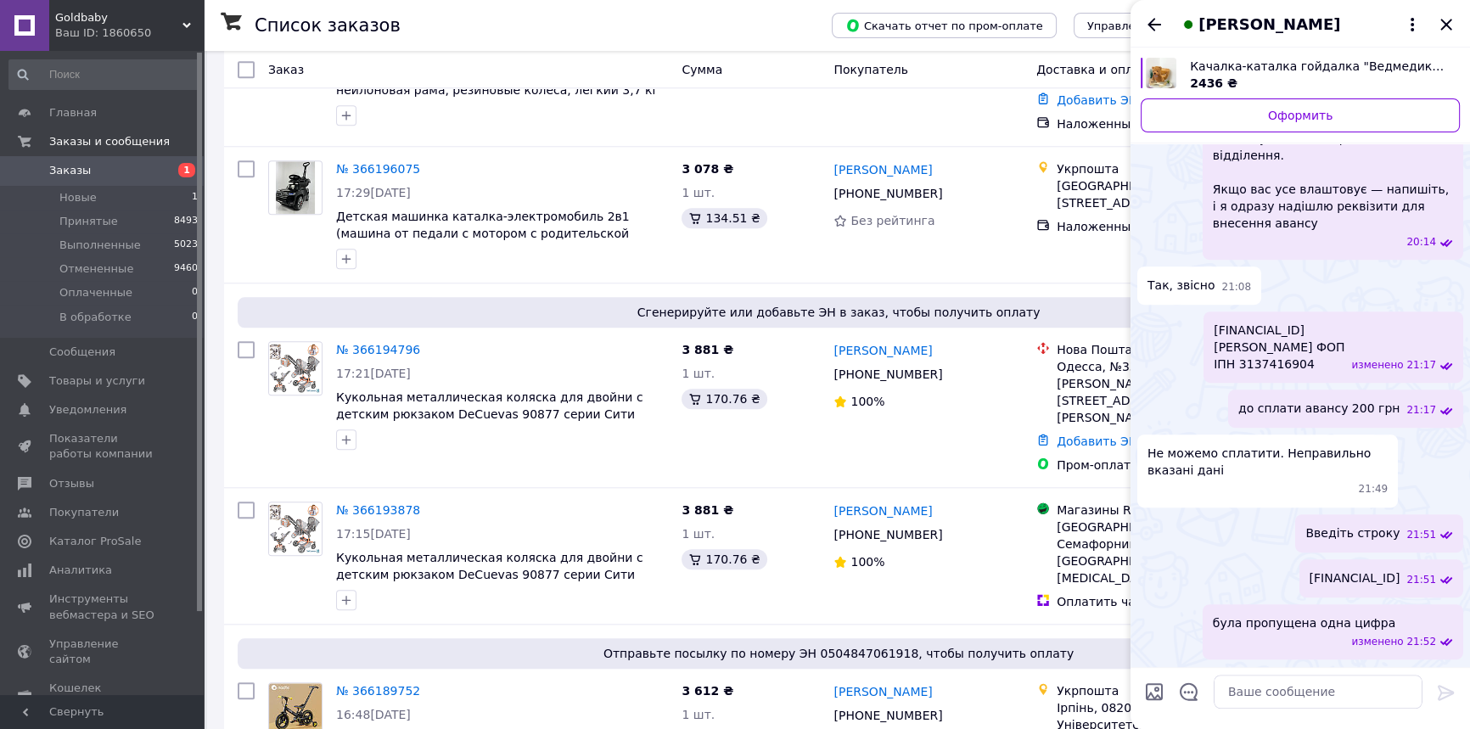
scroll to position [1146, 0]
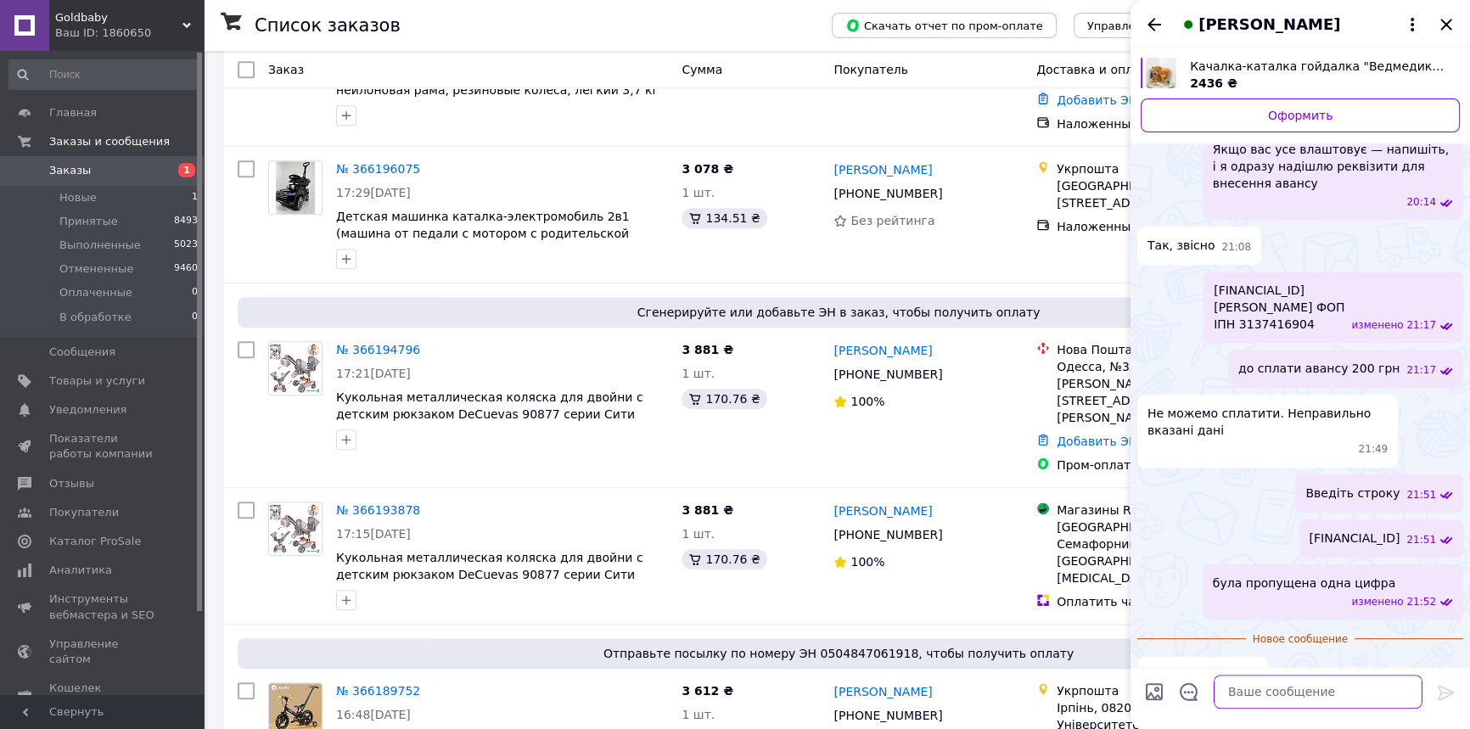
click at [1245, 687] on textarea at bounding box center [1318, 692] width 209 height 34
paste textarea "Щиро Вам дякуємо! 🙏 Оплата пройшла успішно ✅ Завтра відправимо і ввечері після …"
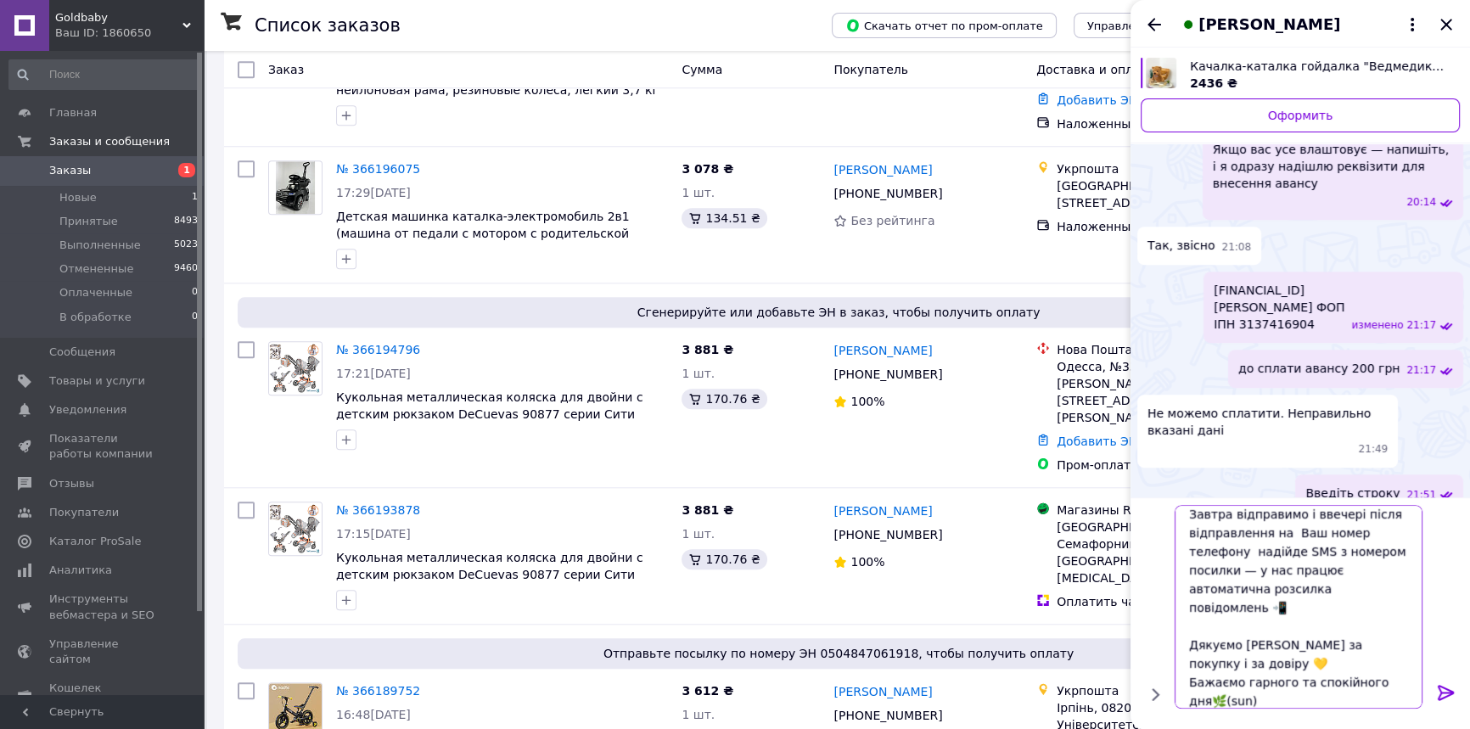
scroll to position [17, 0]
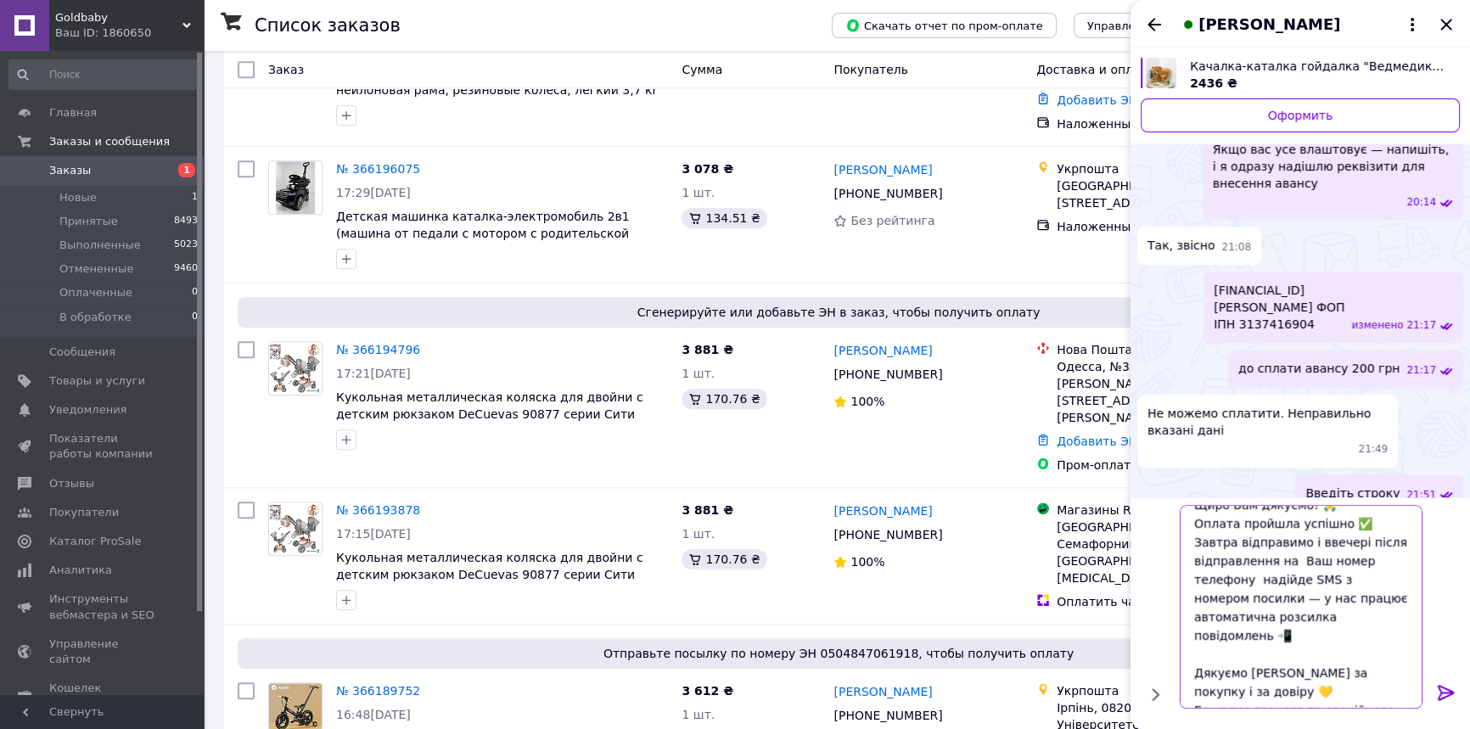
drag, startPoint x: 1225, startPoint y: 694, endPoint x: 1190, endPoint y: 696, distance: 34.9
click at [1190, 696] on textarea "Щиро Вам дякуємо! 🙏 Оплата пройшла успішно ✅ Завтра відправимо і ввечері після …" at bounding box center [1301, 607] width 243 height 204
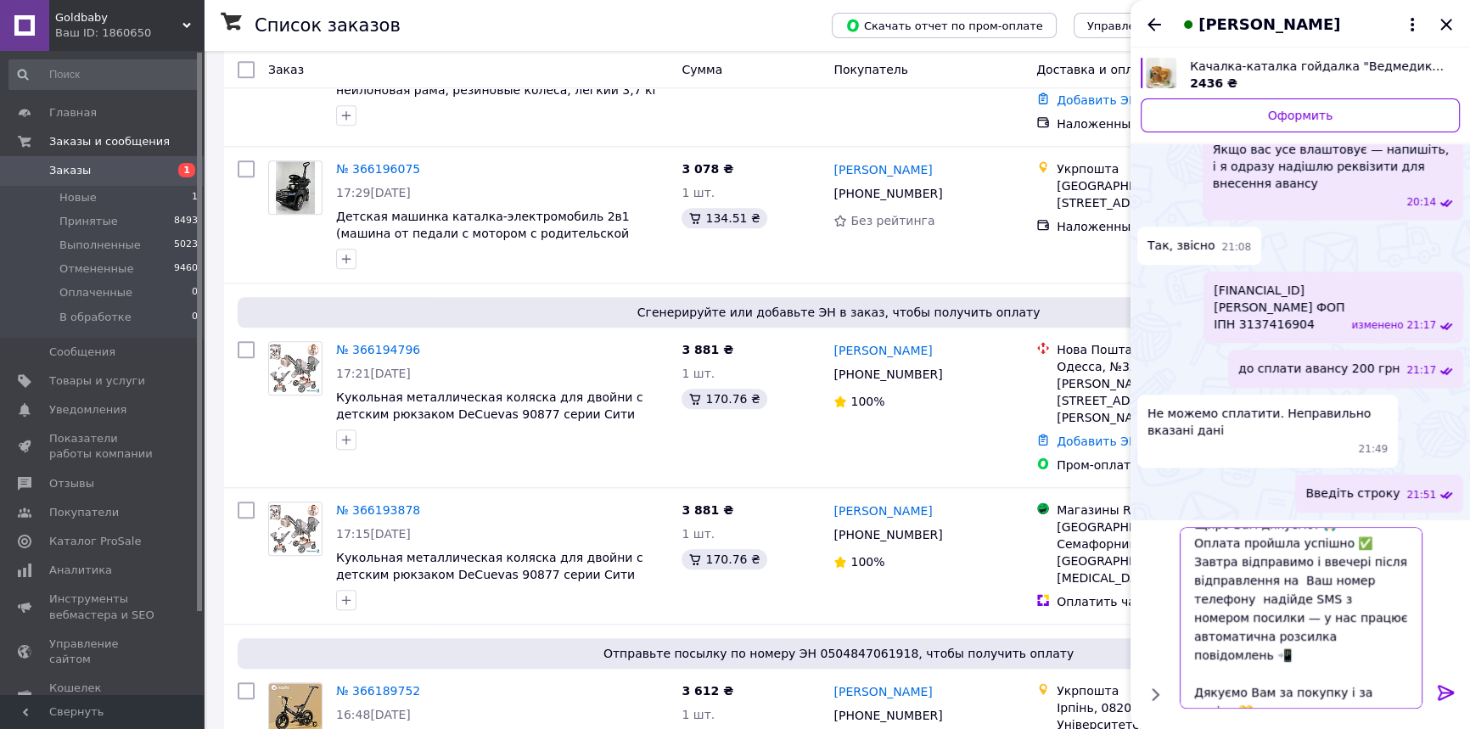
scroll to position [20, 0]
drag, startPoint x: 1306, startPoint y: 694, endPoint x: 1390, endPoint y: 697, distance: 84.1
click at [1390, 697] on textarea "Щиро Вам дякуємо! 🙏 Оплата пройшла успішно ✅ Завтра відправимо і ввечері після …" at bounding box center [1301, 618] width 243 height 182
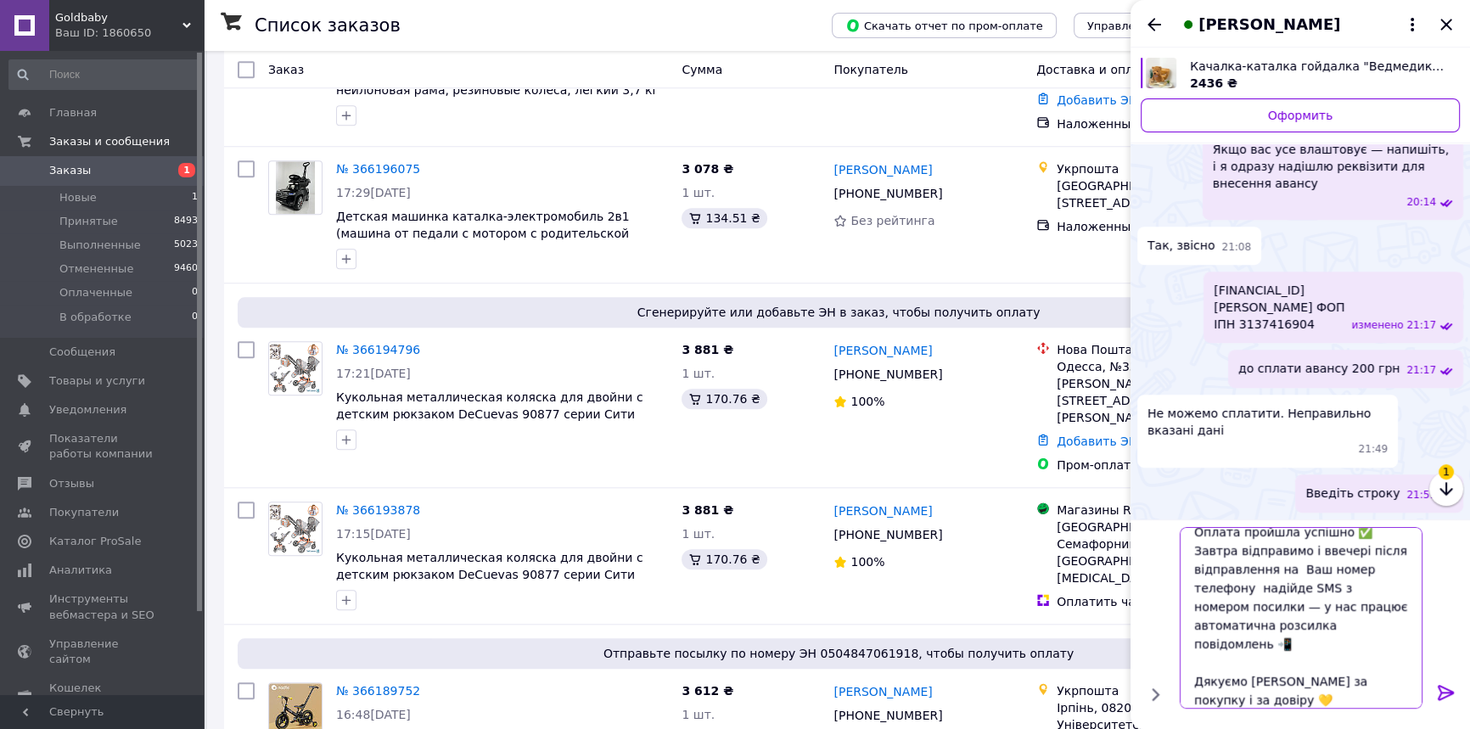
type textarea "Щиро Вам дякуємо! 🙏 Оплата пройшла успішно ✅ Завтра відправимо і ввечері після …"
click at [1444, 688] on icon at bounding box center [1446, 692] width 20 height 20
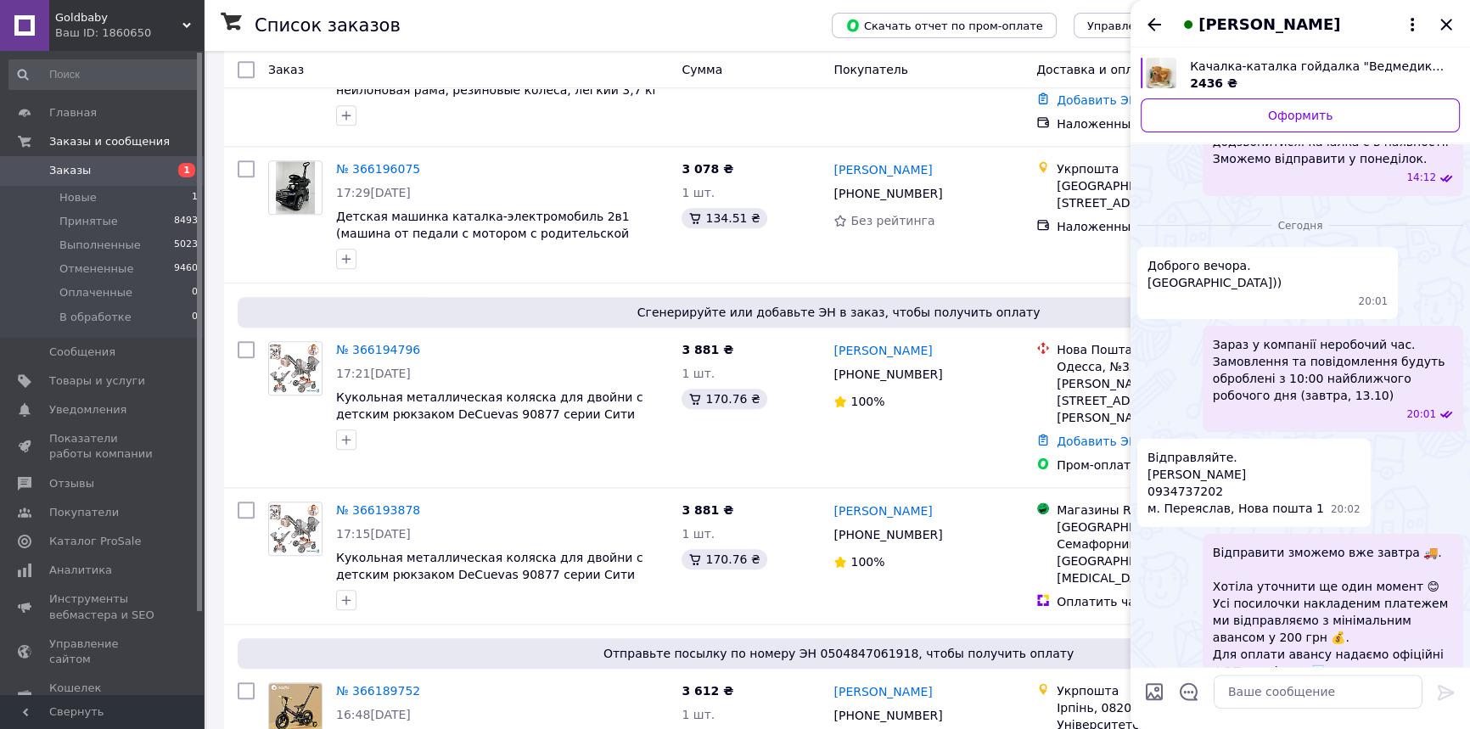
scroll to position [357, 0]
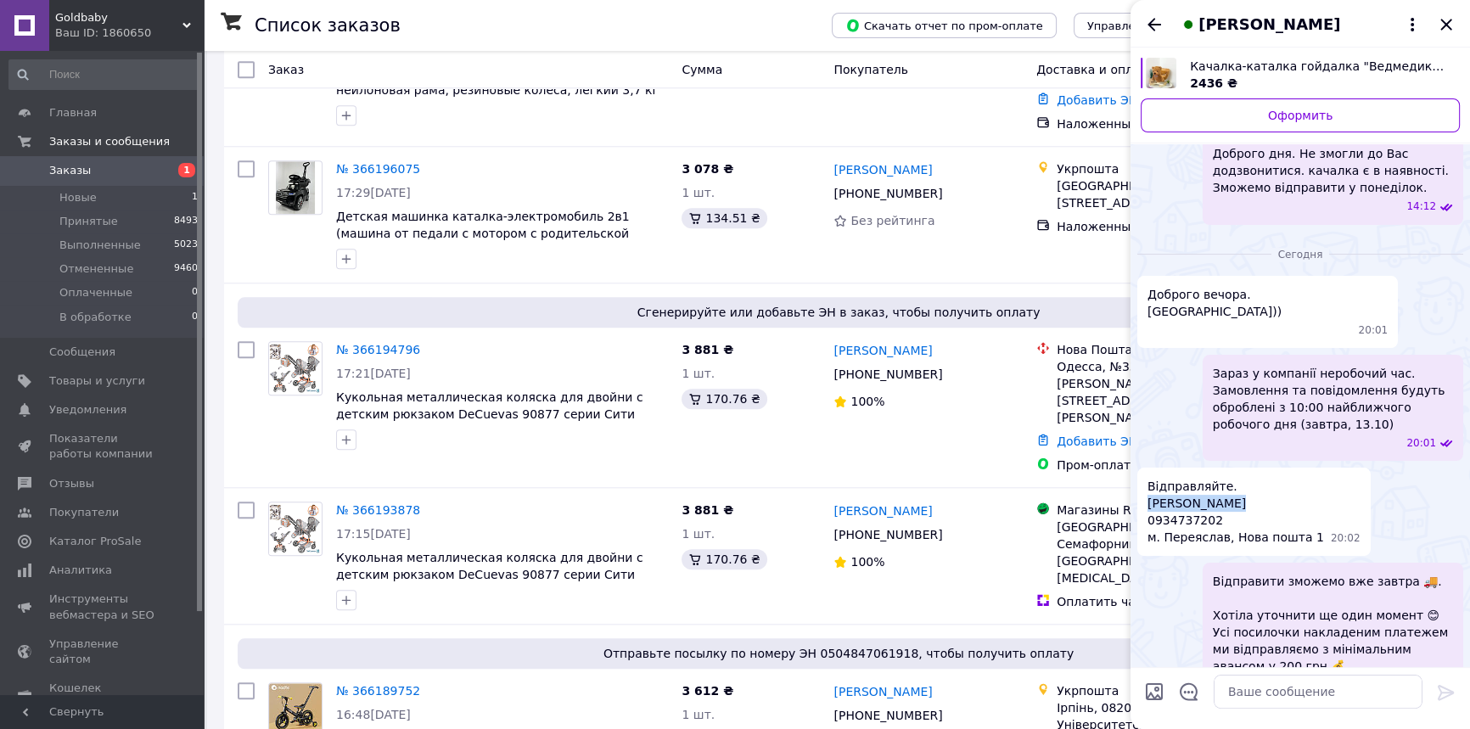
drag, startPoint x: 1245, startPoint y: 470, endPoint x: 1147, endPoint y: 463, distance: 98.7
click at [1148, 478] on span "Відправляйте. [PERSON_NAME] 0934737202 м. Переяслав, Нова пошта 1" at bounding box center [1236, 512] width 177 height 68
copy span "[PERSON_NAME]"
click at [1186, 478] on span "Відправляйте. [PERSON_NAME] 0934737202 м. Переяслав, Нова пошта 1" at bounding box center [1236, 512] width 177 height 68
drag, startPoint x: 1183, startPoint y: 467, endPoint x: 1147, endPoint y: 469, distance: 36.5
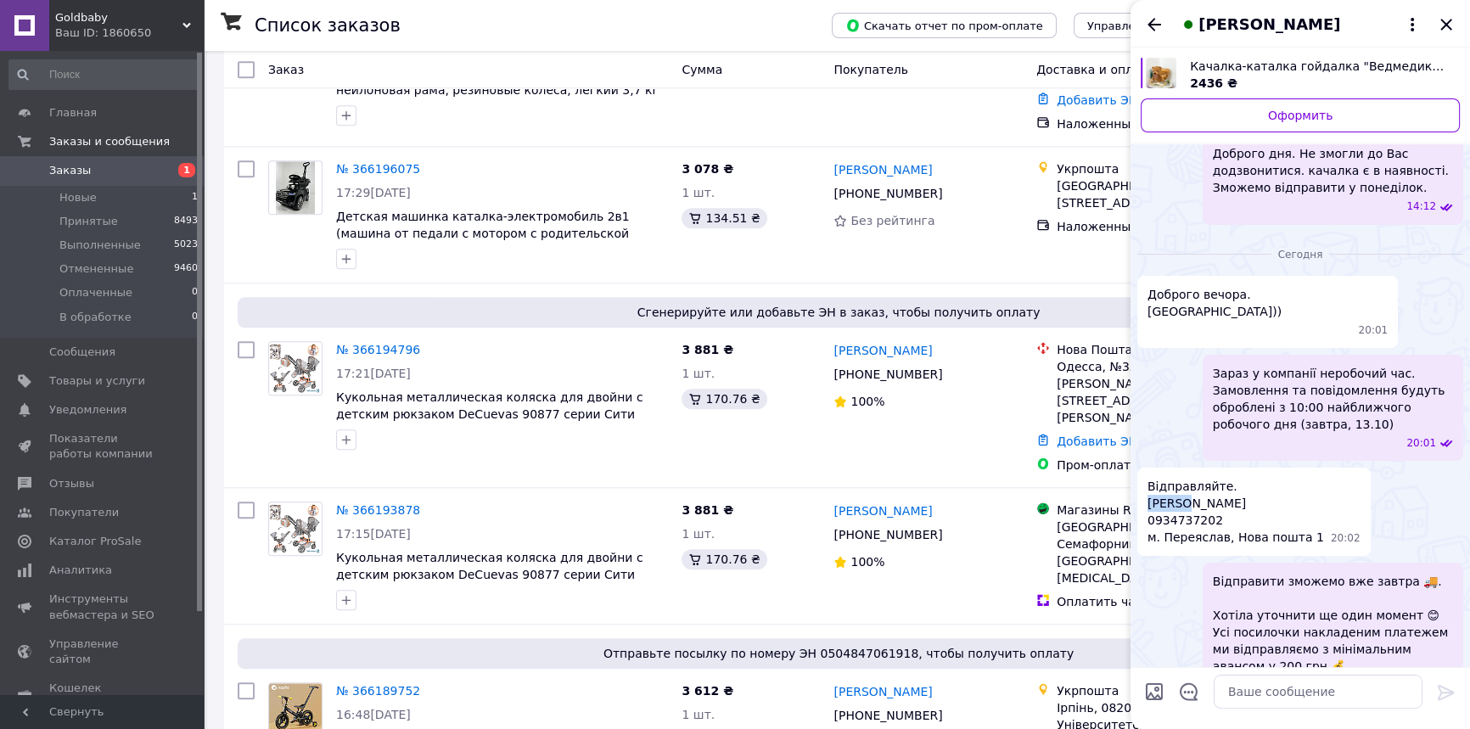
click at [1148, 478] on span "Відправляйте. [PERSON_NAME] 0934737202 м. Переяслав, Нова пошта 1" at bounding box center [1236, 512] width 177 height 68
copy span "[PERSON_NAME]"
drag, startPoint x: 1226, startPoint y: 486, endPoint x: 1146, endPoint y: 485, distance: 79.8
click at [1148, 485] on span "Відправляйте. [PERSON_NAME] 0934737202 м. Переяслав, Нова пошта 1" at bounding box center [1236, 512] width 177 height 68
copy span "0934737202"
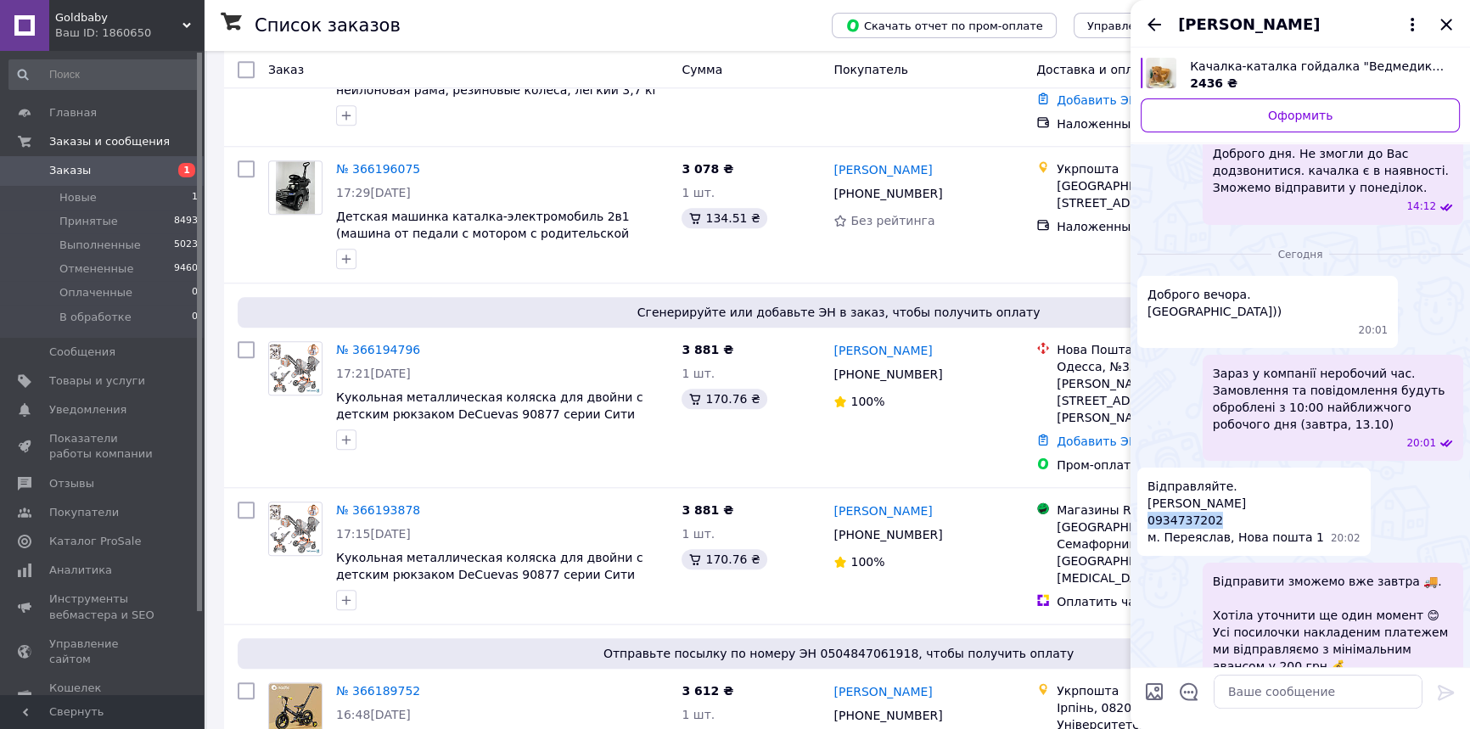
click at [1444, 23] on icon "Закрыть" at bounding box center [1446, 24] width 11 height 11
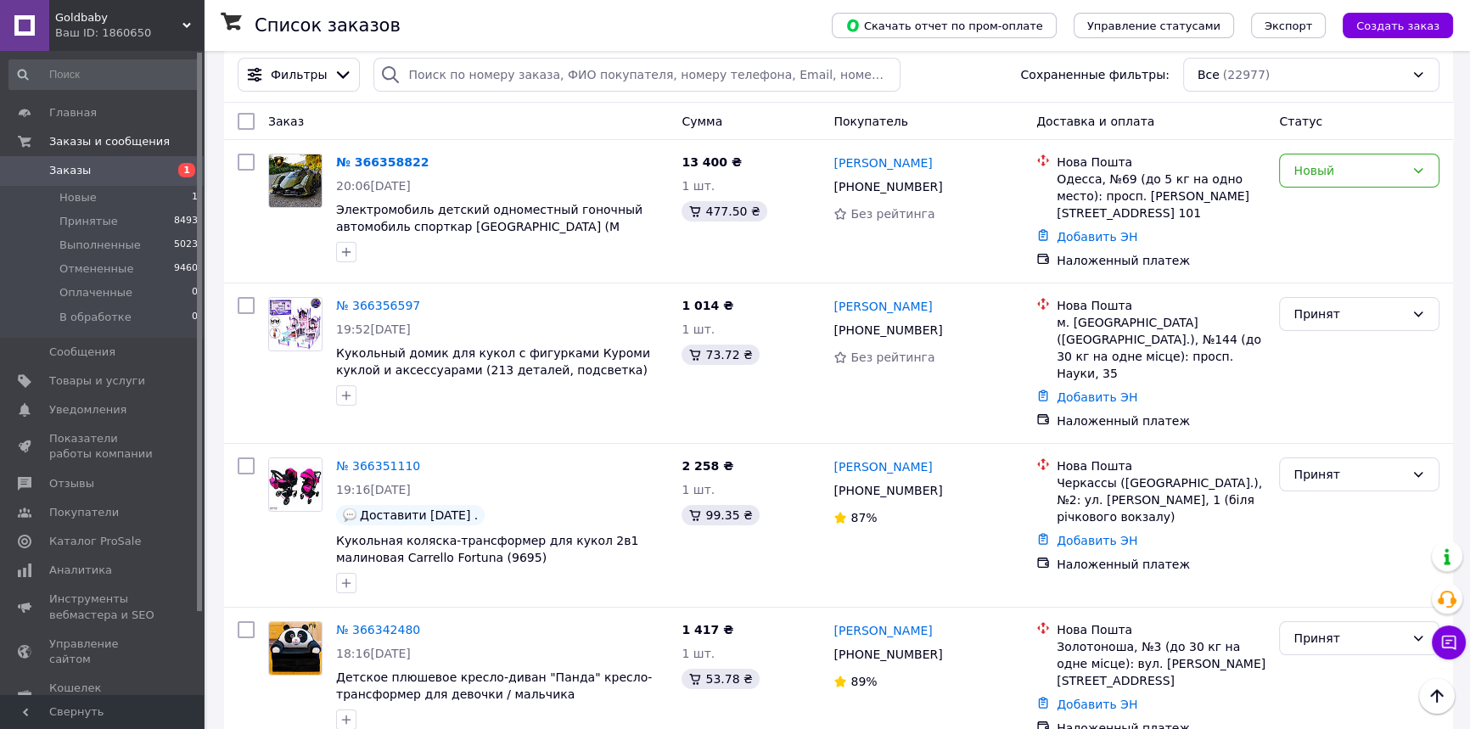
scroll to position [0, 0]
